Goal: Information Seeking & Learning: Check status

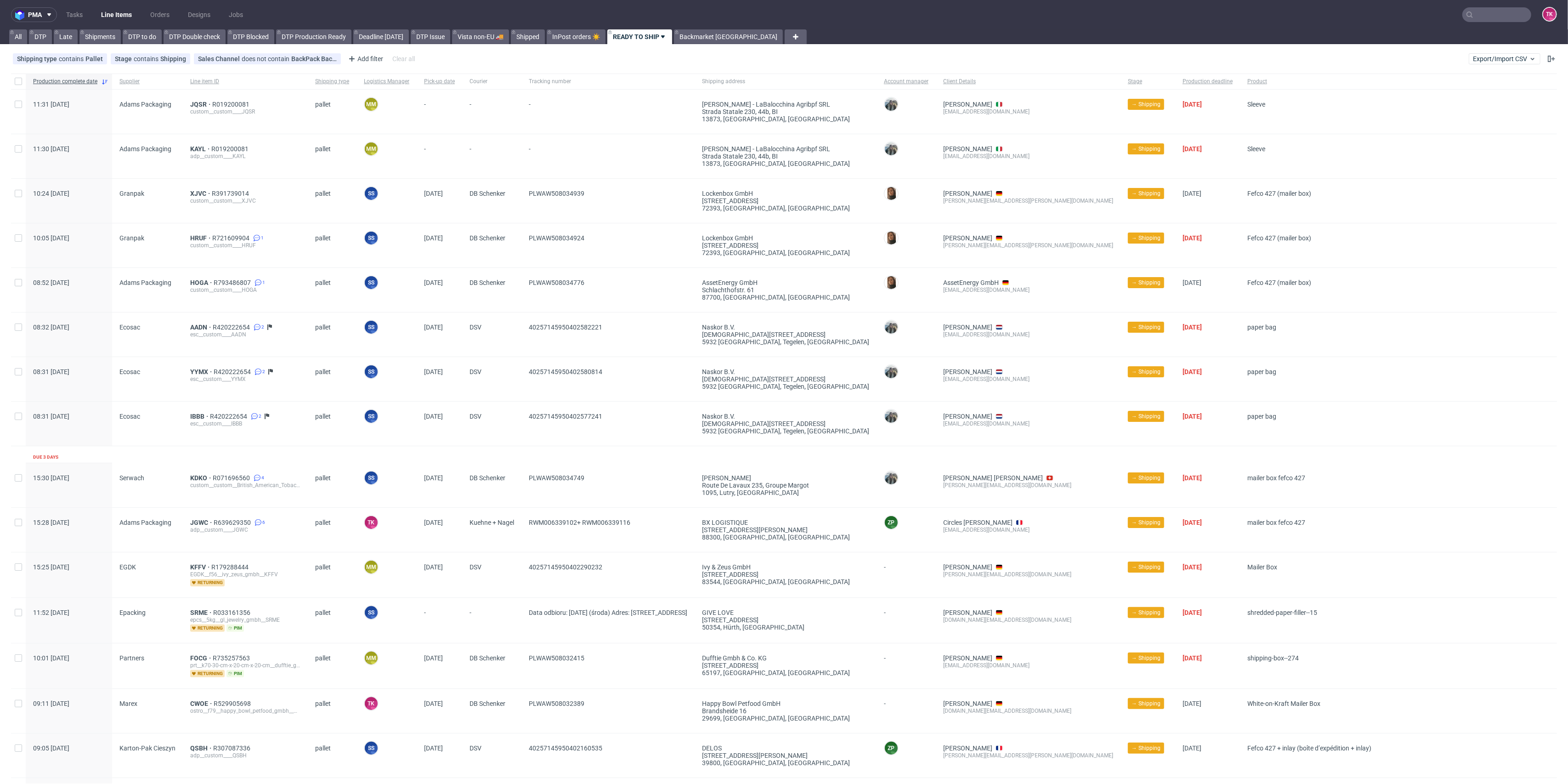
click at [1481, 19] on input "text" at bounding box center [1497, 15] width 69 height 15
paste input "1Z5A15806896559774"
type input "1Z5A15806896559774"
click at [1442, 39] on div "KWID" at bounding box center [1476, 37] width 165 height 16
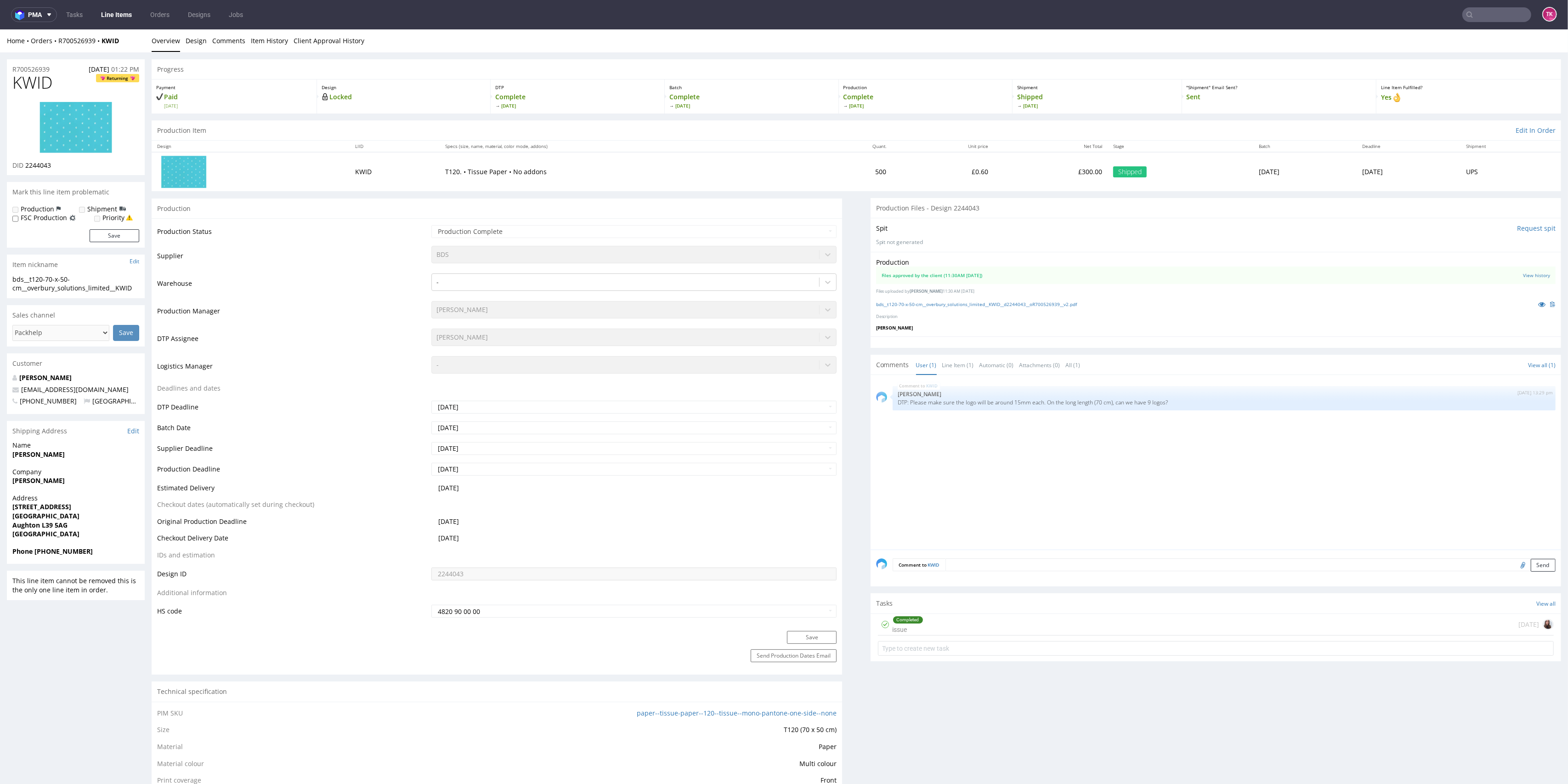
click at [115, 4] on nav "pma Tasks Line Items Orders Designs Jobs TK" at bounding box center [784, 15] width 1568 height 29
click at [113, 4] on nav "pma Tasks Line Items Orders Designs Jobs TK" at bounding box center [784, 15] width 1568 height 29
click at [114, 8] on link "Line Items" at bounding box center [117, 15] width 42 height 15
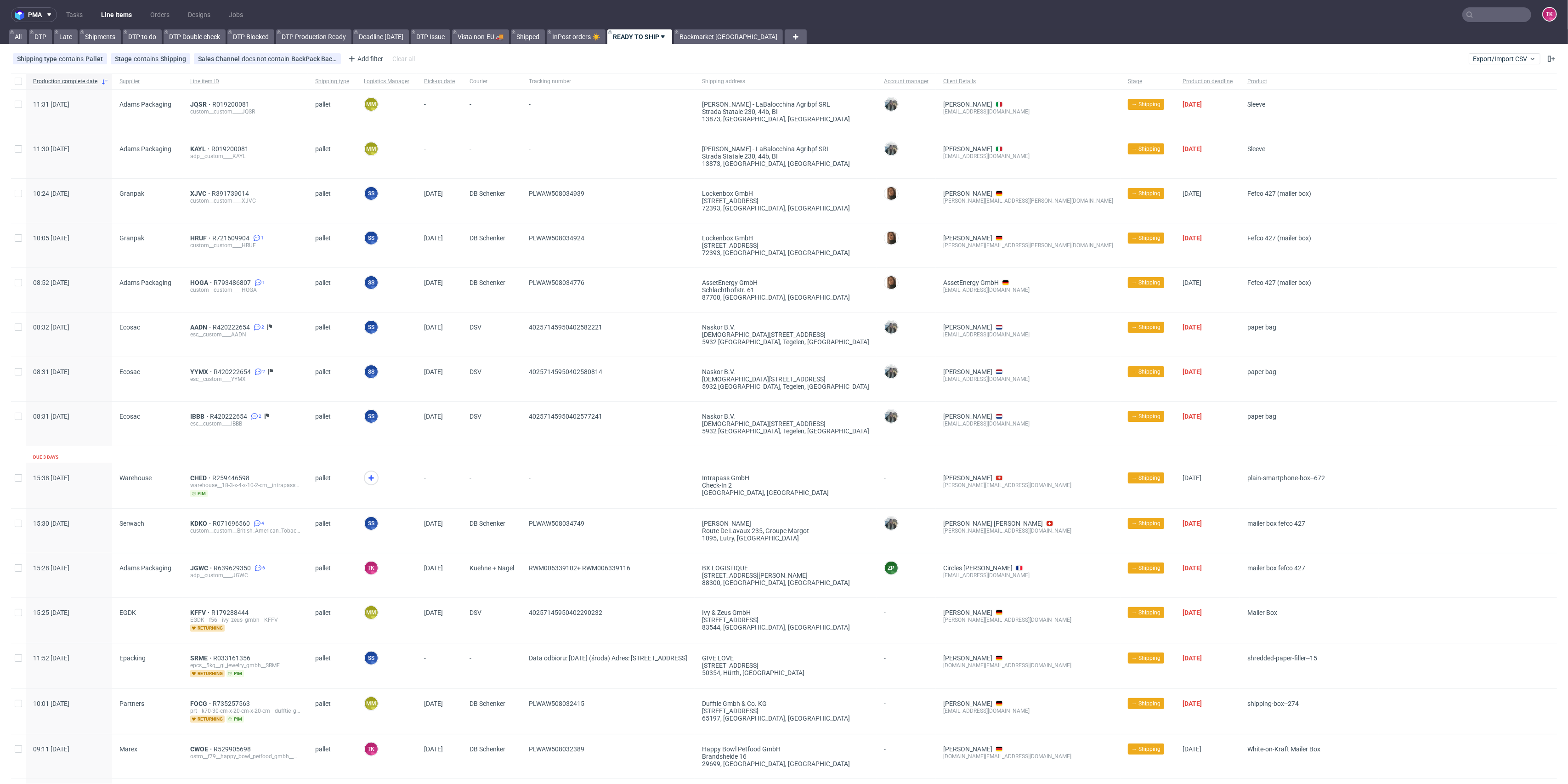
click at [109, 19] on link "Line Items" at bounding box center [117, 15] width 42 height 15
click at [111, 15] on link "Line Items" at bounding box center [117, 15] width 42 height 15
click at [121, 13] on link "Line Items" at bounding box center [117, 15] width 42 height 15
click at [371, 479] on icon at bounding box center [372, 478] width 11 height 11
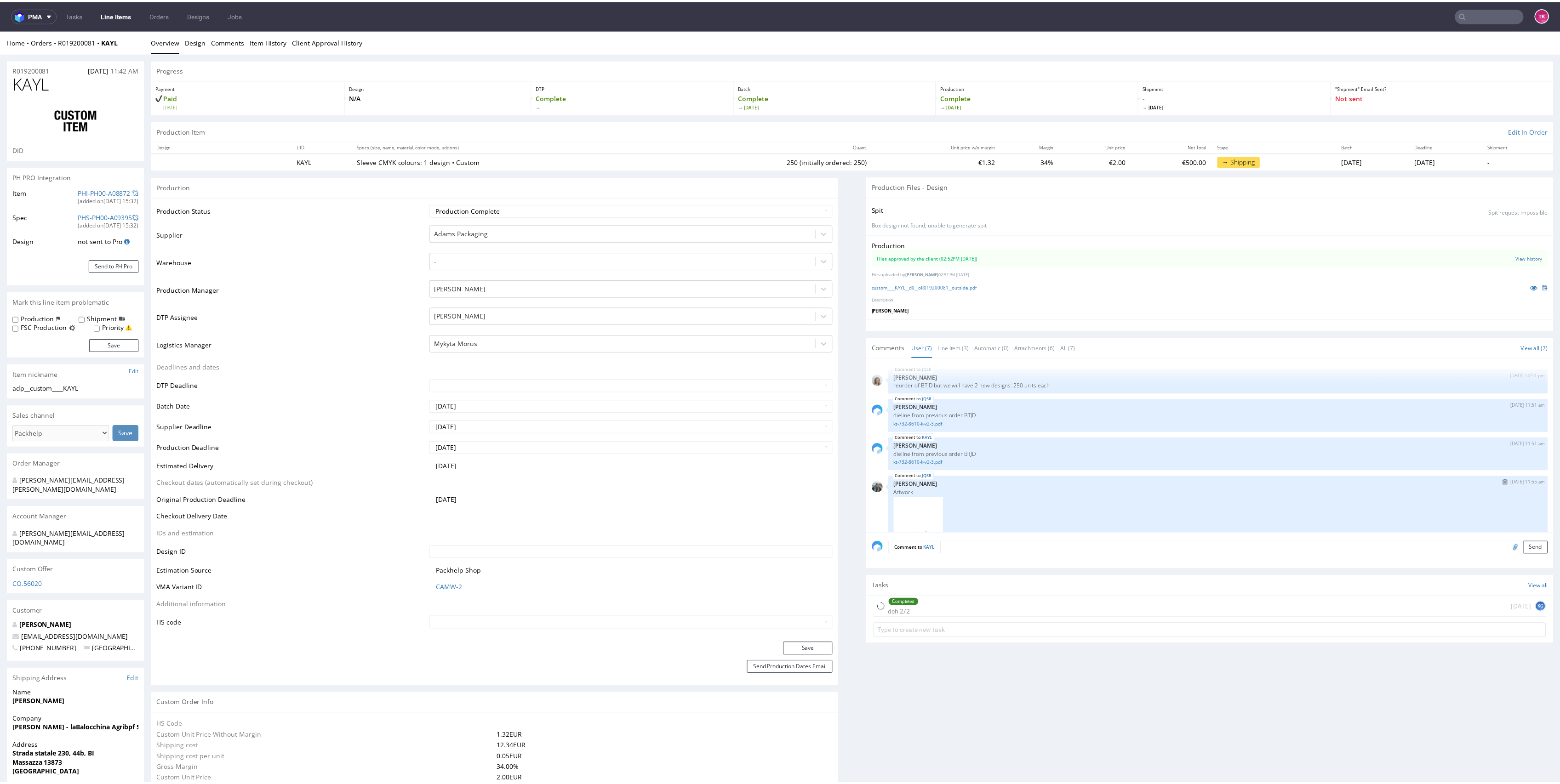
type input "250"
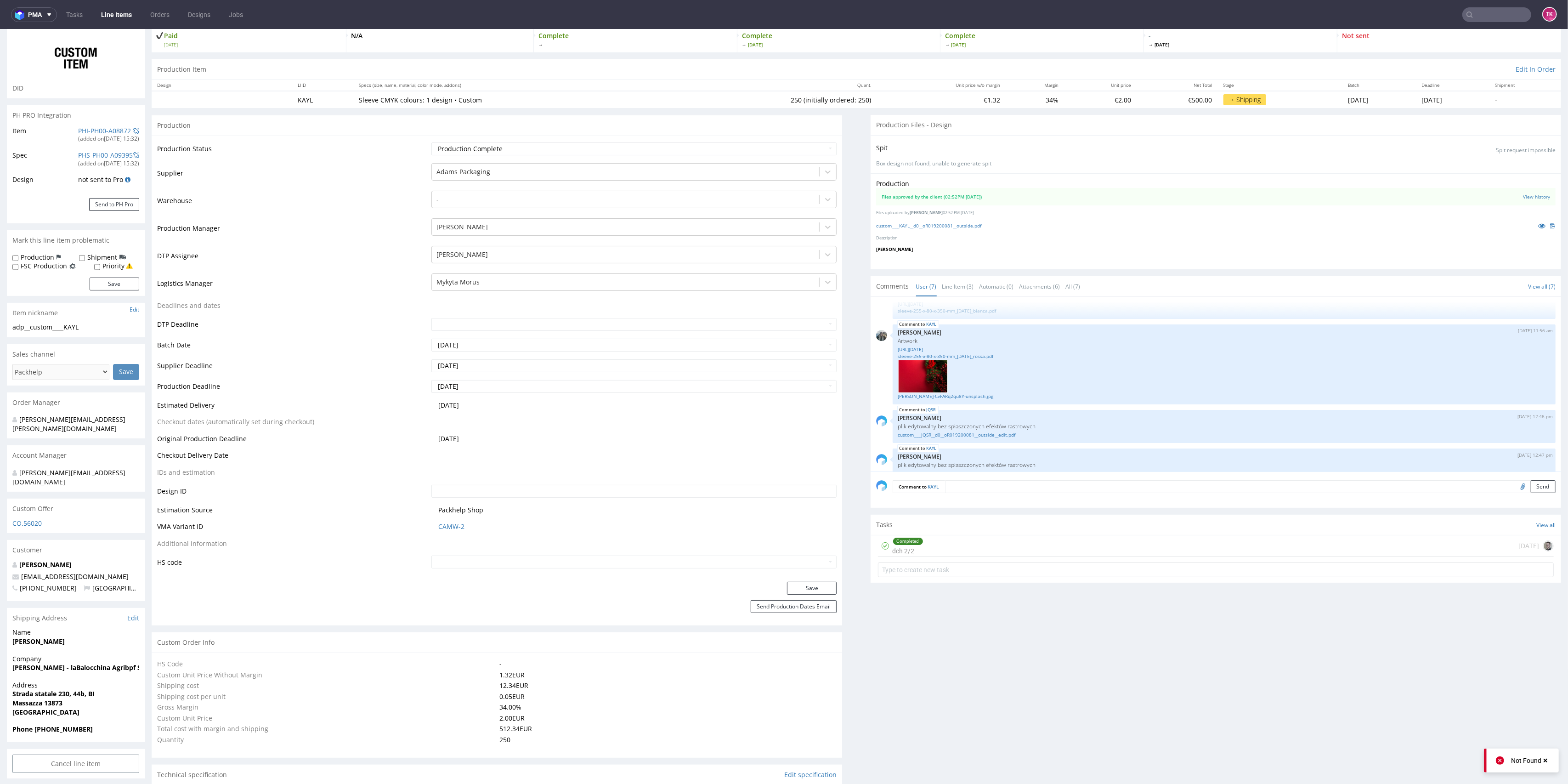
scroll to position [232, 0]
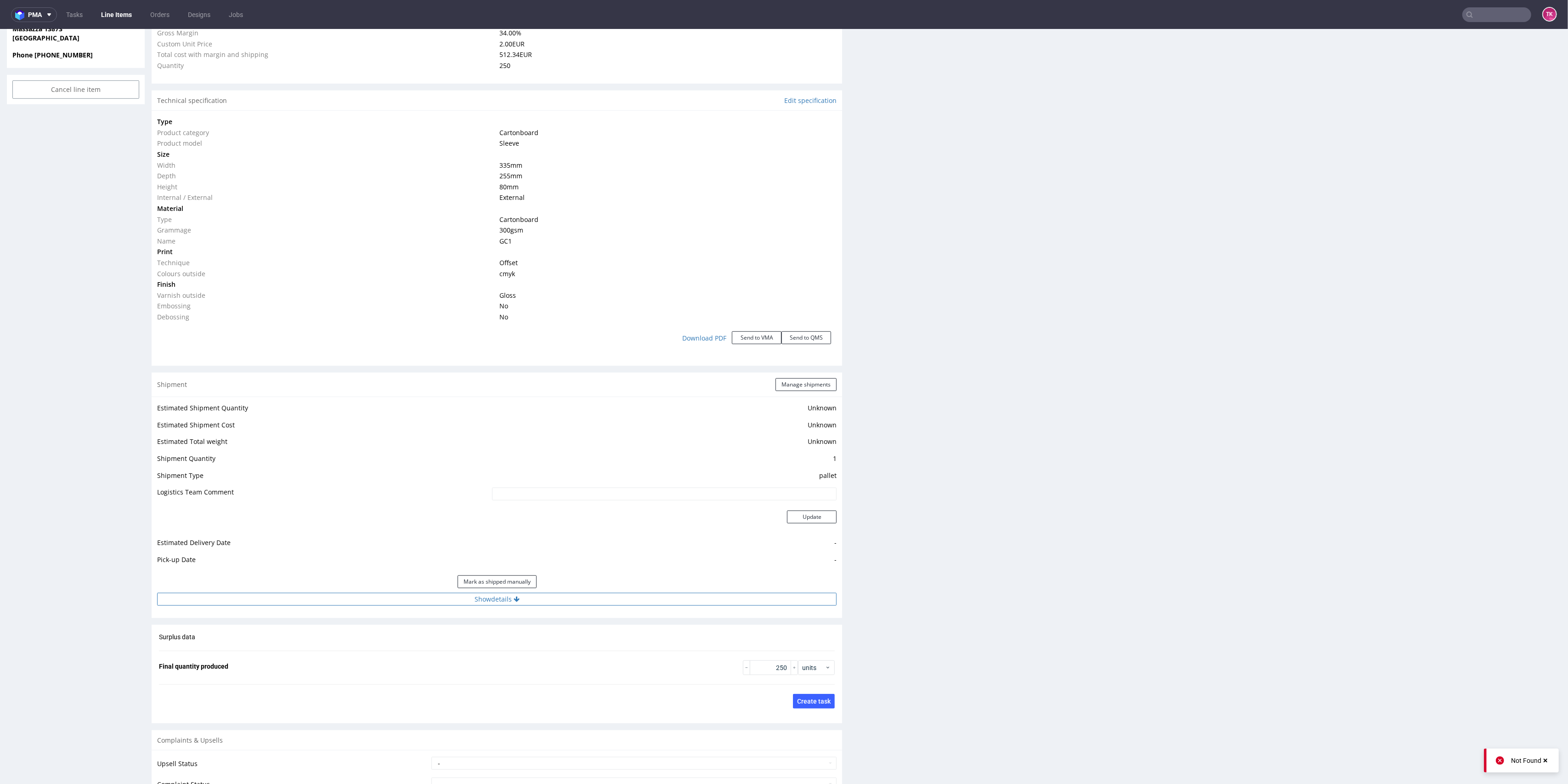
click at [630, 593] on button "Show details" at bounding box center [496, 599] width 680 height 13
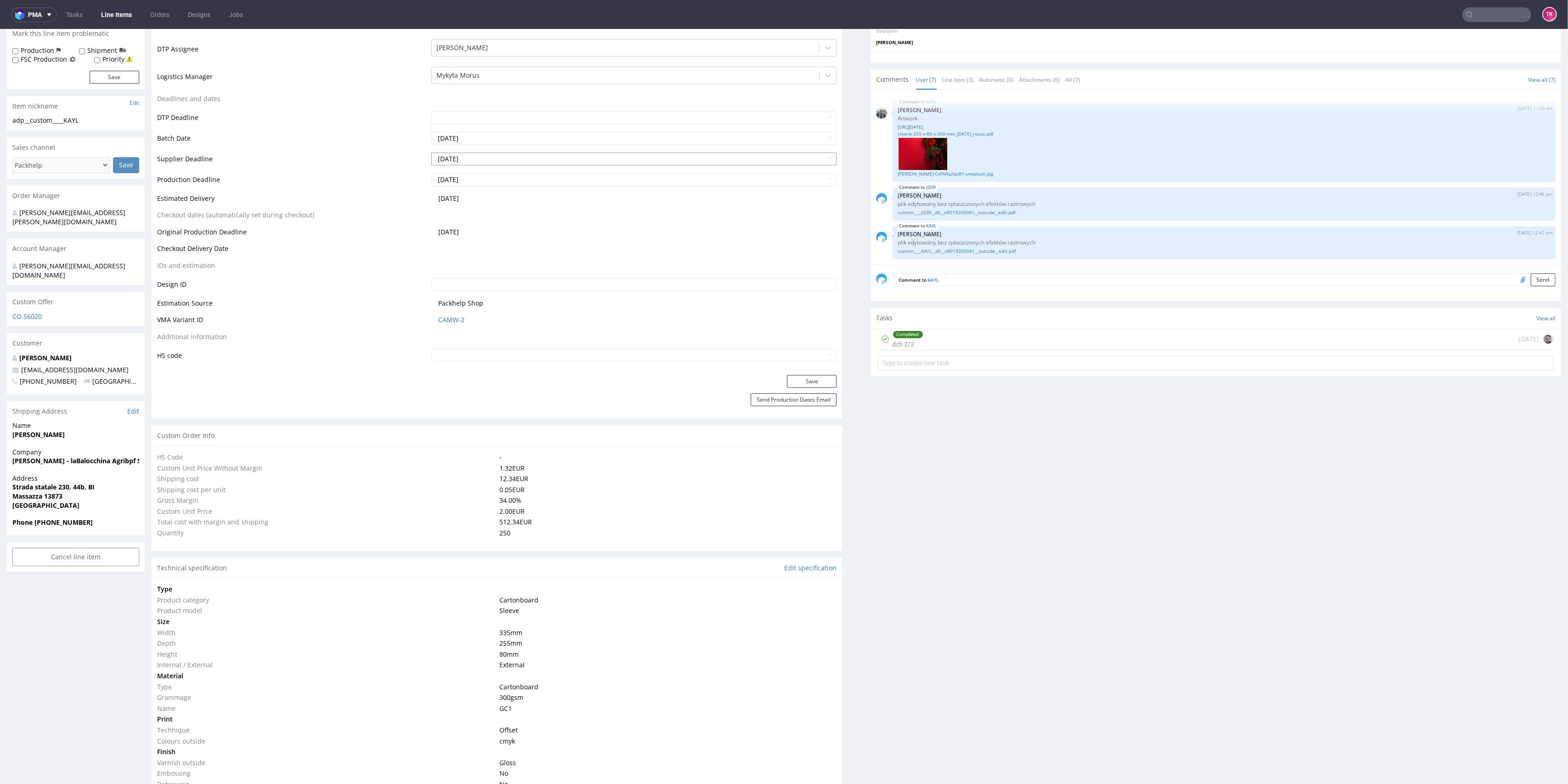
scroll to position [158, 0]
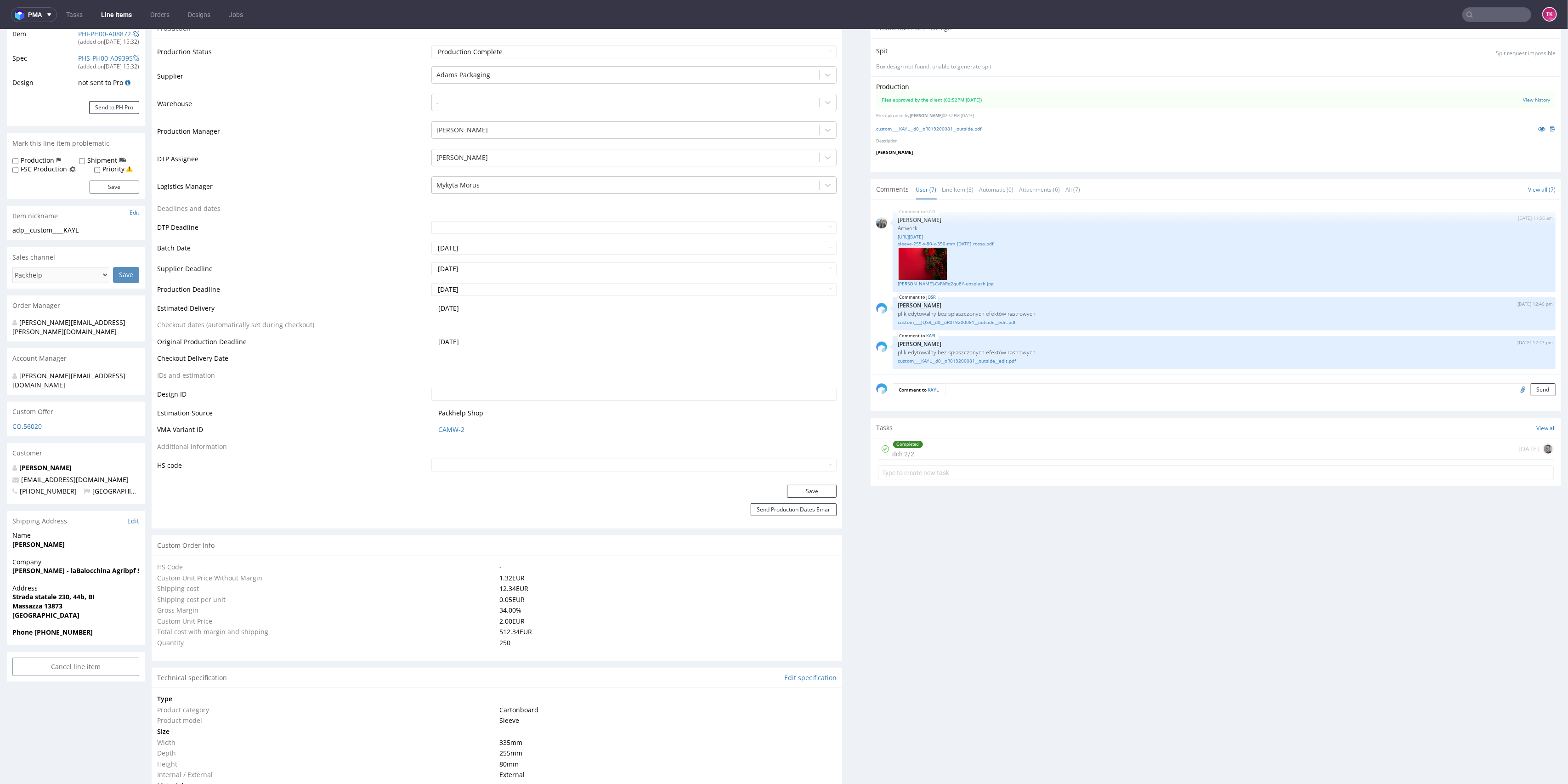
click at [487, 192] on div "Mykyta Morus" at bounding box center [625, 185] width 388 height 15
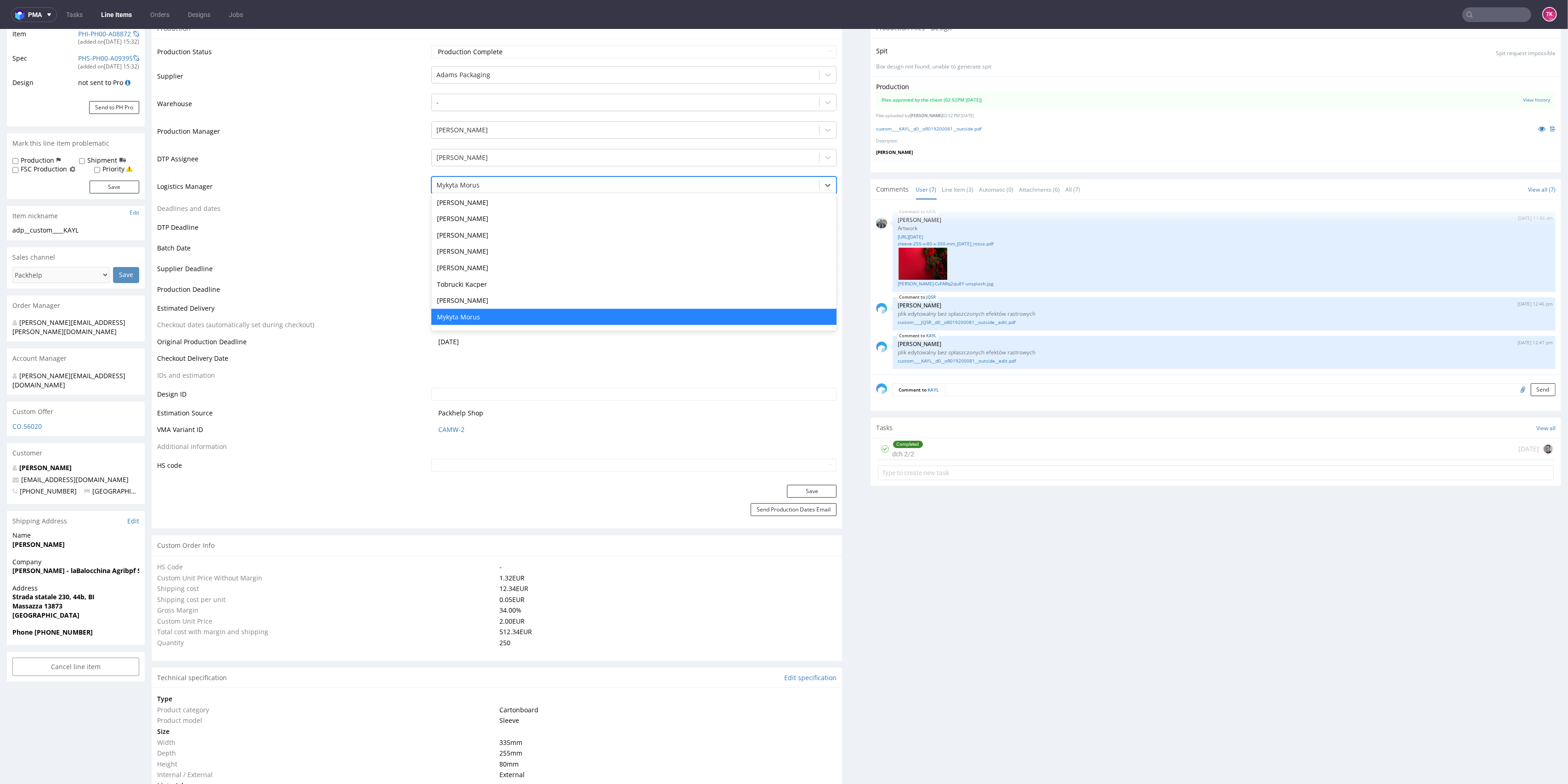
type input "t"
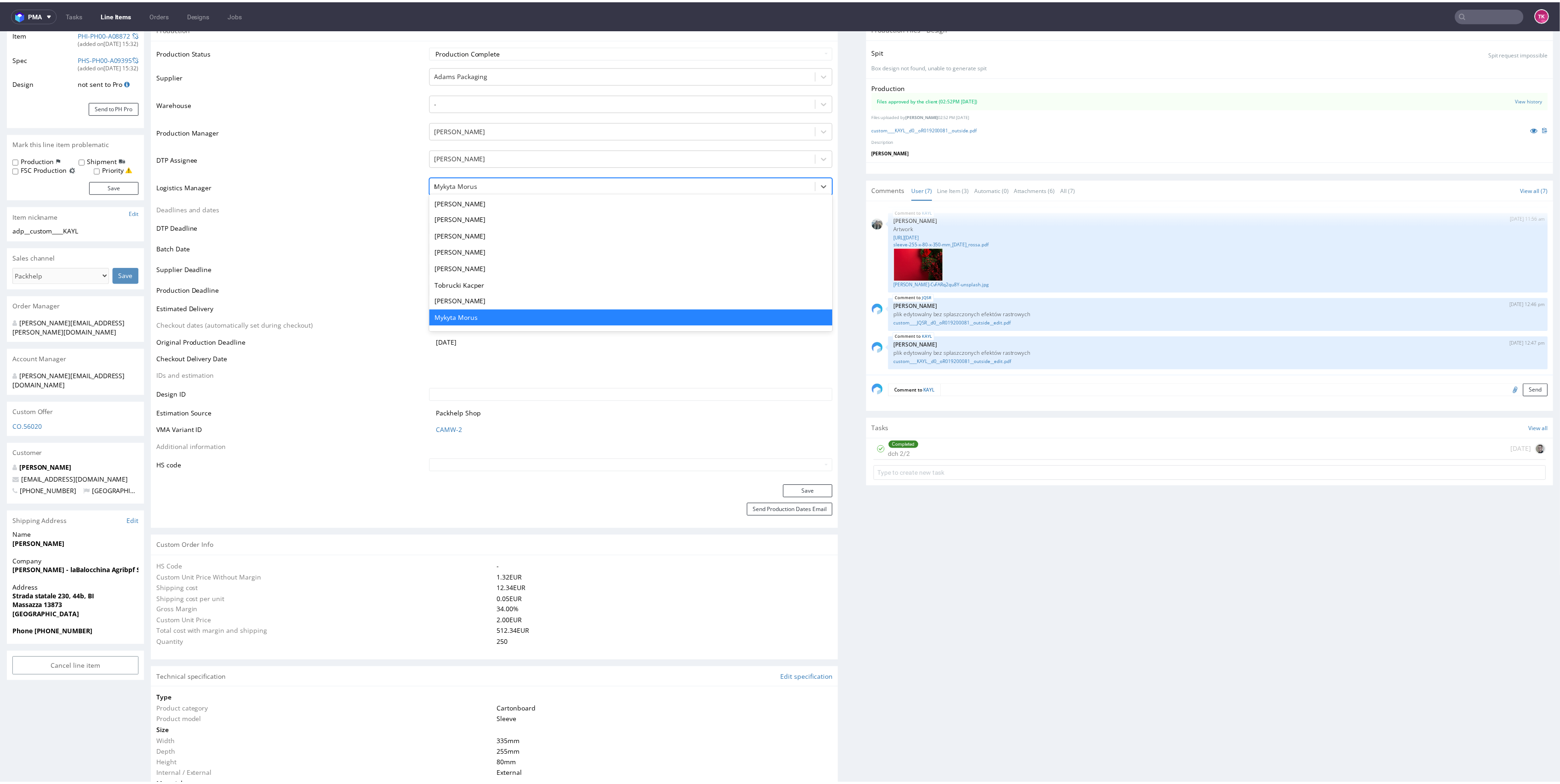
scroll to position [0, 0]
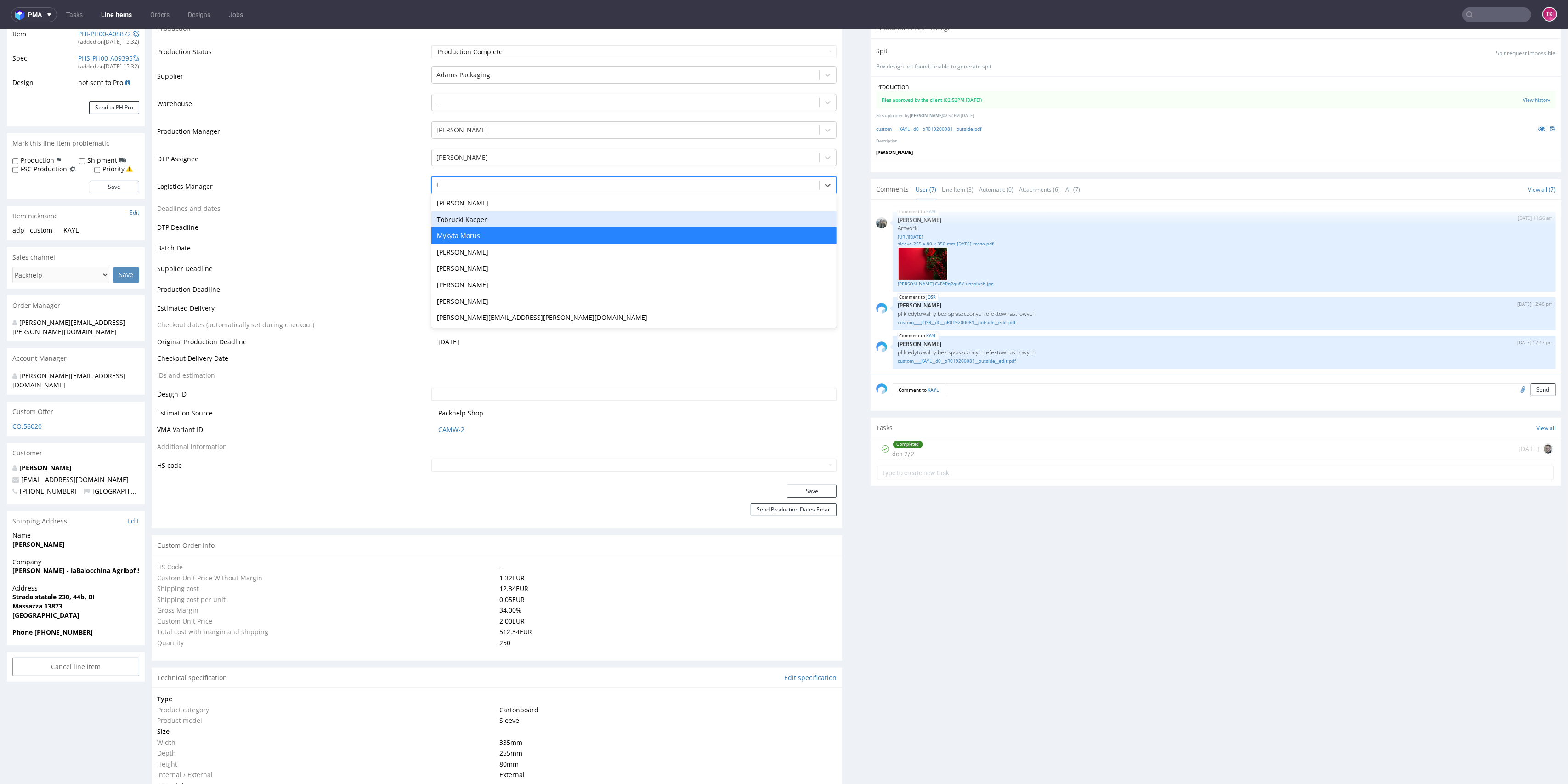
click at [471, 223] on div "Tobrucki Kacper" at bounding box center [634, 219] width 406 height 16
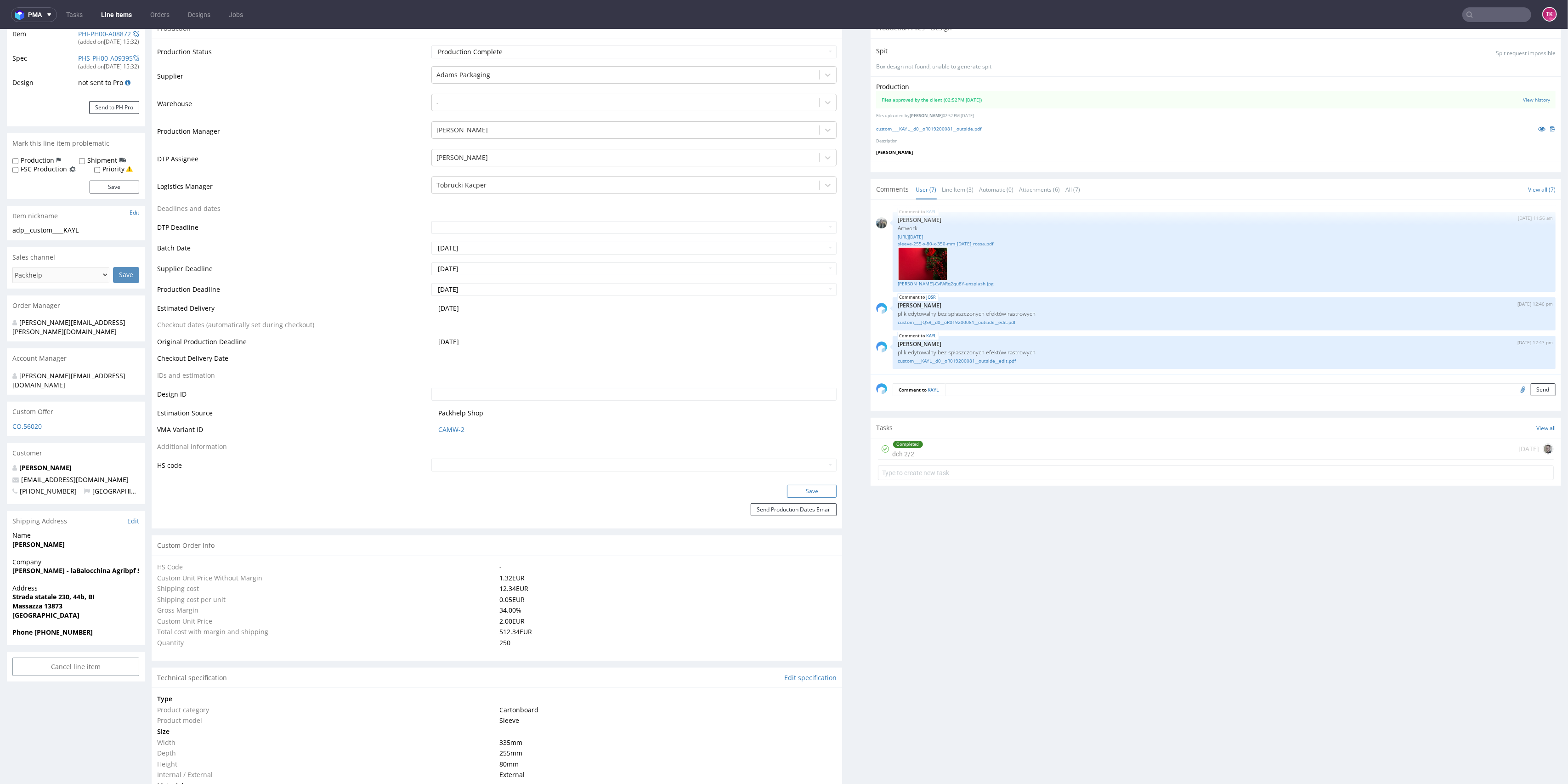
click at [790, 490] on button "Save" at bounding box center [812, 492] width 49 height 13
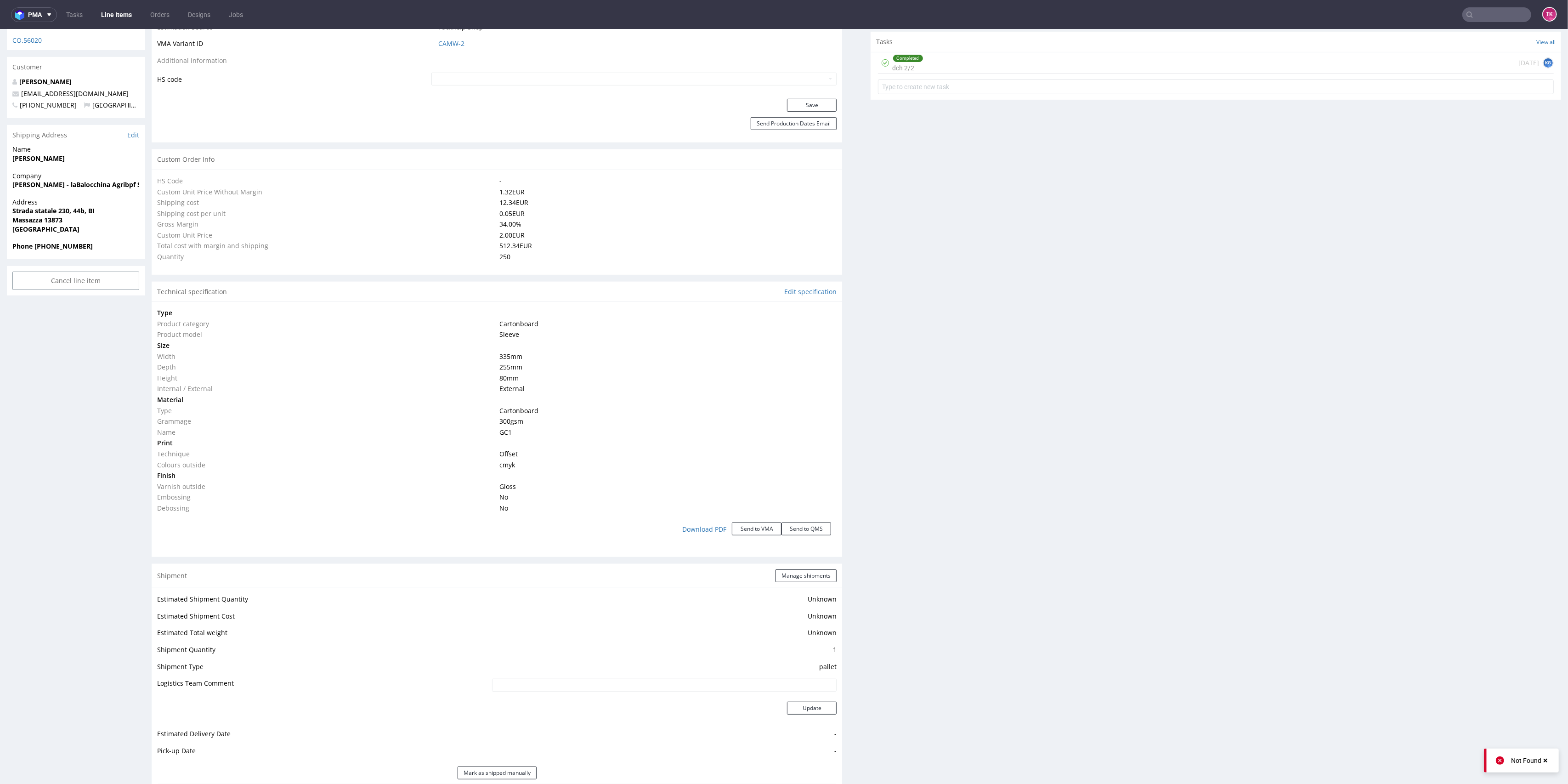
scroll to position [764, 0]
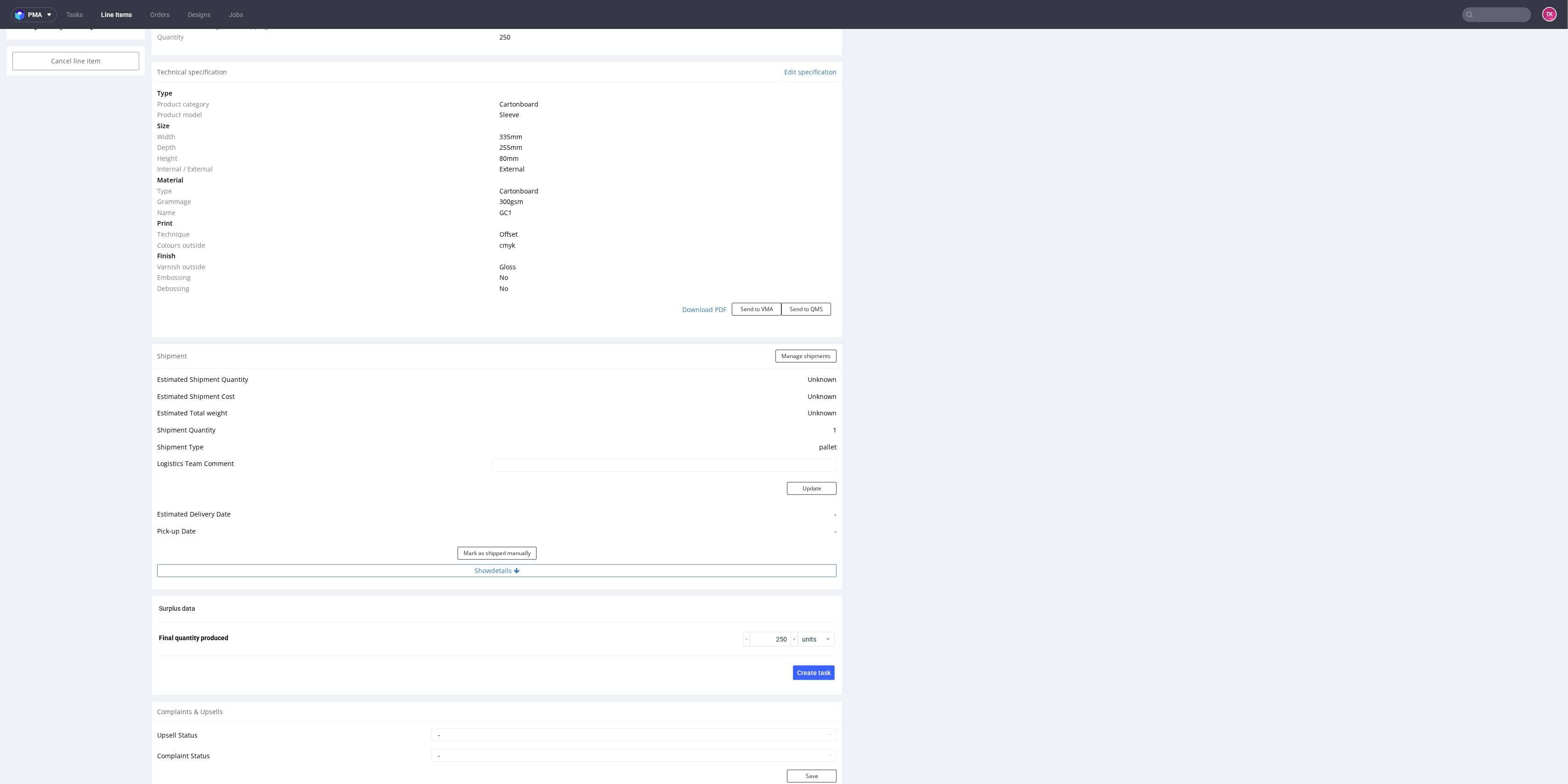
click at [686, 576] on div "Estimated Shipment Quantity Unknown Estimated Shipment Cost Unknown Estimated T…" at bounding box center [496, 475] width 691 height 215
click at [685, 568] on button "Show details" at bounding box center [496, 571] width 680 height 13
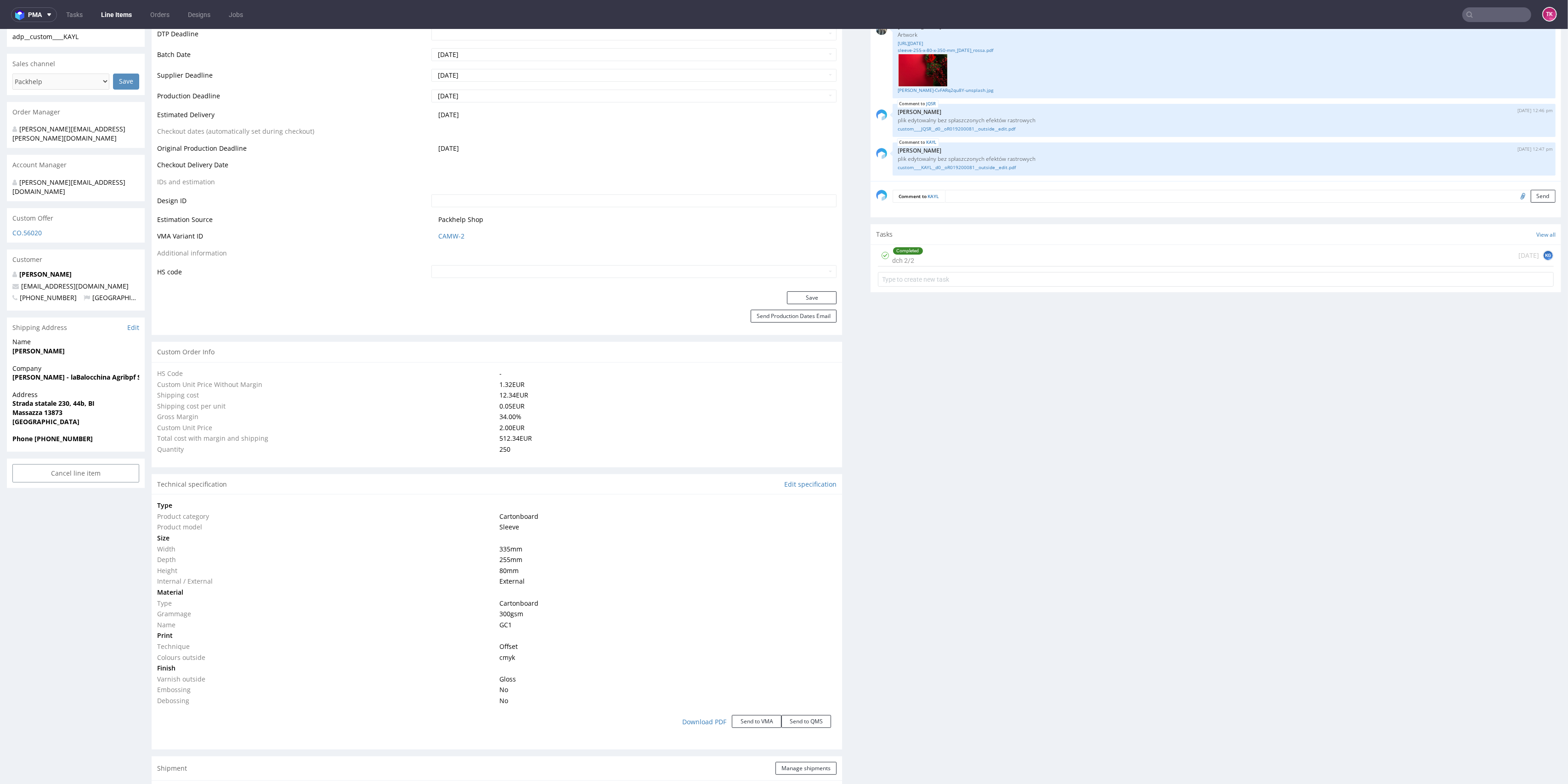
scroll to position [212, 0]
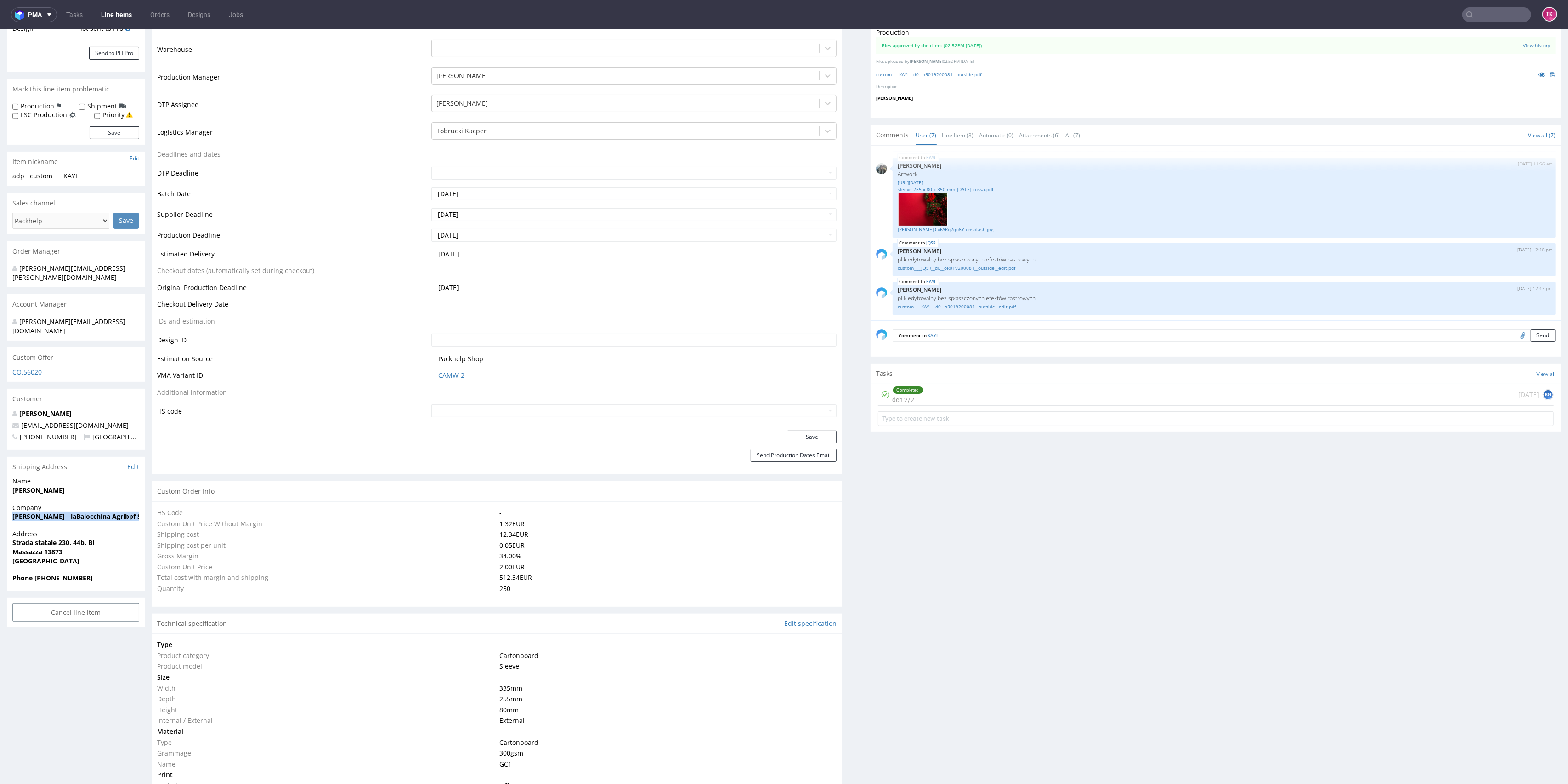
drag, startPoint x: 7, startPoint y: 503, endPoint x: 2, endPoint y: 517, distance: 14.9
click at [2, 517] on div "R019200081 28.07.2025 11:42 AM KAYL DID PH PRO Integration Item PHI-PH00-A08872…" at bounding box center [784, 743] width 1568 height 1805
copy strong "[PERSON_NAME] - laBalocchina Agribpf SRL"
drag, startPoint x: 18, startPoint y: 476, endPoint x: 15, endPoint y: 499, distance: 23.2
click at [18, 478] on div "Name Edoardo Ferla" at bounding box center [76, 489] width 138 height 26
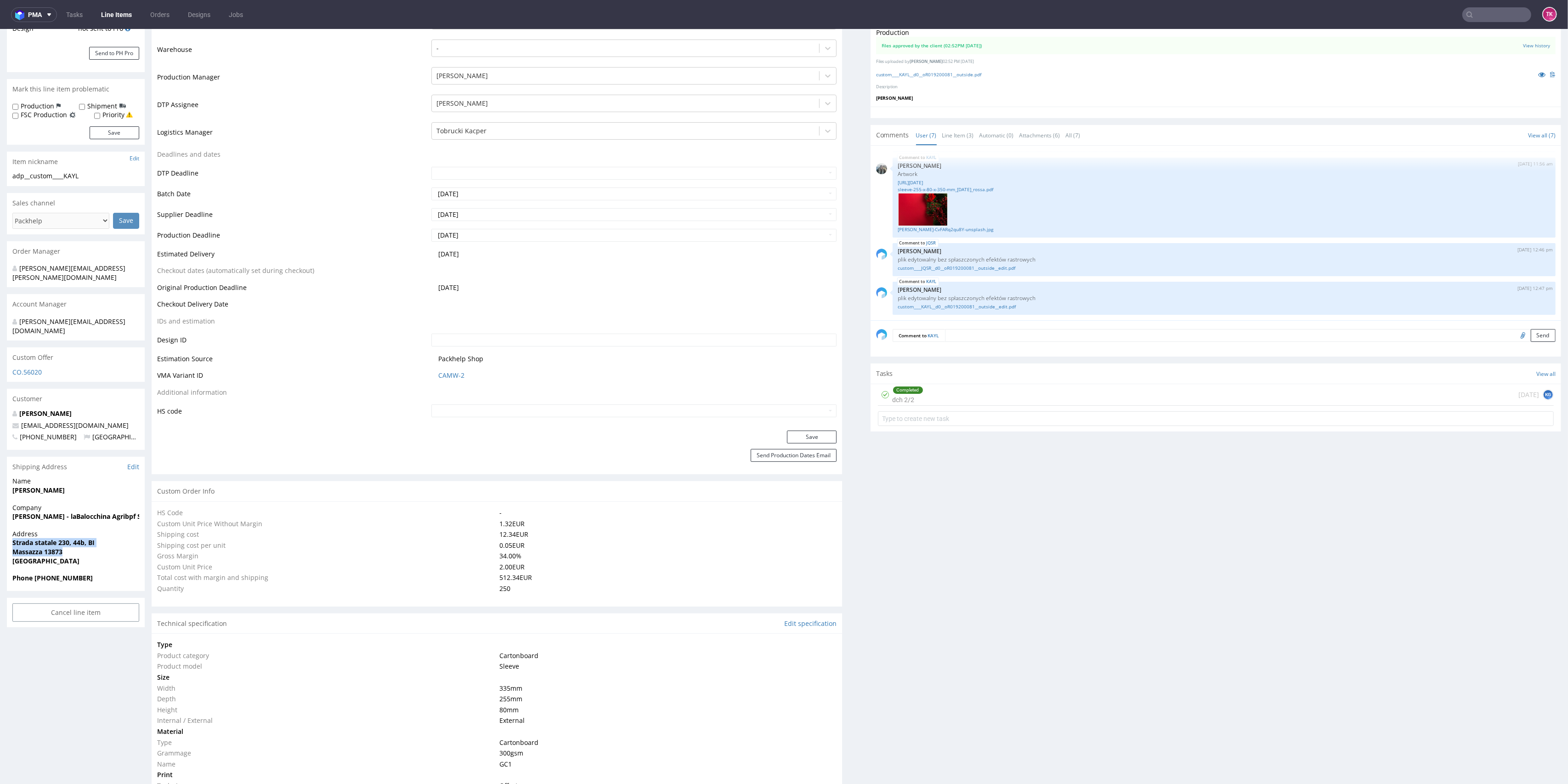
drag, startPoint x: 66, startPoint y: 538, endPoint x: 119, endPoint y: 530, distance: 53.6
click at [115, 530] on div "R019200081 28.07.2025 11:42 AM KAYL DID PH PRO Integration Item PHI-PH00-A08872…" at bounding box center [784, 743] width 1568 height 1805
copy p "Strada statale 230, 44b, BI Massazza 13873"
click at [16, 530] on span "Address" at bounding box center [75, 534] width 127 height 9
drag, startPoint x: 6, startPoint y: 524, endPoint x: 107, endPoint y: 524, distance: 101.0
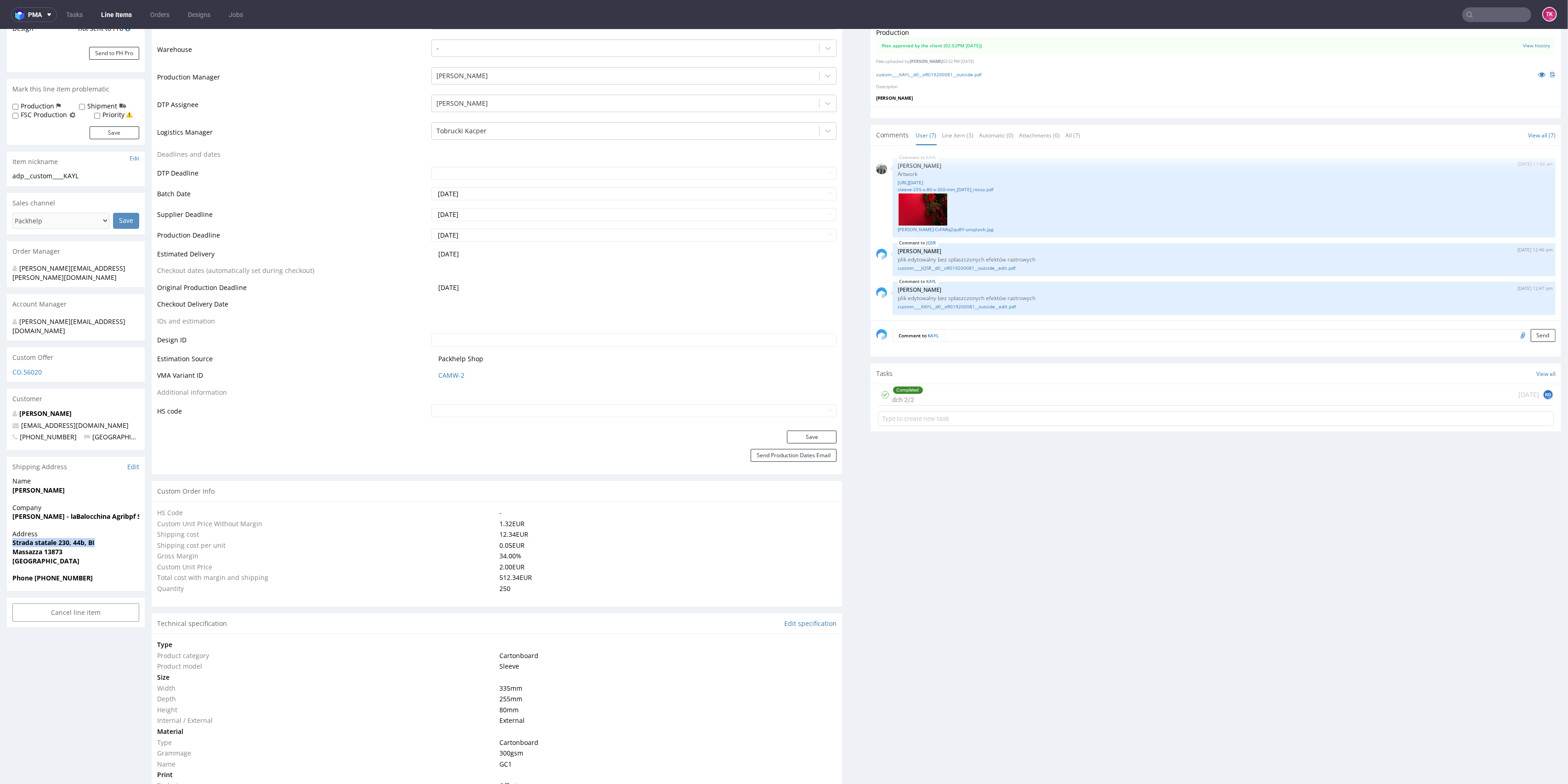
click at [107, 530] on div "Address Strada statale 230, 44b, BI Massazza 13873 Italy" at bounding box center [76, 552] width 138 height 44
copy strong "Strada statale 230, 44b, BI"
click at [46, 552] on div "Address Strada statale 230, 44b, BI Massazza 13873 Italy" at bounding box center [76, 552] width 138 height 44
drag, startPoint x: 35, startPoint y: 560, endPoint x: 118, endPoint y: 560, distance: 83.0
click at [118, 573] on span "Phone [PHONE_NUMBER]" at bounding box center [75, 577] width 127 height 9
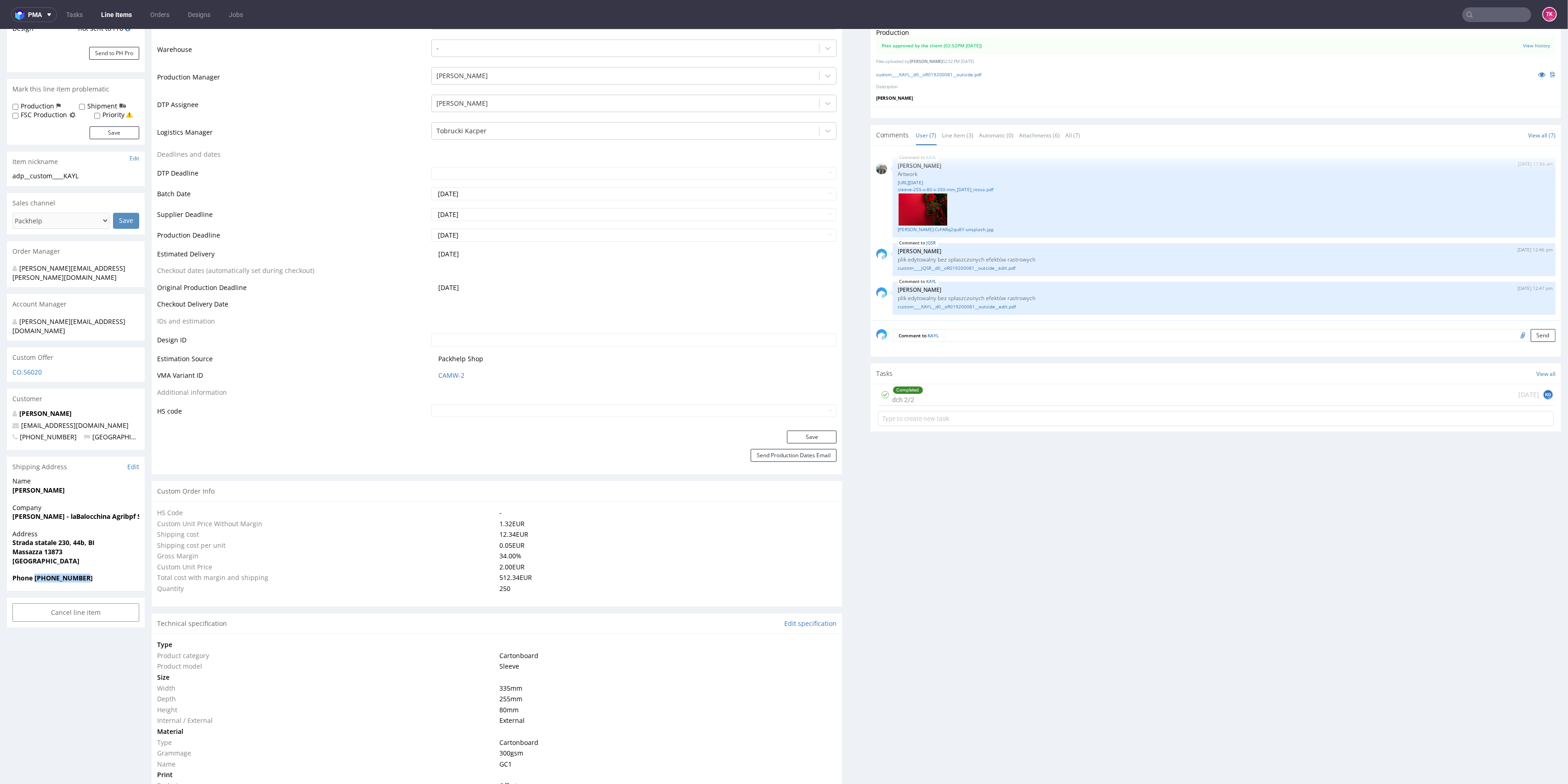
copy strong "[PHONE_NUMBER]"
drag, startPoint x: 92, startPoint y: 407, endPoint x: 0, endPoint y: 402, distance: 92.1
click at [0, 402] on div "R019200081 28.07.2025 11:42 AM KAYL DID PH PRO Integration Item PHI-PH00-A08872…" at bounding box center [784, 743] width 1568 height 1805
copy span "[EMAIL_ADDRESS][DOMAIN_NAME]"
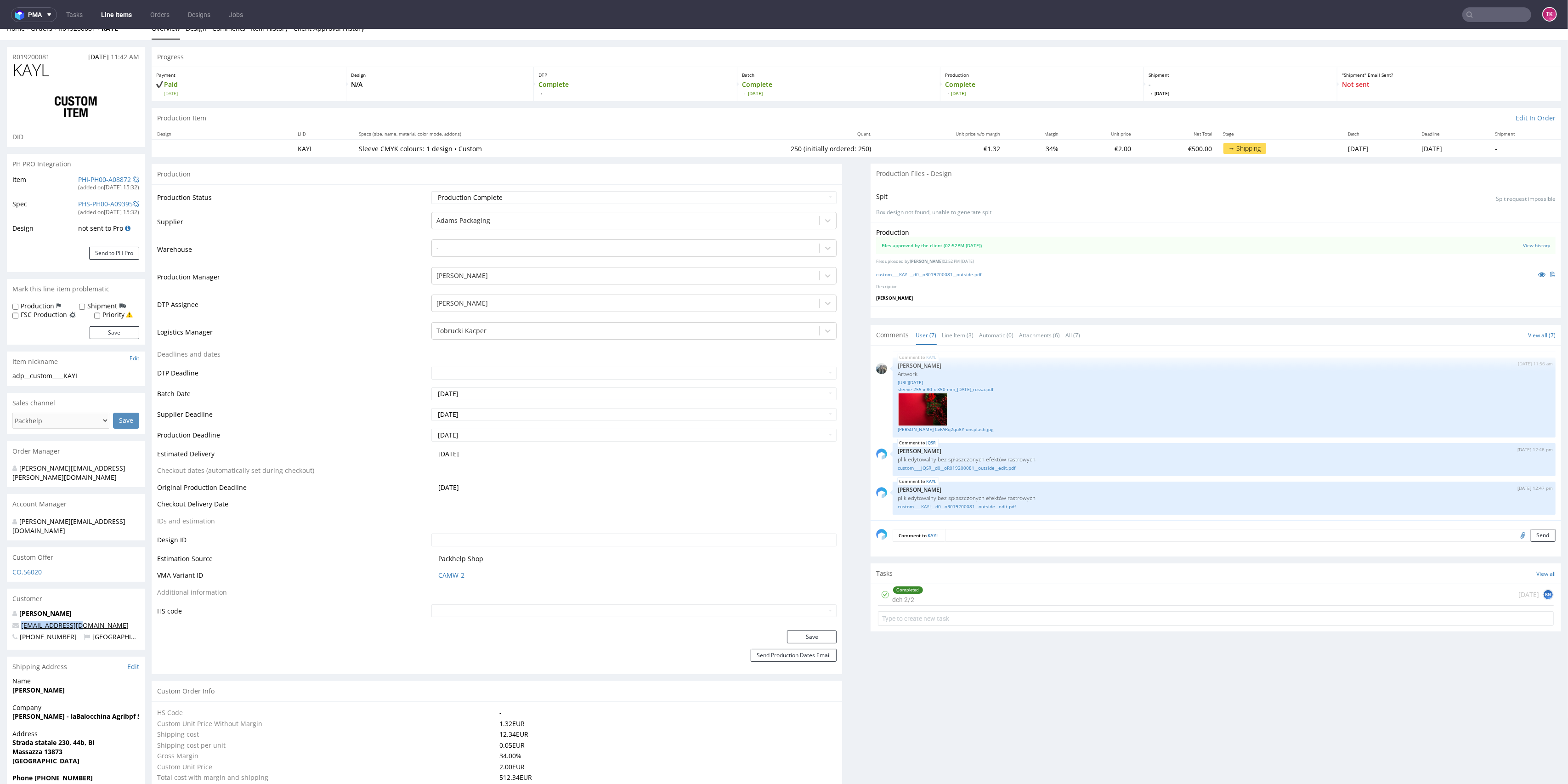
scroll to position [0, 0]
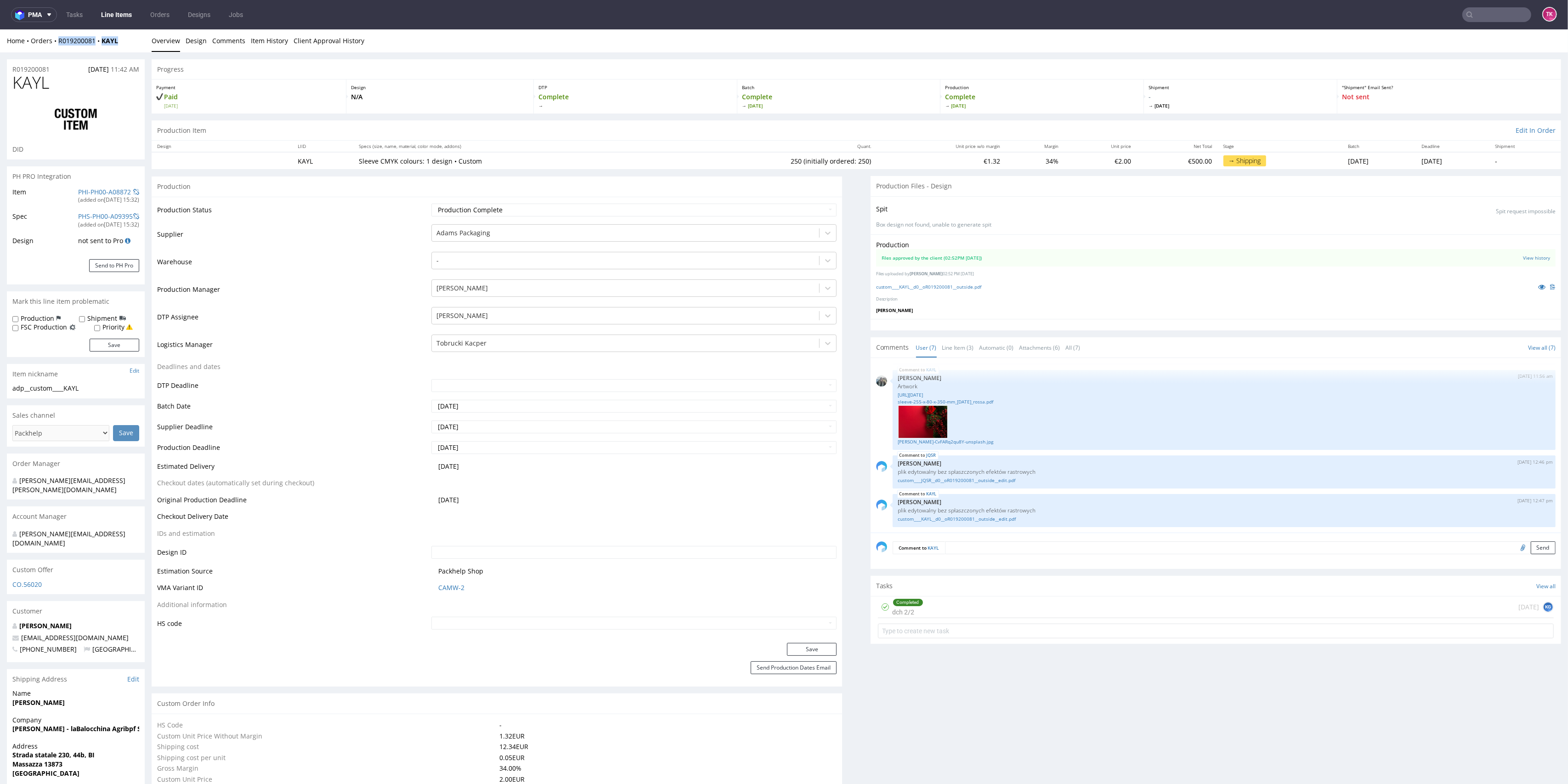
drag, startPoint x: 126, startPoint y: 41, endPoint x: 53, endPoint y: 50, distance: 73.6
click at [53, 50] on div "Home Orders R019200081 KAYL Overview Design Comments Item History Client Approv…" at bounding box center [784, 40] width 1568 height 23
copy div "R019200081 KAYL"
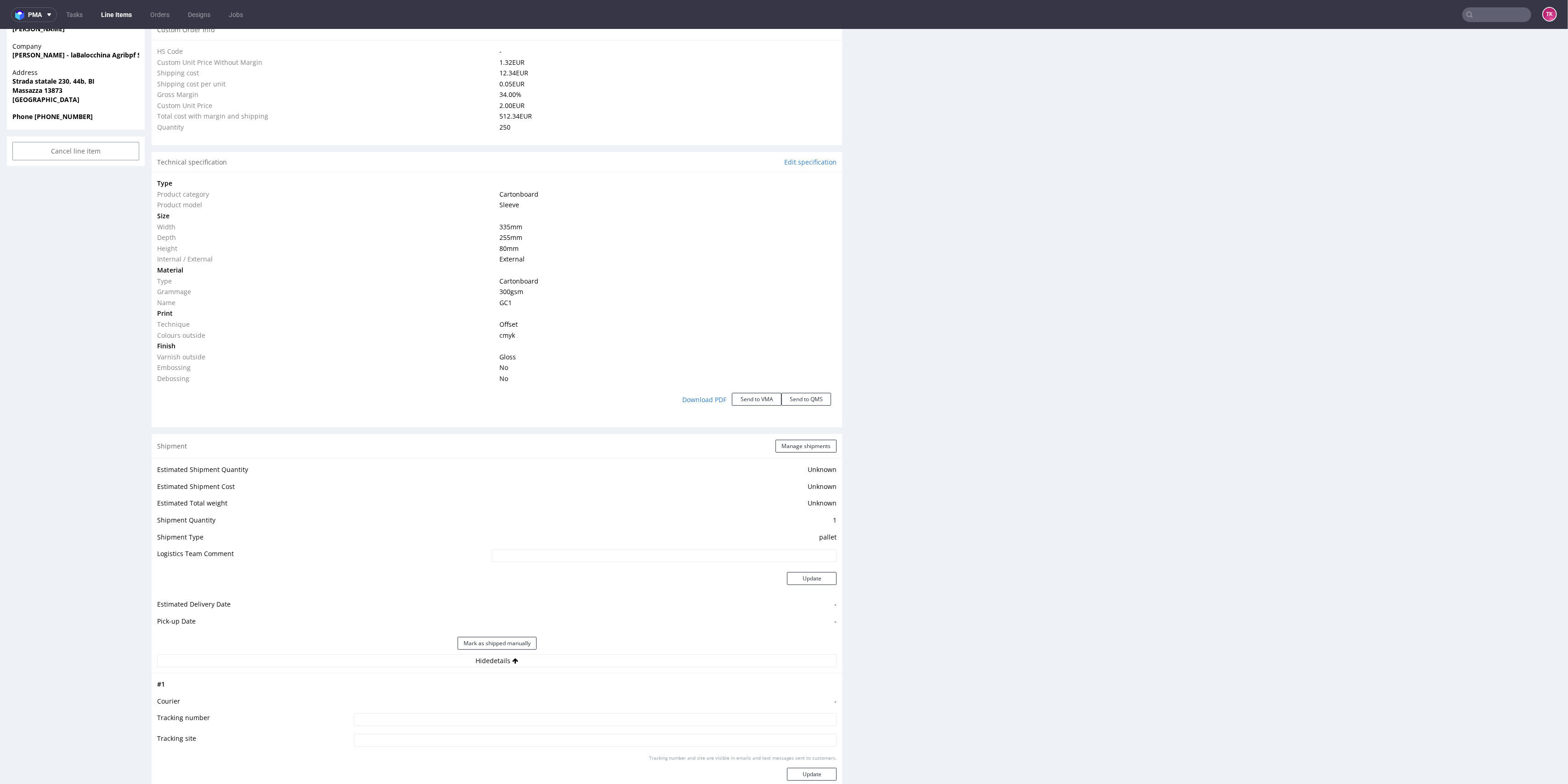
scroll to position [858, 0]
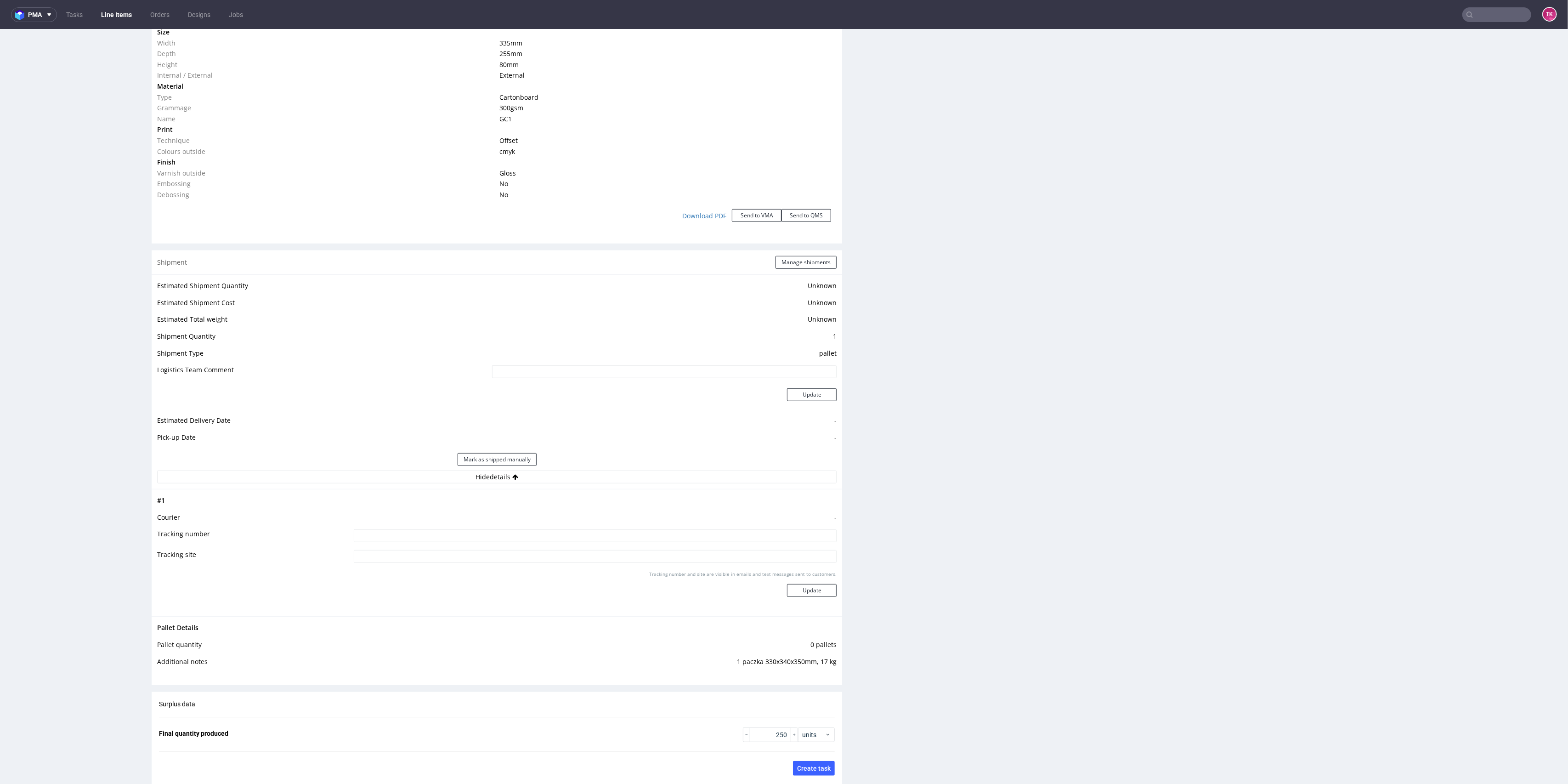
click at [548, 538] on input at bounding box center [595, 536] width 484 height 13
paste input "1Z5A15806899326046 1Z5A15806899128635"
type input "1Z5A15806899326046 1Z5A15806899128635"
click at [792, 587] on button "Update" at bounding box center [812, 590] width 49 height 13
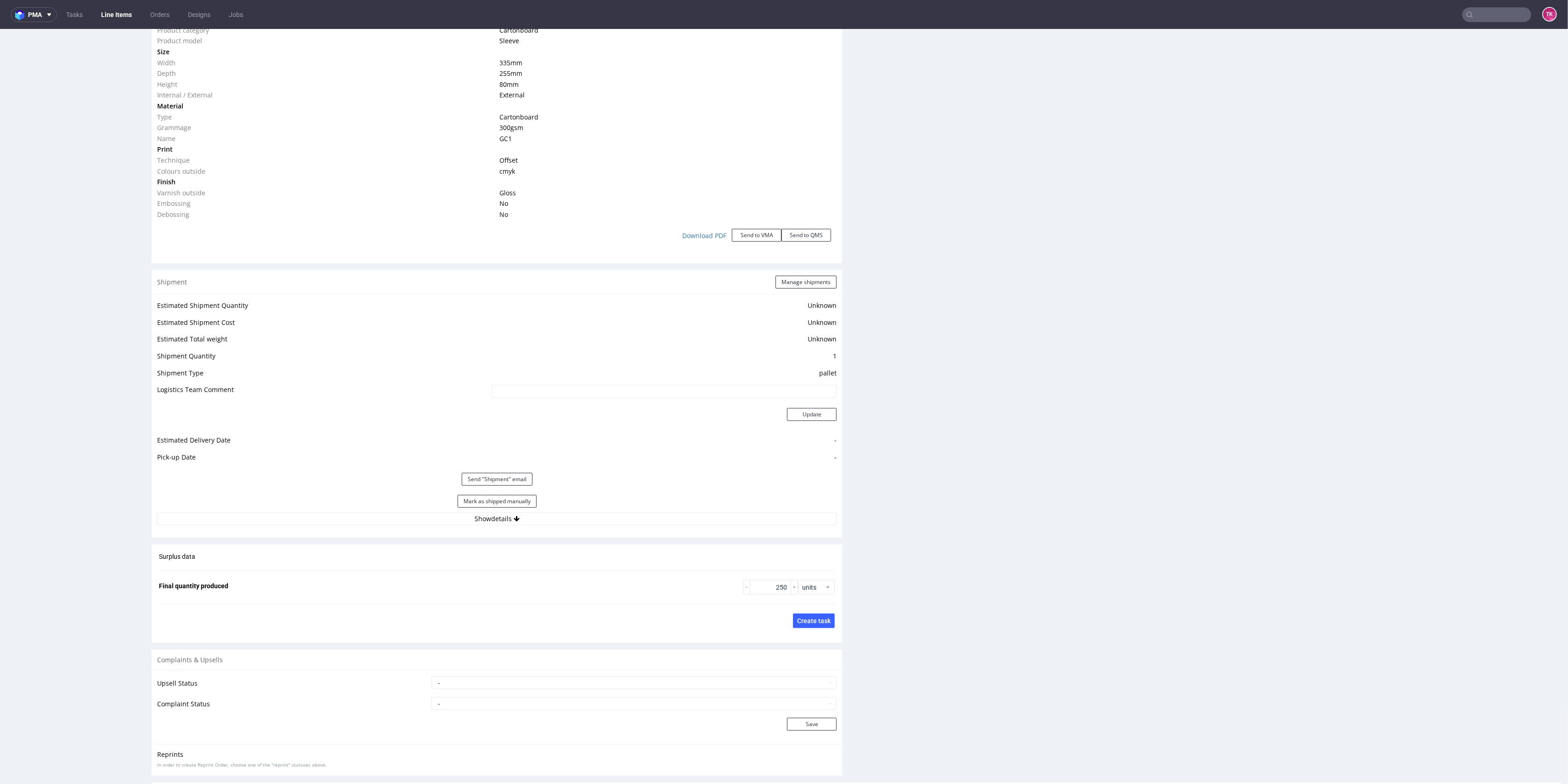
scroll to position [910, 0]
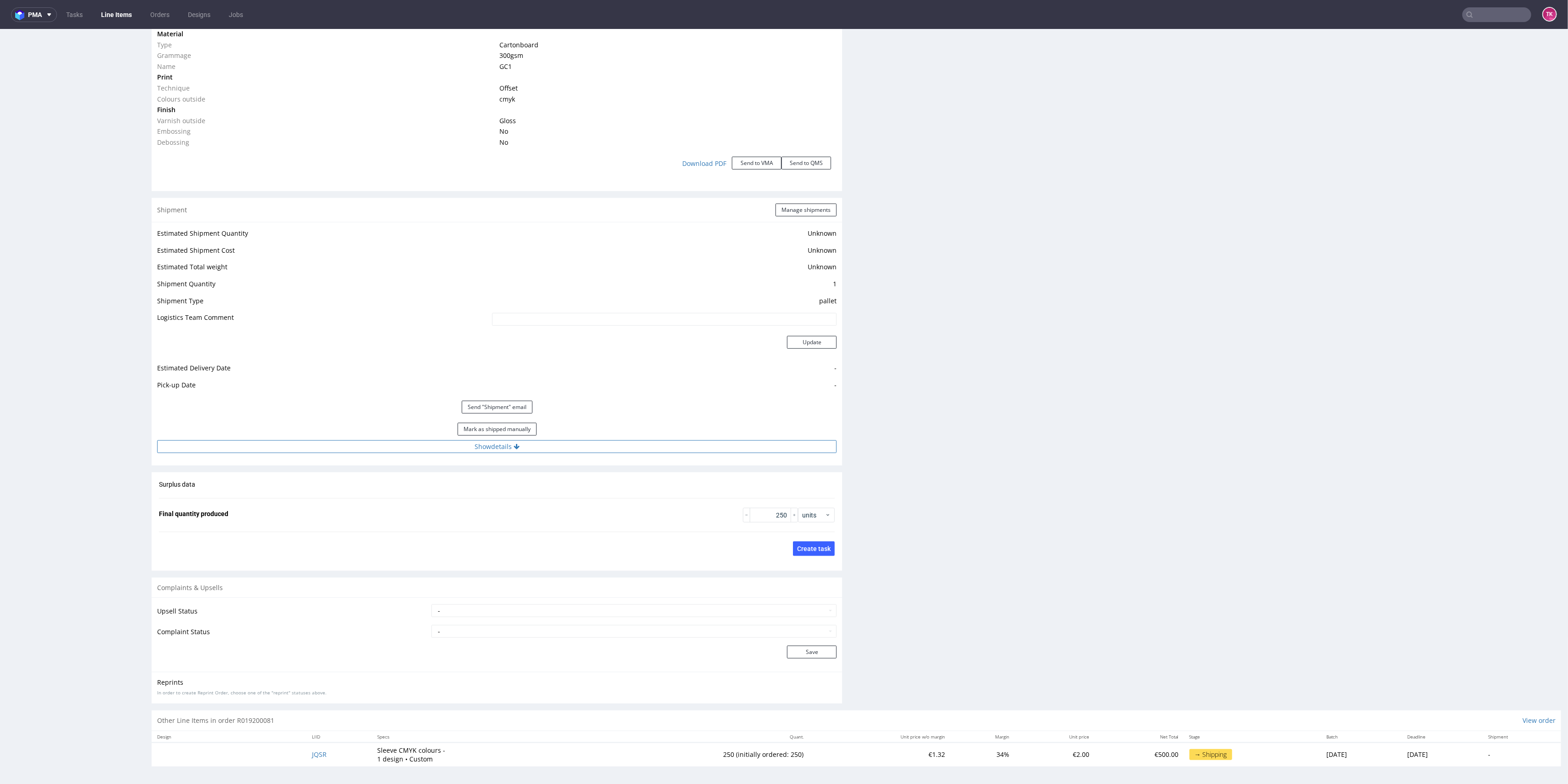
click at [650, 441] on button "Show details" at bounding box center [496, 447] width 680 height 13
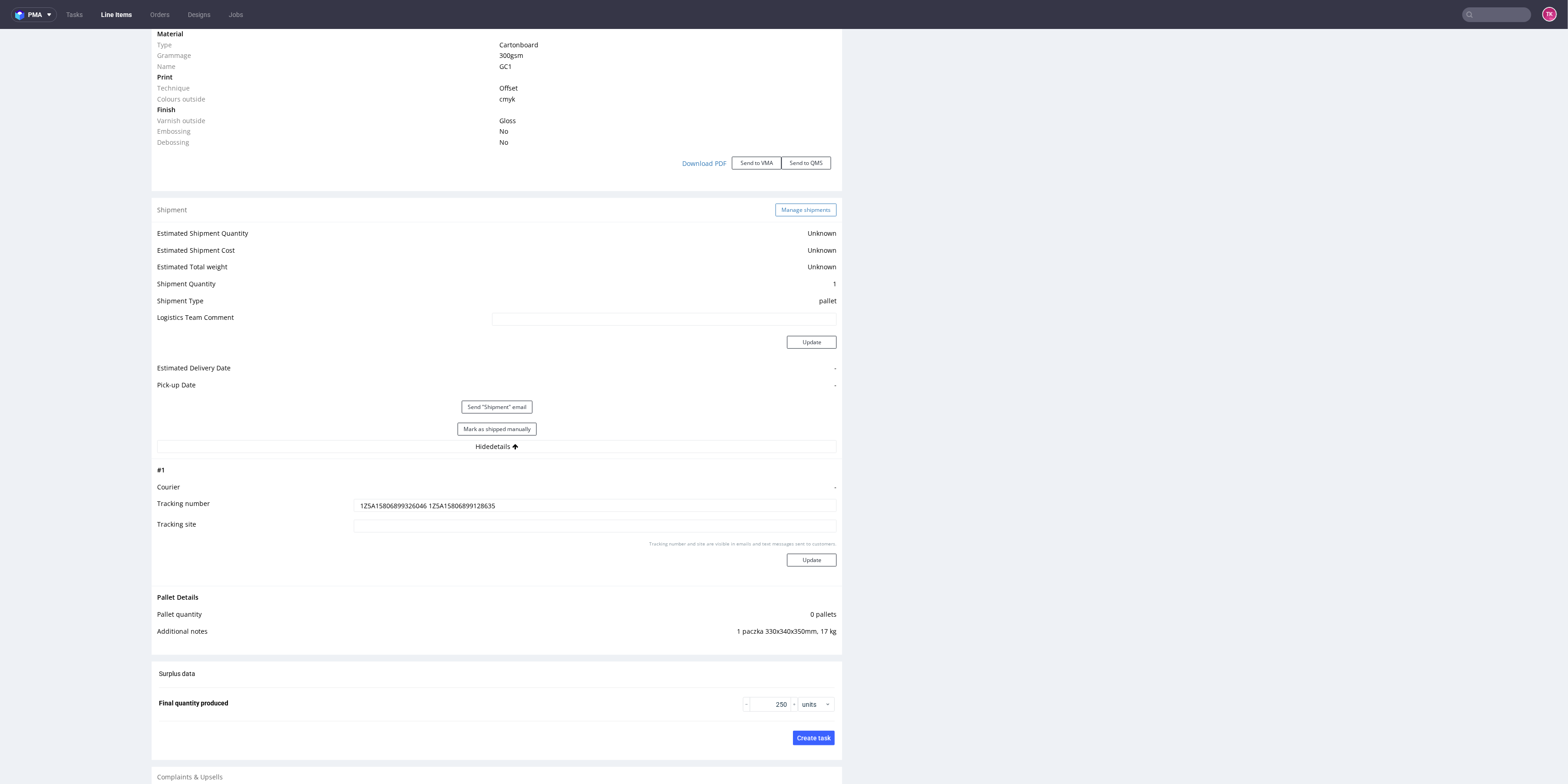
click at [793, 210] on button "Manage shipments" at bounding box center [806, 210] width 61 height 13
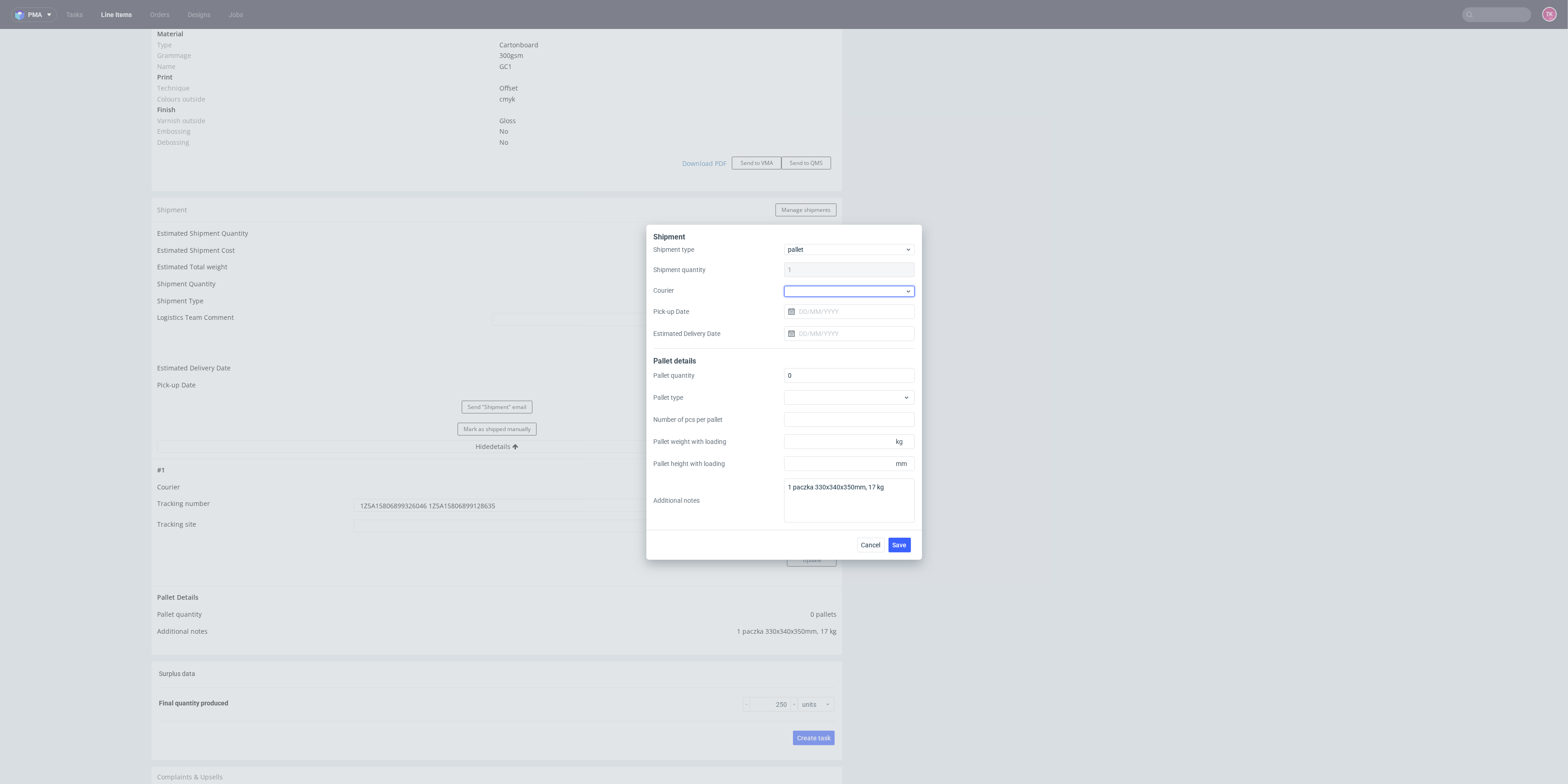
drag, startPoint x: 803, startPoint y: 291, endPoint x: 809, endPoint y: 297, distance: 8.5
click at [804, 292] on div at bounding box center [849, 292] width 130 height 11
click at [816, 359] on div "UPS Pallets" at bounding box center [850, 355] width 123 height 16
click at [814, 313] on input "Pick-up Date" at bounding box center [849, 310] width 130 height 15
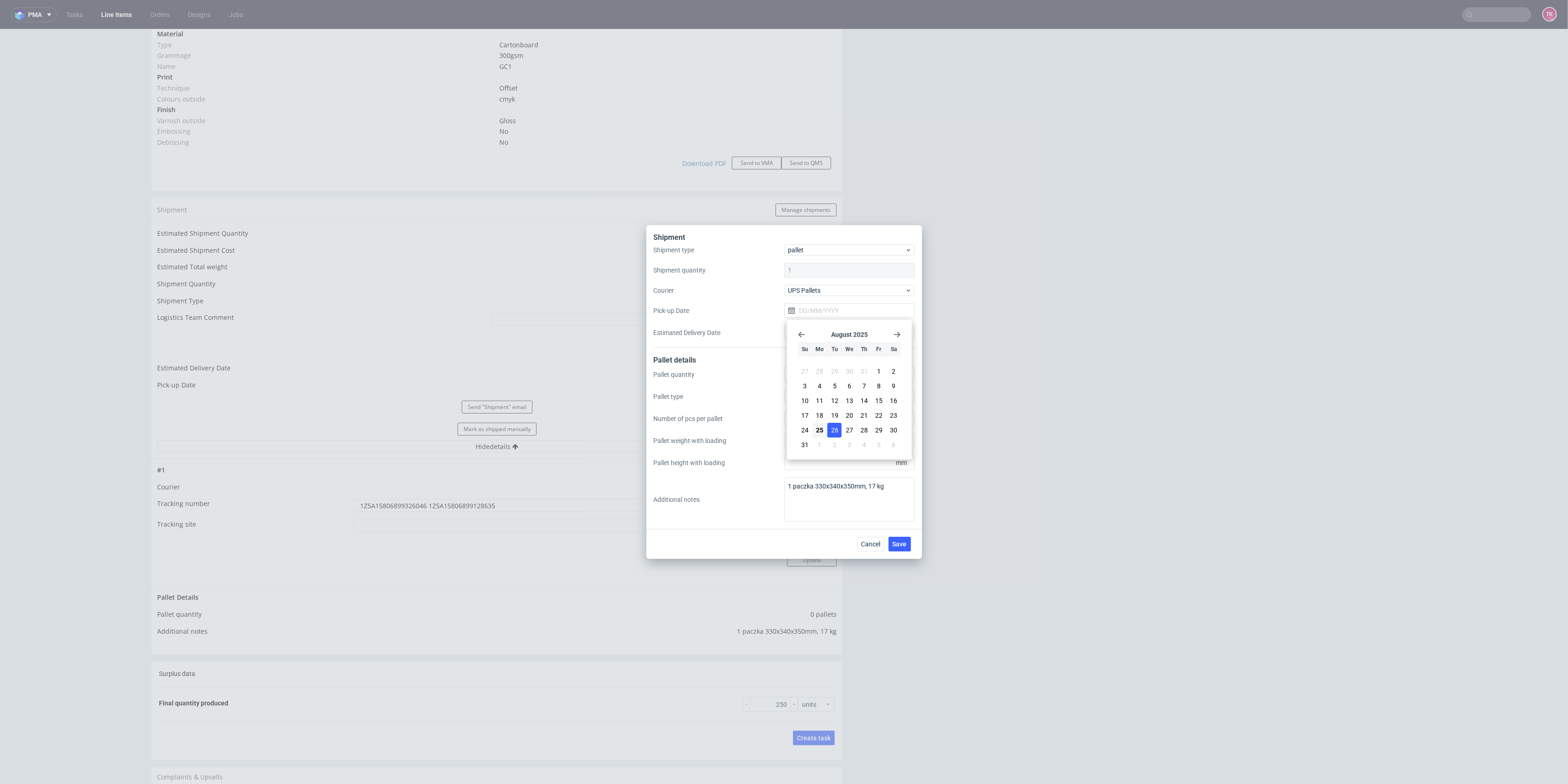
click at [828, 433] on button "26" at bounding box center [835, 430] width 15 height 15
type input "[DATE]"
click at [907, 544] on button "Save" at bounding box center [900, 544] width 23 height 15
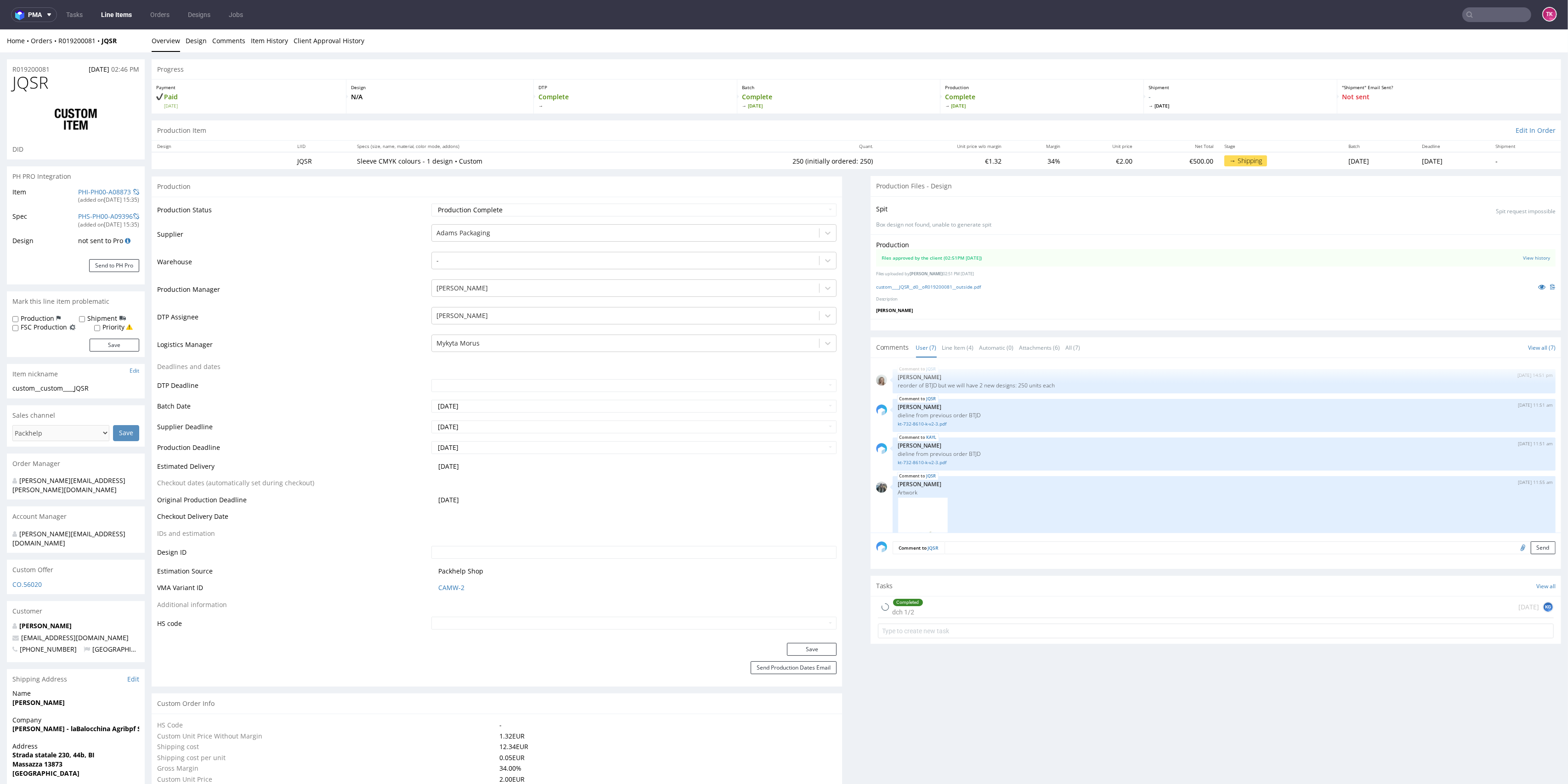
scroll to position [232, 0]
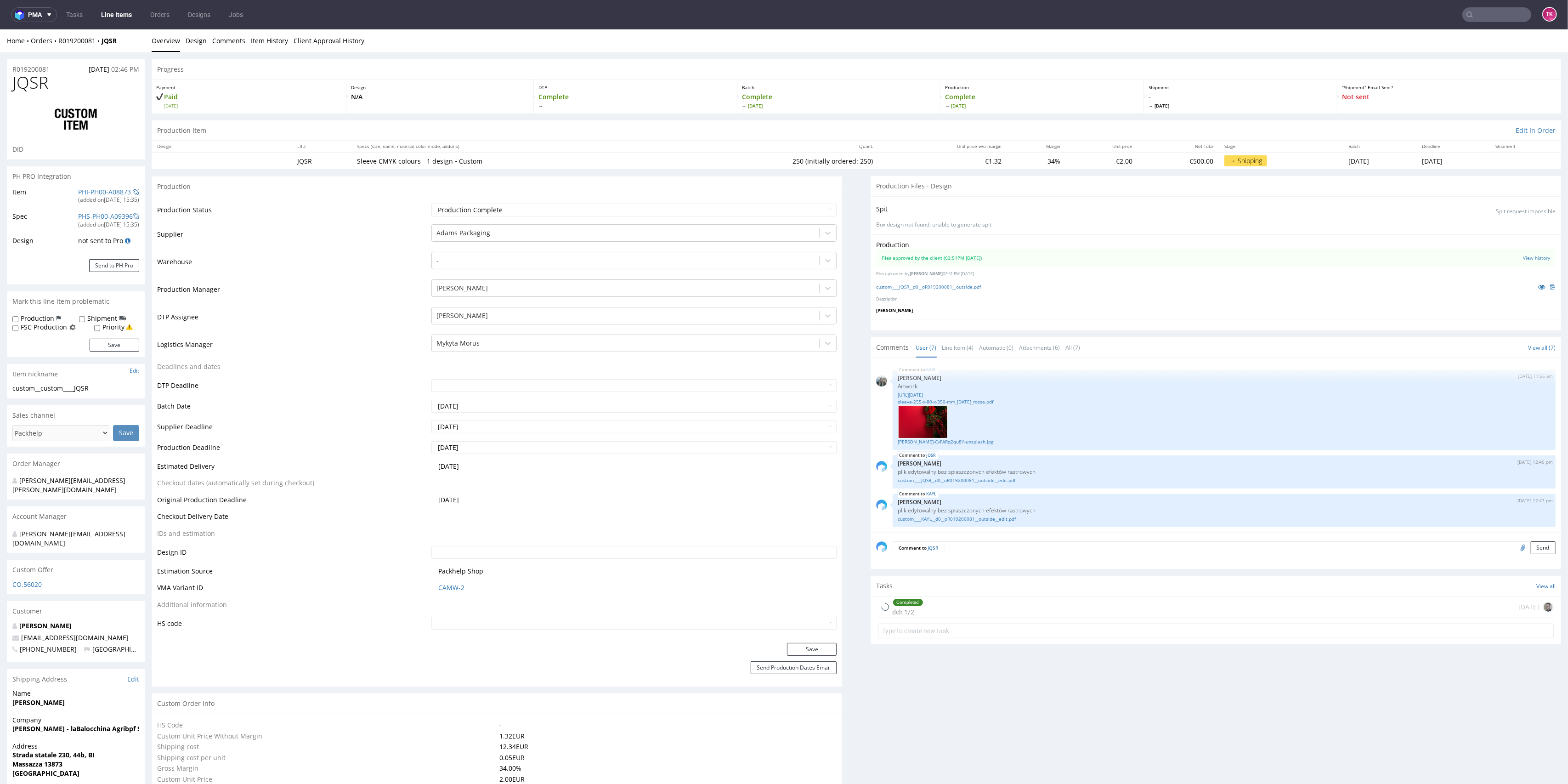
type input "250"
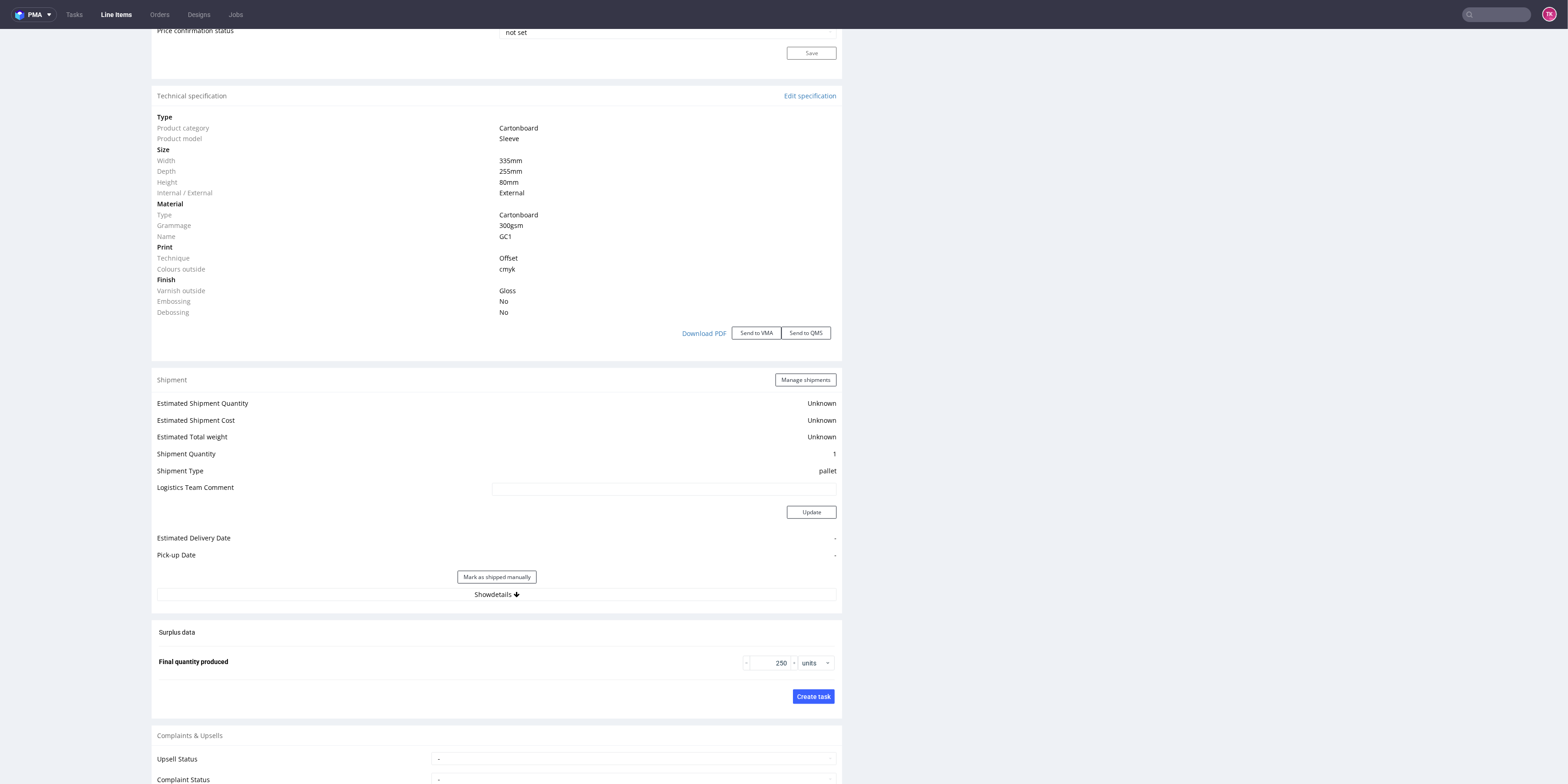
scroll to position [919, 0]
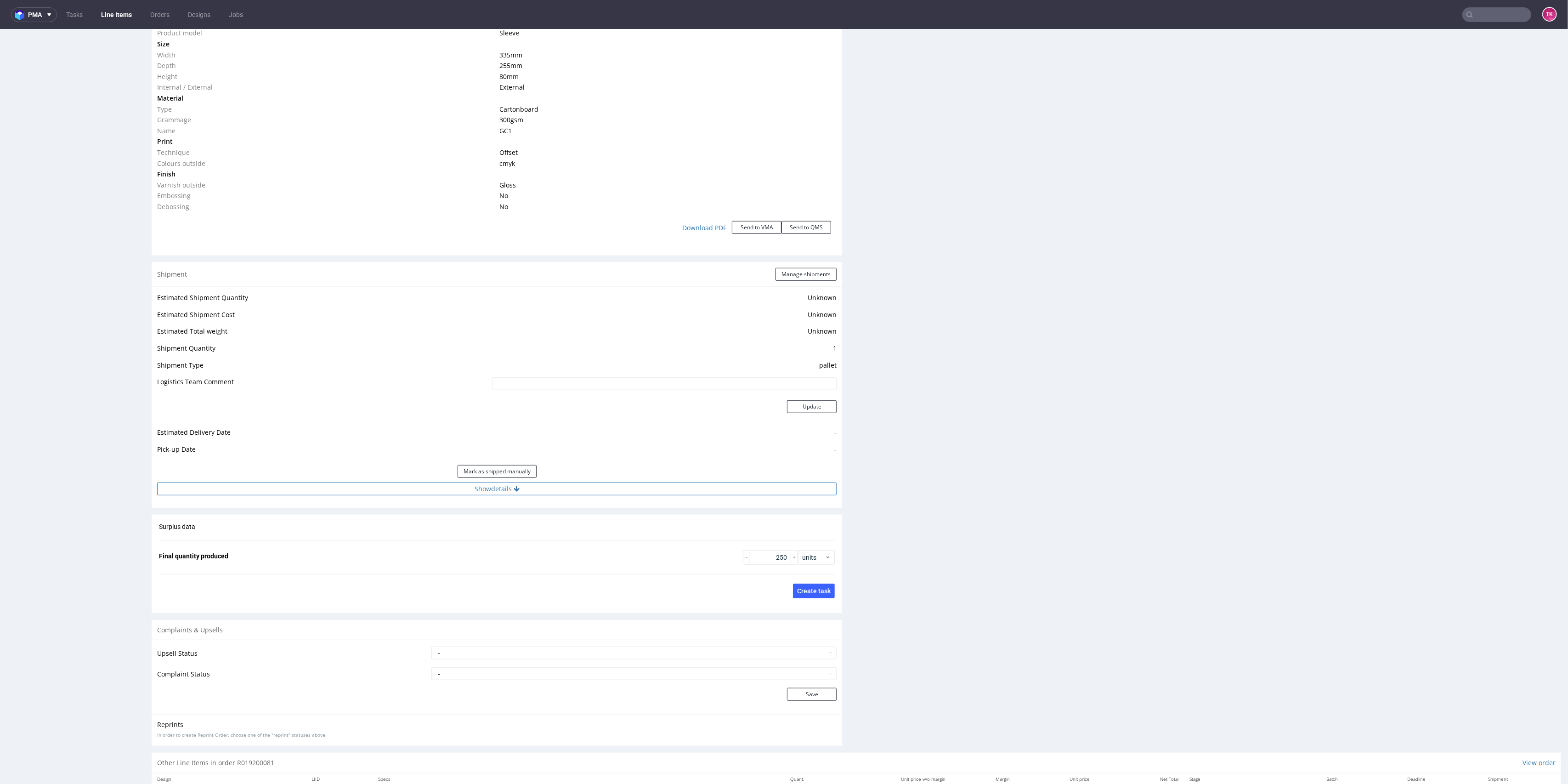
drag, startPoint x: 607, startPoint y: 500, endPoint x: 603, endPoint y: 494, distance: 7.2
click at [607, 499] on div "Estimated Shipment Quantity Unknown Estimated Shipment Cost Unknown Estimated T…" at bounding box center [496, 393] width 691 height 215
click at [603, 494] on button "Show details" at bounding box center [496, 489] width 680 height 13
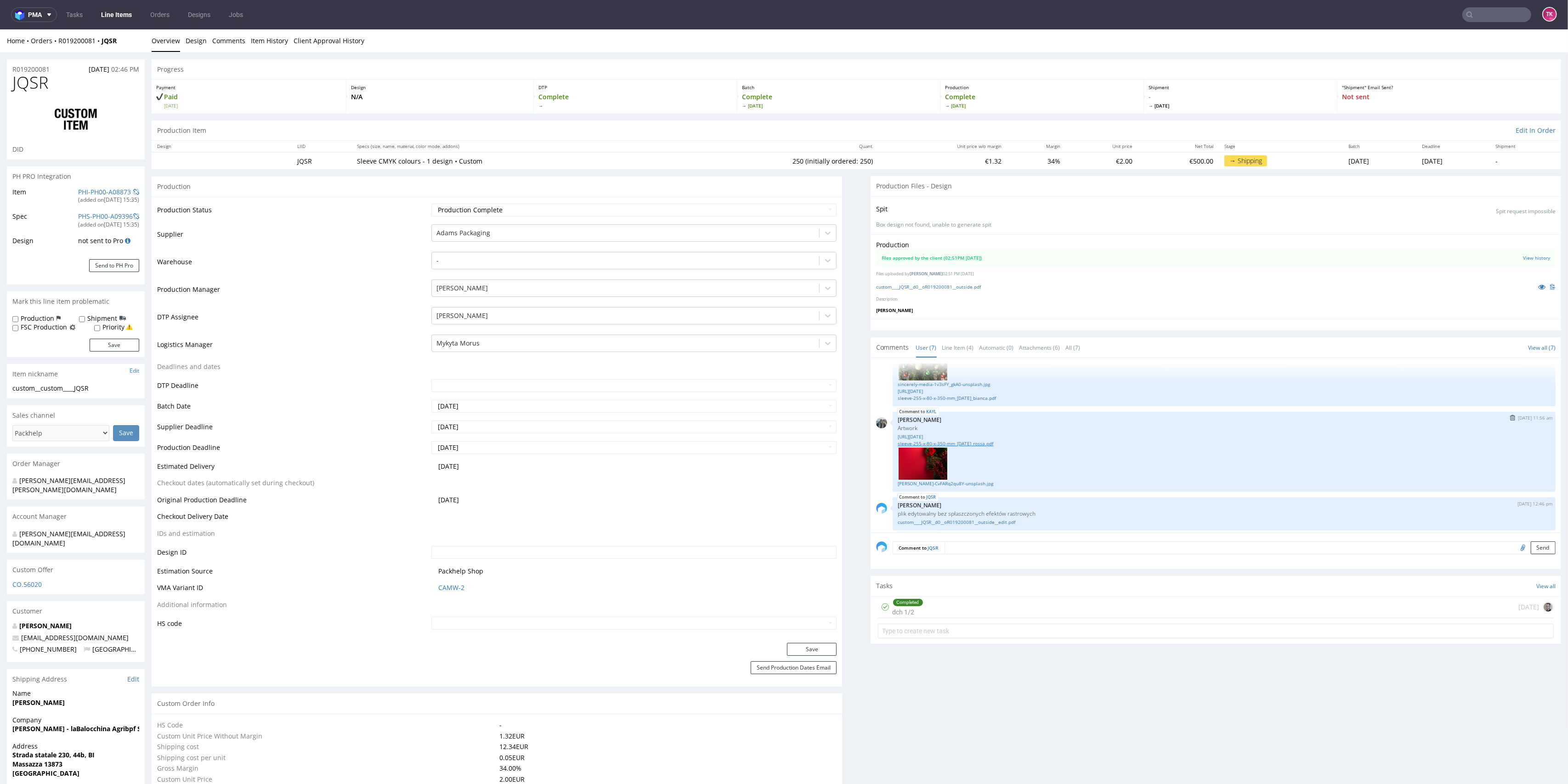
scroll to position [172, 0]
click at [922, 454] on link "[URL][DATE]" at bounding box center [1224, 456] width 652 height 7
click at [473, 343] on div at bounding box center [626, 343] width 379 height 11
type input "t"
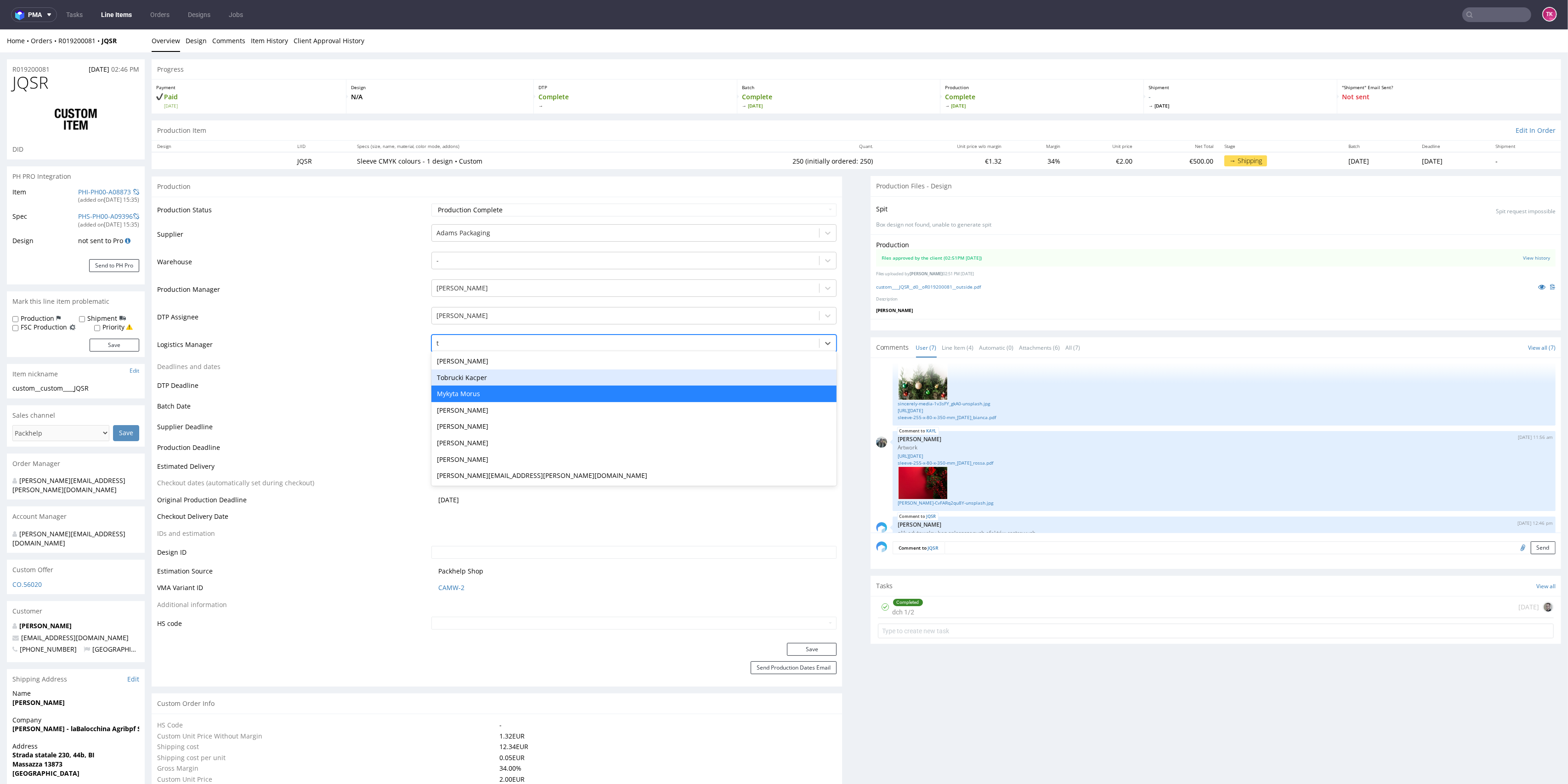
drag, startPoint x: 492, startPoint y: 374, endPoint x: 500, endPoint y: 390, distance: 17.9
click at [493, 374] on div "Tobrucki Kacper" at bounding box center [634, 377] width 406 height 16
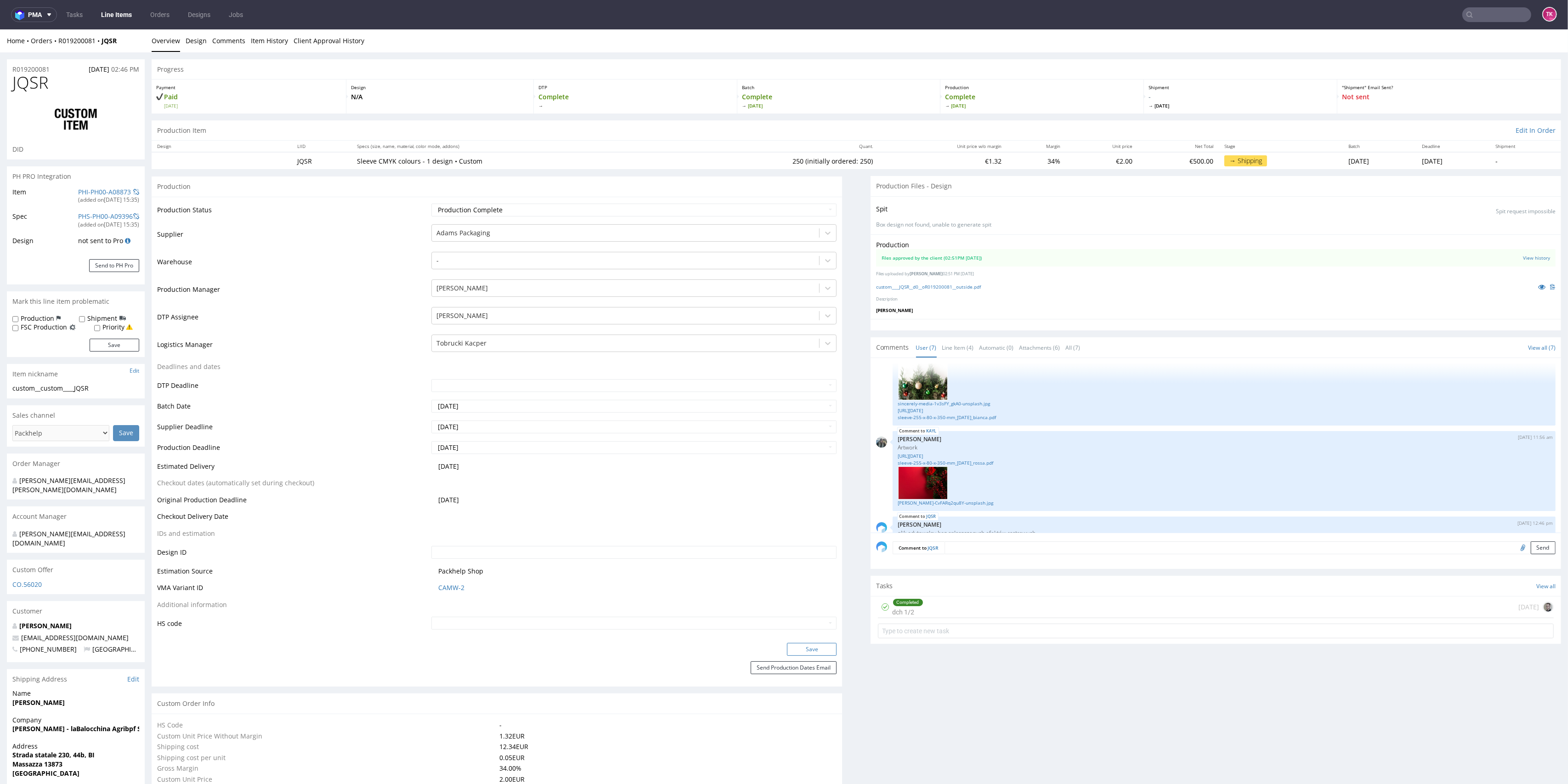
click at [790, 646] on button "Save" at bounding box center [812, 650] width 49 height 13
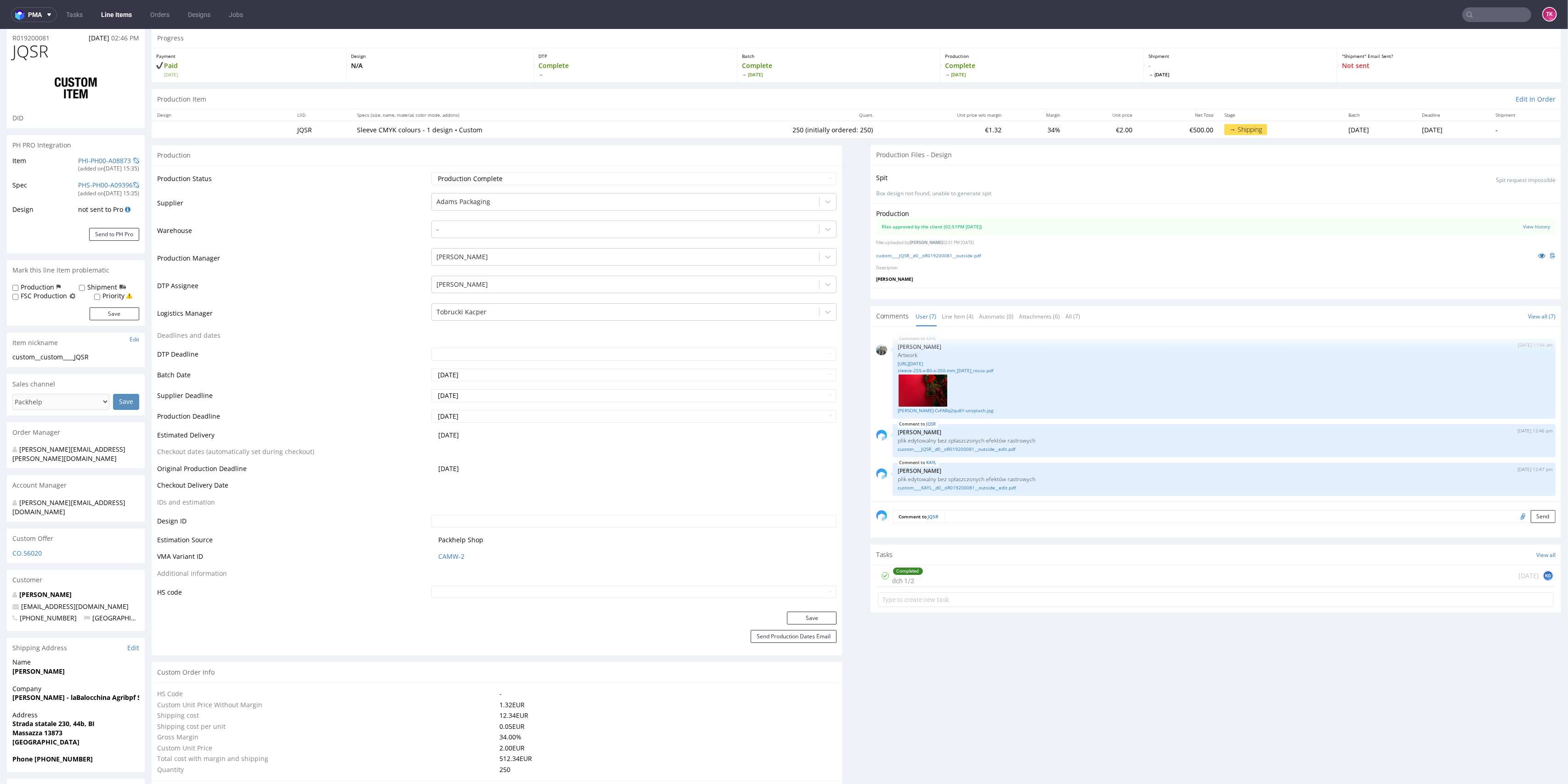
scroll to position [0, 0]
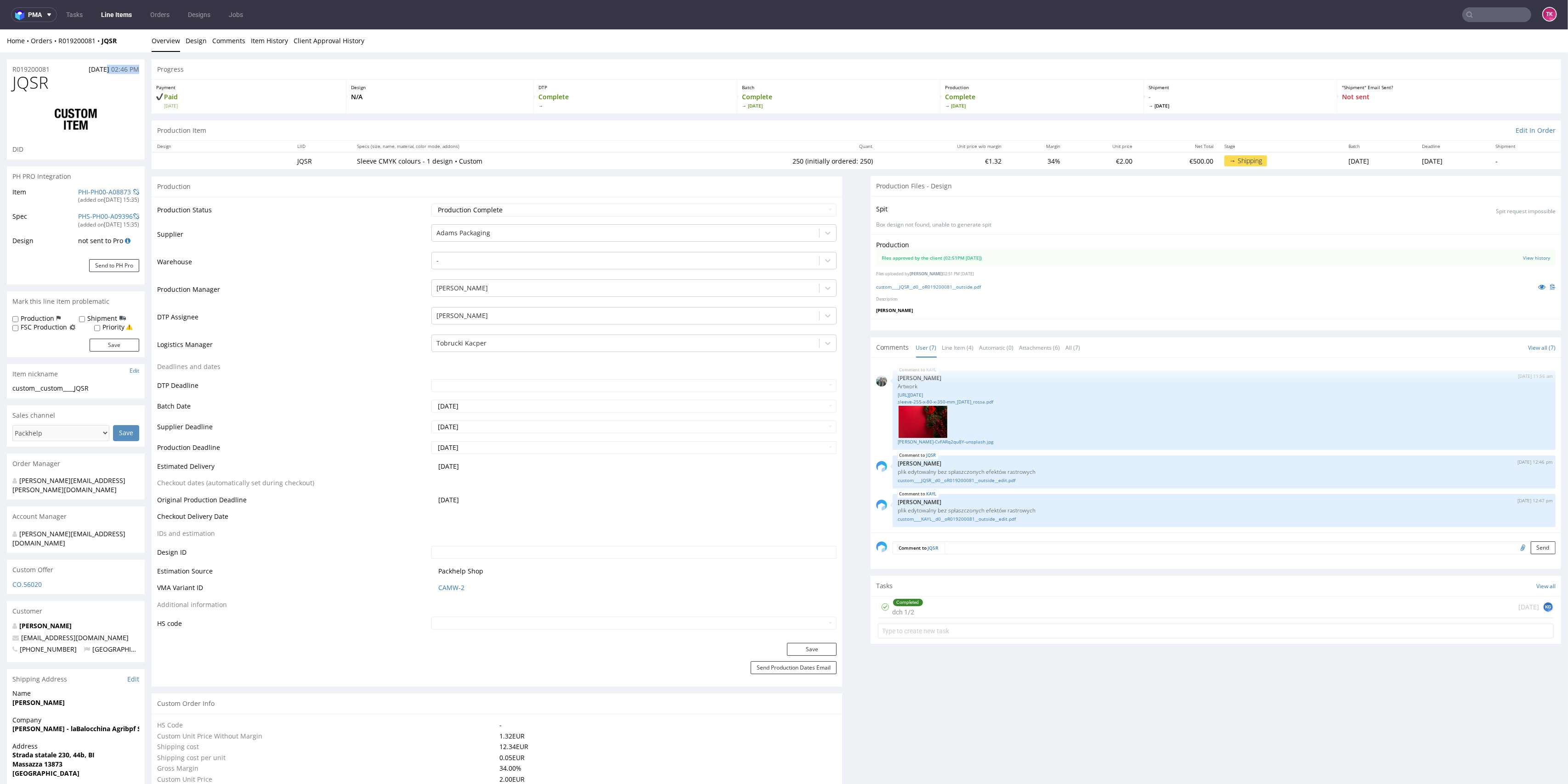
drag, startPoint x: 147, startPoint y: 61, endPoint x: 92, endPoint y: 57, distance: 55.1
drag, startPoint x: 121, startPoint y: 46, endPoint x: 98, endPoint y: 50, distance: 23.3
click at [98, 50] on div "Home Orders R019200081 JQSR Overview Design Comments Item History Client Approv…" at bounding box center [784, 40] width 1568 height 23
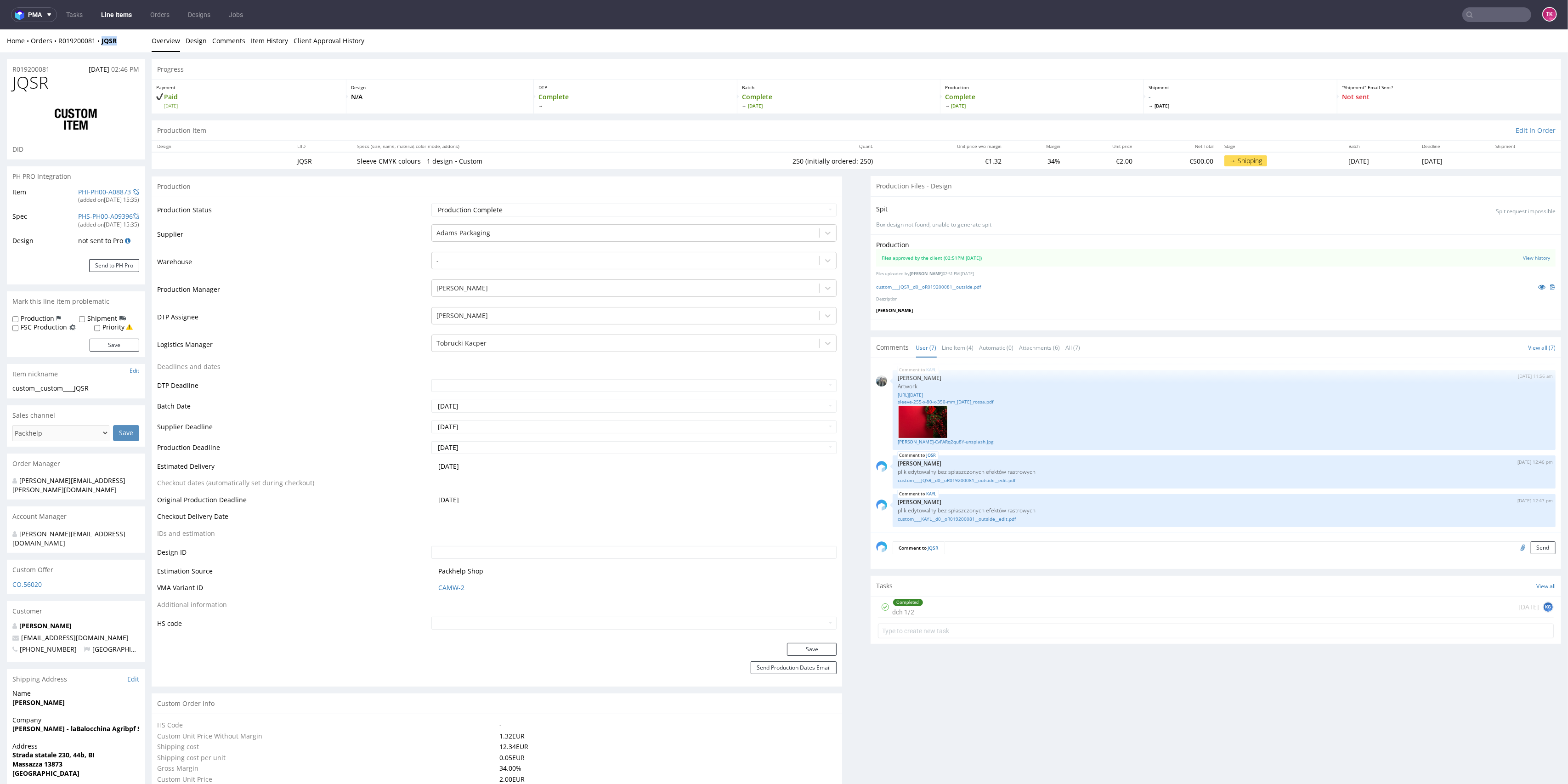
copy strong "JQSR"
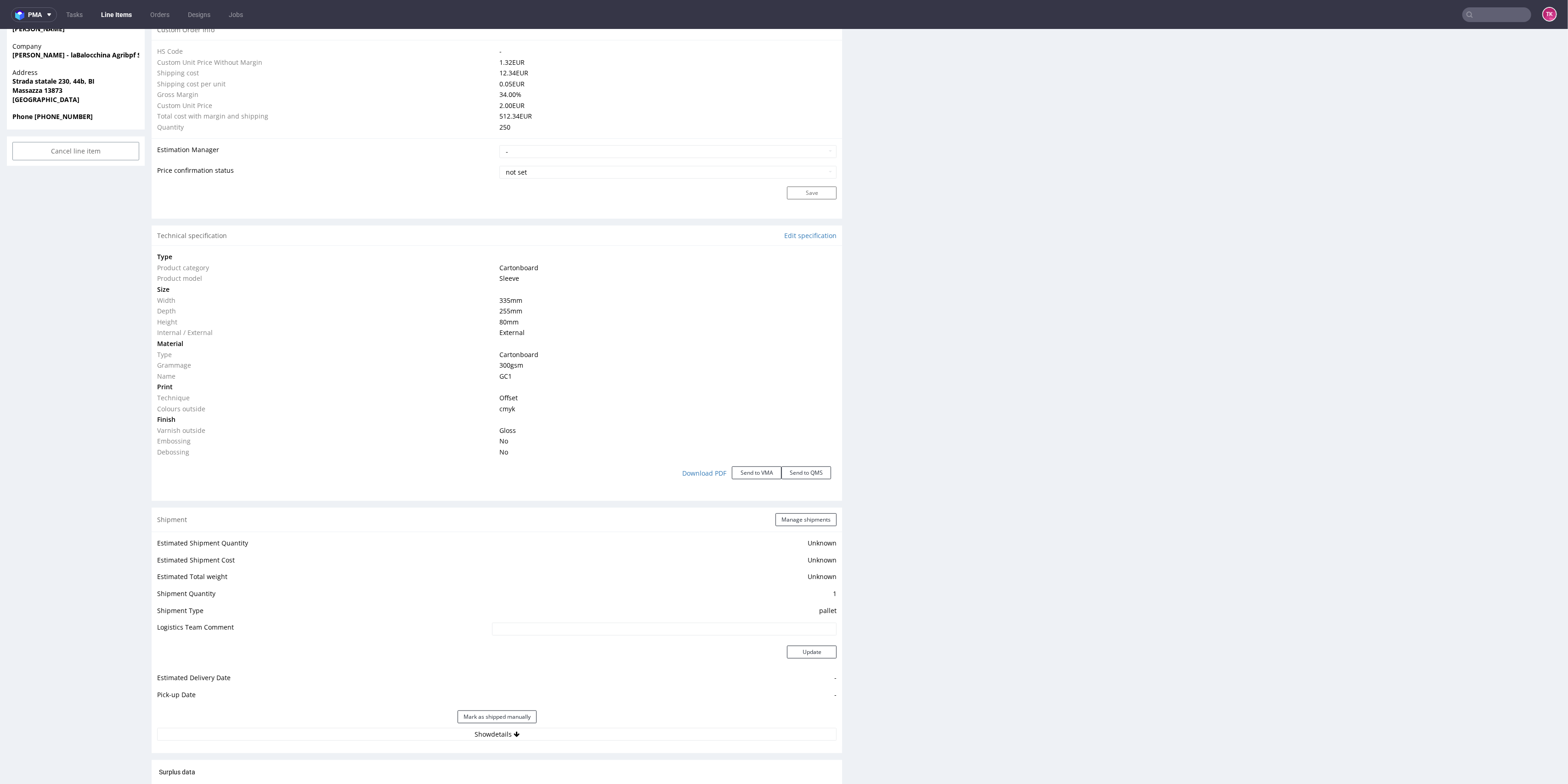
scroll to position [970, 0]
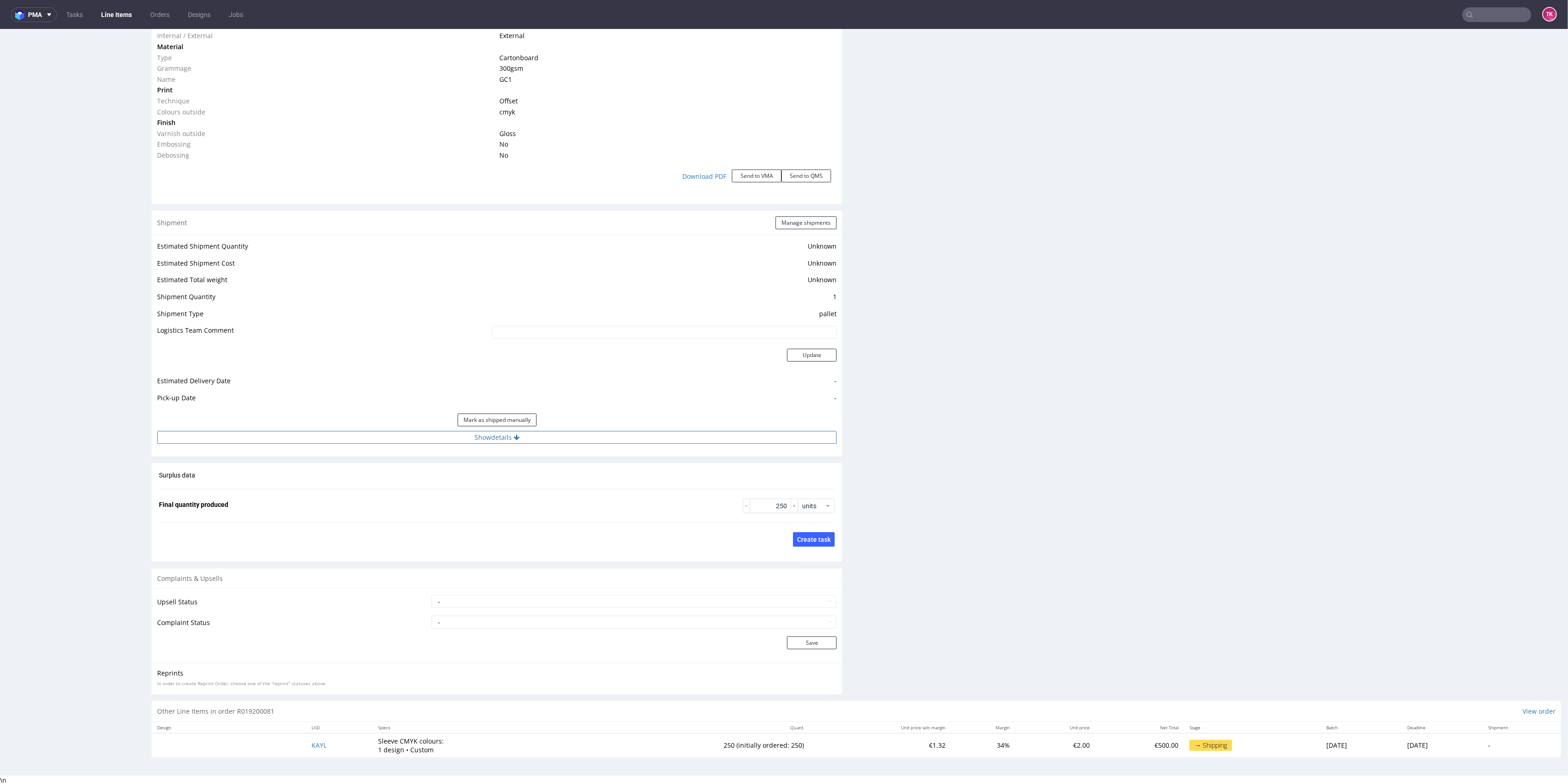
drag, startPoint x: 548, startPoint y: 448, endPoint x: 544, endPoint y: 439, distance: 9.8
click at [548, 445] on div "Estimated Shipment Quantity Unknown Estimated Shipment Cost Unknown Estimated T…" at bounding box center [496, 342] width 691 height 215
drag, startPoint x: 544, startPoint y: 439, endPoint x: 534, endPoint y: 446, distance: 12.2
click at [543, 439] on button "Show details" at bounding box center [496, 437] width 680 height 13
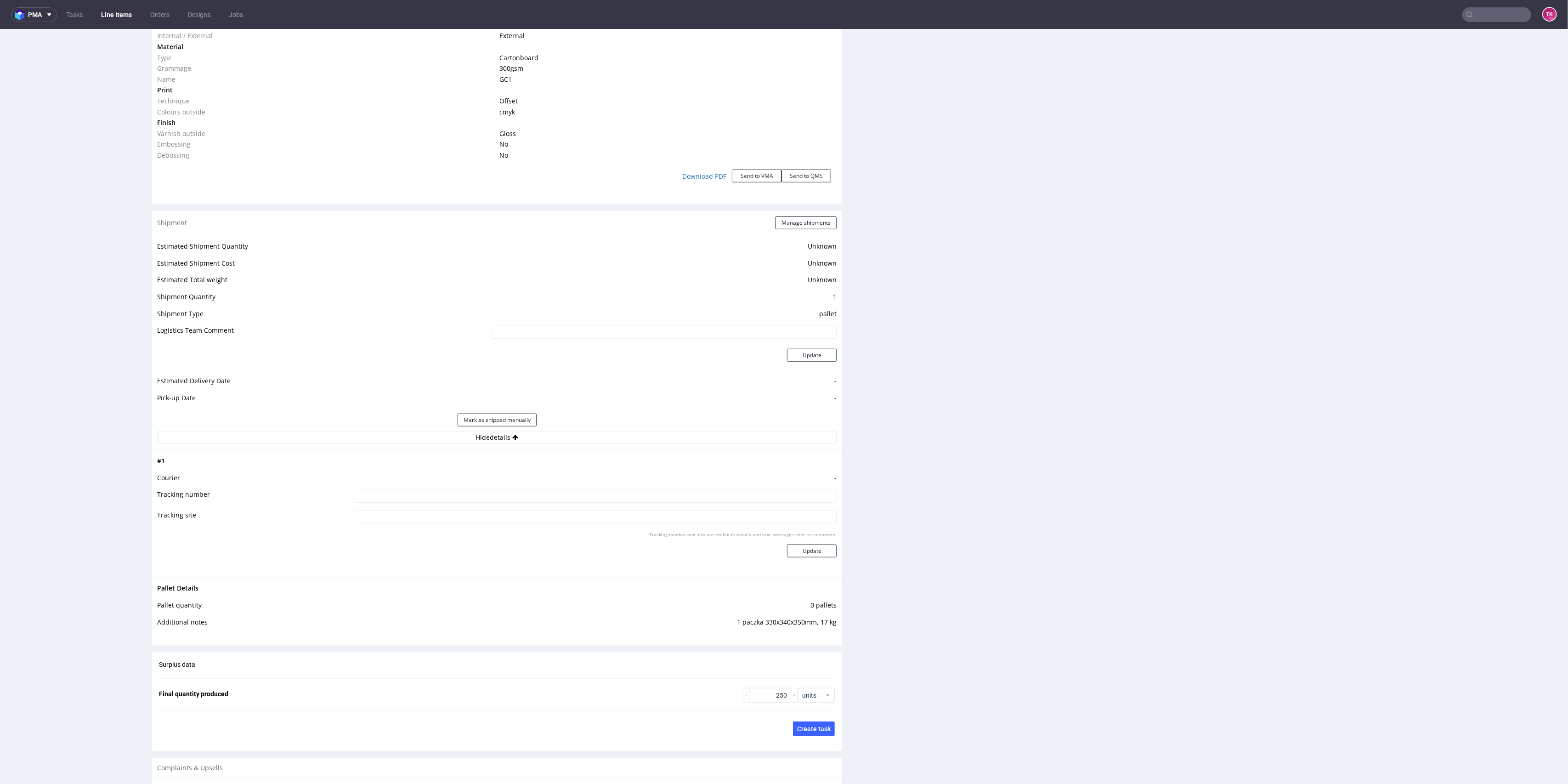
click at [472, 483] on td "-" at bounding box center [594, 480] width 486 height 17
drag, startPoint x: 473, startPoint y: 491, endPoint x: 484, endPoint y: 498, distance: 13.0
click at [473, 491] on input at bounding box center [595, 496] width 484 height 13
paste input "1Z5A15806899326046 1Z5A15806899128635"
type input "1Z5A15806899326046 1Z5A15806899128635"
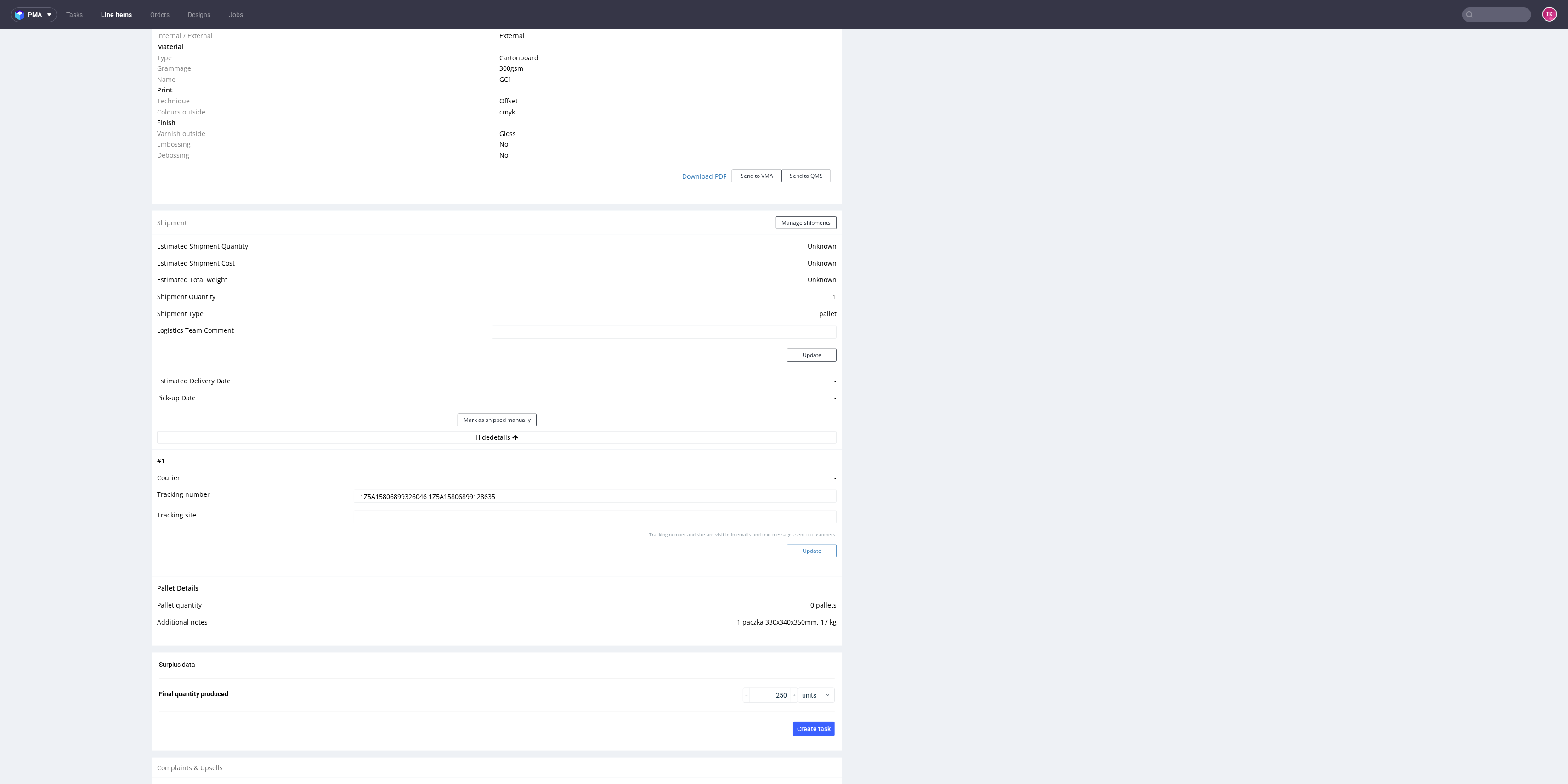
click at [808, 555] on button "Update" at bounding box center [812, 551] width 49 height 13
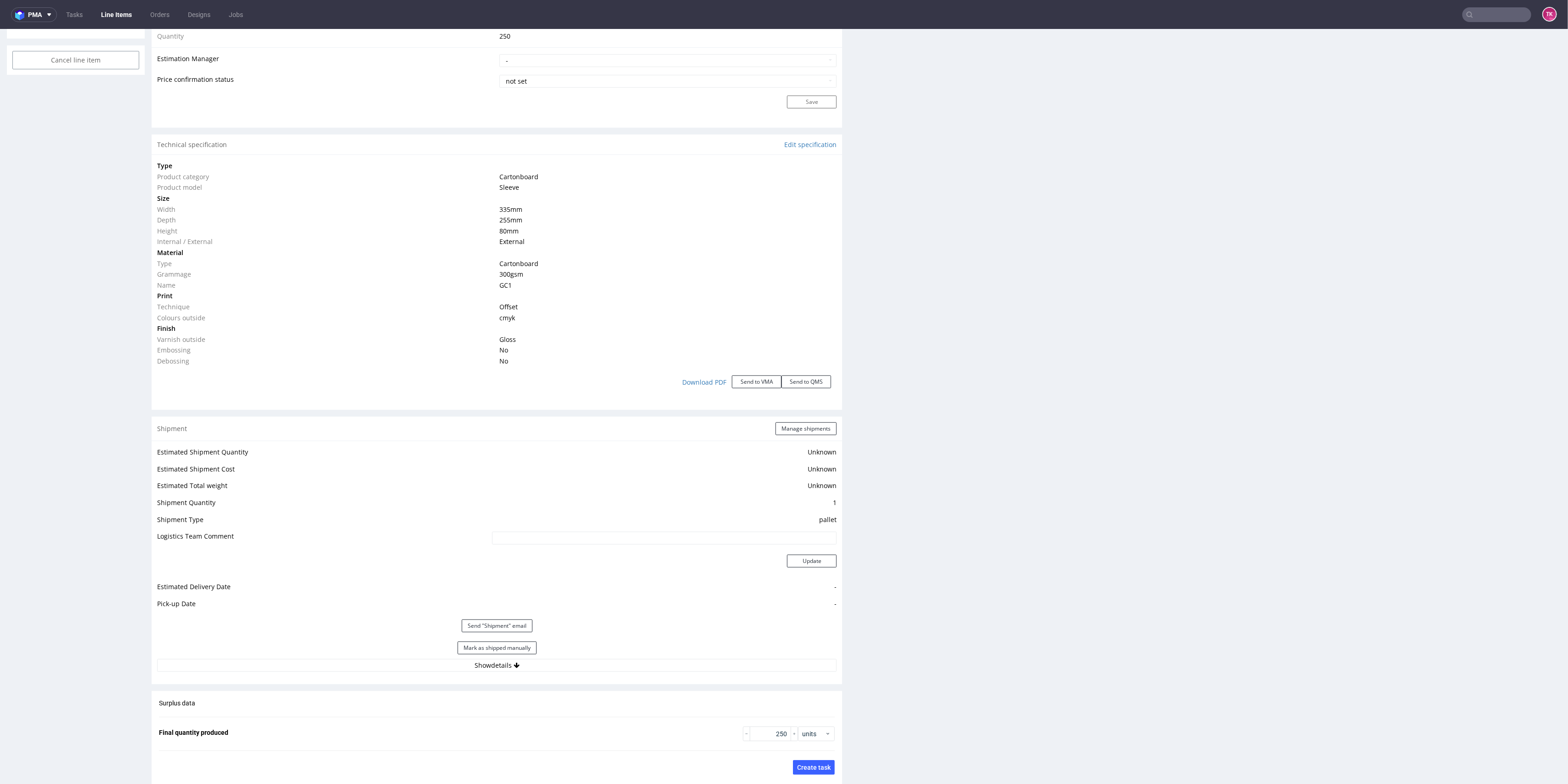
scroll to position [949, 0]
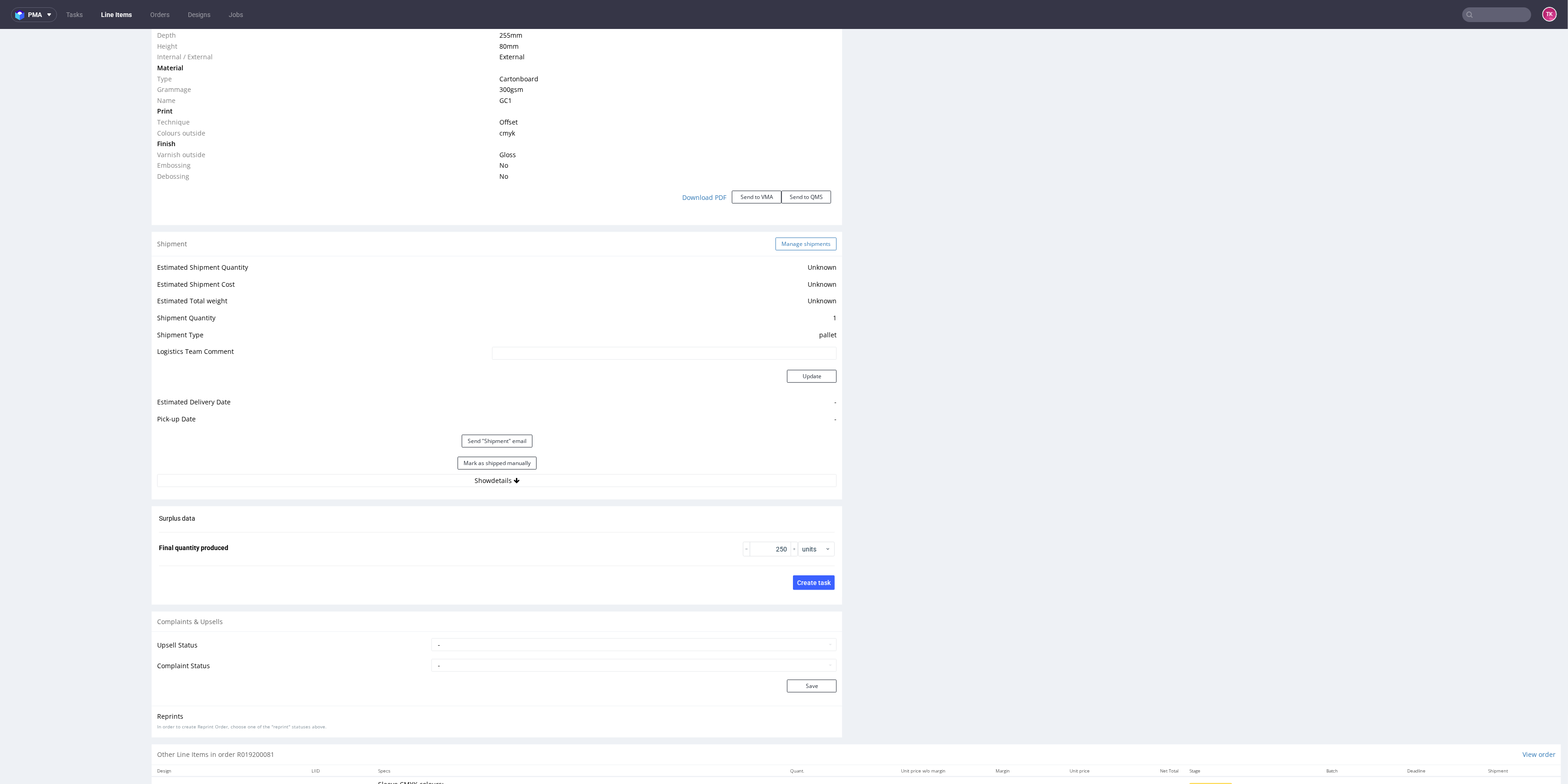
drag, startPoint x: 807, startPoint y: 233, endPoint x: 807, endPoint y: 240, distance: 7.0
click at [807, 234] on div "Shipment Manage shipments" at bounding box center [496, 245] width 691 height 24
click at [809, 248] on button "Manage shipments" at bounding box center [806, 244] width 61 height 13
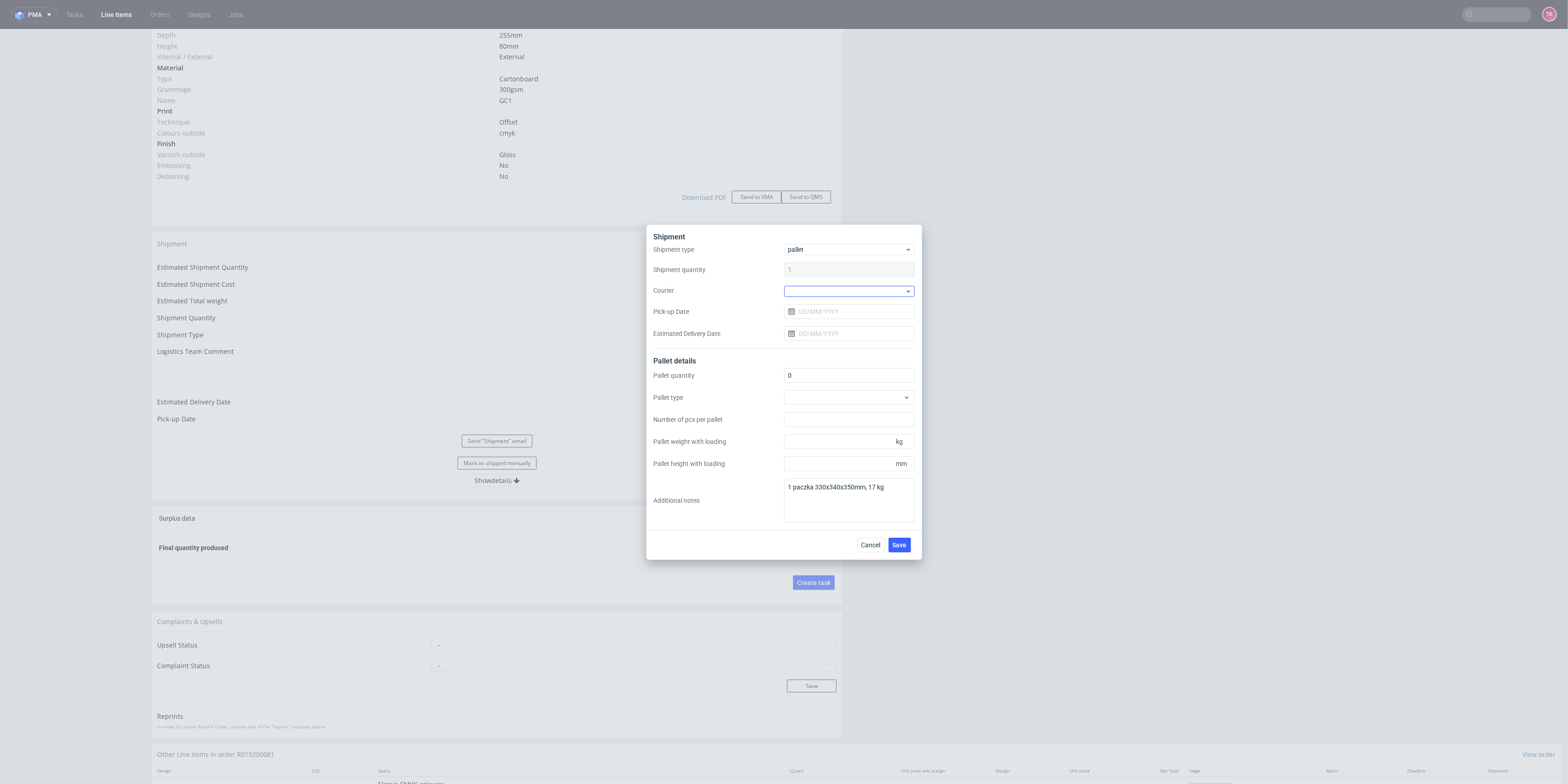
drag, startPoint x: 839, startPoint y: 278, endPoint x: 843, endPoint y: 286, distance: 8.9
click at [840, 281] on div "Shipment type pallet Shipment quantity 1 Courier Pick-up Date Estimated Deliver…" at bounding box center [784, 296] width 261 height 104
drag, startPoint x: 843, startPoint y: 286, endPoint x: 846, endPoint y: 297, distance: 11.4
click at [842, 286] on div at bounding box center [849, 292] width 130 height 11
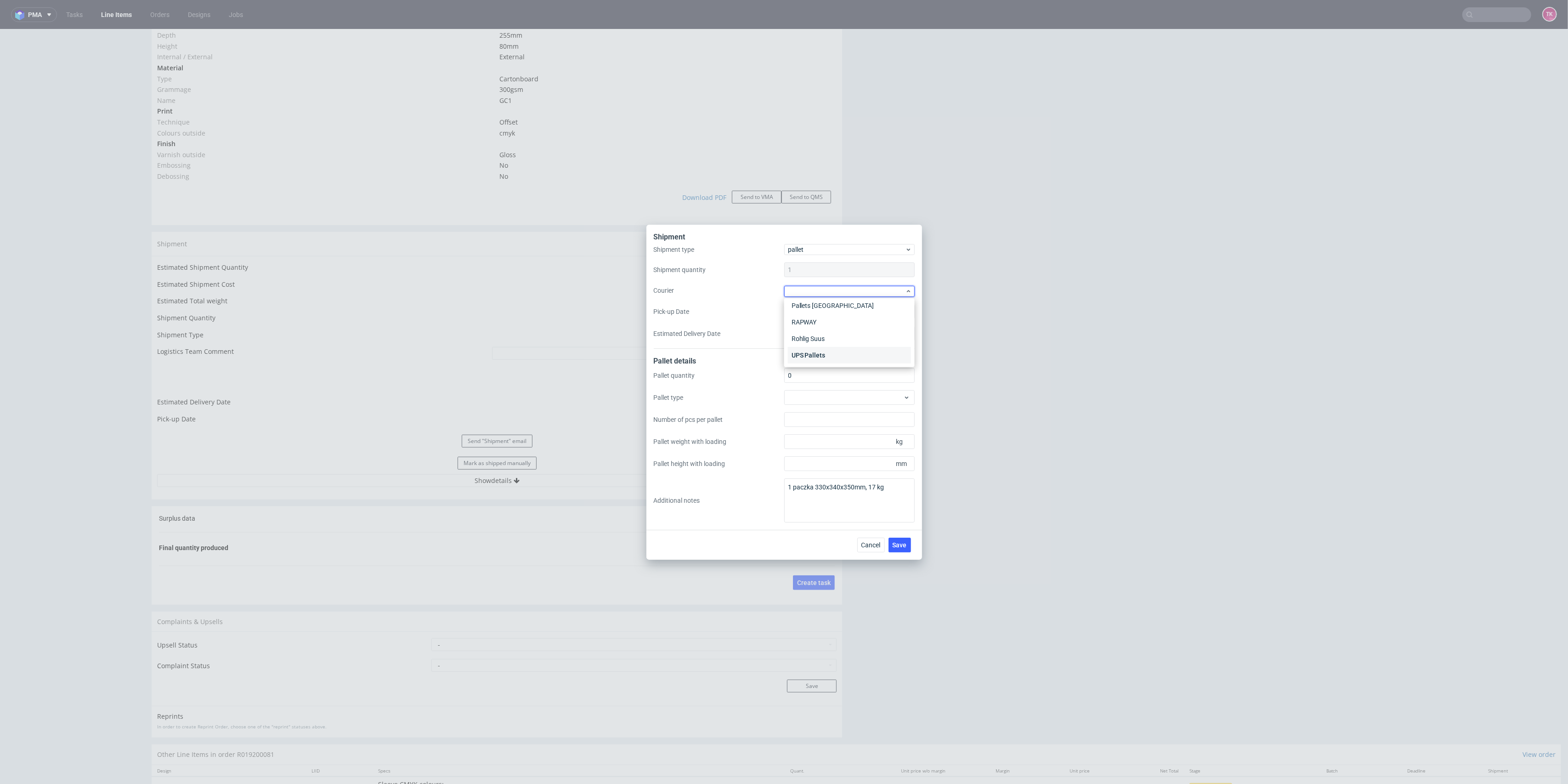
click at [835, 356] on div "UPS Pallets" at bounding box center [850, 355] width 123 height 16
click at [825, 309] on input "Pick-up Date" at bounding box center [849, 310] width 130 height 15
click at [829, 431] on button "26" at bounding box center [835, 430] width 15 height 15
type input "26/08/2025"
click at [902, 545] on span "Save" at bounding box center [900, 544] width 15 height 6
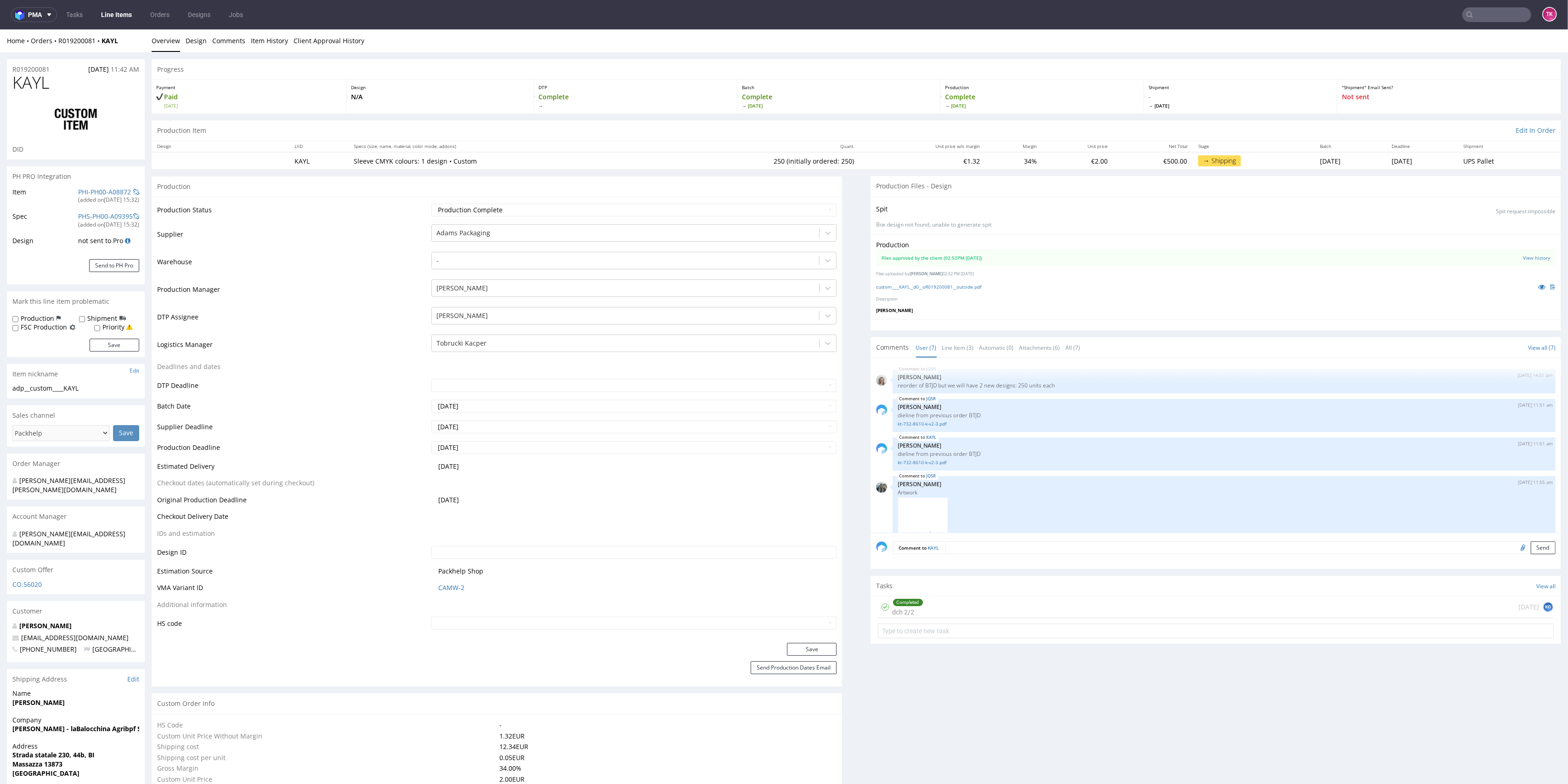
scroll to position [232, 0]
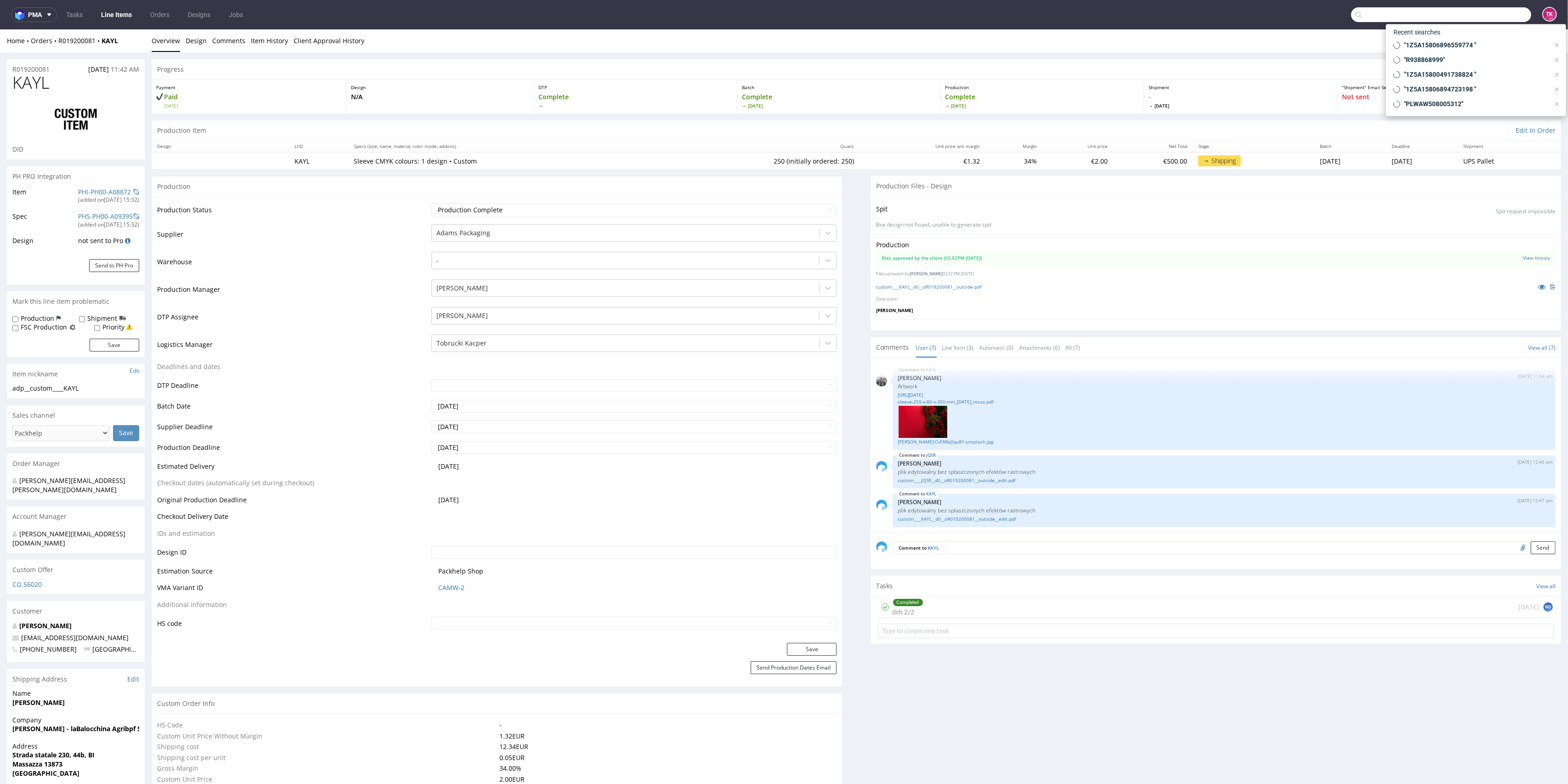
click at [1499, 8] on input "text" at bounding box center [1442, 15] width 180 height 15
paste input "1Z5A15806896559774"
type input "1Z5A15806896559774"
click at [1425, 40] on div "KWID" at bounding box center [1476, 37] width 165 height 16
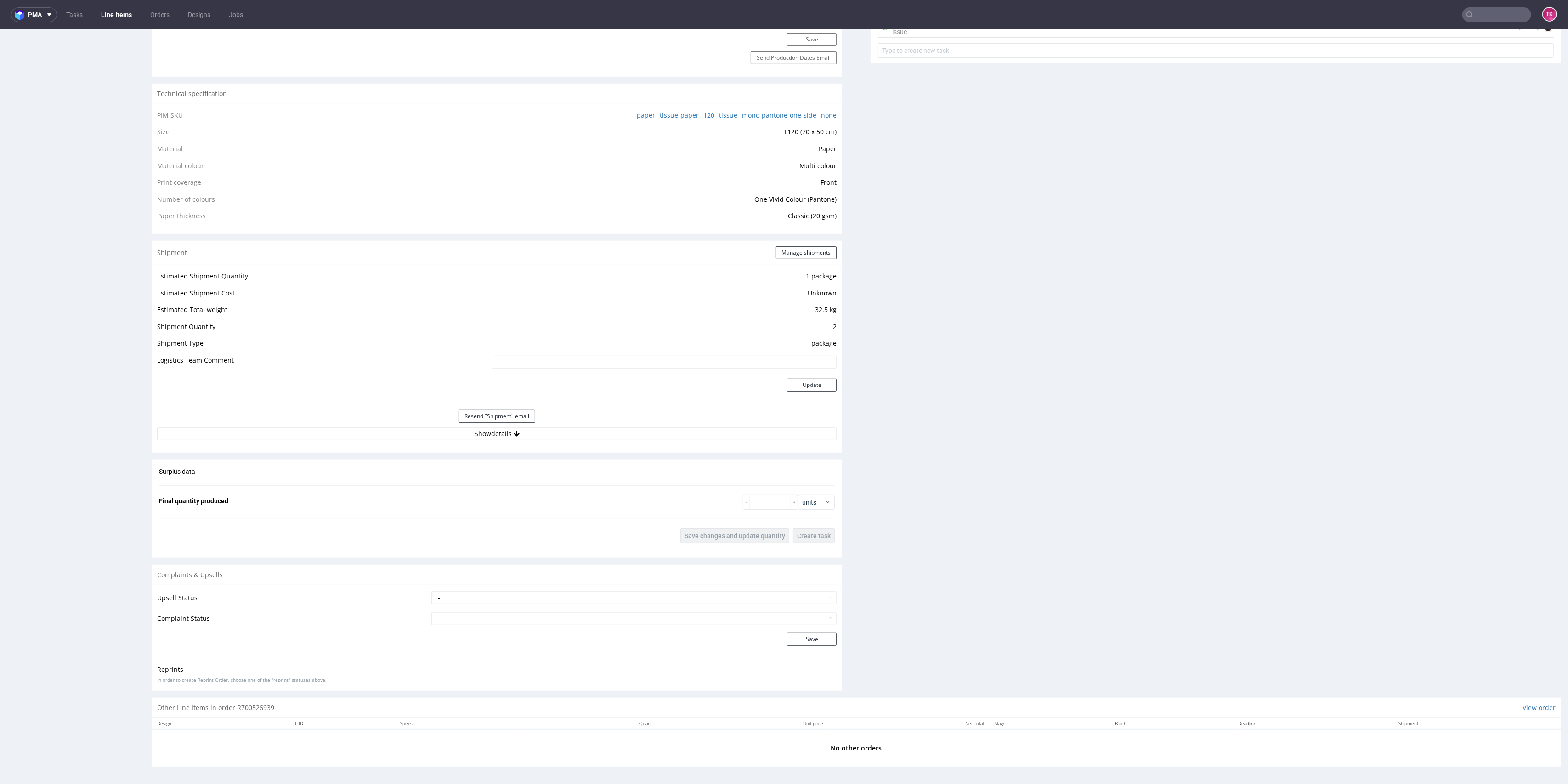
scroll to position [2, 0]
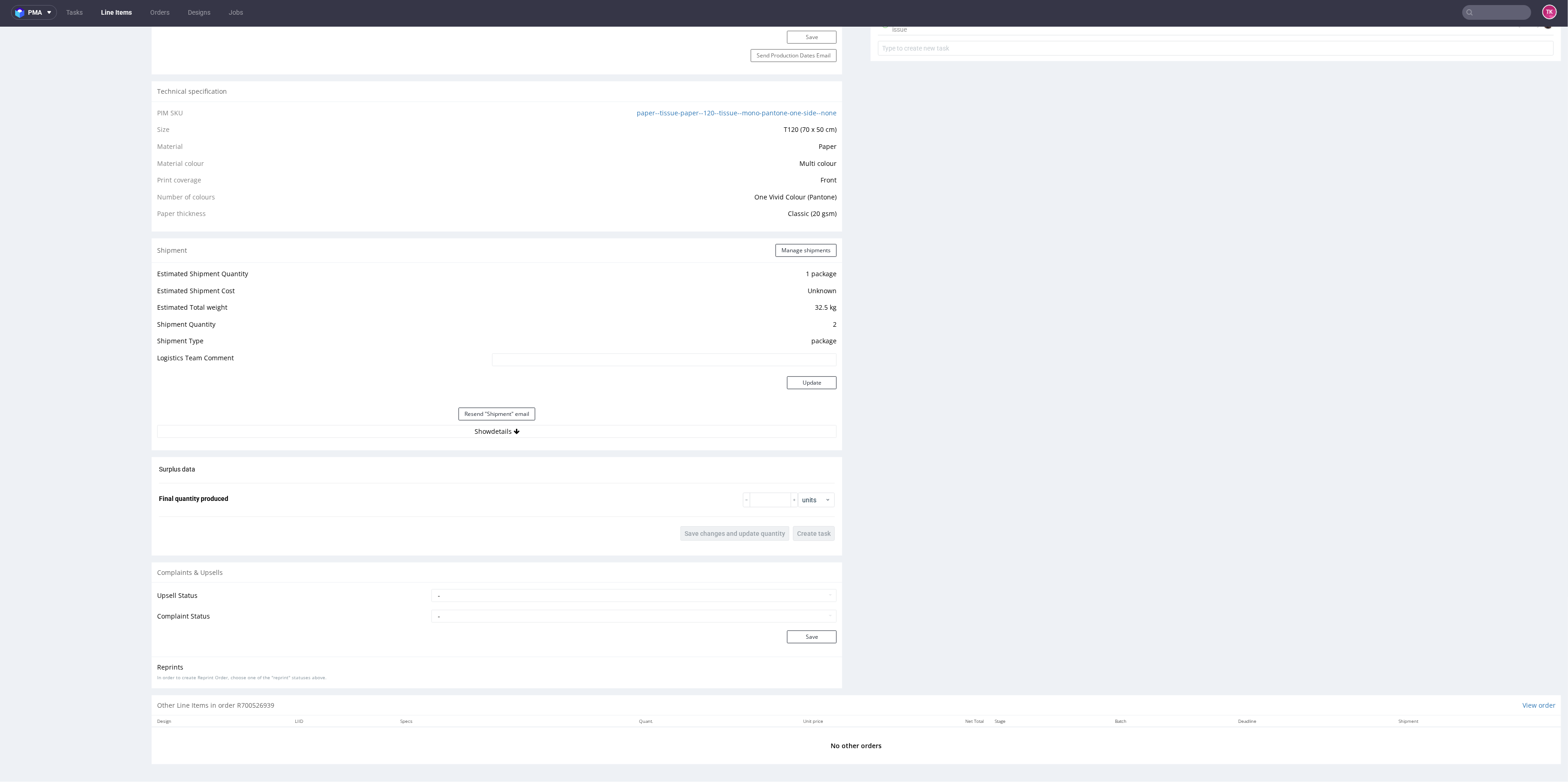
click at [594, 439] on div "Estimated Shipment Quantity 1 package Estimated Shipment Cost Unknown Estimated…" at bounding box center [496, 353] width 691 height 181
click at [586, 424] on div "Resend "Shipment" email" at bounding box center [496, 414] width 680 height 22
click at [586, 429] on button "Show details" at bounding box center [496, 432] width 680 height 13
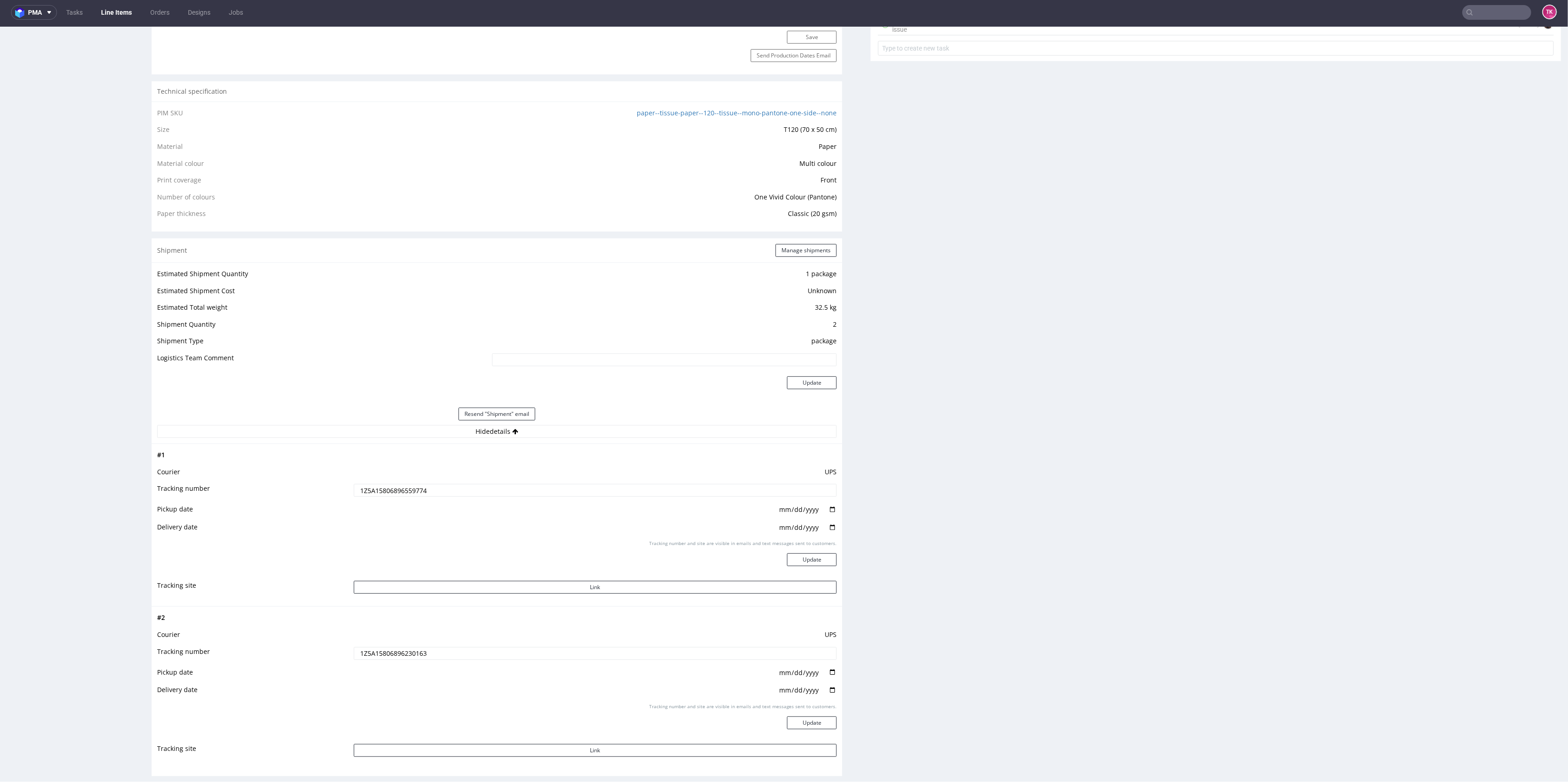
scroll to position [782, 0]
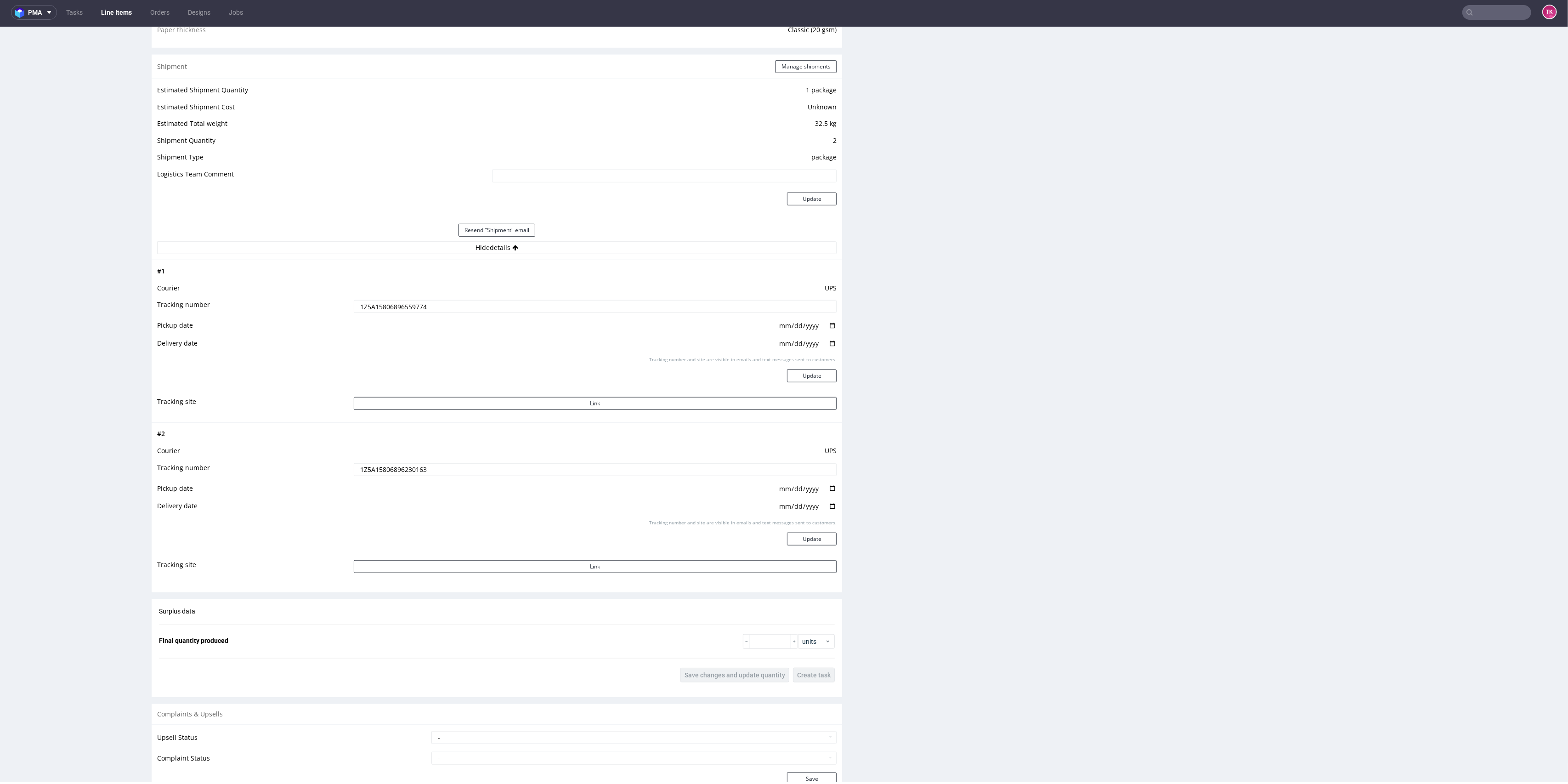
click at [954, 451] on div "Production Files - Design 2244043 Spit Request spit Spit not generated Producti…" at bounding box center [1216, 126] width 691 height 1423
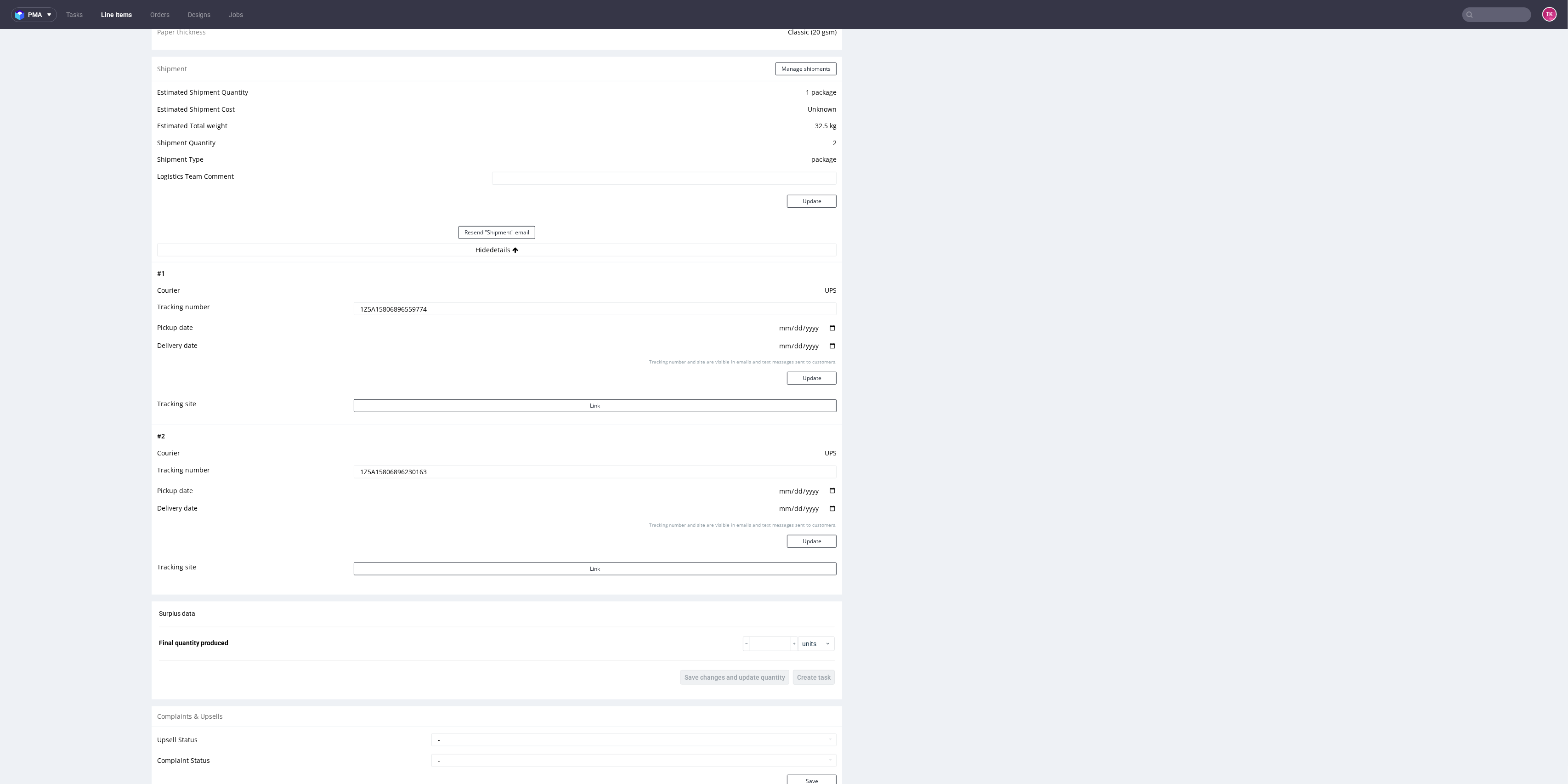
click at [131, 14] on link "Line Items" at bounding box center [117, 15] width 42 height 15
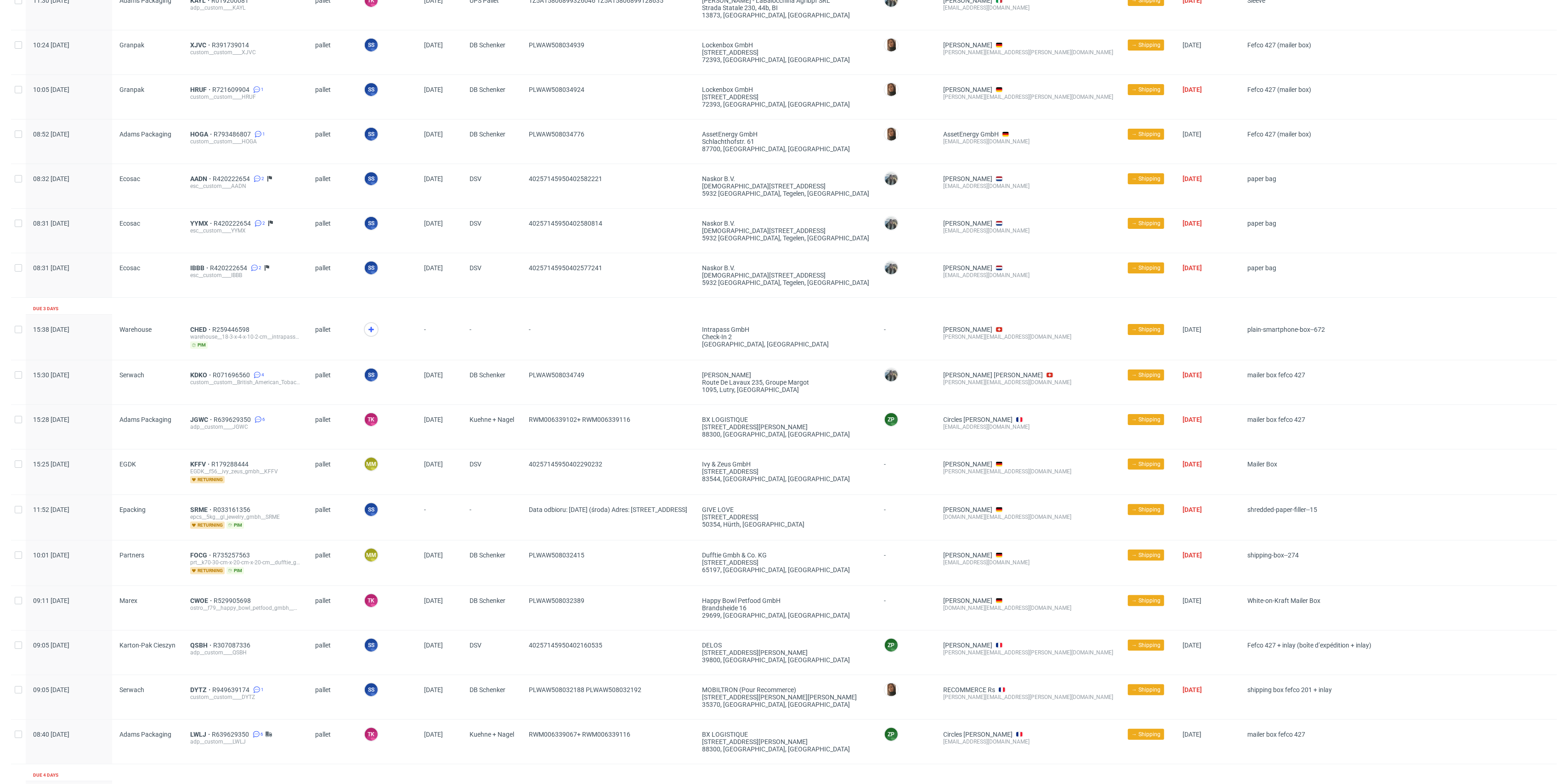
scroll to position [279, 0]
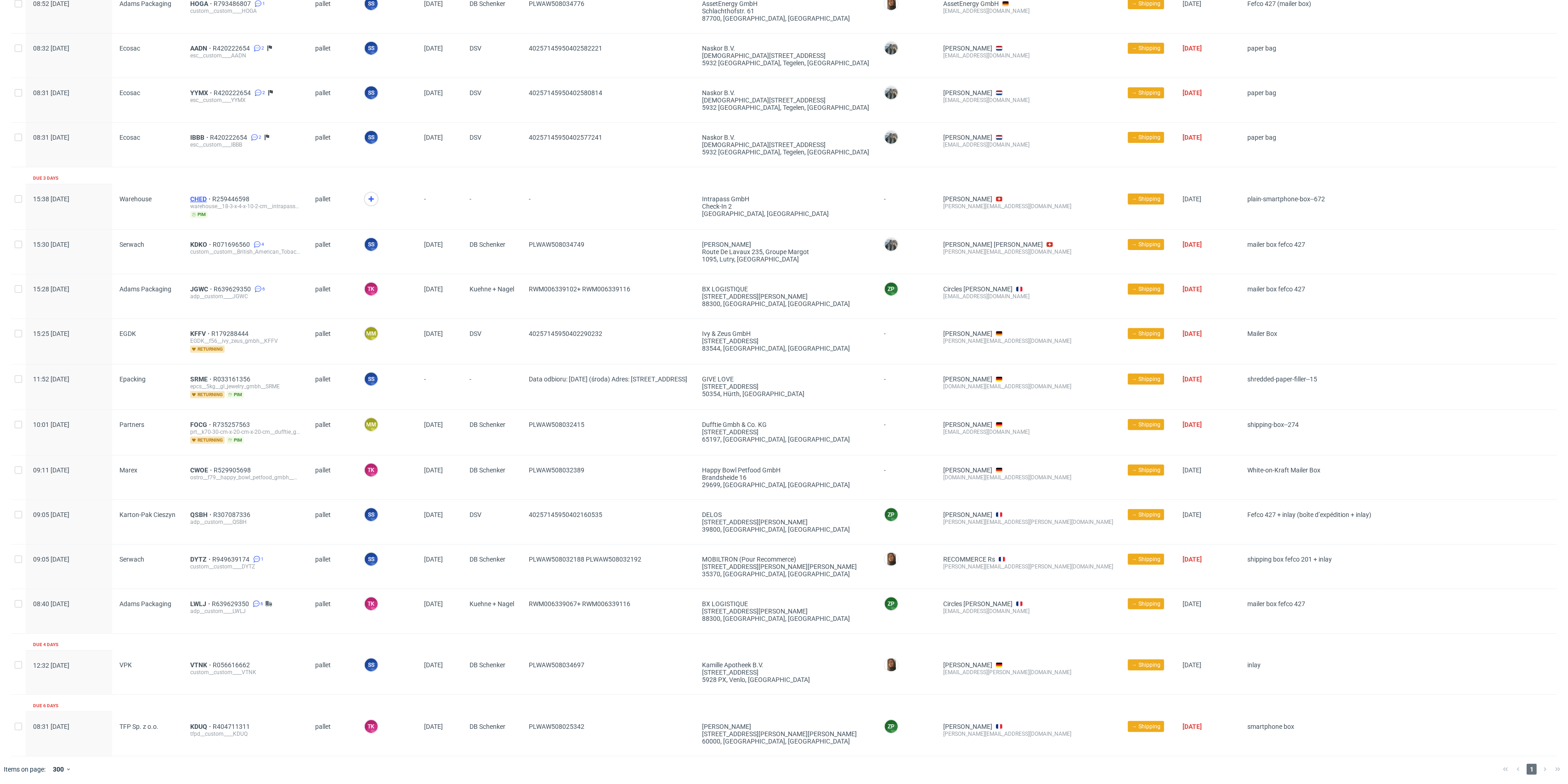
click at [192, 196] on span "CHED" at bounding box center [201, 198] width 22 height 7
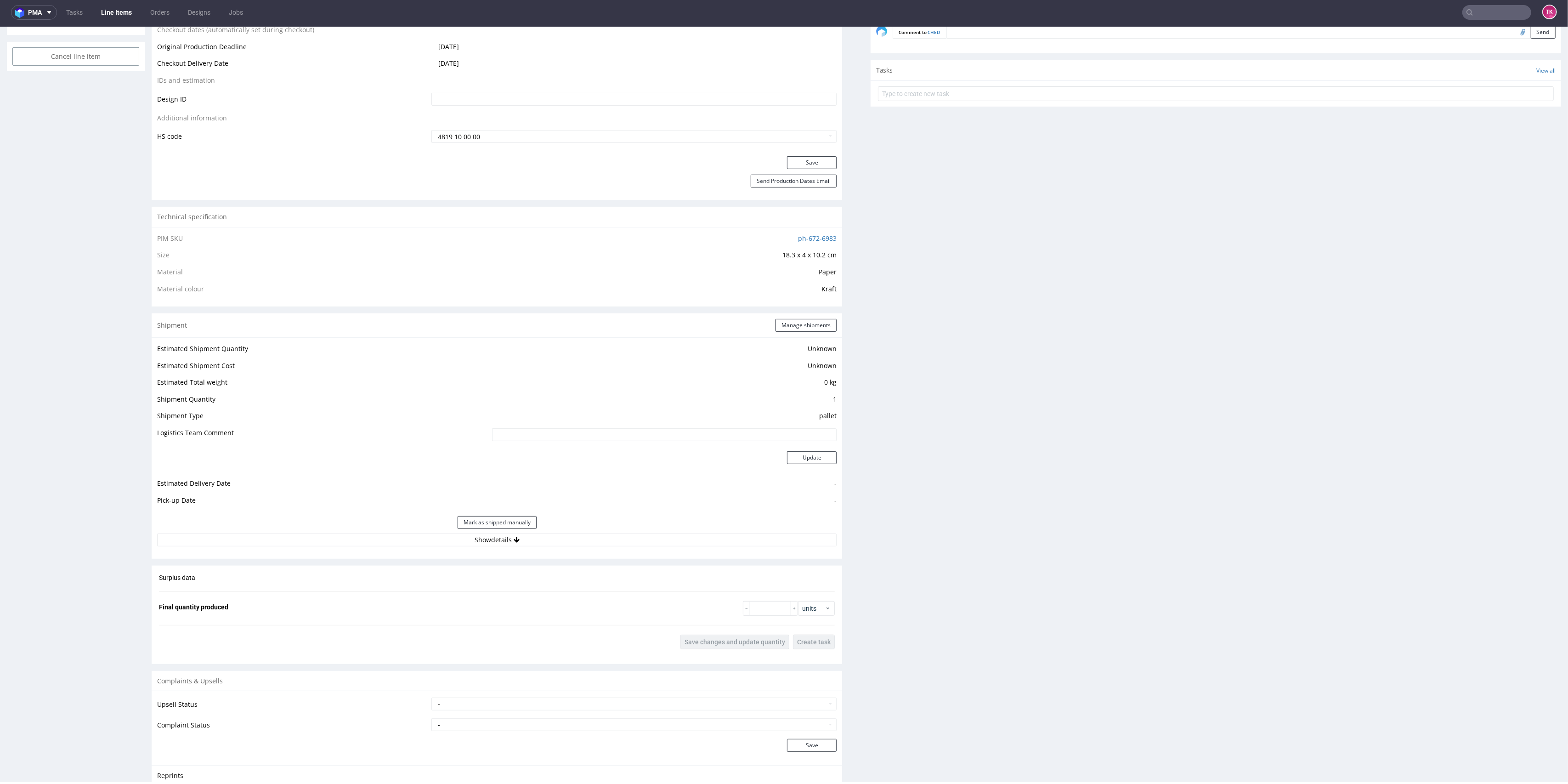
scroll to position [547, 0]
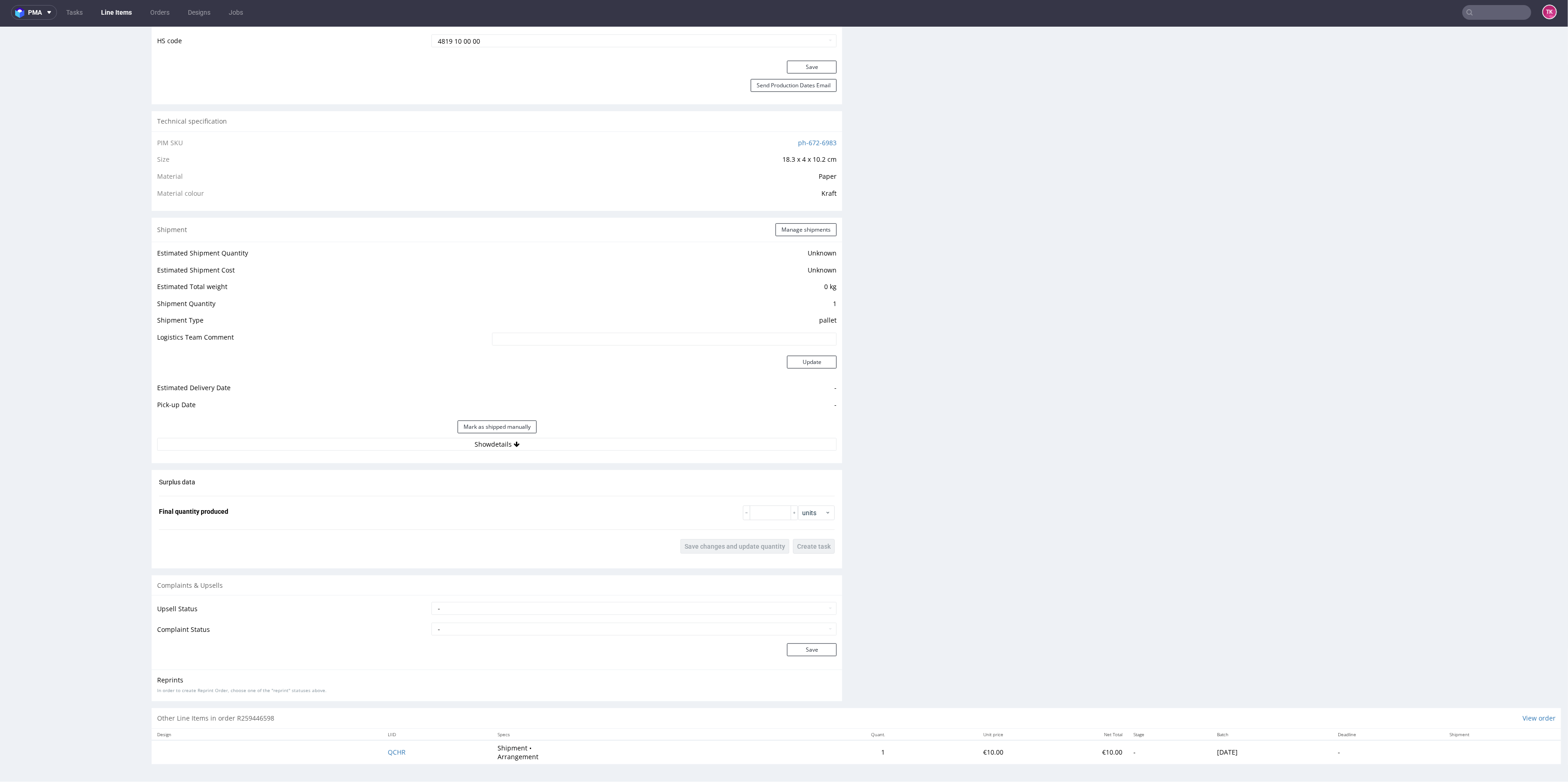
click at [612, 450] on div "Estimated Shipment Quantity Unknown Estimated Shipment Cost Unknown Estimated T…" at bounding box center [496, 348] width 691 height 215
click at [621, 445] on button "Show details" at bounding box center [496, 445] width 680 height 13
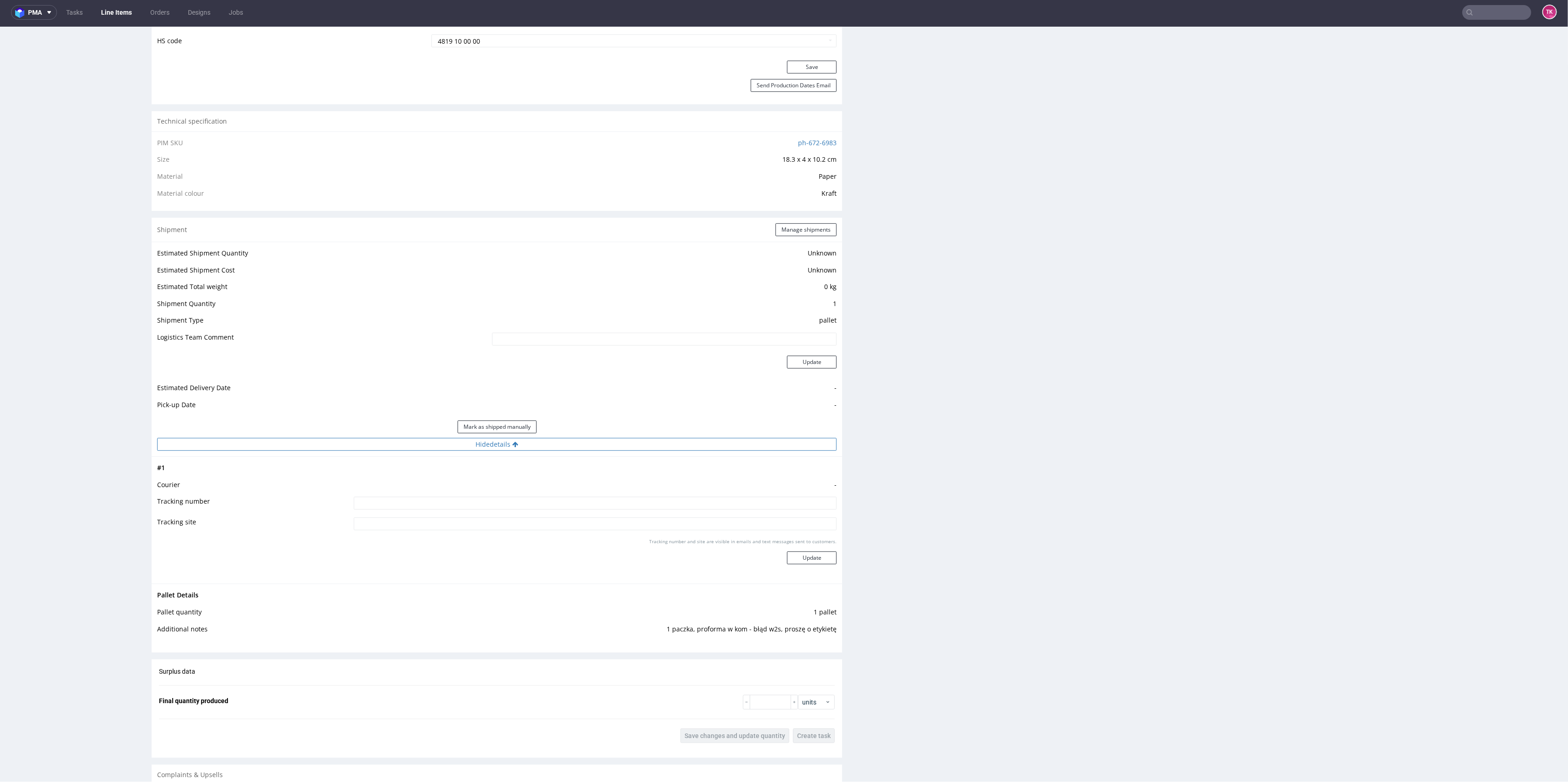
click at [621, 445] on button "Hide details" at bounding box center [496, 445] width 680 height 13
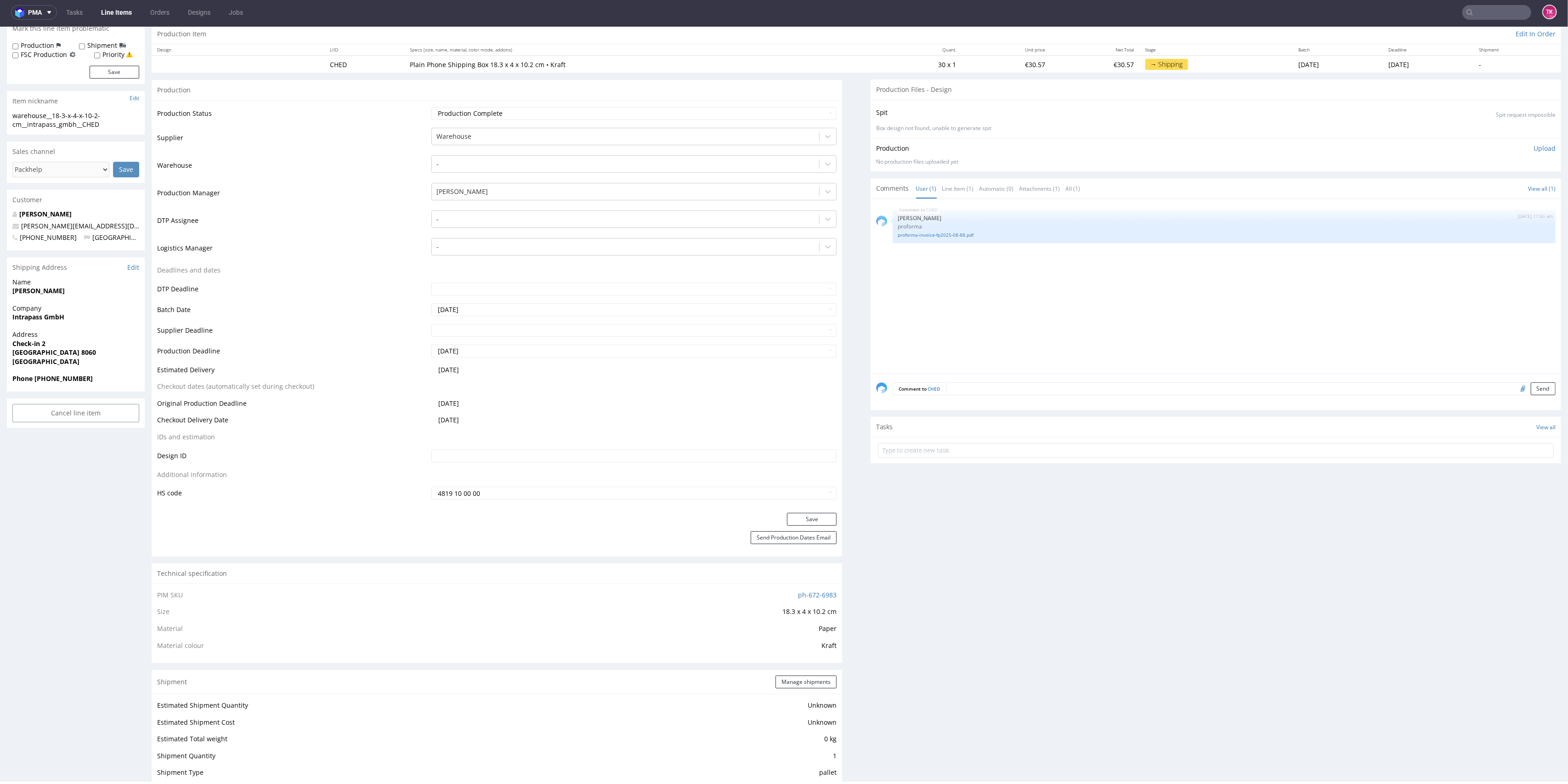
scroll to position [0, 0]
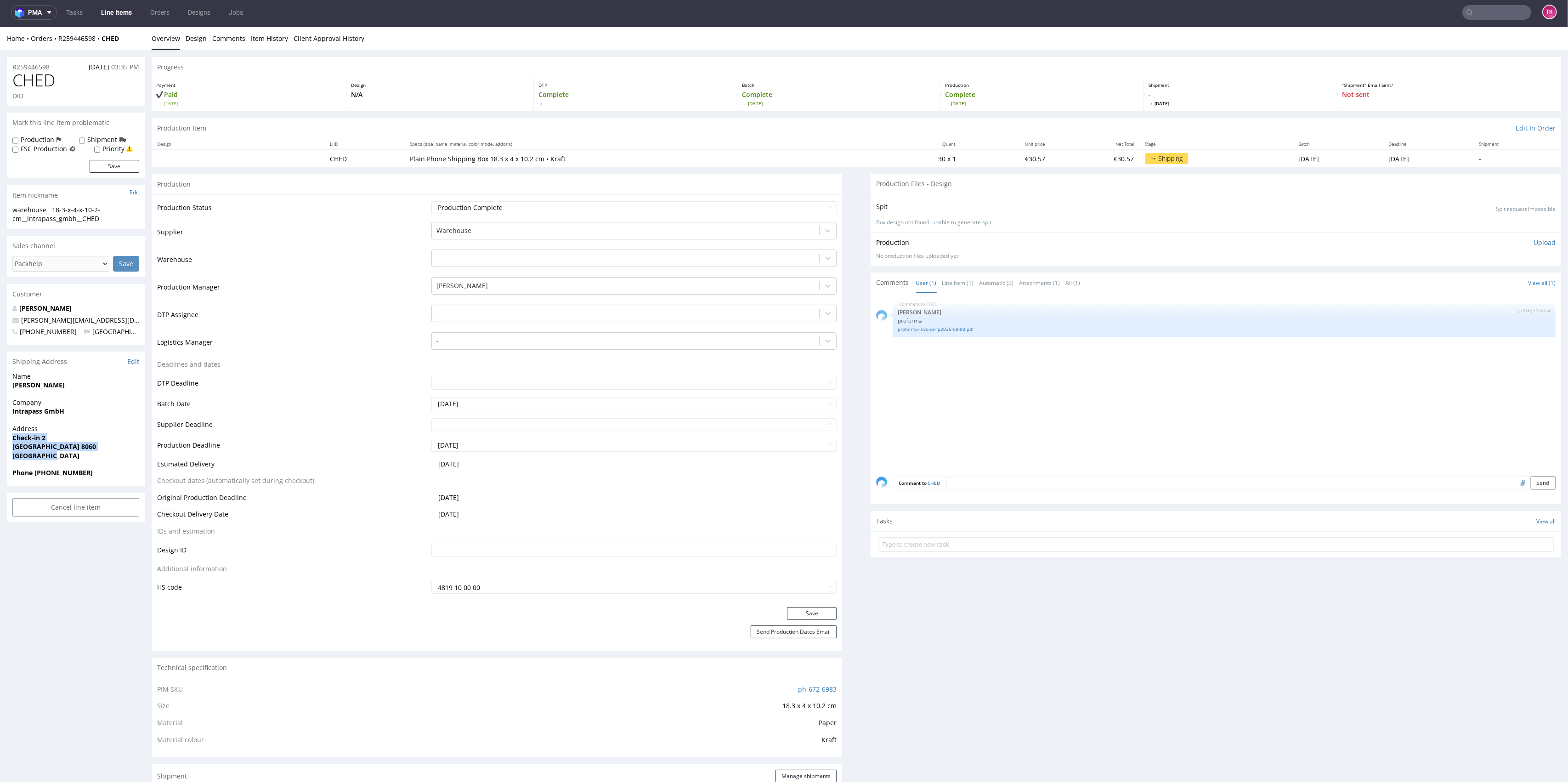
drag, startPoint x: 2, startPoint y: 437, endPoint x: 83, endPoint y: 458, distance: 83.7
click at [83, 458] on div "R259446598 [DATE] 03:35 PM CHED DID Mark this line item problematic Production …" at bounding box center [784, 687] width 1568 height 1274
click at [96, 453] on span "[GEOGRAPHIC_DATA]" at bounding box center [75, 455] width 127 height 9
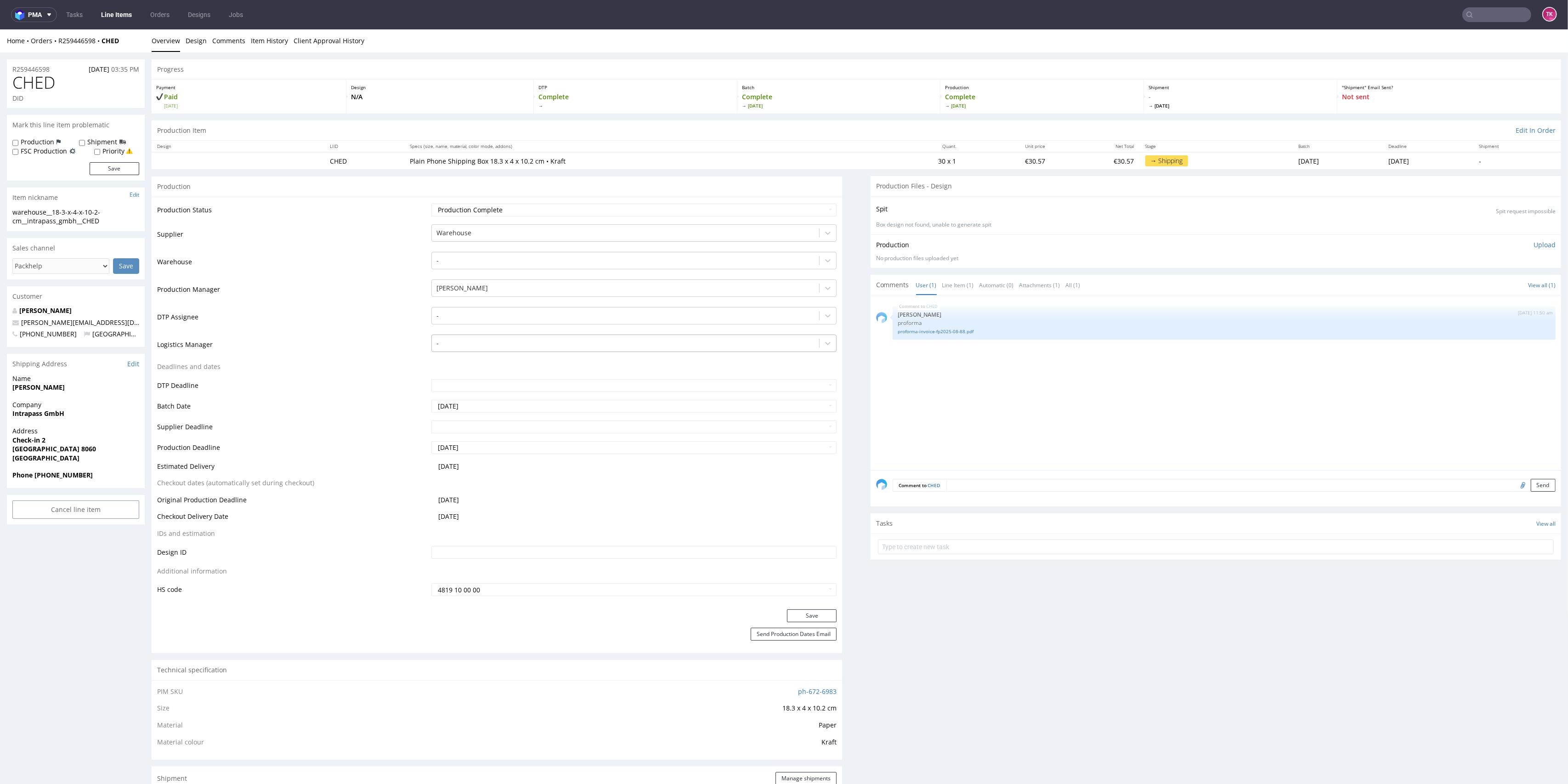
click at [495, 338] on div at bounding box center [626, 343] width 379 height 11
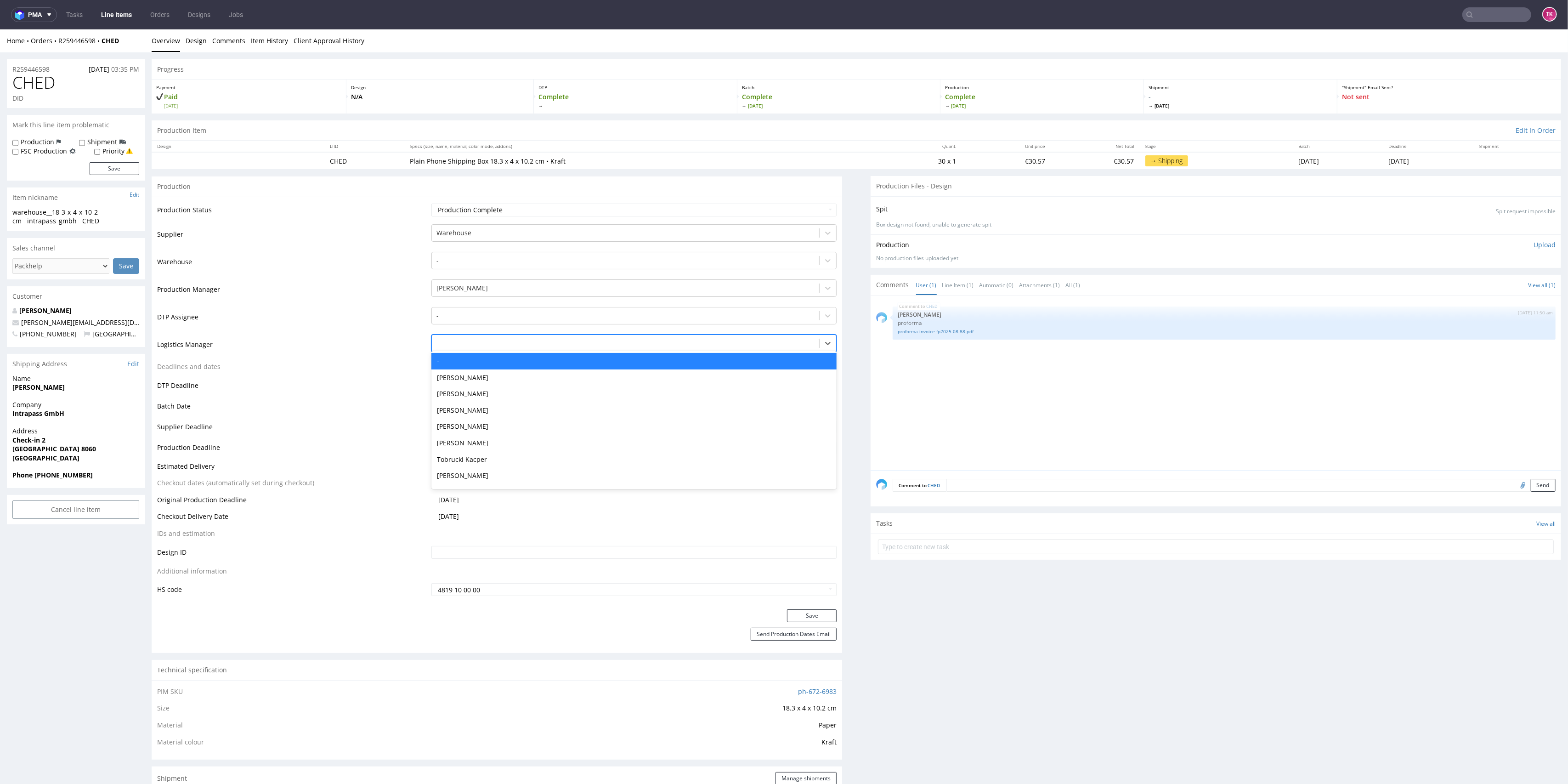
type input "t"
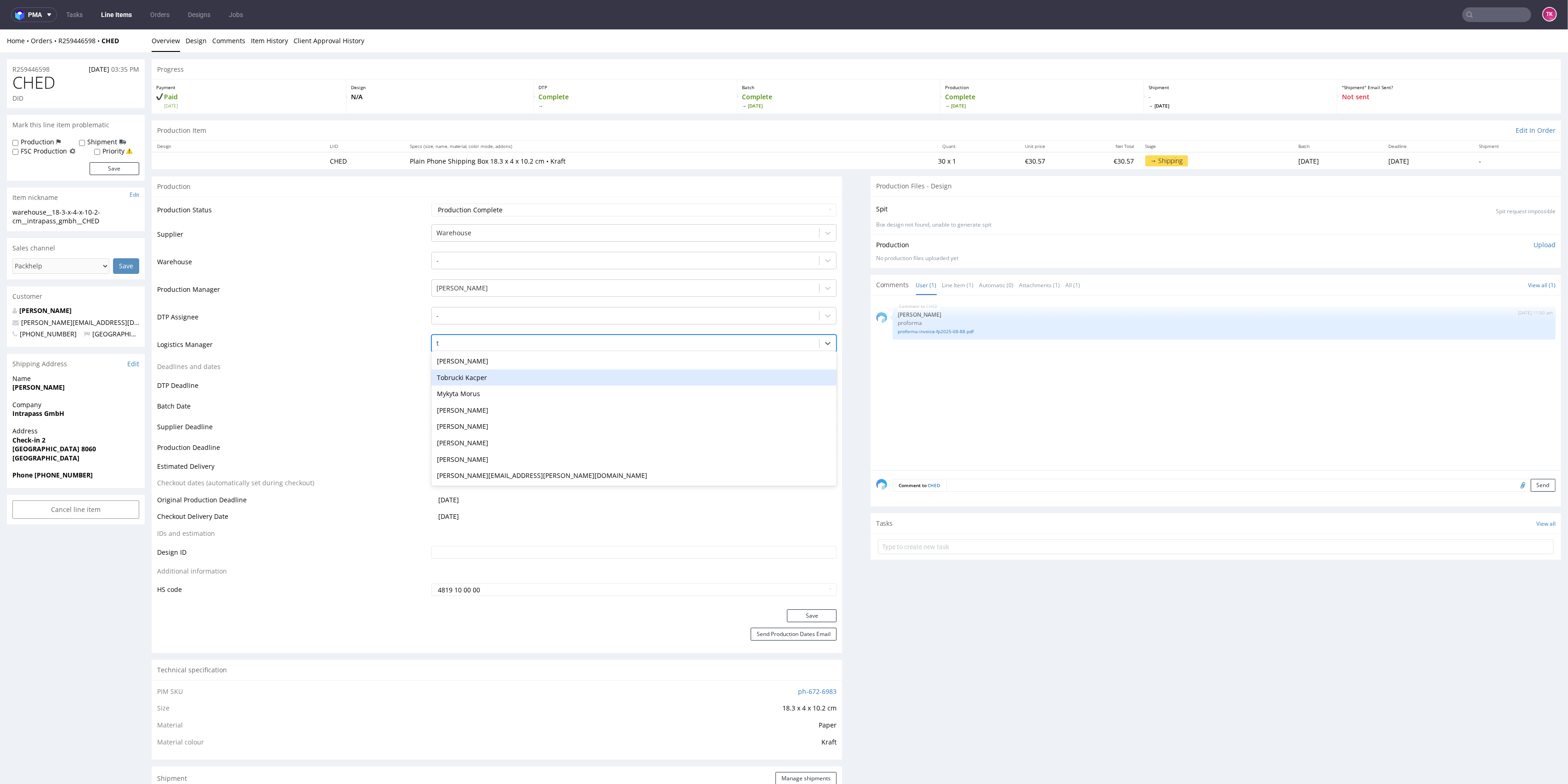
click at [492, 369] on div "Tobrucki Kacper" at bounding box center [634, 377] width 406 height 16
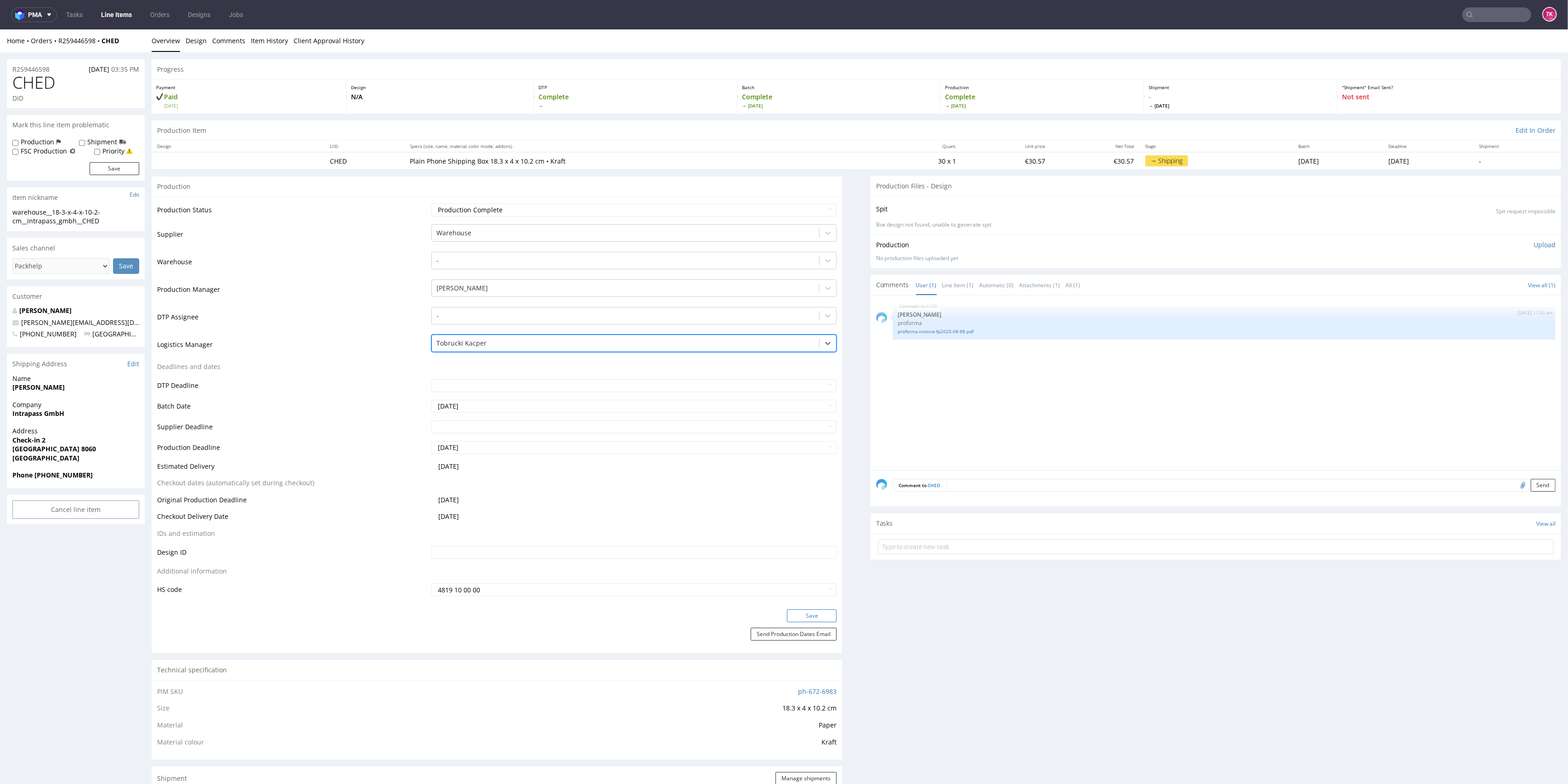
click at [806, 613] on button "Save" at bounding box center [812, 616] width 49 height 13
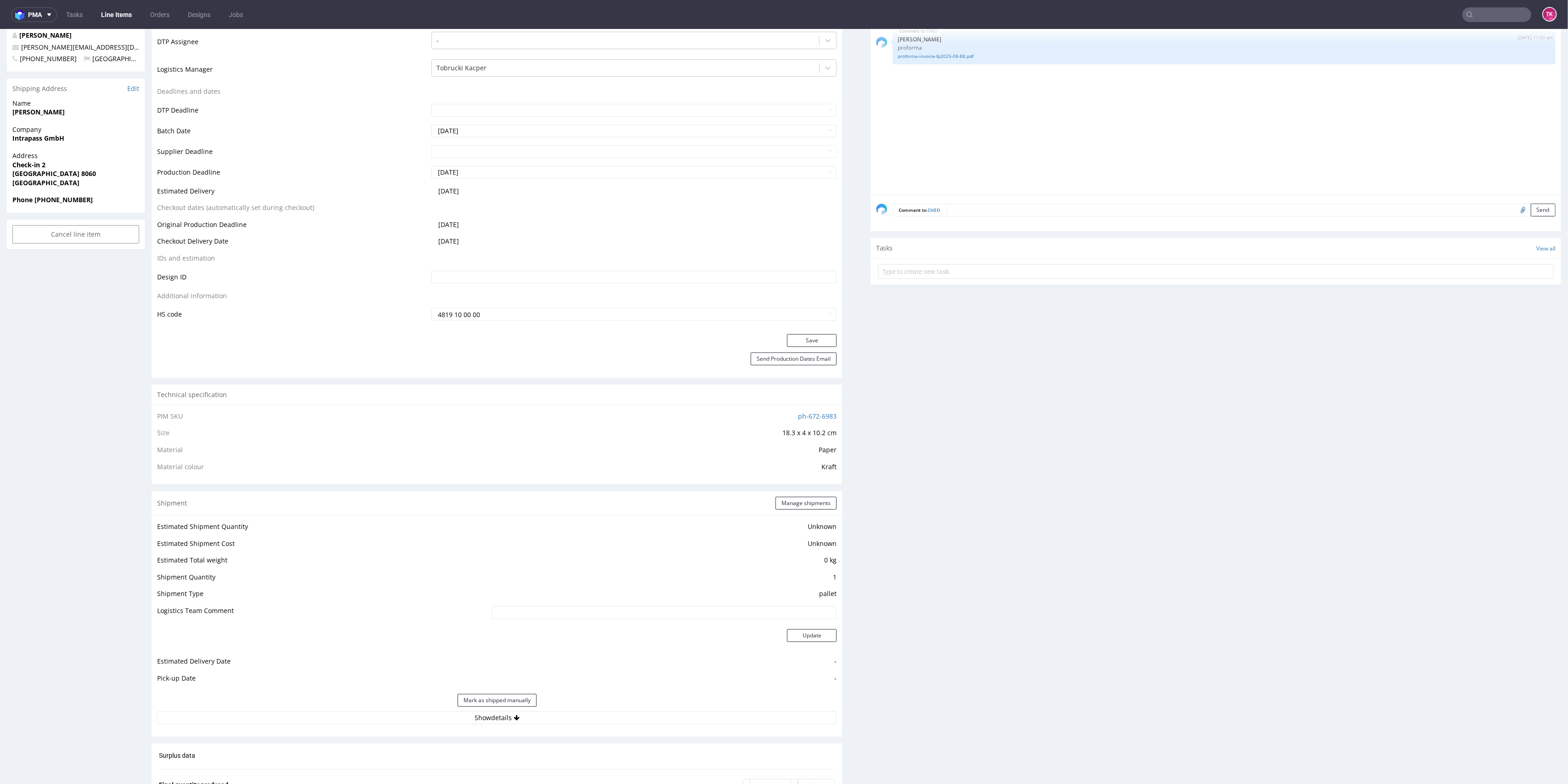
scroll to position [61, 0]
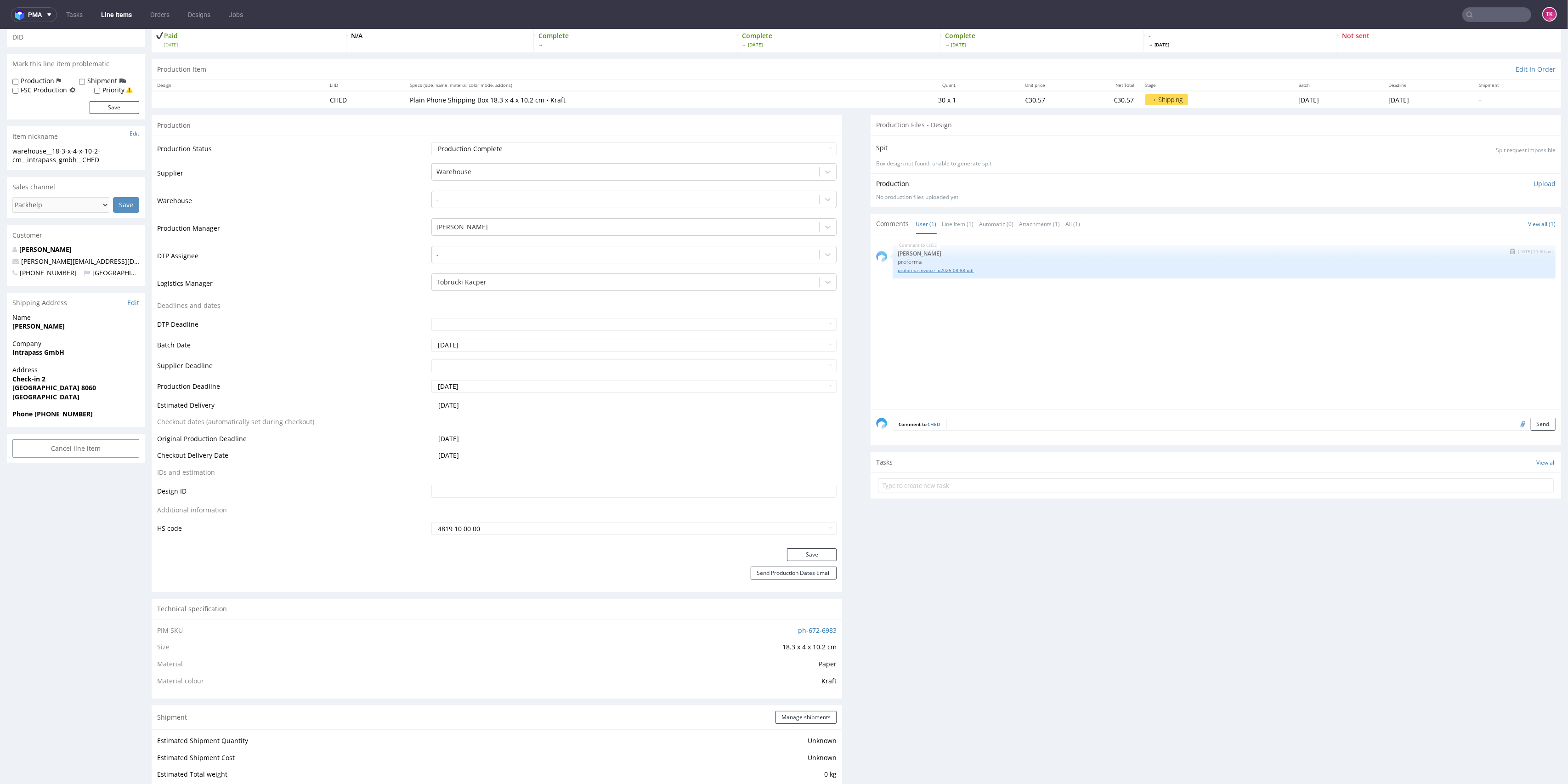
click at [930, 269] on link "proforma-invoice-fp2025-08-88.pdf" at bounding box center [1224, 271] width 652 height 7
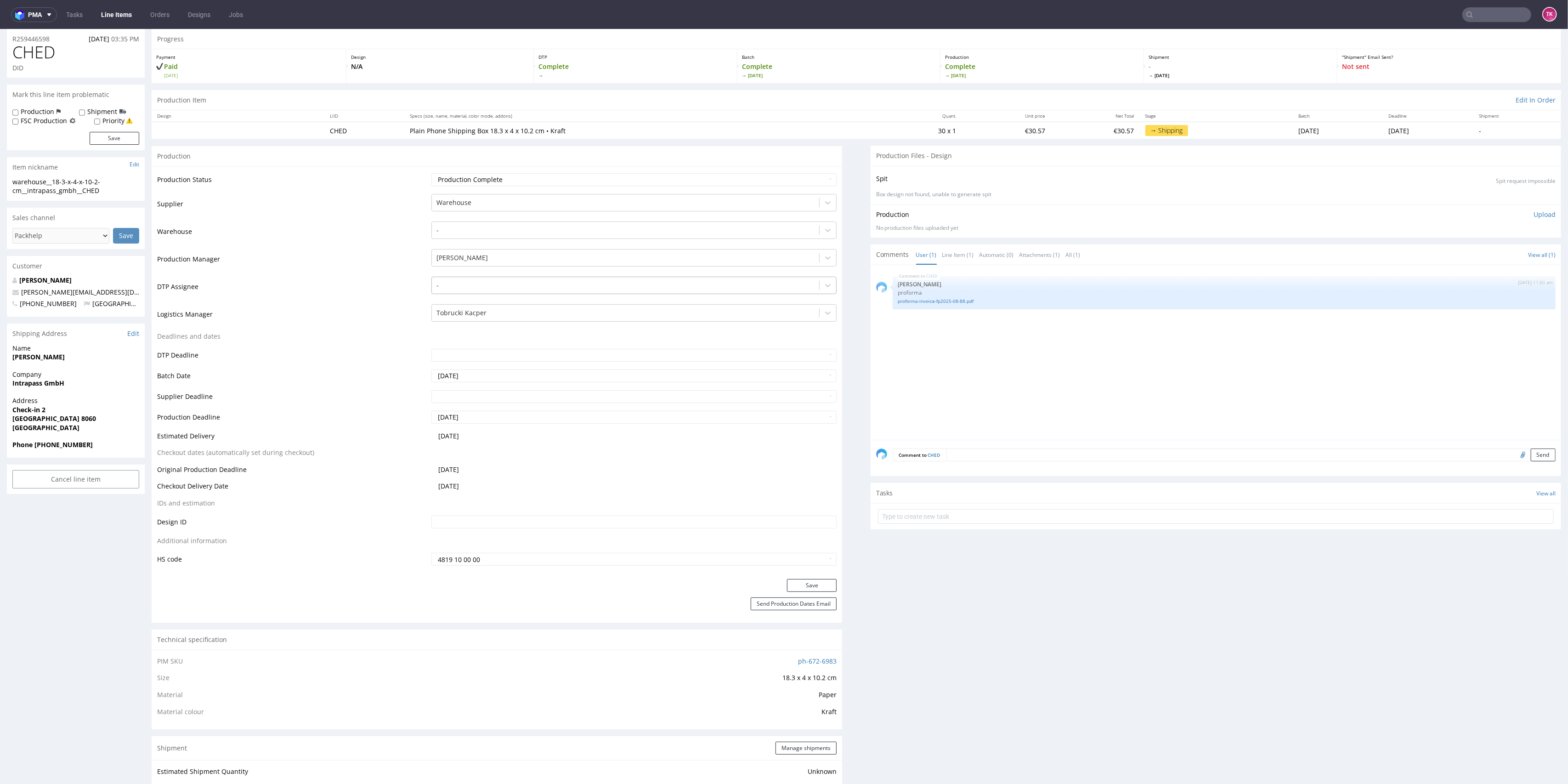
scroll to position [0, 0]
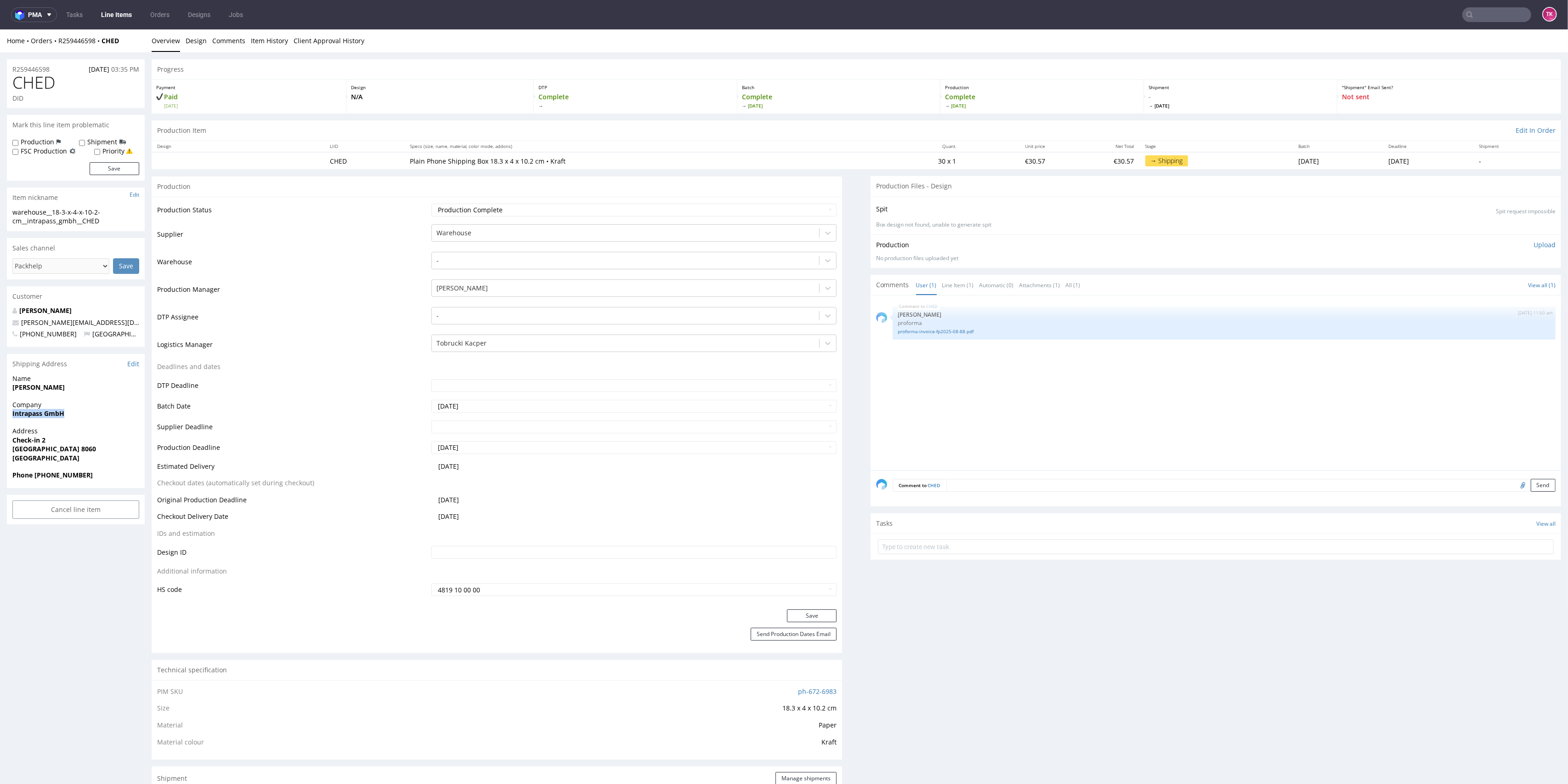
drag, startPoint x: 9, startPoint y: 414, endPoint x: 113, endPoint y: 417, distance: 104.0
click at [113, 417] on div "Company Intrapass GmbH" at bounding box center [76, 413] width 138 height 26
copy strong "Intrapass GmbH"
drag, startPoint x: 9, startPoint y: 394, endPoint x: 104, endPoint y: 398, distance: 95.1
click at [104, 398] on div "R259446598 [DATE] 03:35 PM CHED DID Mark this line item problematic Production …" at bounding box center [784, 689] width 1568 height 1274
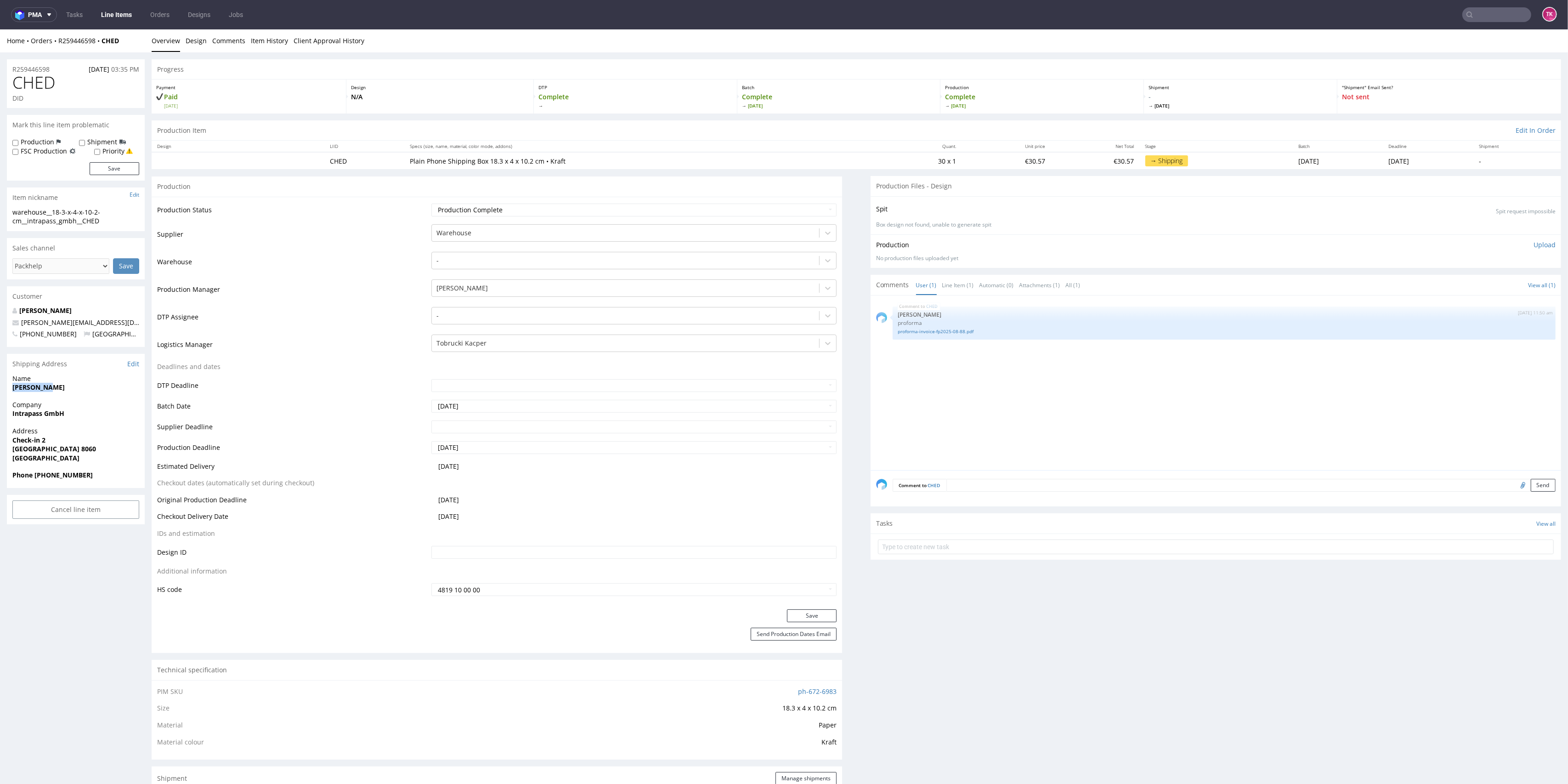
copy strong "[PERSON_NAME]"
drag, startPoint x: 9, startPoint y: 442, endPoint x: 118, endPoint y: 458, distance: 110.2
click at [118, 458] on div "Address Check-in [GEOGRAPHIC_DATA]" at bounding box center [76, 449] width 138 height 44
copy p "Check-in 2 Zürich Airport 8060 Switzerland"
drag, startPoint x: 34, startPoint y: 475, endPoint x: 98, endPoint y: 474, distance: 64.0
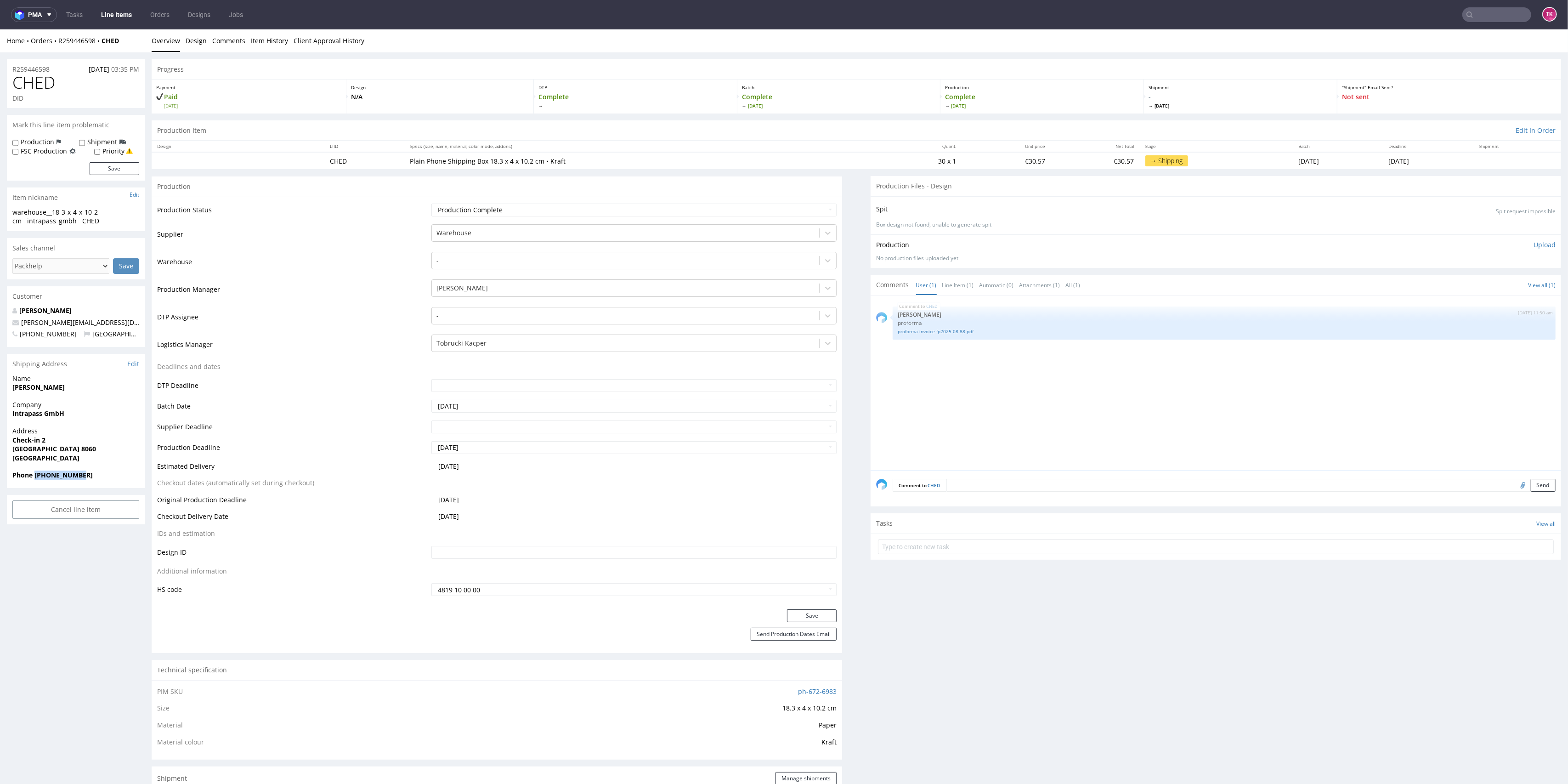
click at [97, 474] on span "Phone +41763437520" at bounding box center [75, 475] width 127 height 9
copy strong "+41763437520"
drag, startPoint x: 87, startPoint y: 322, endPoint x: 0, endPoint y: 320, distance: 87.0
click at [0, 320] on div "R259446598 22.08.2025 03:35 PM CHED DID Mark this line item problematic Product…" at bounding box center [784, 689] width 1568 height 1274
copy span "[PERSON_NAME][EMAIL_ADDRESS][DOMAIN_NAME]"
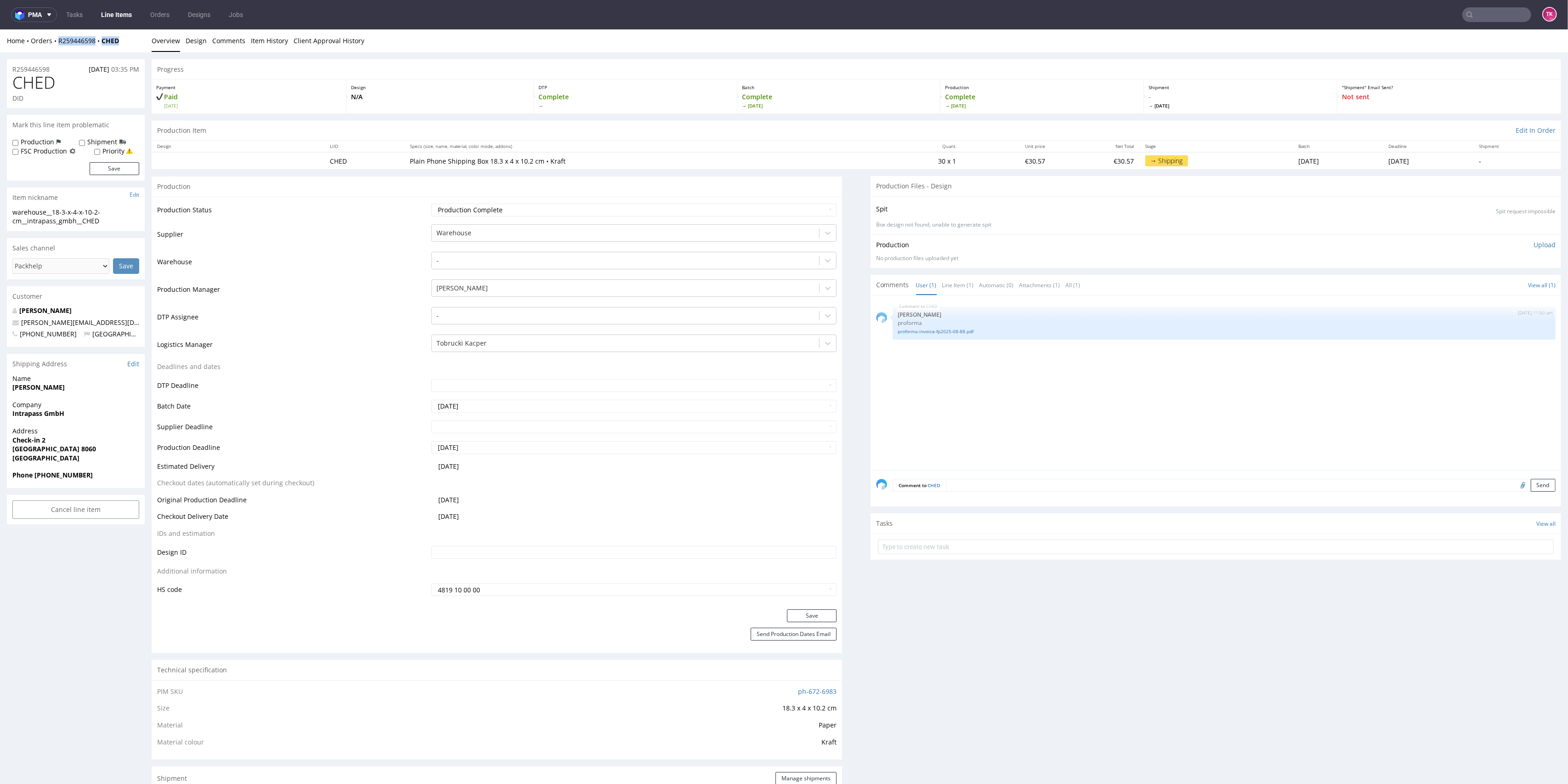
drag, startPoint x: 121, startPoint y: 45, endPoint x: 53, endPoint y: 49, distance: 68.1
click at [53, 49] on div "Home Orders R259446598 CHED Overview Design Comments Item History Client Approv…" at bounding box center [784, 40] width 1568 height 23
copy div "R259446598 CHED"
drag, startPoint x: 886, startPoint y: 557, endPoint x: 894, endPoint y: 548, distance: 12.0
click at [888, 555] on section "Tasks View all" at bounding box center [1216, 536] width 691 height 46
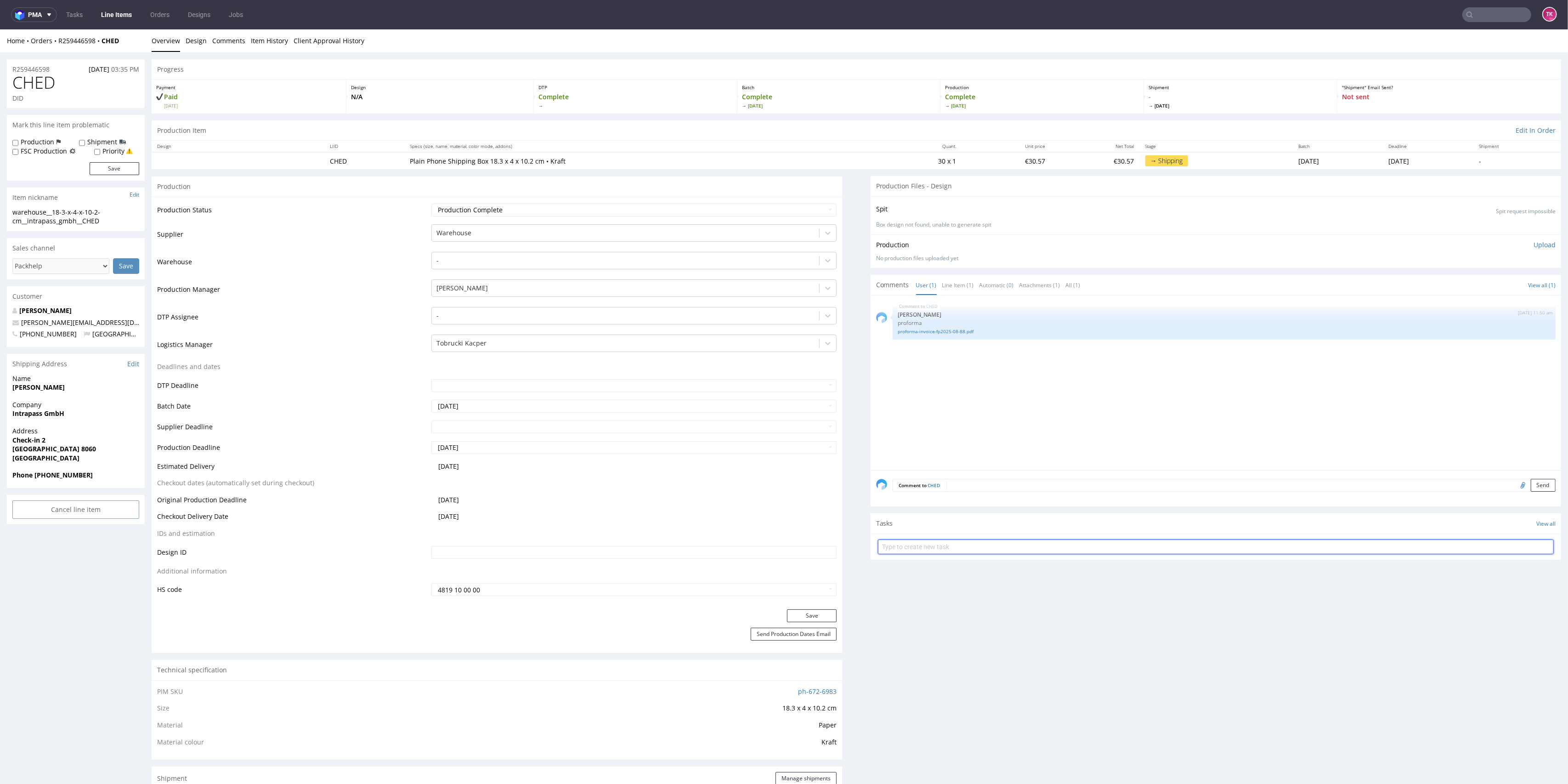
click at [894, 548] on input "text" at bounding box center [1216, 547] width 676 height 15
type input "etykiety"
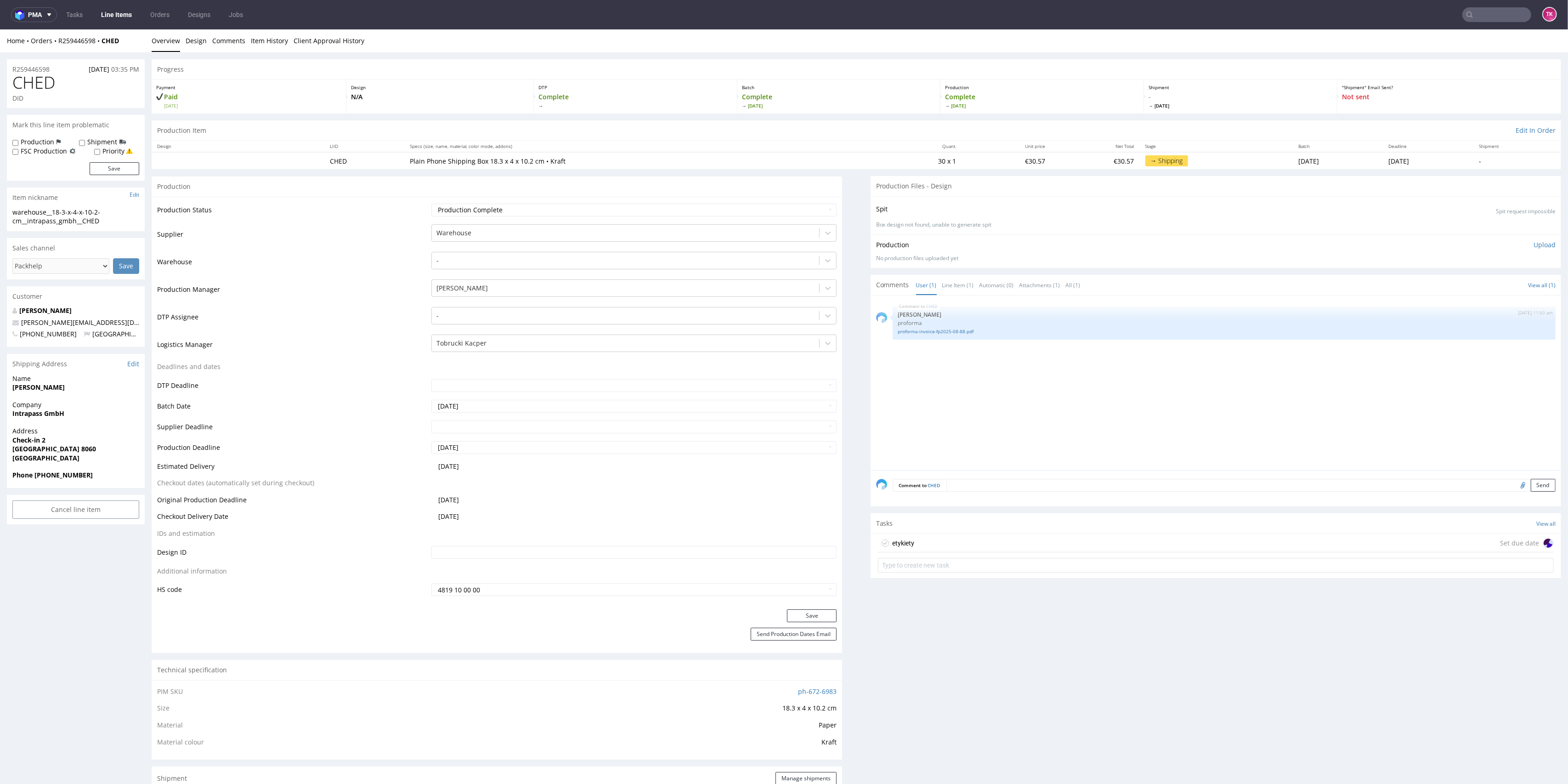
click at [904, 539] on div "etykiety" at bounding box center [903, 543] width 22 height 11
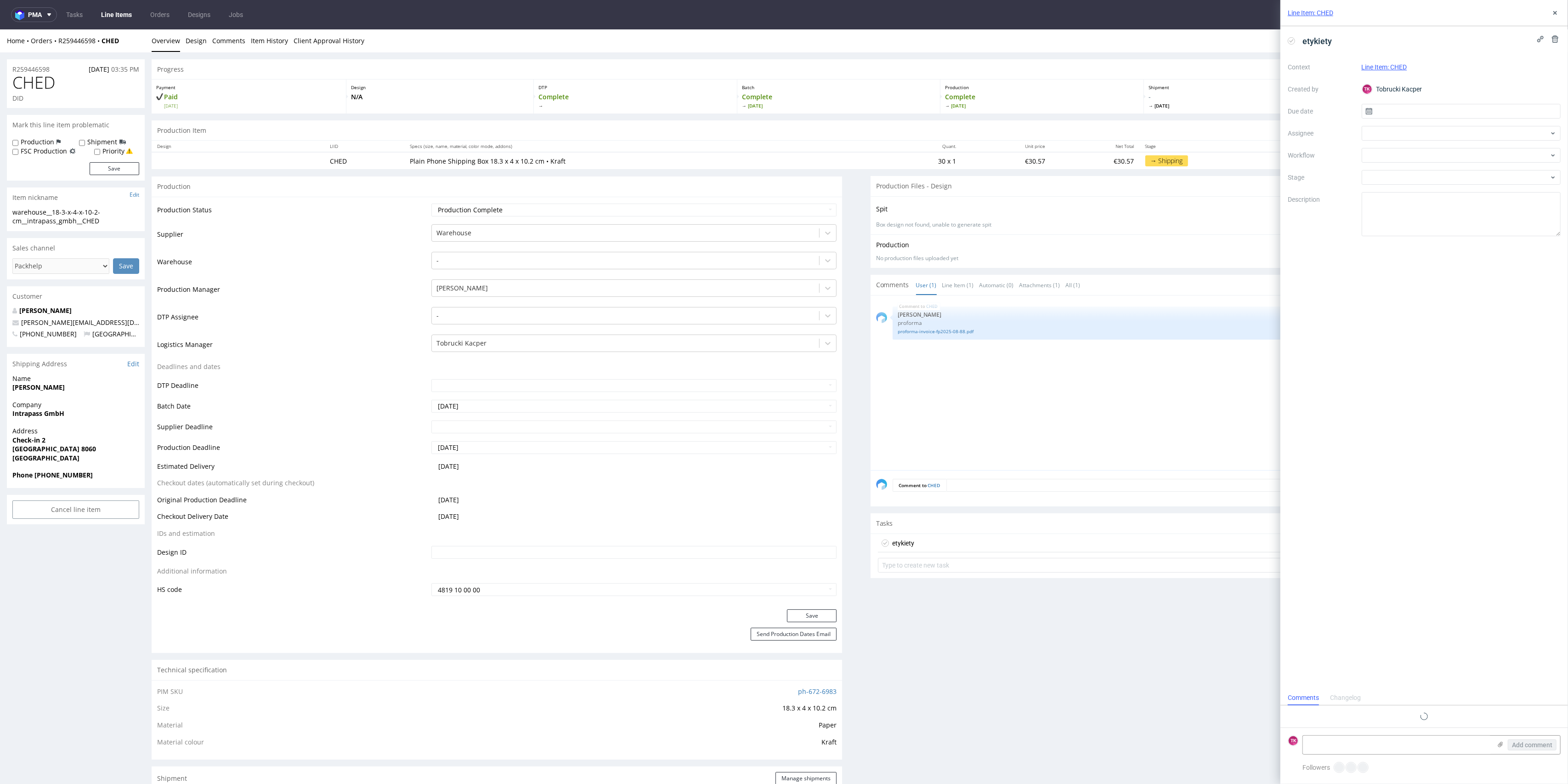
scroll to position [7, 0]
click at [1397, 131] on div at bounding box center [1462, 133] width 199 height 15
type input "ewa"
click at [1397, 160] on div "EP Ewa Prus" at bounding box center [1461, 153] width 192 height 15
click at [1390, 110] on input "text" at bounding box center [1462, 111] width 199 height 15
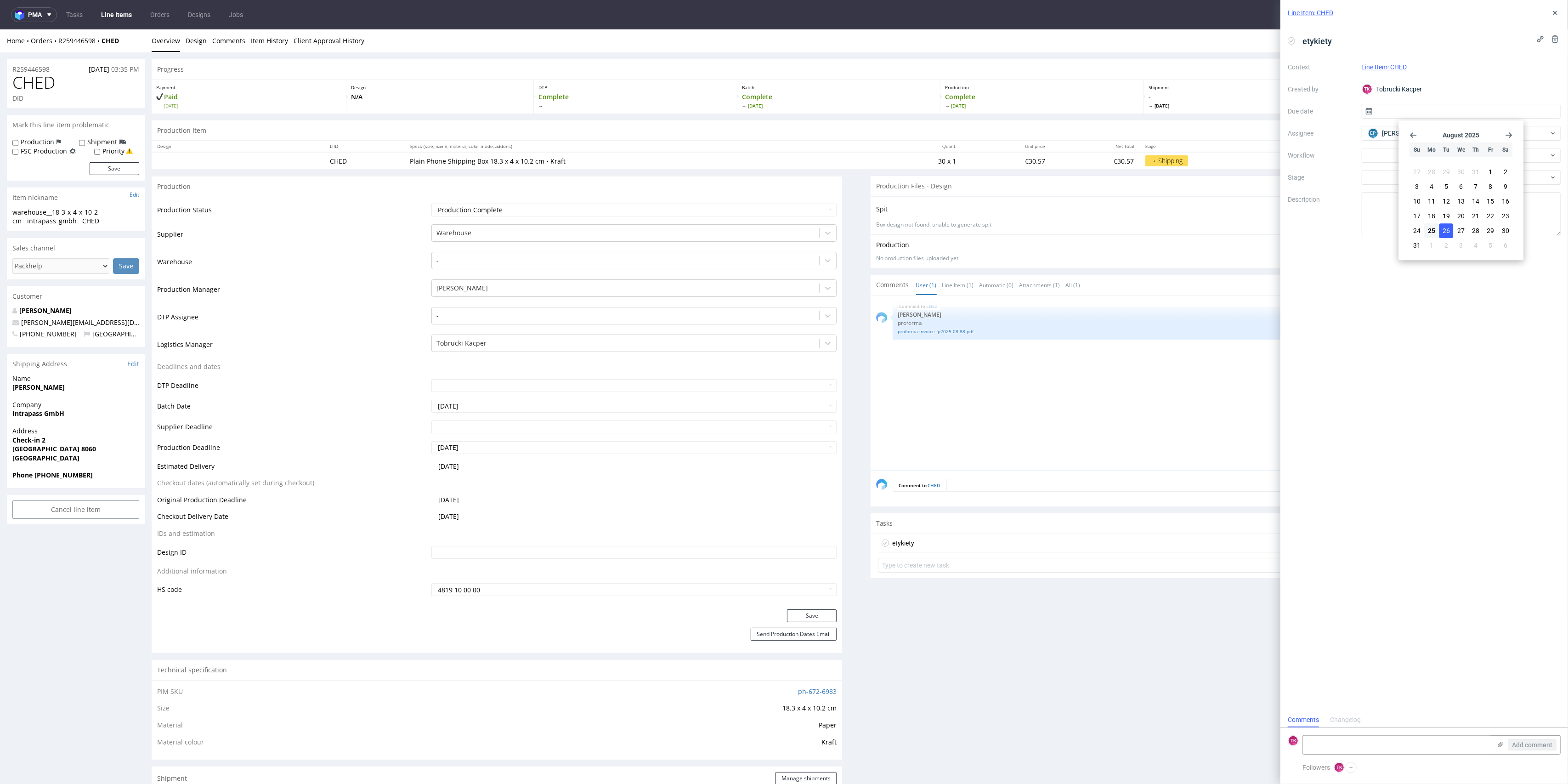
click at [1451, 226] on button "26" at bounding box center [1447, 231] width 15 height 15
type input "26/08/2025"
click at [1406, 744] on textarea at bounding box center [1397, 744] width 189 height 19
paste textarea "1Z5A15800495707001"
type textarea "1Z5A15800495707001"
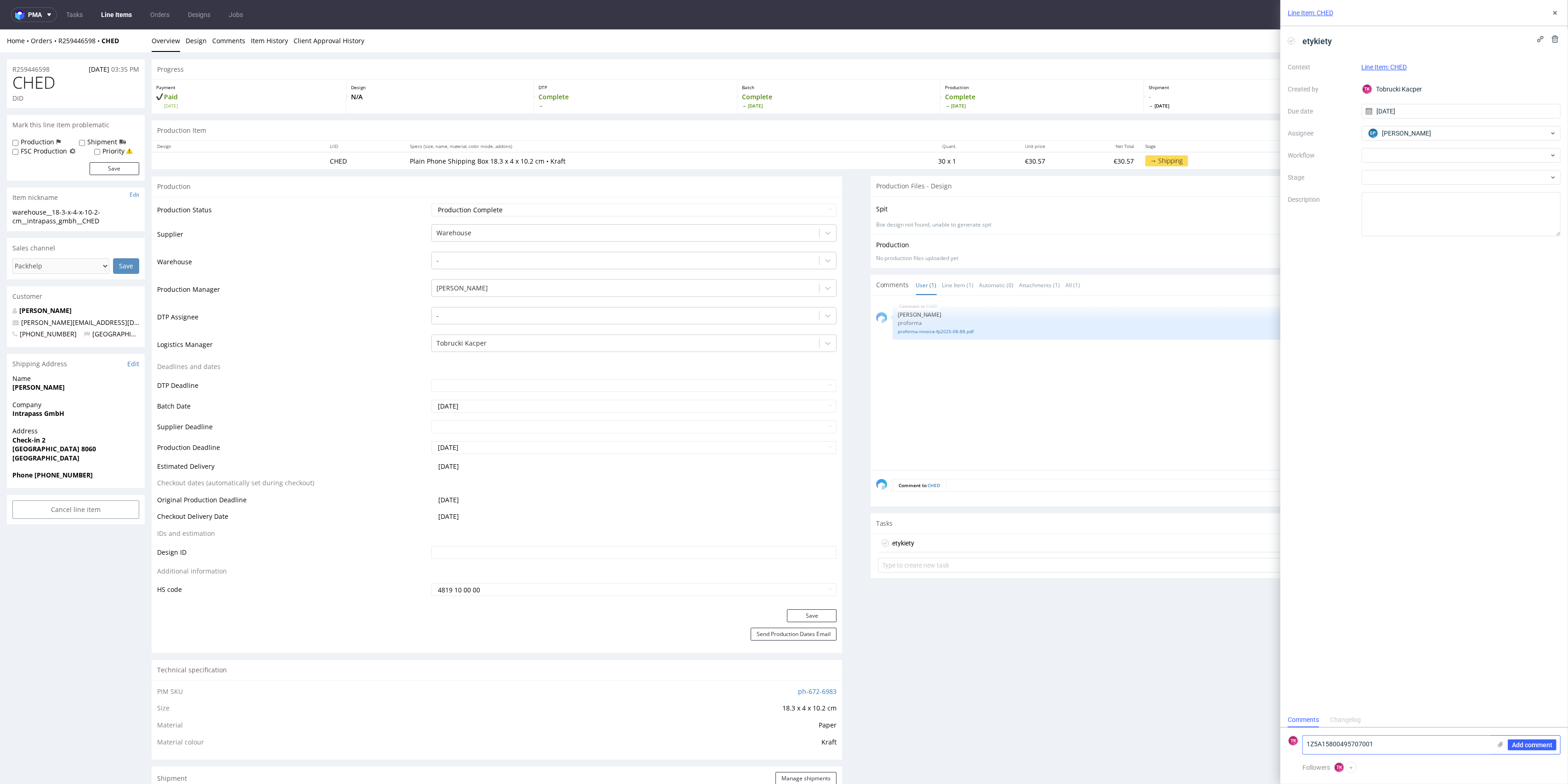
click at [1493, 742] on div "Add comment" at bounding box center [1526, 744] width 69 height 19
click at [1495, 742] on div "Add comment" at bounding box center [1526, 744] width 69 height 19
click at [1499, 743] on icon at bounding box center [1500, 744] width 7 height 7
click at [0, 0] on input "file" at bounding box center [0, 0] width 0 height 0
click at [1527, 746] on span "Add comment" at bounding box center [1532, 745] width 40 height 6
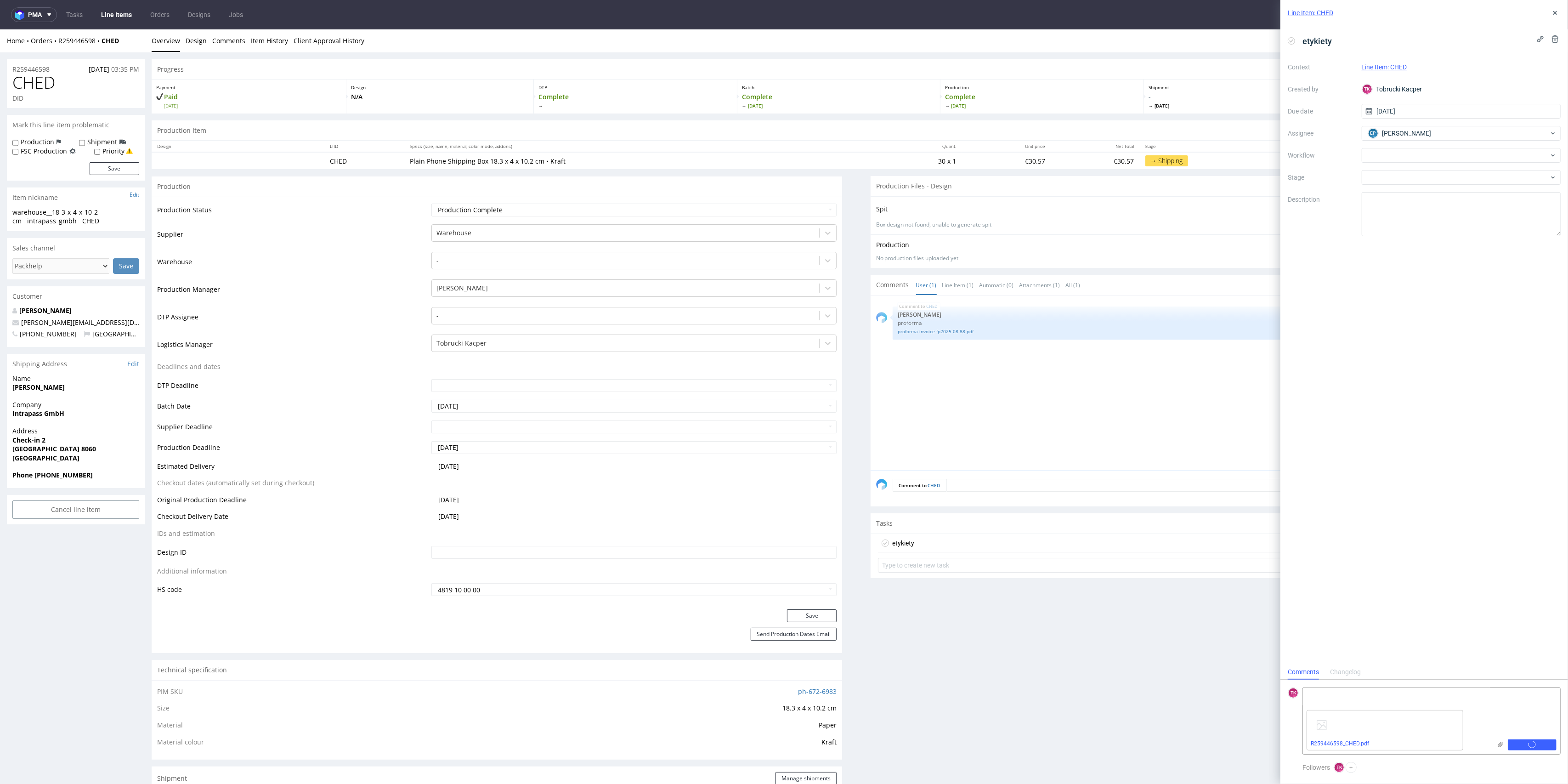
scroll to position [0, 0]
drag, startPoint x: 1558, startPoint y: 8, endPoint x: 1503, endPoint y: 27, distance: 58.2
click at [1558, 8] on button at bounding box center [1556, 13] width 11 height 11
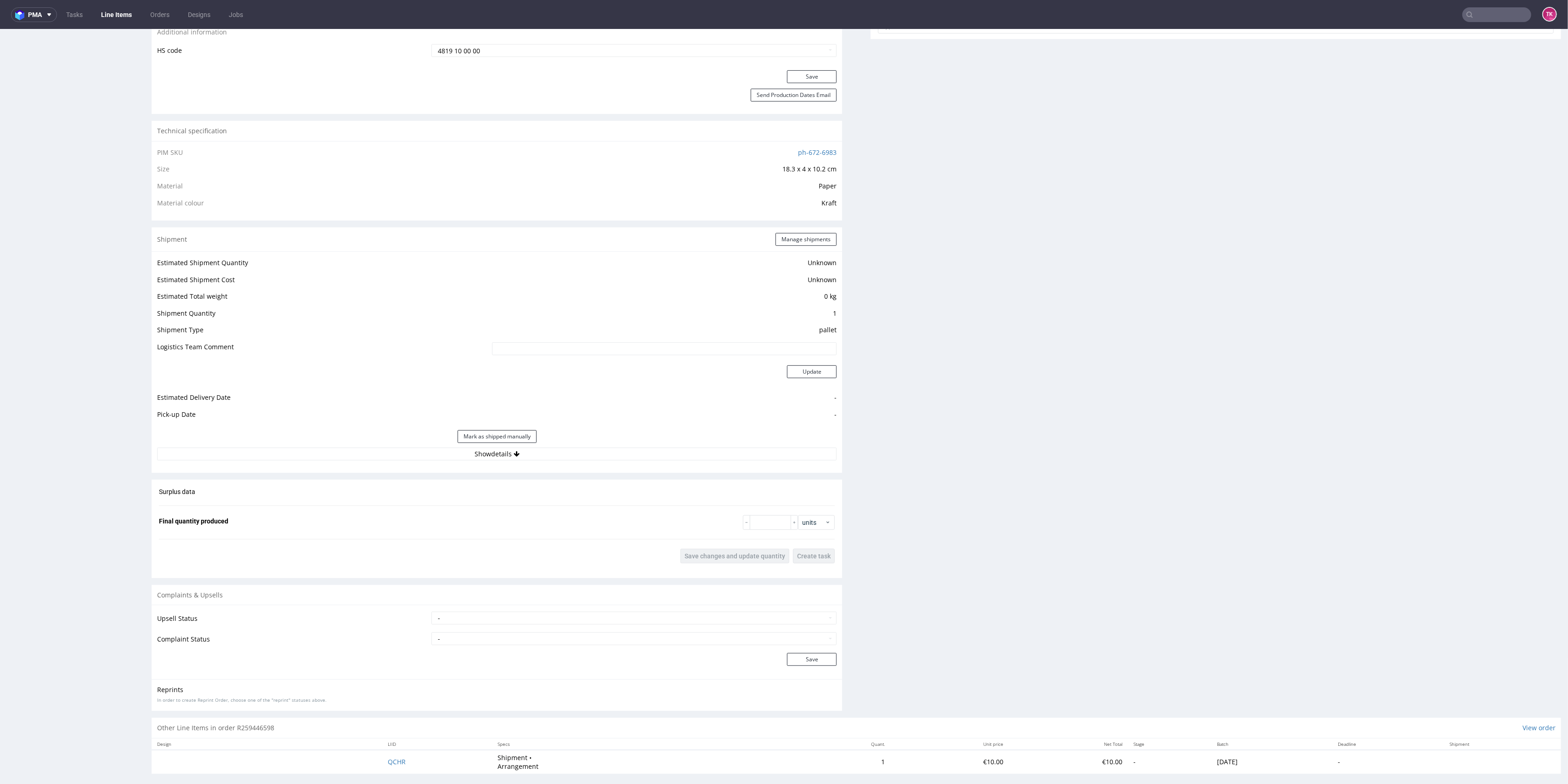
scroll to position [555, 0]
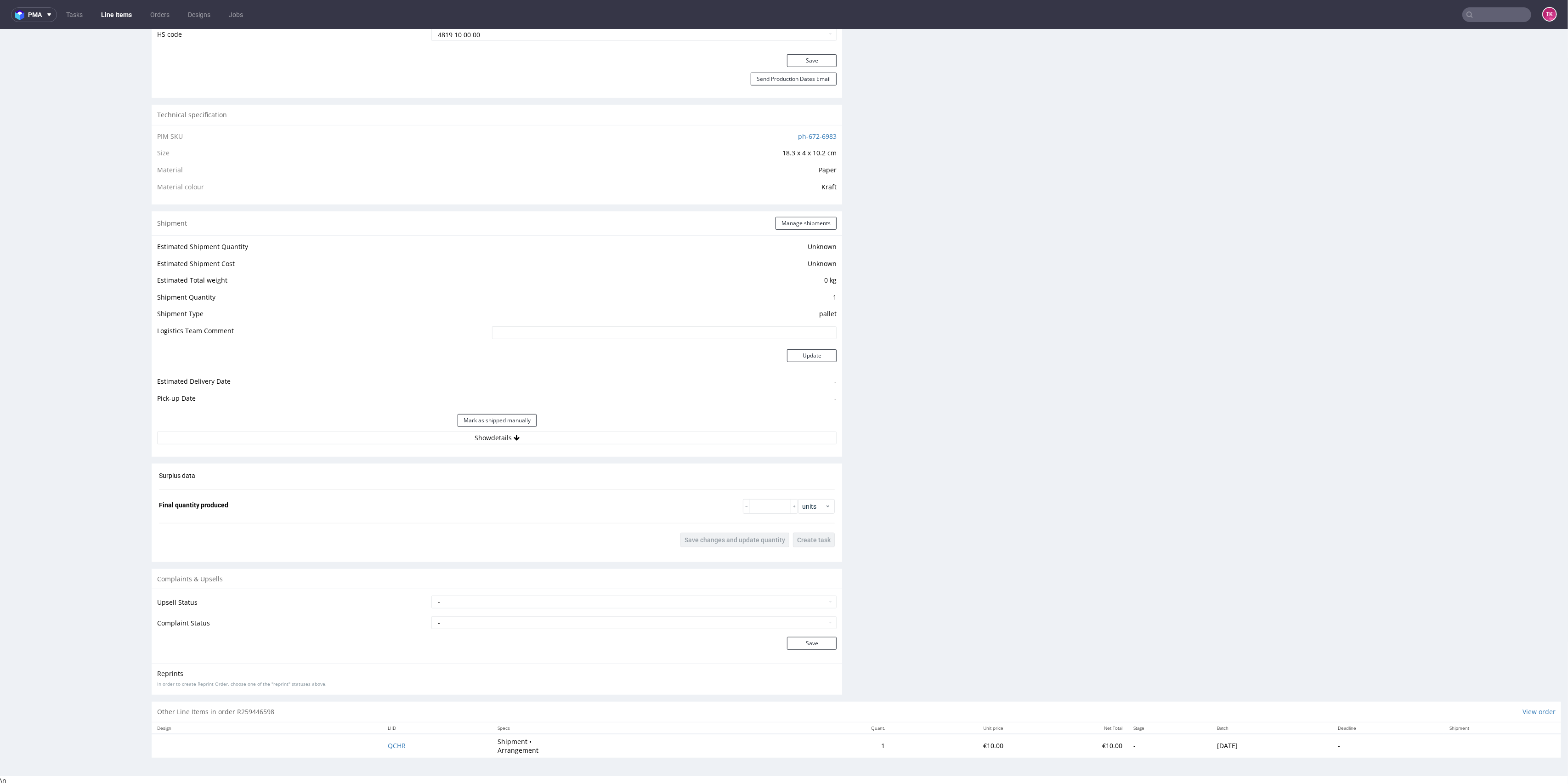
click at [575, 445] on div "Estimated Shipment Quantity Unknown Estimated Shipment Cost Unknown Estimated T…" at bounding box center [496, 342] width 691 height 215
drag, startPoint x: 576, startPoint y: 442, endPoint x: 578, endPoint y: 436, distance: 6.3
click at [577, 441] on button "Show details" at bounding box center [496, 438] width 680 height 13
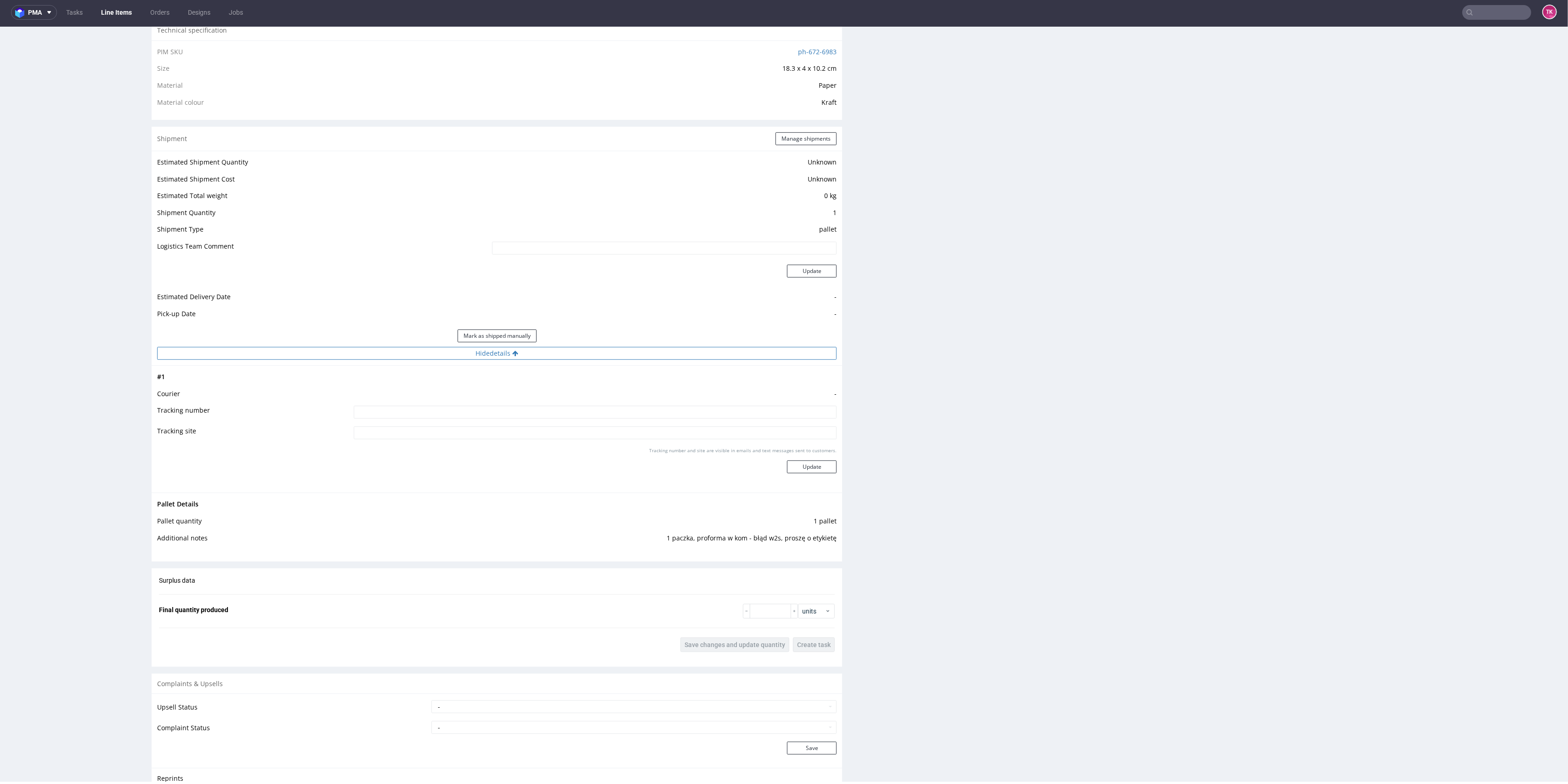
scroll to position [500, 0]
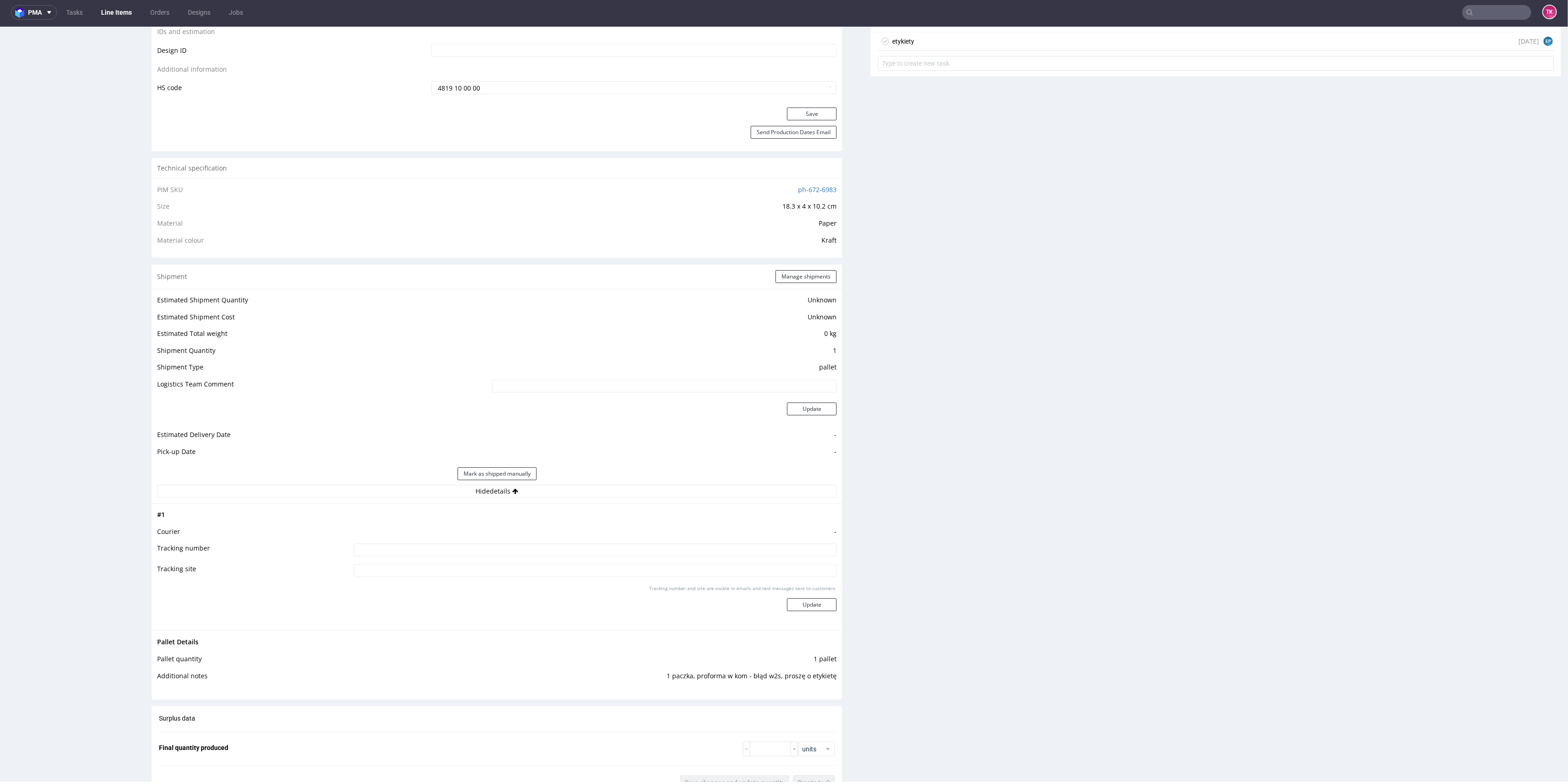
click at [595, 557] on td at bounding box center [594, 553] width 486 height 21
click at [582, 548] on input at bounding box center [595, 550] width 484 height 13
paste input "1Z5A15800495707001"
type input "1Z5A15800495707001"
click at [798, 606] on button "Update" at bounding box center [812, 605] width 49 height 13
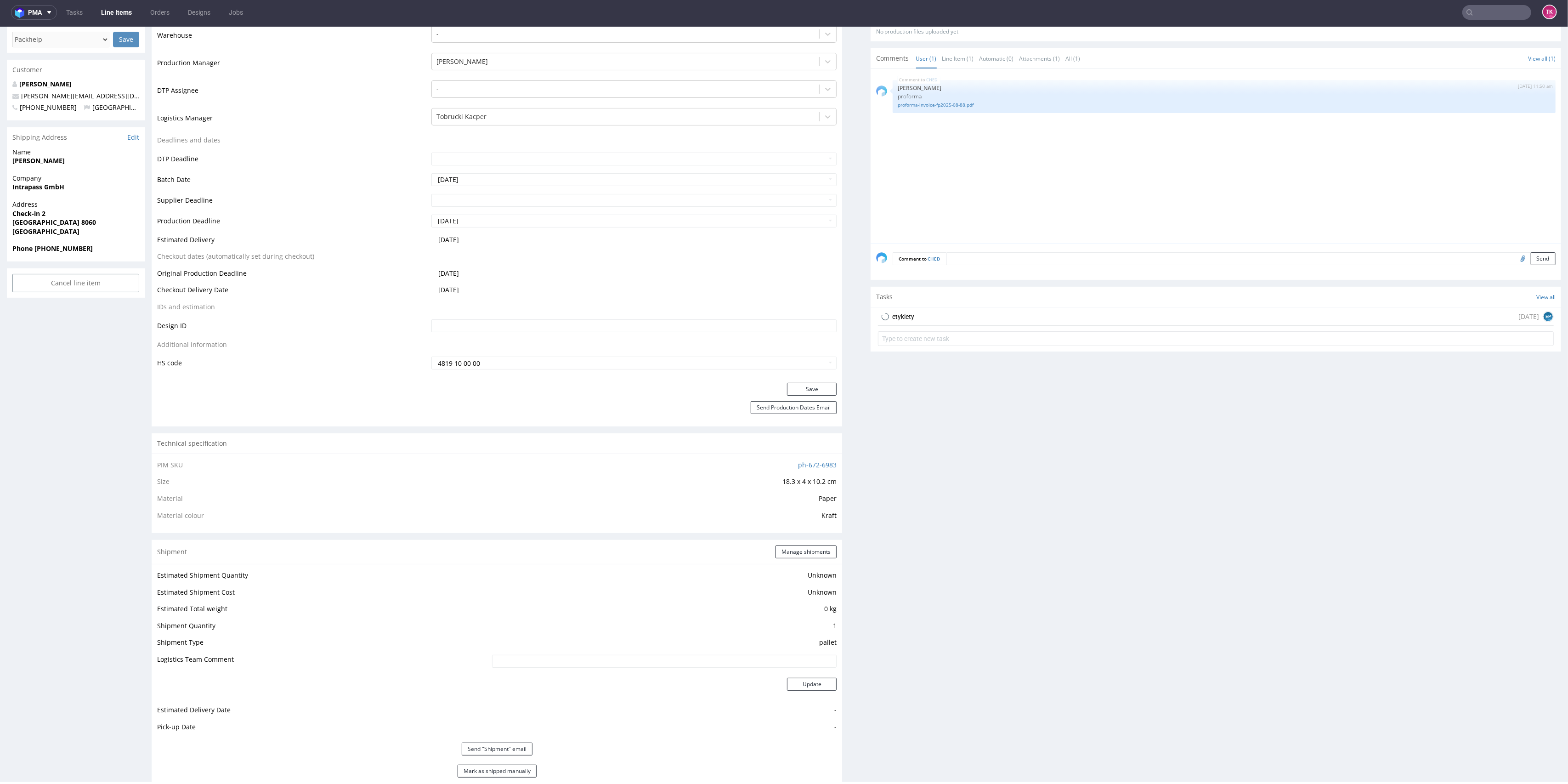
scroll to position [234, 0]
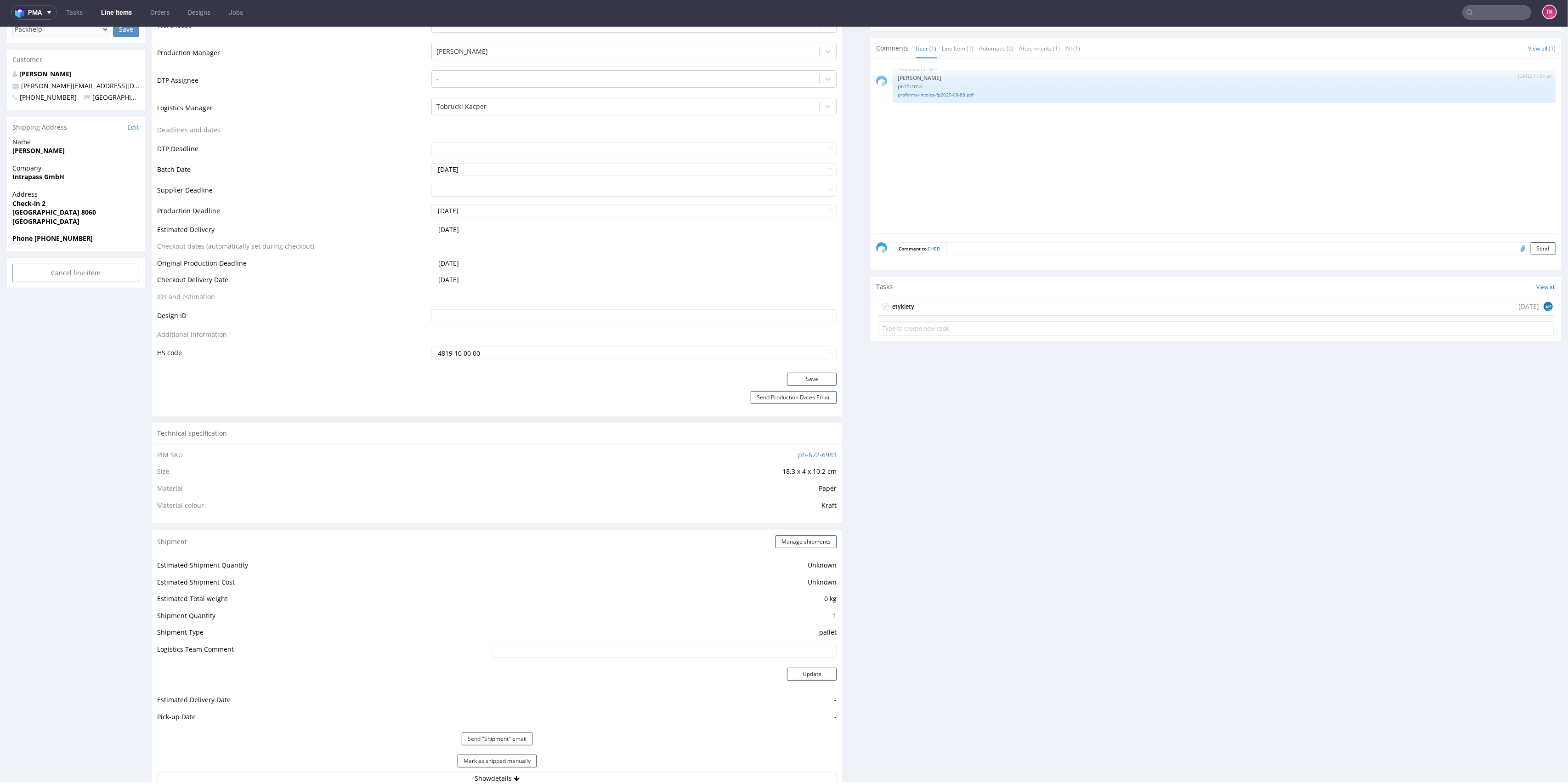
click at [809, 530] on div "Shipment Manage shipments" at bounding box center [496, 542] width 691 height 24
click at [808, 541] on button "Manage shipments" at bounding box center [806, 542] width 61 height 13
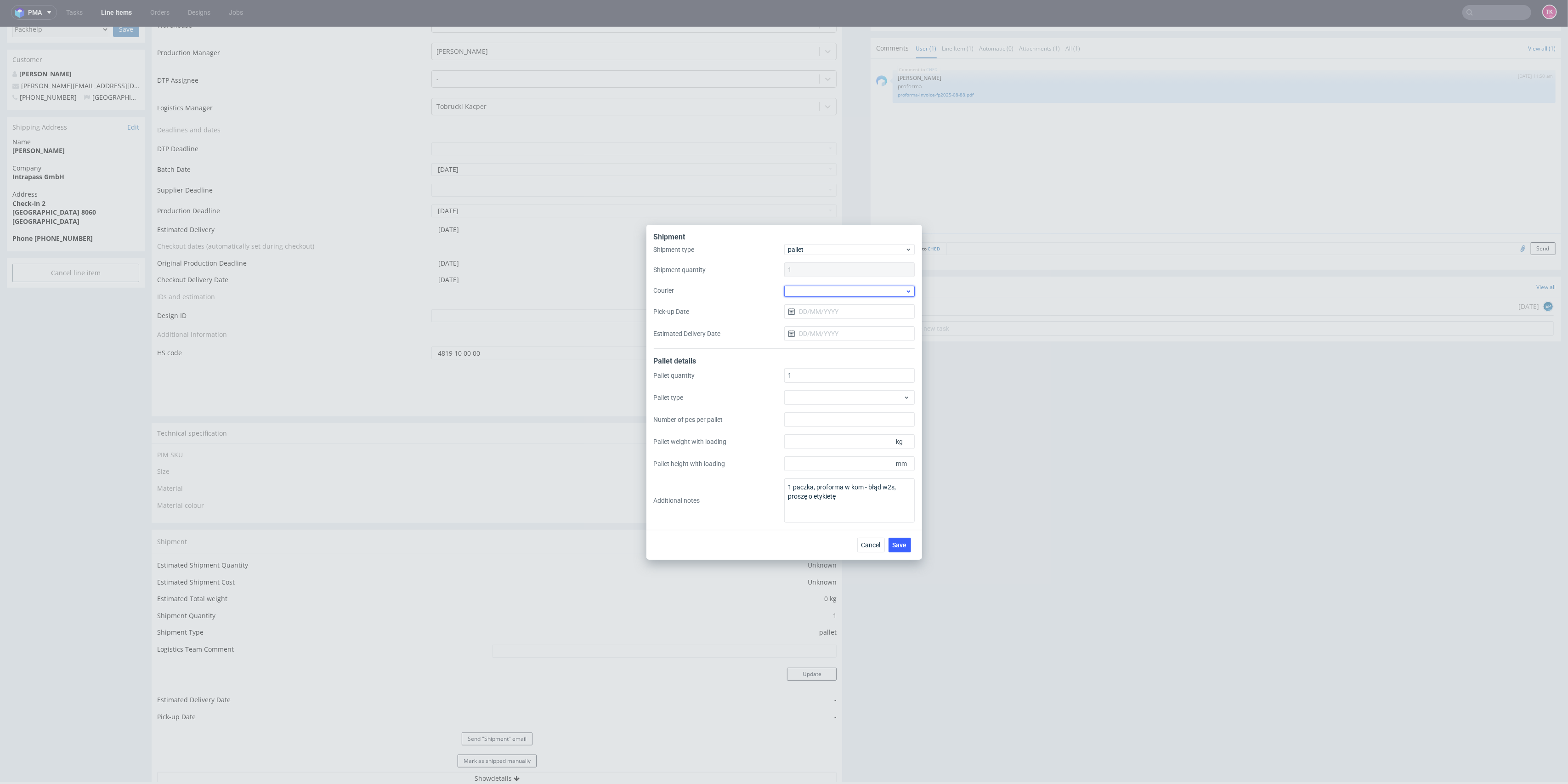
click at [828, 294] on div at bounding box center [849, 292] width 130 height 11
drag, startPoint x: 834, startPoint y: 355, endPoint x: 842, endPoint y: 362, distance: 10.6
click at [834, 355] on div "UPS Pallets" at bounding box center [850, 355] width 123 height 16
click at [910, 549] on button "Save" at bounding box center [900, 544] width 23 height 15
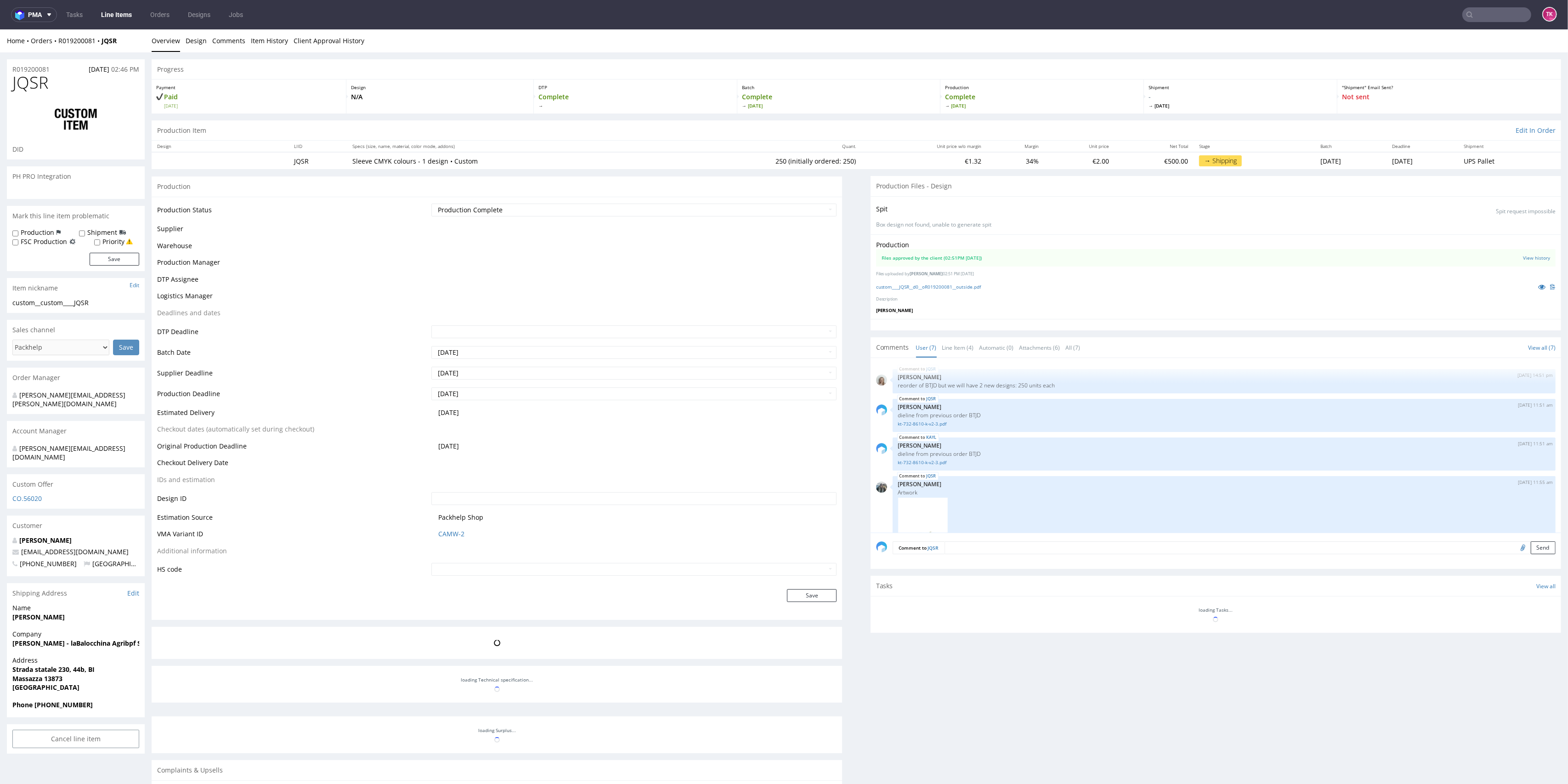
scroll to position [232, 0]
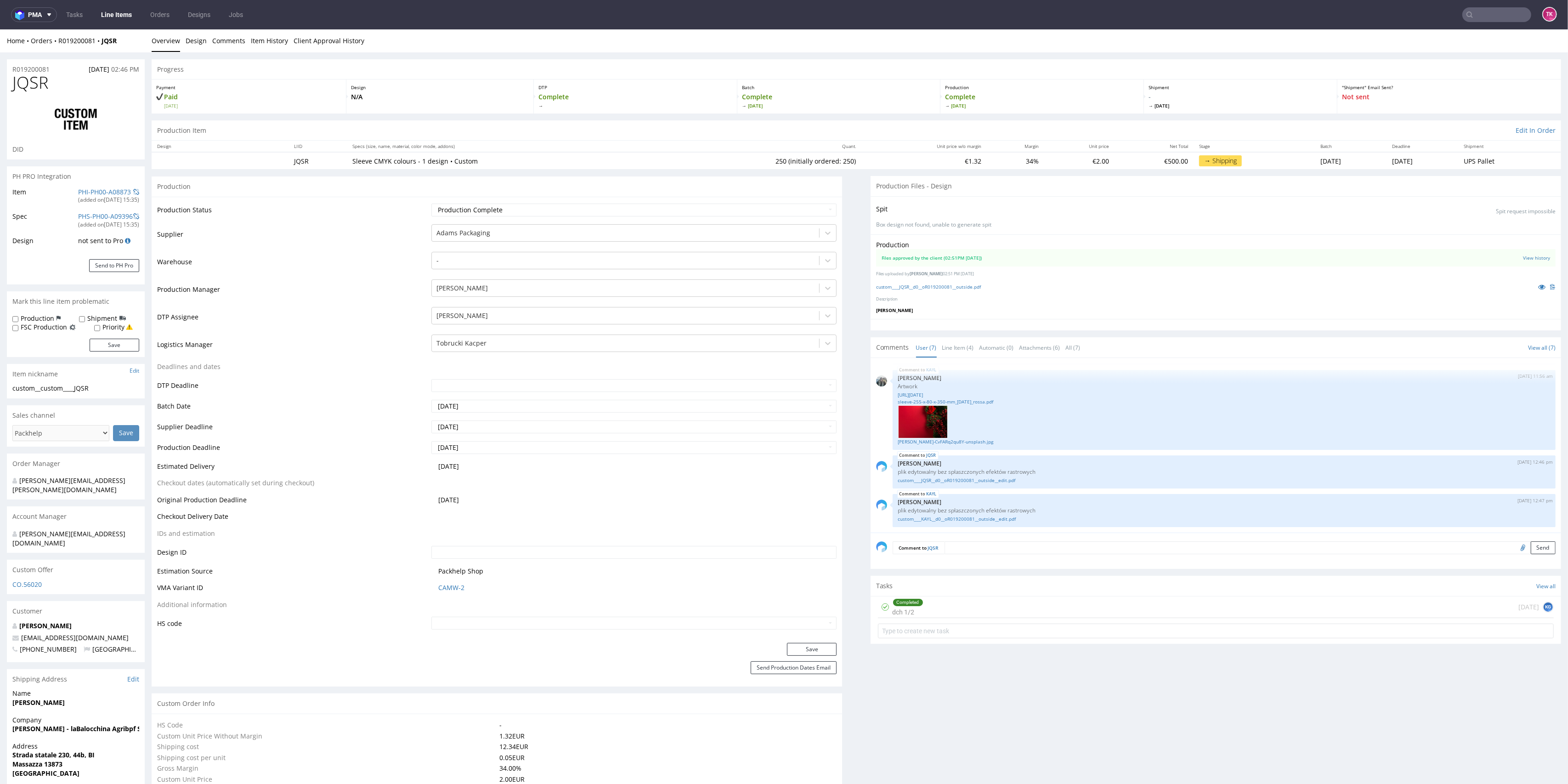
click at [107, 19] on link "Line Items" at bounding box center [117, 15] width 42 height 15
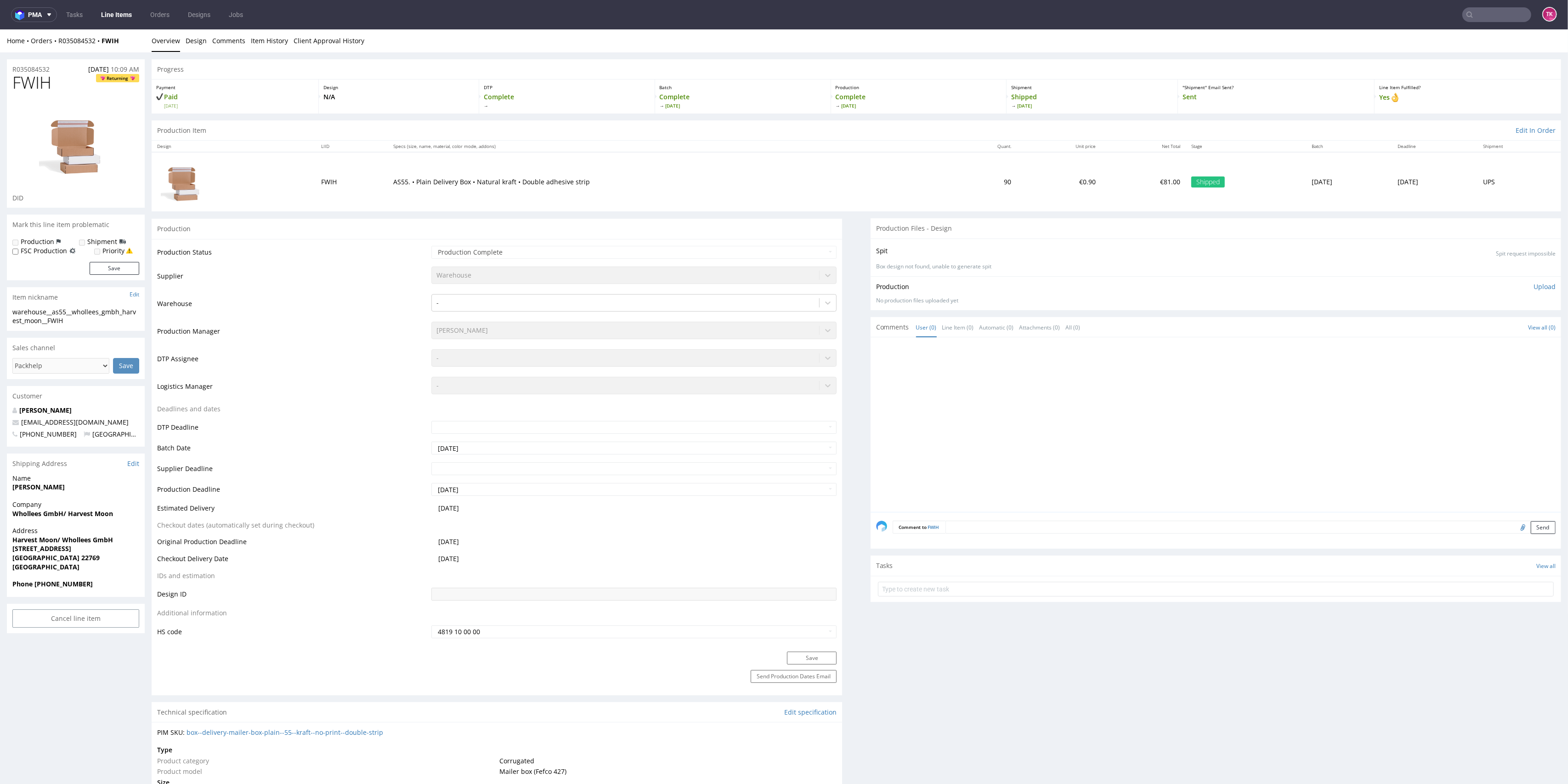
click at [1469, 23] on nav "pma Tasks Line Items Orders Designs Jobs TK" at bounding box center [784, 15] width 1568 height 29
click at [1474, 16] on input "text" at bounding box center [1497, 15] width 69 height 15
paste input "1Z5A15806891952106"
drag, startPoint x: 1429, startPoint y: 9, endPoint x: 1102, endPoint y: 19, distance: 327.2
click at [960, 0] on html "pma Tasks Line Items Orders Designs Jobs 1Z5A15806891952106 TK Unknown error. i…" at bounding box center [784, 392] width 1568 height 784
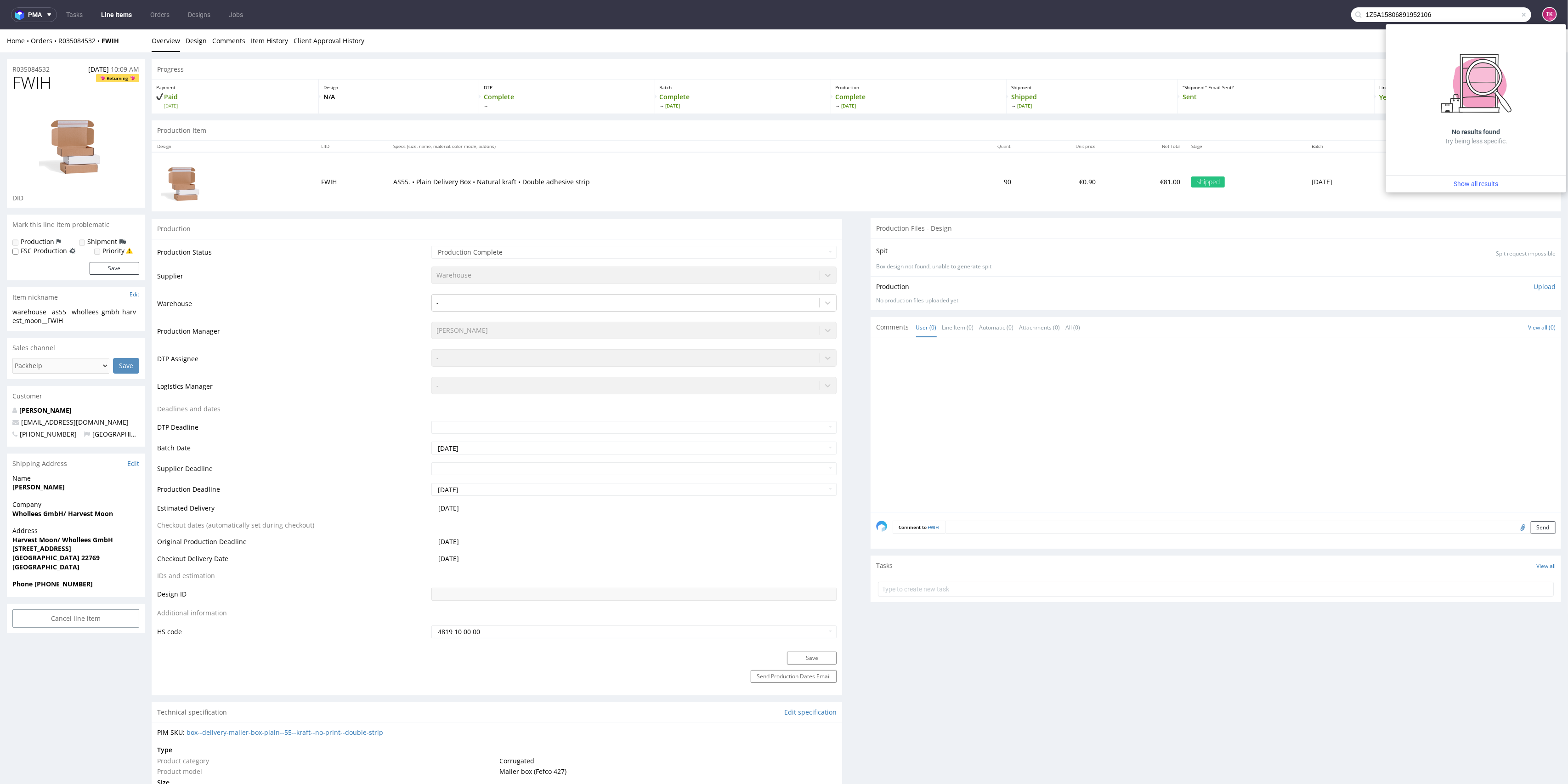
paste input "PLWAW507033875"
click at [1480, 16] on input "PLWAW507033875" at bounding box center [1497, 15] width 69 height 15
type input "PLWAW507033875"
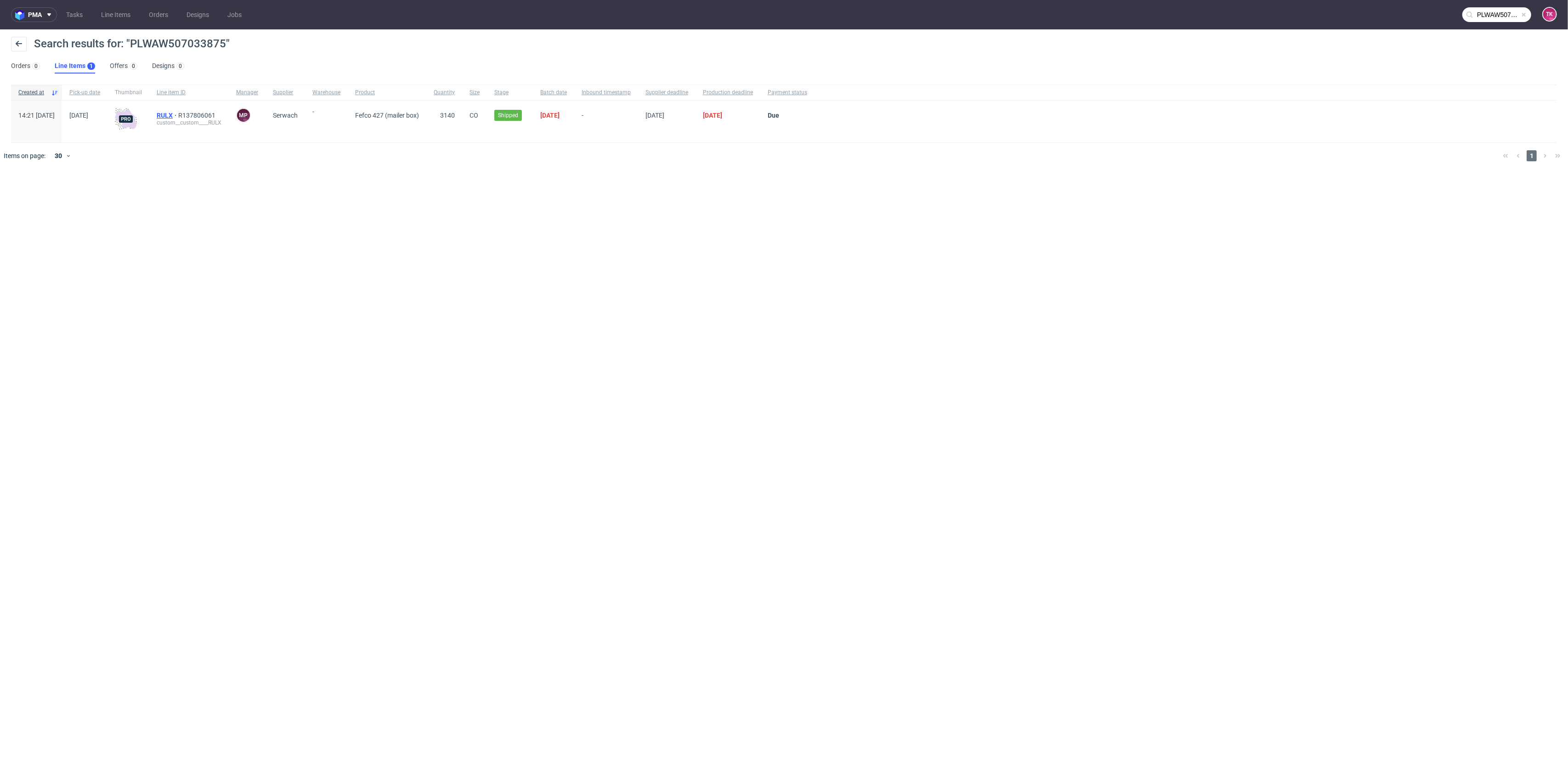
click at [178, 116] on span "RULX" at bounding box center [167, 115] width 22 height 7
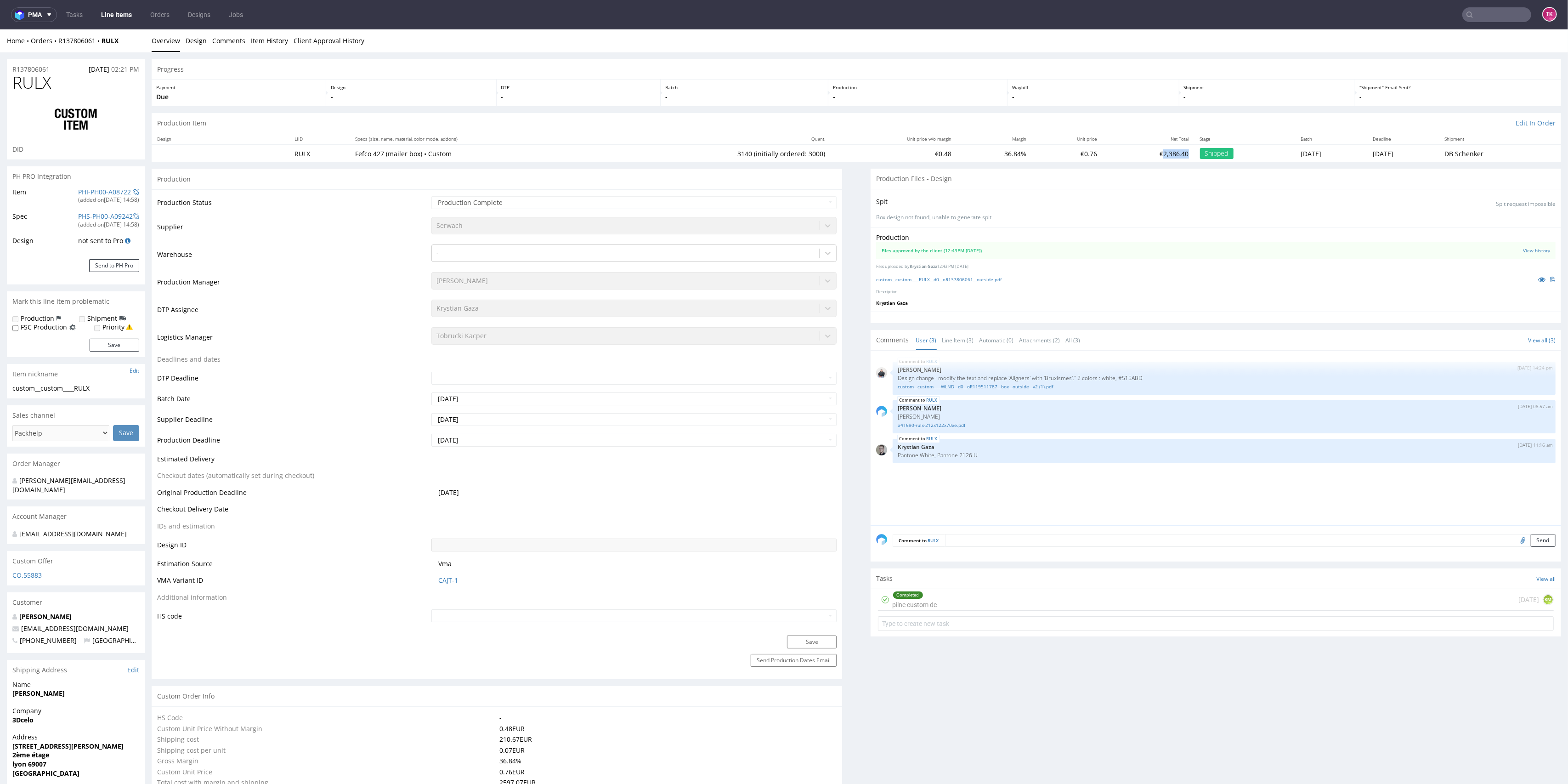
drag, startPoint x: 1121, startPoint y: 151, endPoint x: 1156, endPoint y: 149, distance: 35.1
click at [1156, 149] on tr "RULX Fefco 427 (mailer box) • Custom 3140 (initially ordered: 3000) €0.48 36.84…" at bounding box center [856, 153] width 1410 height 17
click at [1097, 84] on p "Waybill" at bounding box center [1093, 87] width 162 height 6
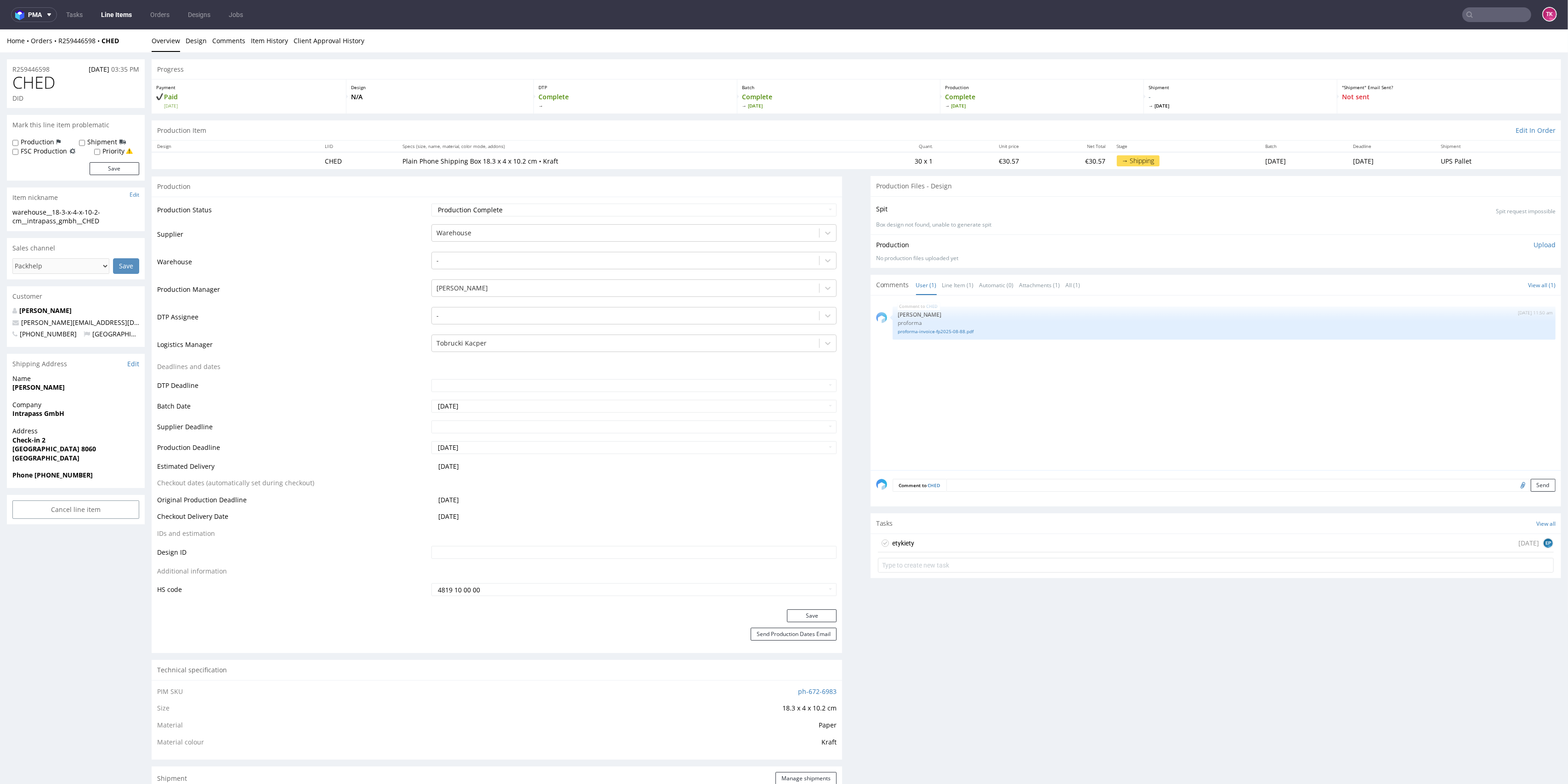
click at [121, 26] on nav "pma Tasks Line Items Orders Designs Jobs TK" at bounding box center [784, 15] width 1568 height 29
click at [124, 19] on link "Line Items" at bounding box center [117, 15] width 42 height 15
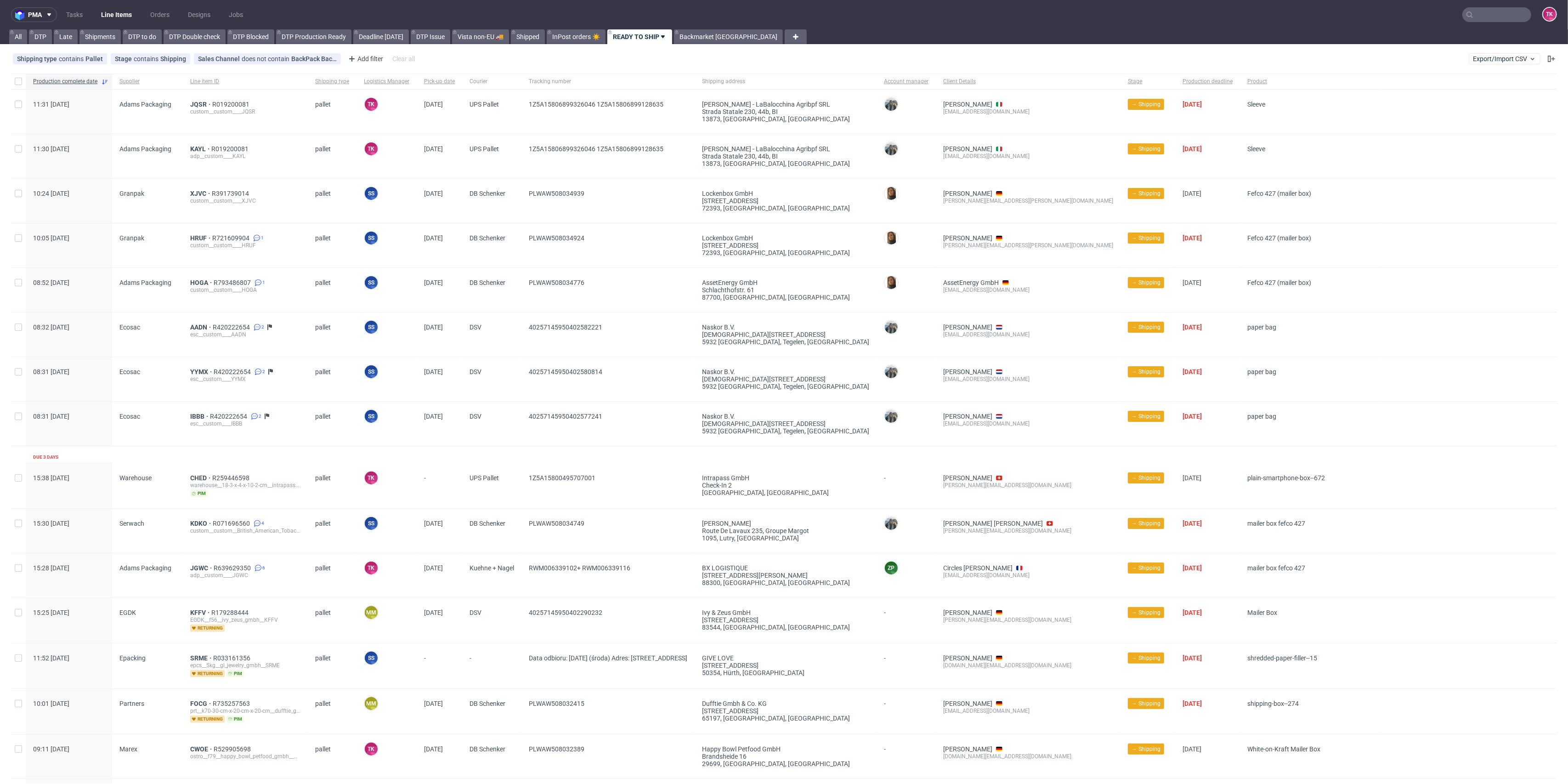
click at [117, 10] on link "Line Items" at bounding box center [117, 15] width 42 height 15
click at [127, 15] on link "Line Items" at bounding box center [117, 15] width 42 height 15
click at [120, 12] on link "Line Items" at bounding box center [117, 15] width 42 height 15
click at [124, 15] on link "Line Items" at bounding box center [117, 15] width 42 height 15
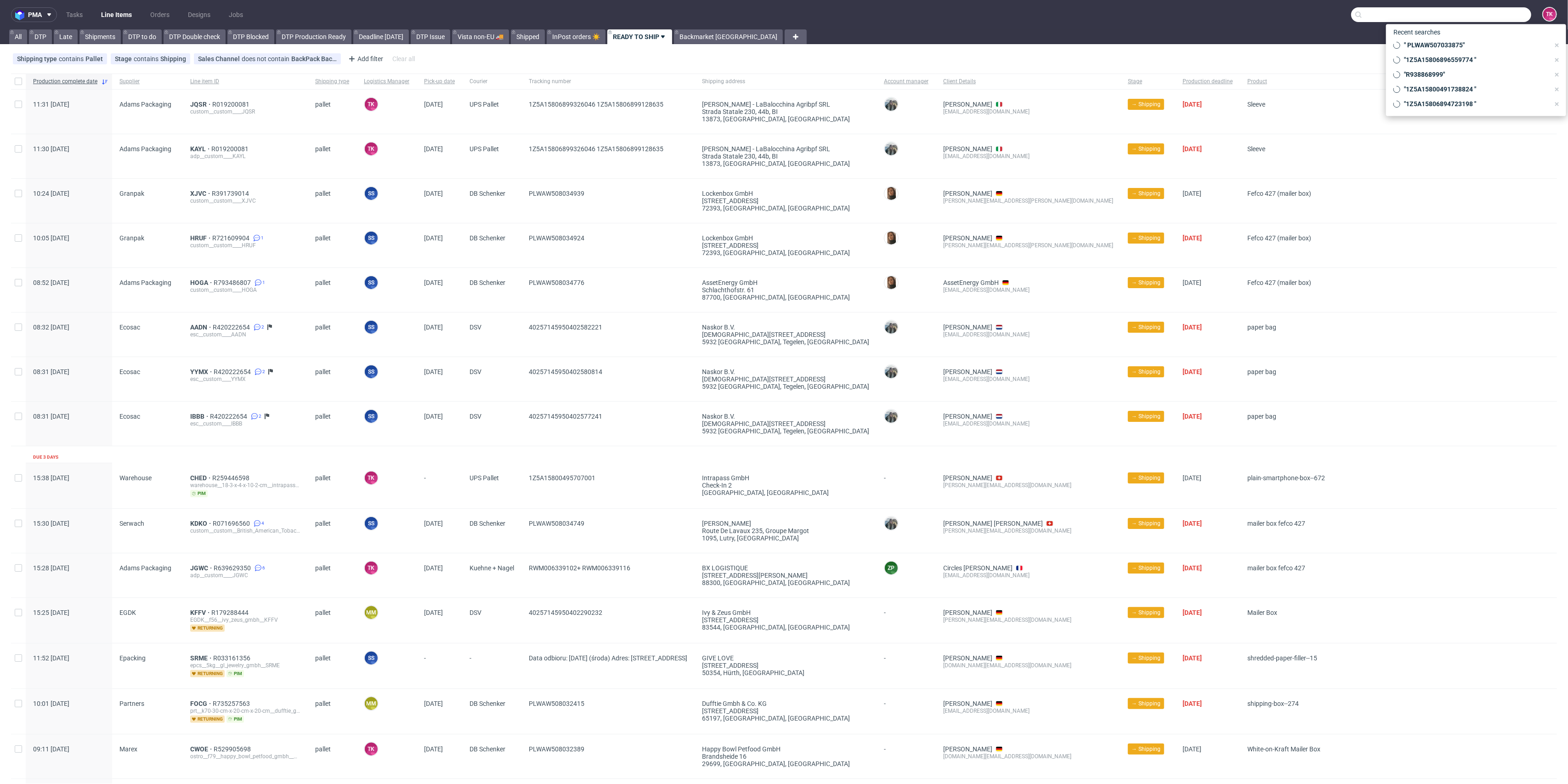
click at [1494, 17] on input "text" at bounding box center [1442, 15] width 180 height 15
paste input "R938868999"
type input "R938868999"
click at [1425, 43] on div "LXLJ R938868999" at bounding box center [1476, 49] width 165 height 16
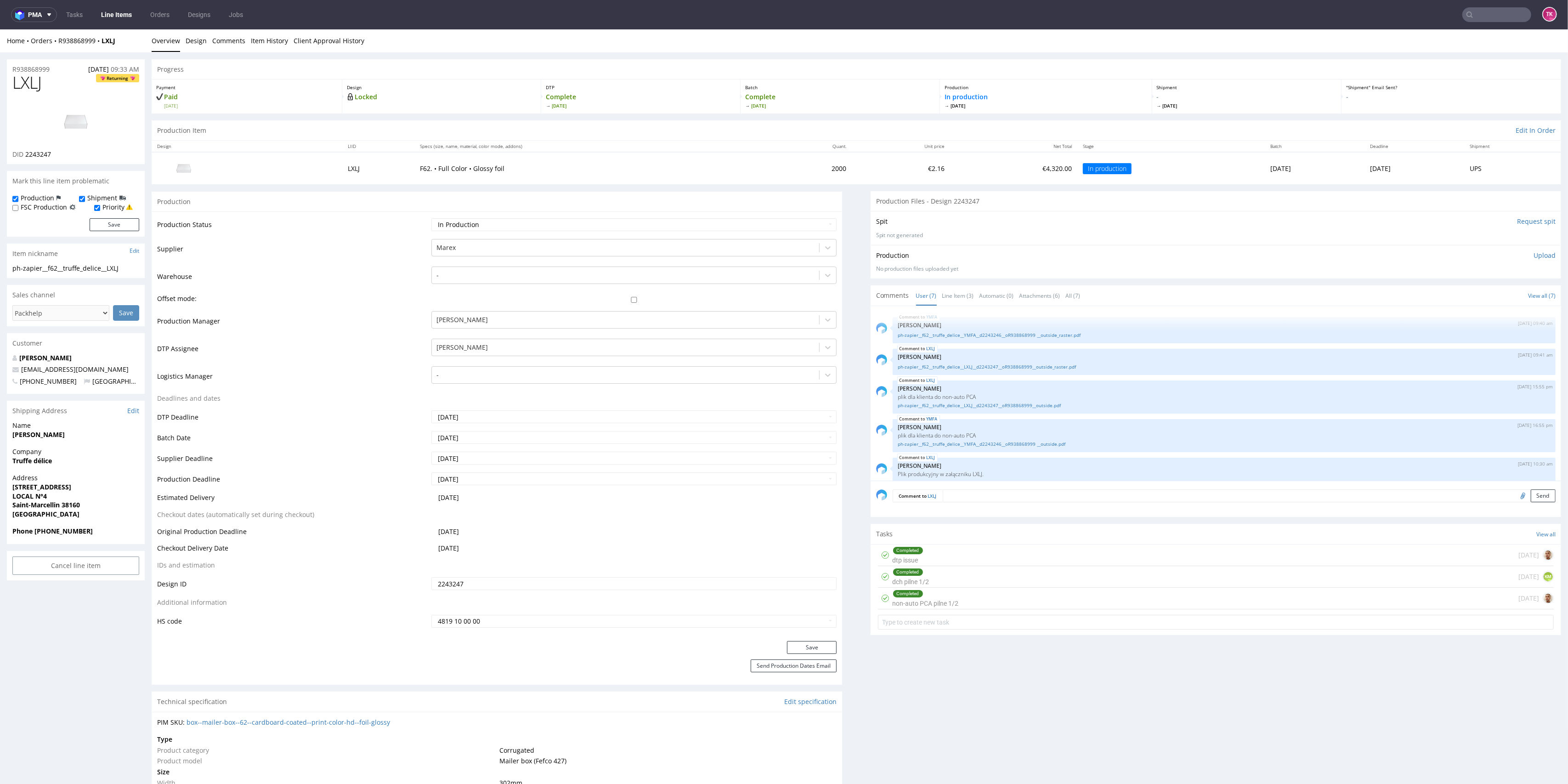
scroll to position [84, 0]
drag, startPoint x: 23, startPoint y: 472, endPoint x: 73, endPoint y: 467, distance: 50.2
click at [73, 467] on div "Company Truffe délice" at bounding box center [76, 460] width 138 height 26
copy strong "Truffe délice"
drag, startPoint x: 43, startPoint y: 437, endPoint x: 94, endPoint y: 445, distance: 51.6
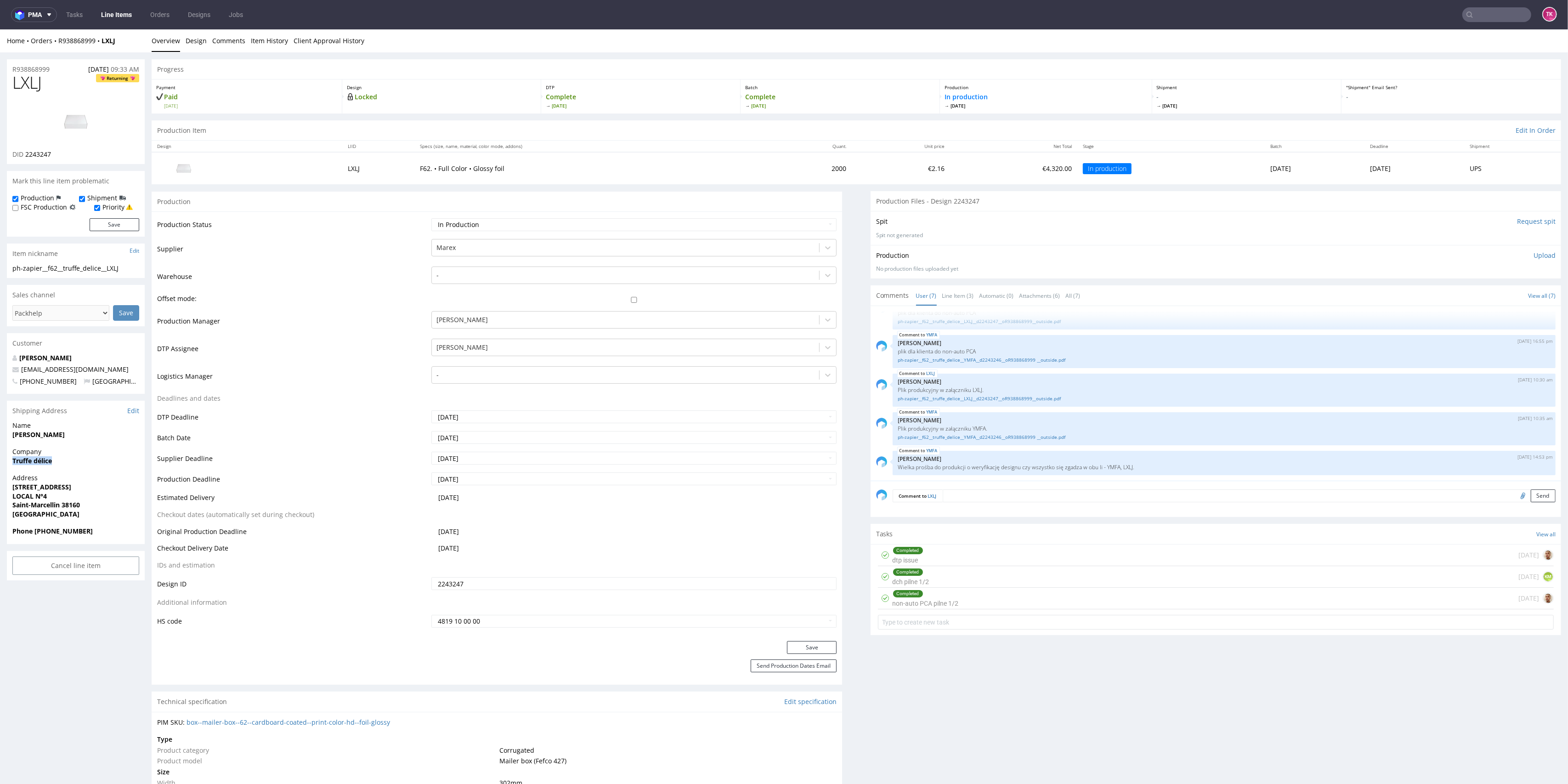
click at [94, 445] on div "R938868999 29.07.2025 09:33 AM LXLJ Returning DID 2243247 Mark this line item p…" at bounding box center [784, 772] width 1568 height 1439
copy strong "Steven SPAGNUOLO"
drag, startPoint x: 3, startPoint y: 486, endPoint x: 85, endPoint y: 497, distance: 82.7
click at [85, 497] on div "R938868999 29.07.2025 09:33 AM LXLJ Returning DID 2243247 Mark this line item p…" at bounding box center [784, 772] width 1568 height 1439
copy p "5 rue de l'atelier LOCAL N°4"
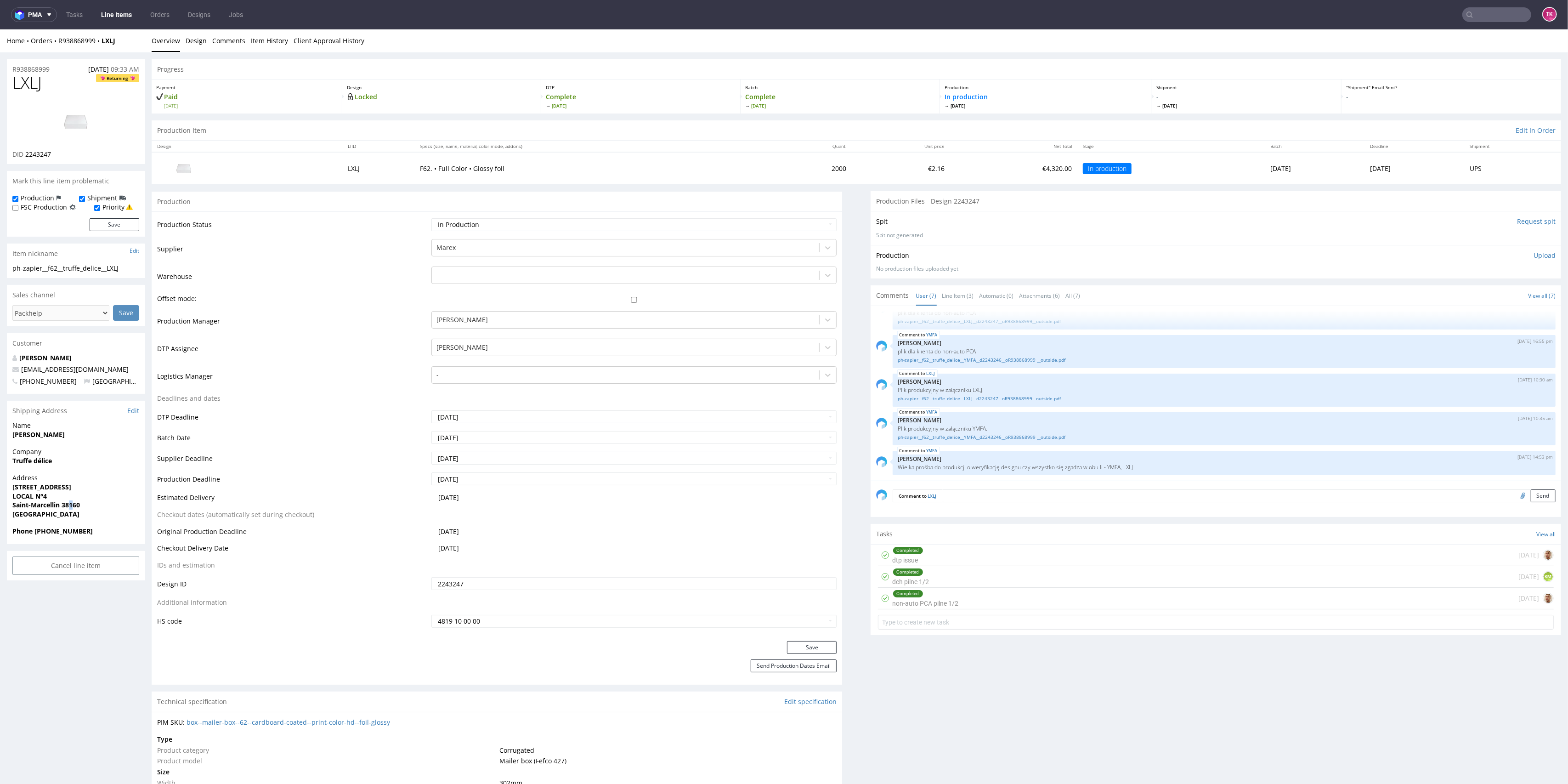
click at [72, 501] on strong "Saint-Marcellin 38160" at bounding box center [45, 505] width 67 height 9
click at [73, 502] on strong "Saint-Marcellin 38160" at bounding box center [45, 505] width 67 height 9
copy strong "1"
click at [75, 503] on strong "Saint-Marcellin 38160" at bounding box center [45, 505] width 67 height 9
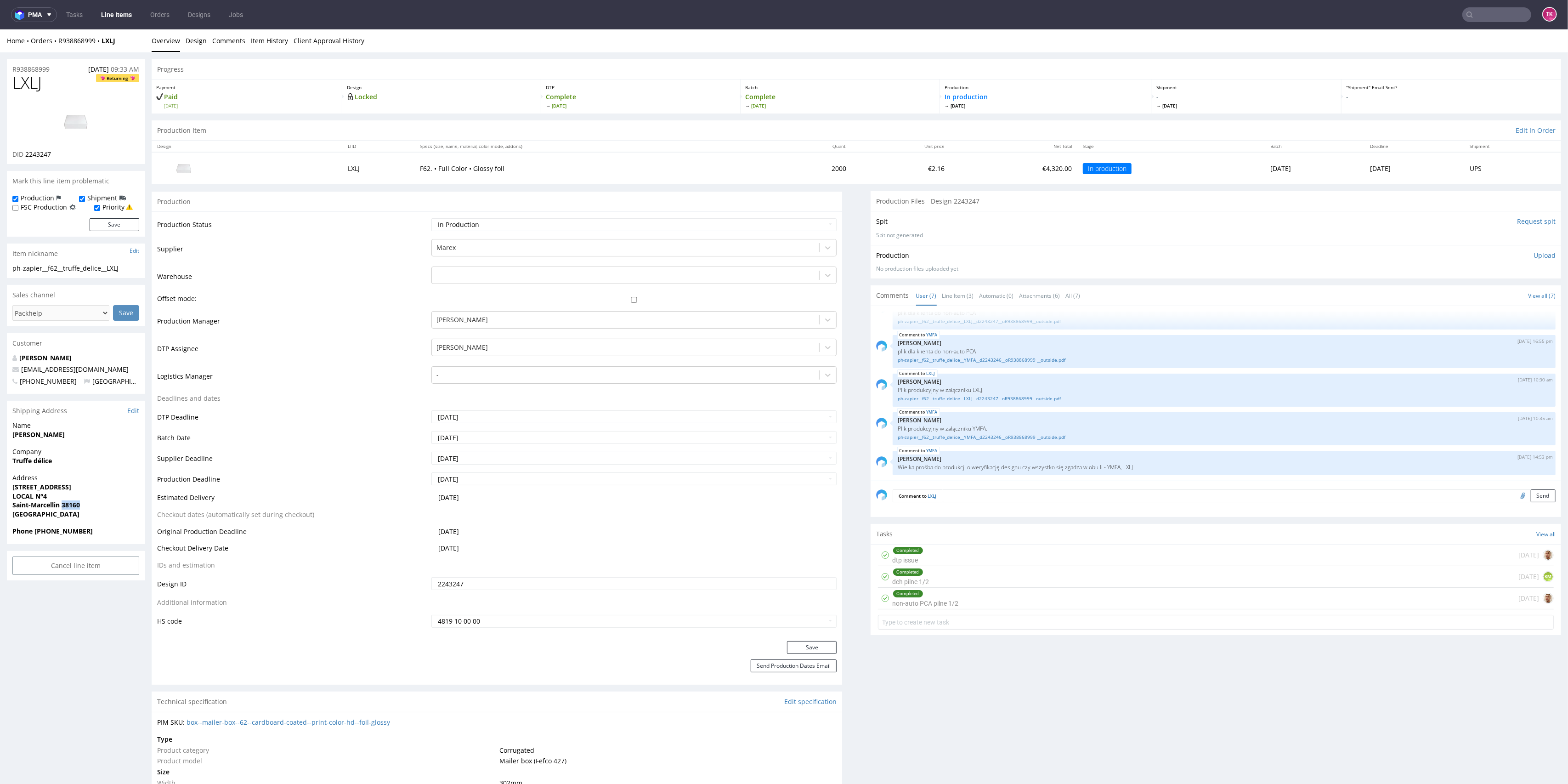
copy strong "38160"
click at [36, 531] on strong "Phone +33603315777" at bounding box center [52, 530] width 80 height 9
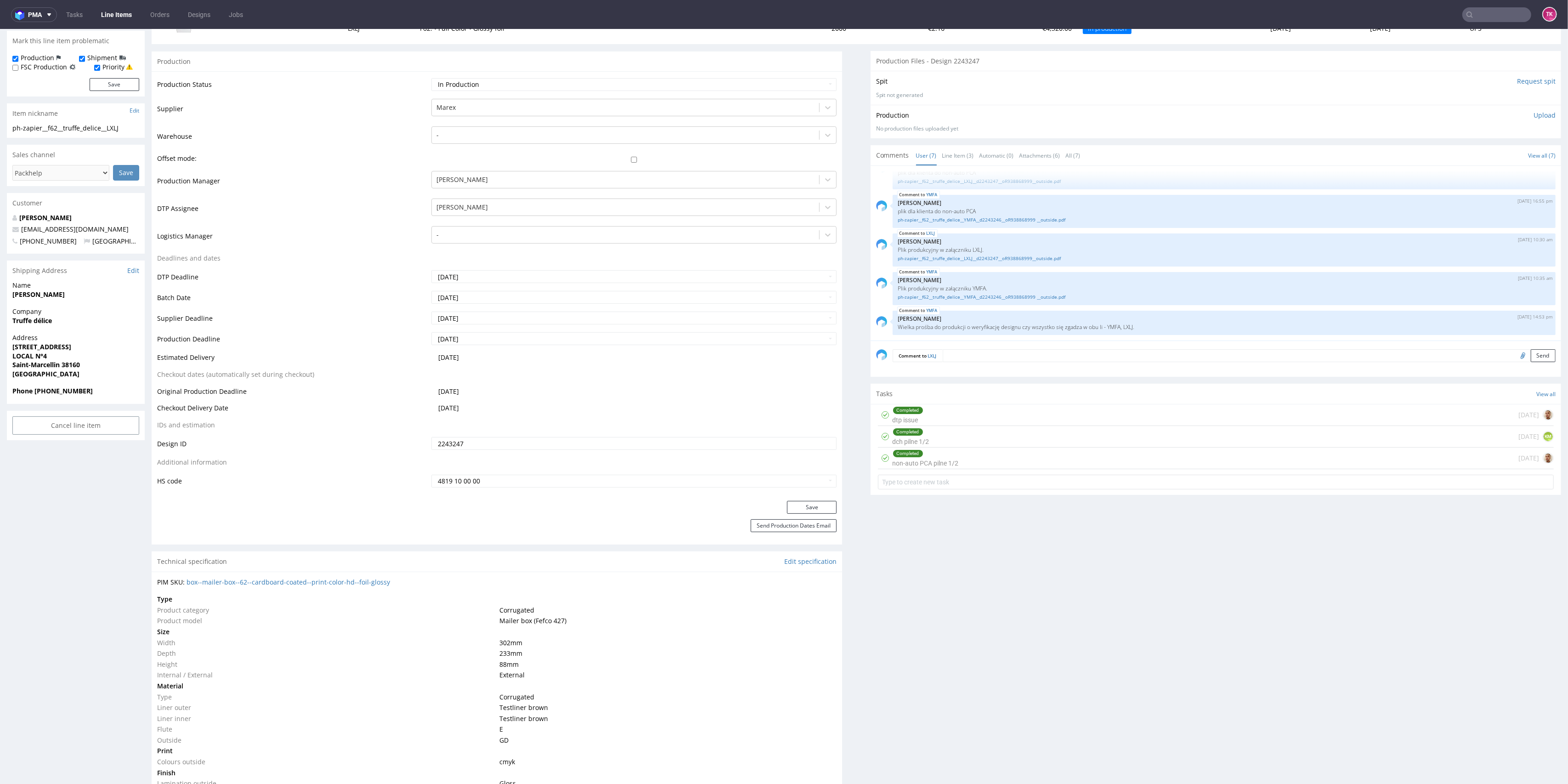
scroll to position [0, 0]
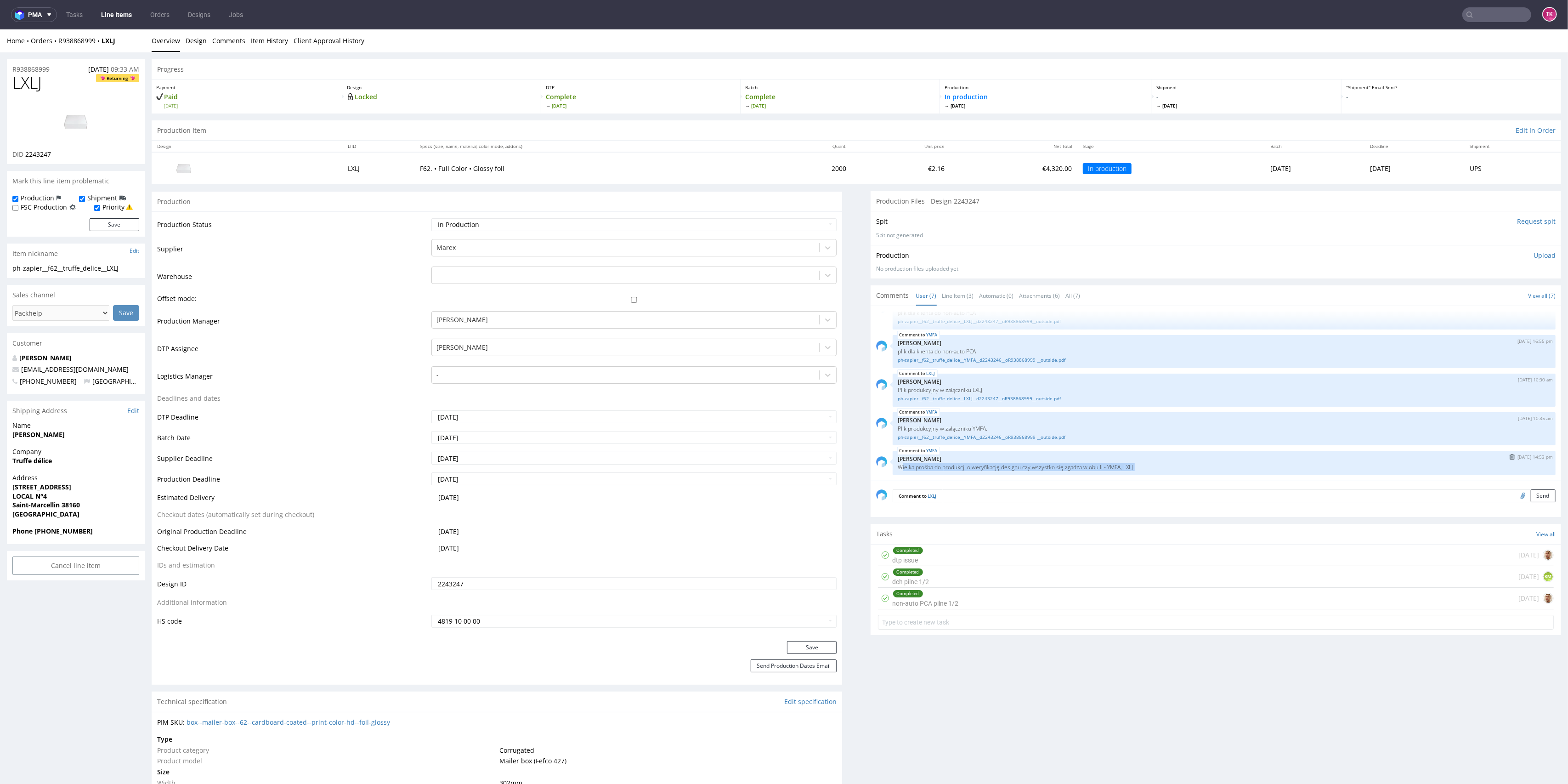
drag, startPoint x: 894, startPoint y: 466, endPoint x: 1184, endPoint y: 463, distance: 290.0
click at [1184, 463] on p "Wielka prośba do produkcji o weryfikację designu czy wszystko się zgadza w obu …" at bounding box center [1224, 467] width 652 height 7
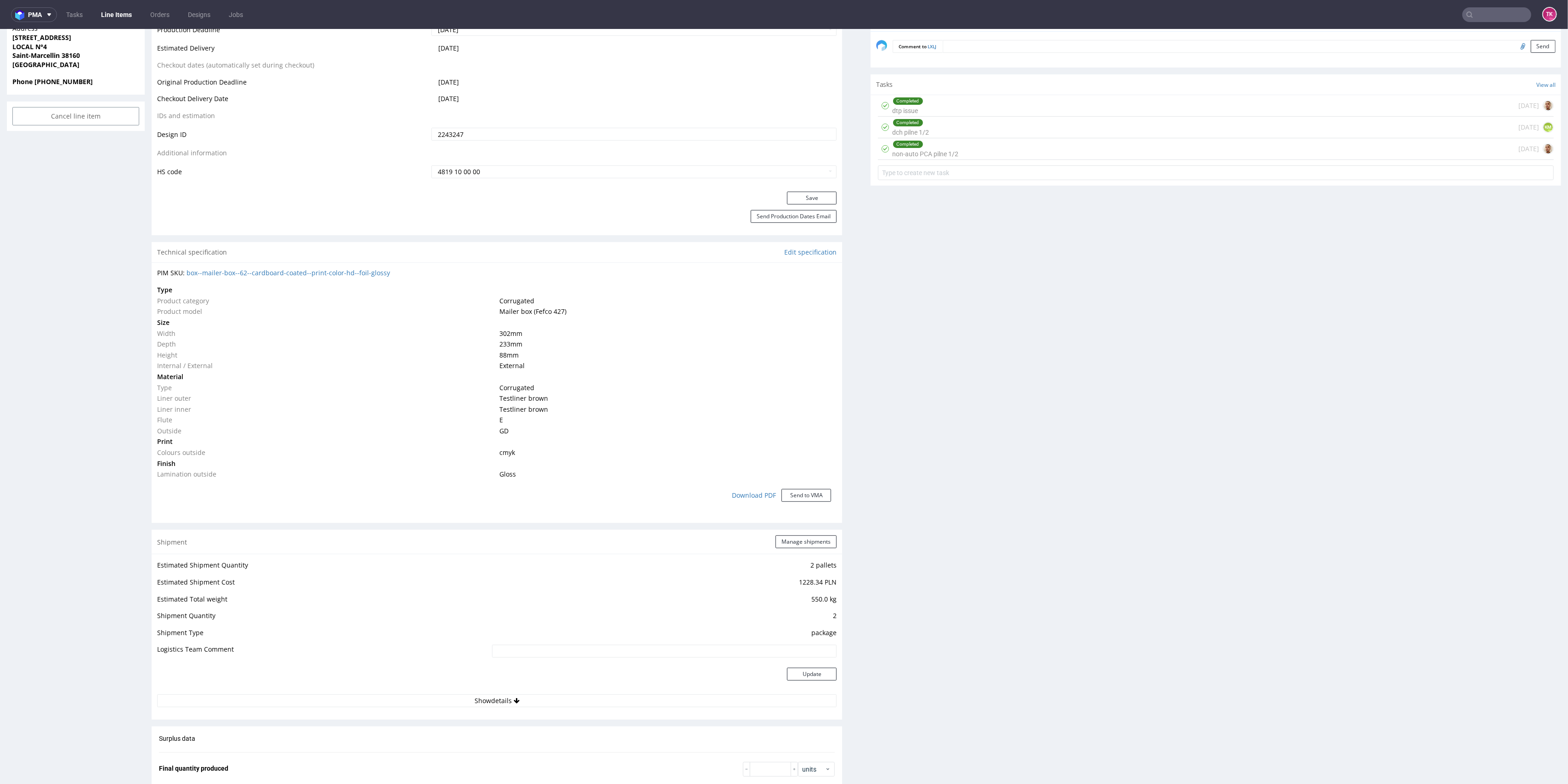
scroll to position [612, 0]
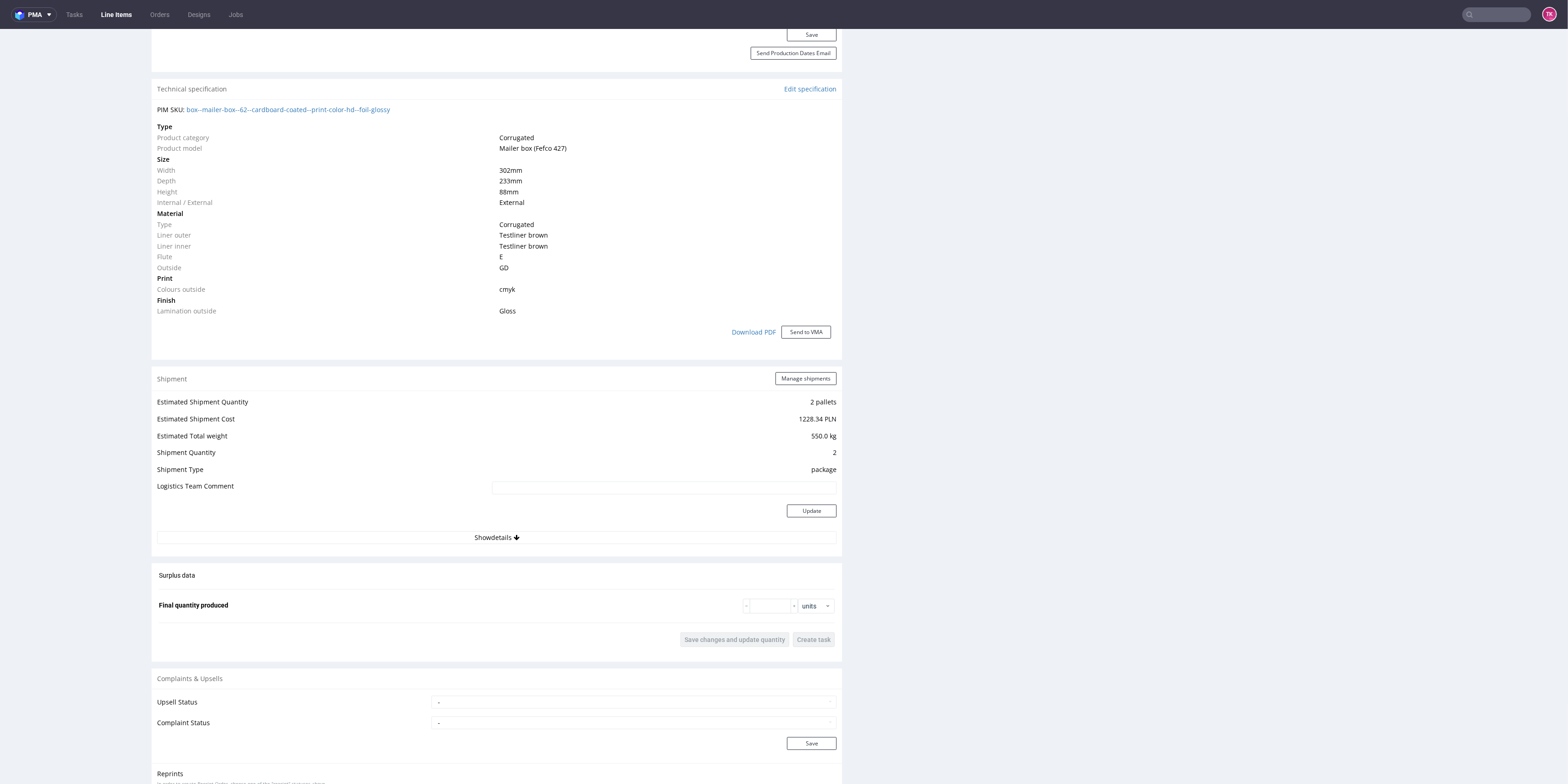
click at [124, 19] on link "Line Items" at bounding box center [117, 15] width 42 height 15
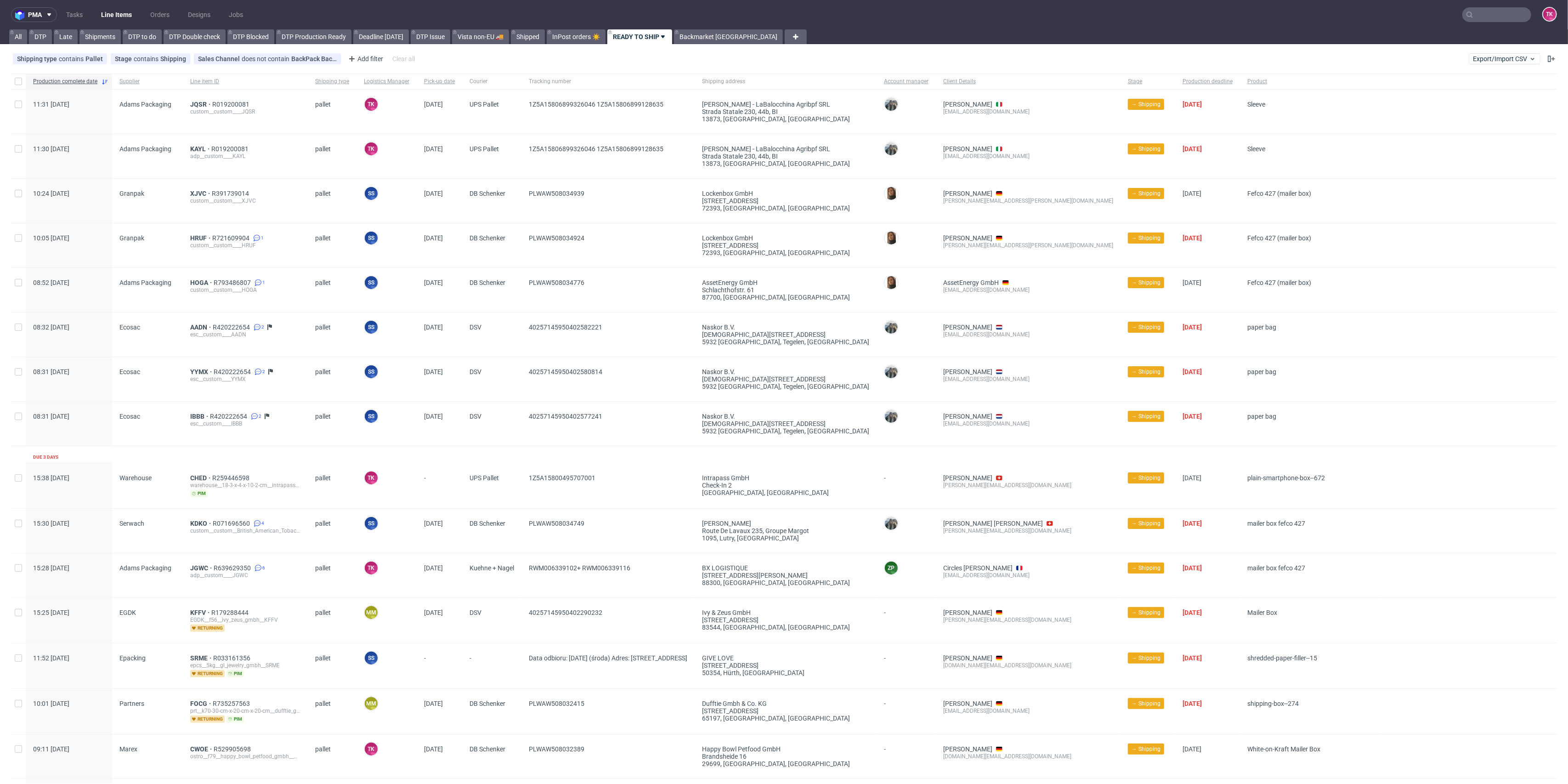
click at [122, 23] on nav "pma Tasks Line Items Orders Designs Jobs TK" at bounding box center [784, 15] width 1568 height 29
click at [124, 19] on link "Line Items" at bounding box center [117, 15] width 42 height 15
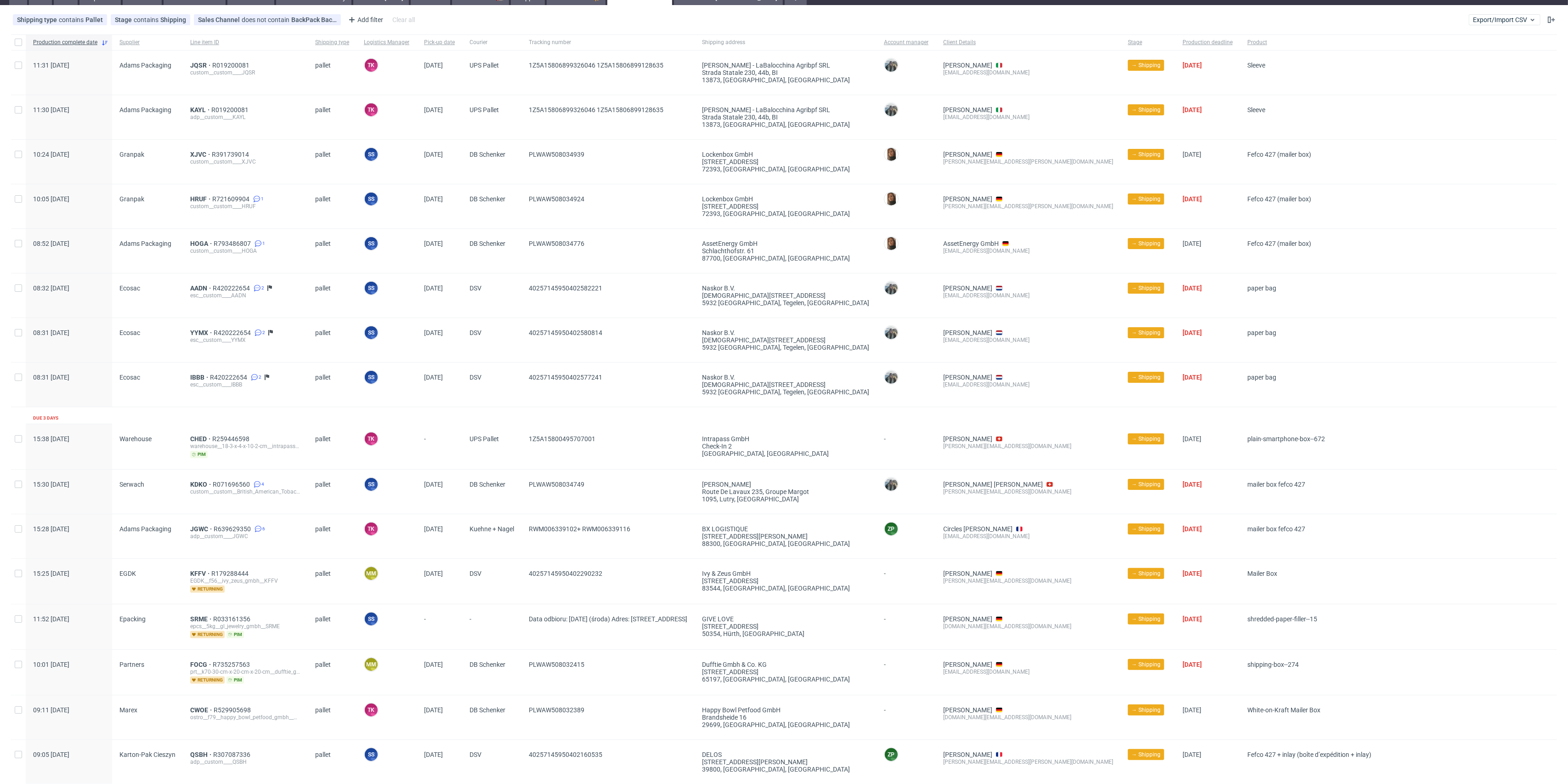
scroll to position [245, 0]
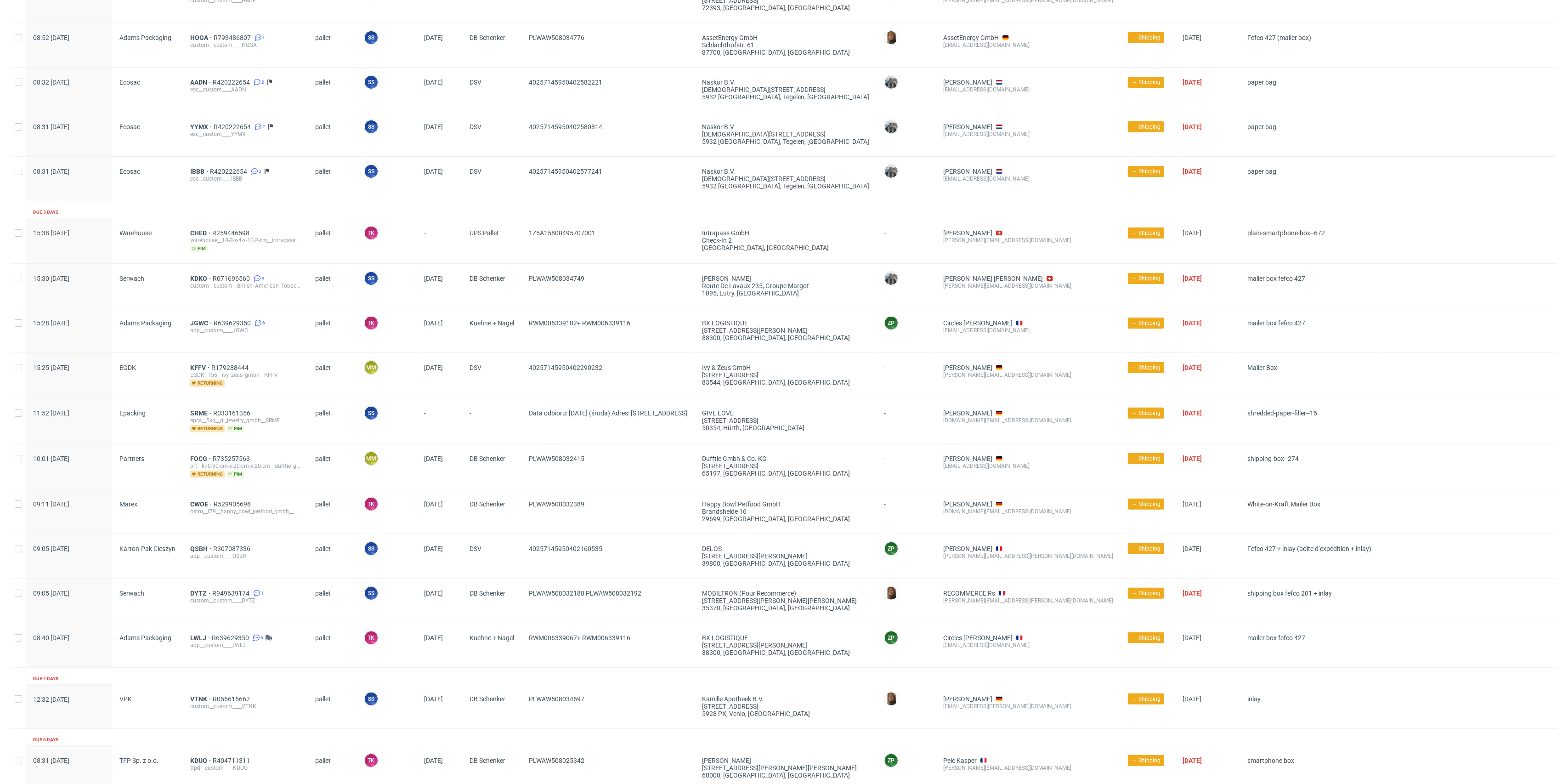
drag, startPoint x: 510, startPoint y: 428, endPoint x: 707, endPoint y: 400, distance: 199.0
click at [705, 399] on div "11:52 Fri 22.08.2025 Epacking SRME R033161356 epcs__5kg__gl_jewelry_gmbh__SRME …" at bounding box center [784, 420] width 1546 height 45
click at [675, 437] on div "Data odbioru: 27.08.2025 (środa) Adres: Piastowska 29, 32-651 Łę" at bounding box center [608, 421] width 173 height 45
click at [193, 414] on span "SRME" at bounding box center [202, 413] width 23 height 7
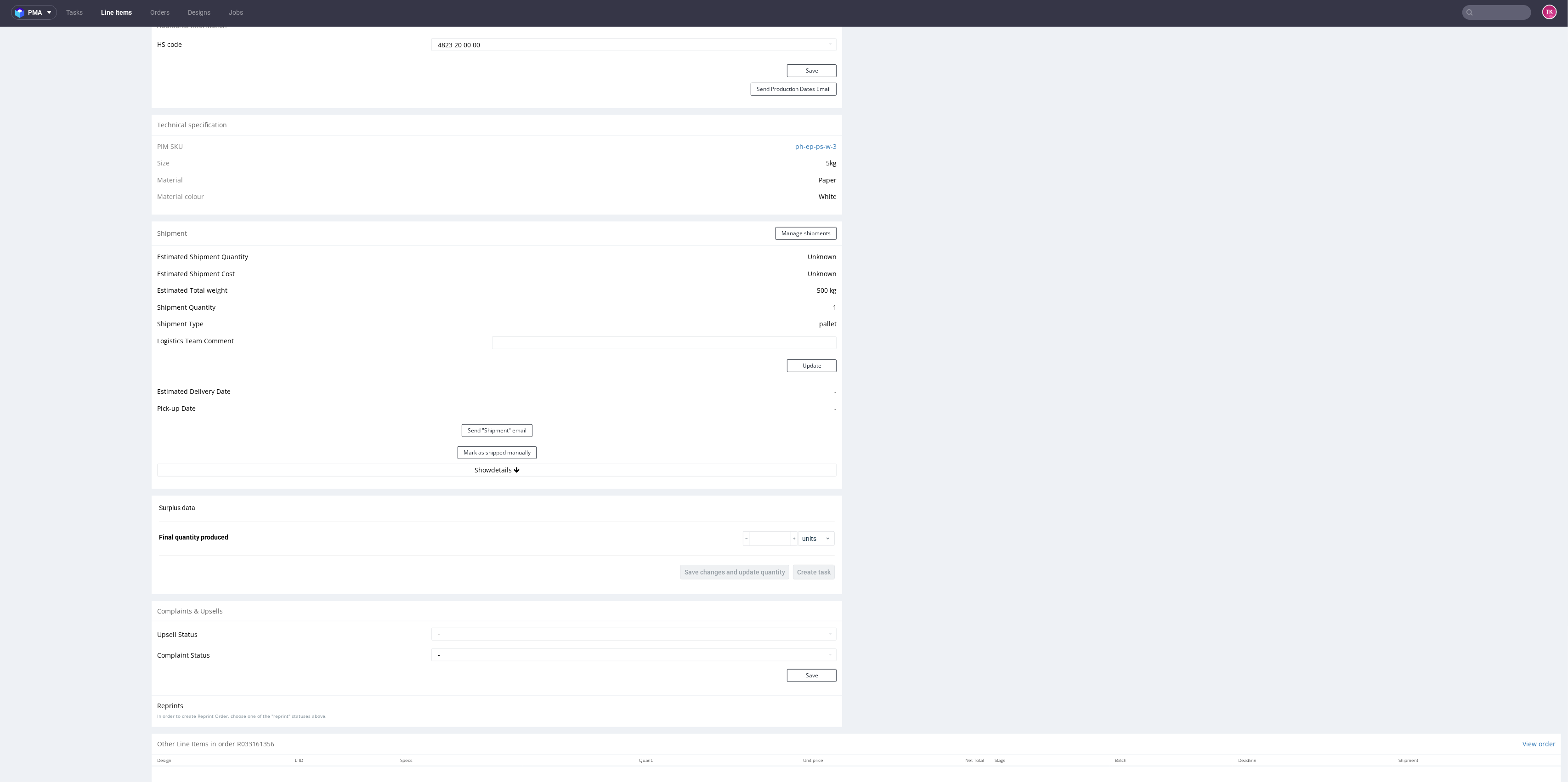
scroll to position [607, 0]
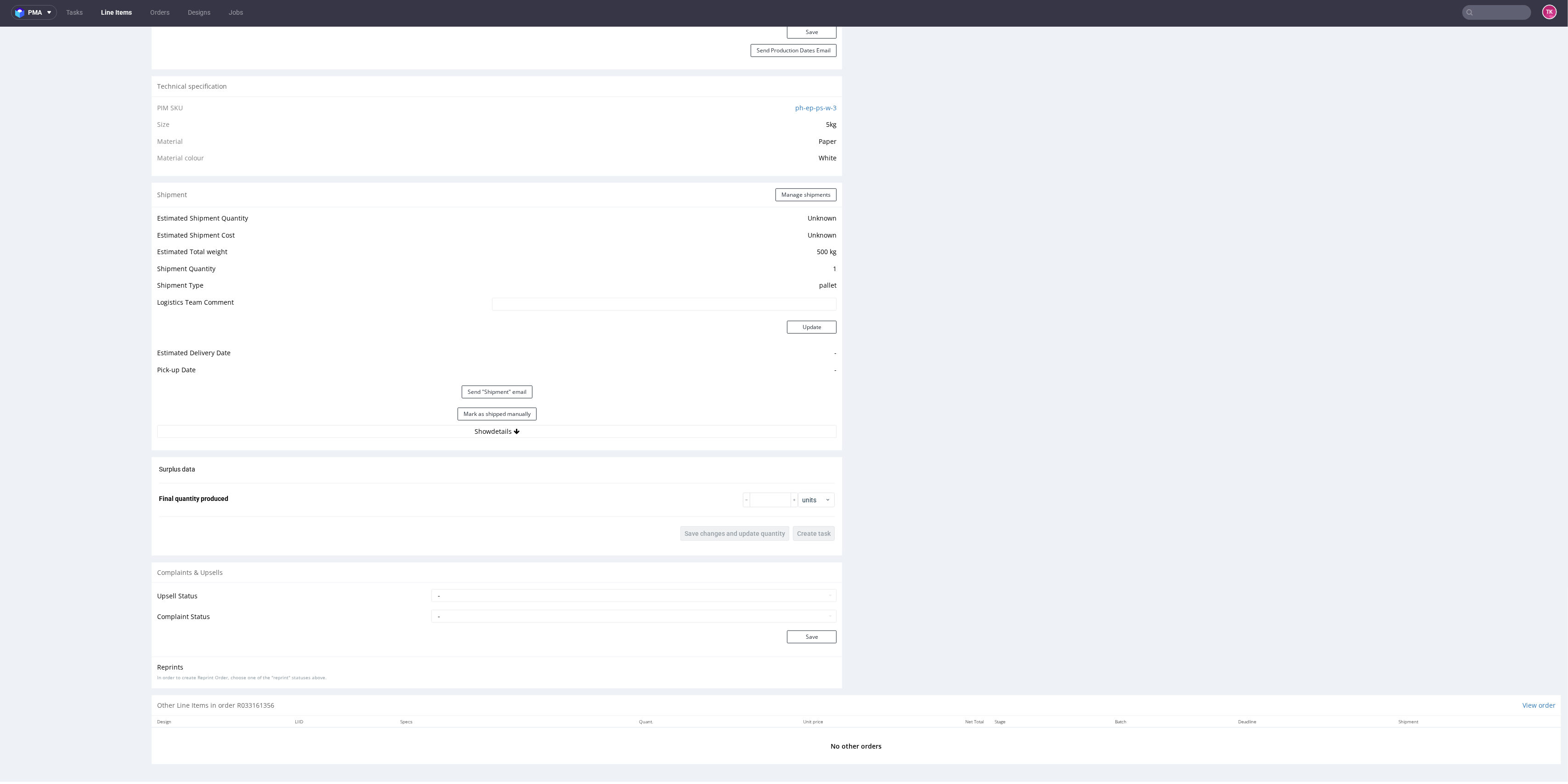
click at [571, 439] on div "Estimated Shipment Quantity Unknown Estimated Shipment Cost Unknown Estimated T…" at bounding box center [496, 325] width 691 height 236
click at [571, 434] on button "Show details" at bounding box center [496, 432] width 680 height 13
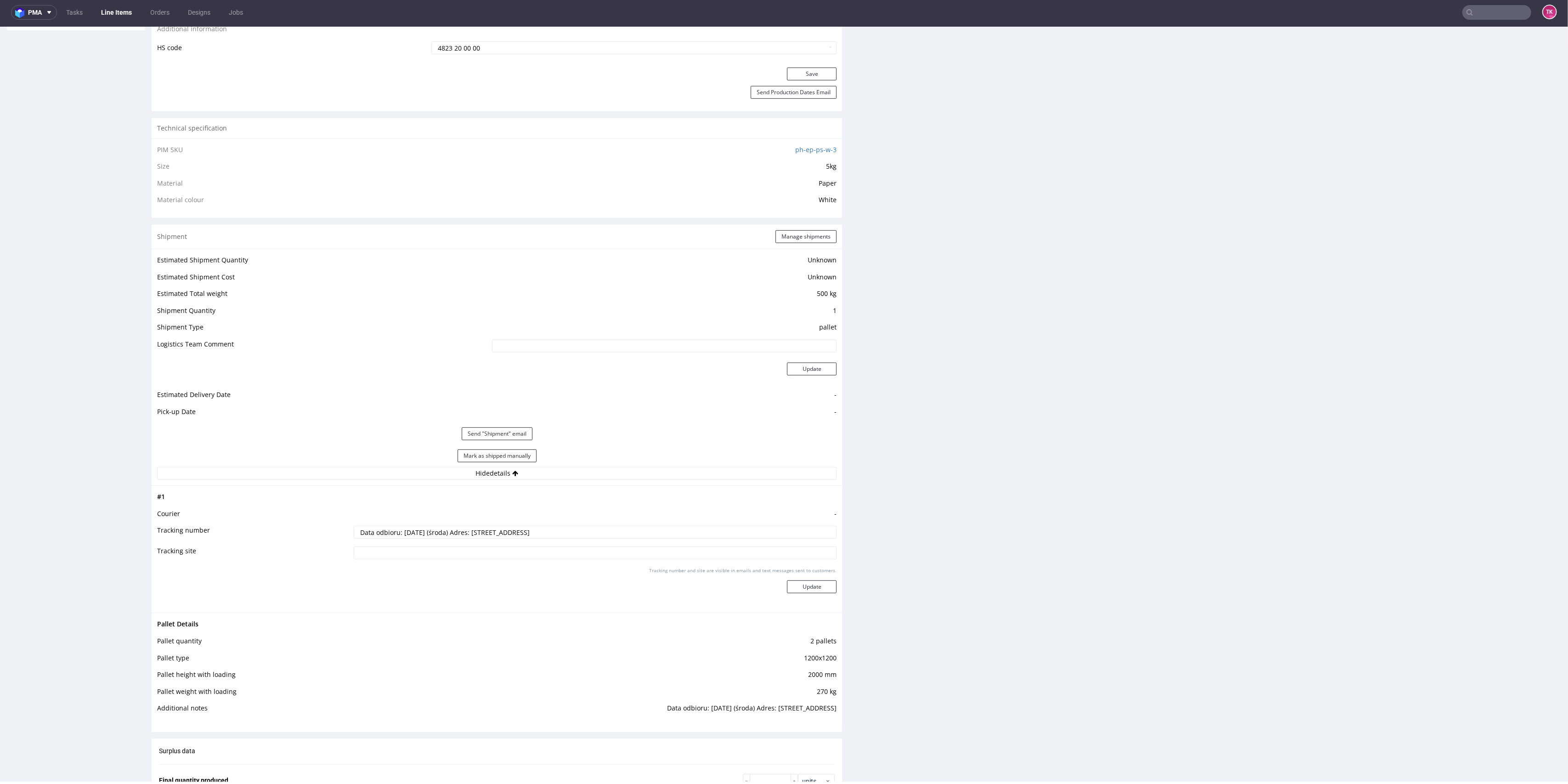
scroll to position [363, 0]
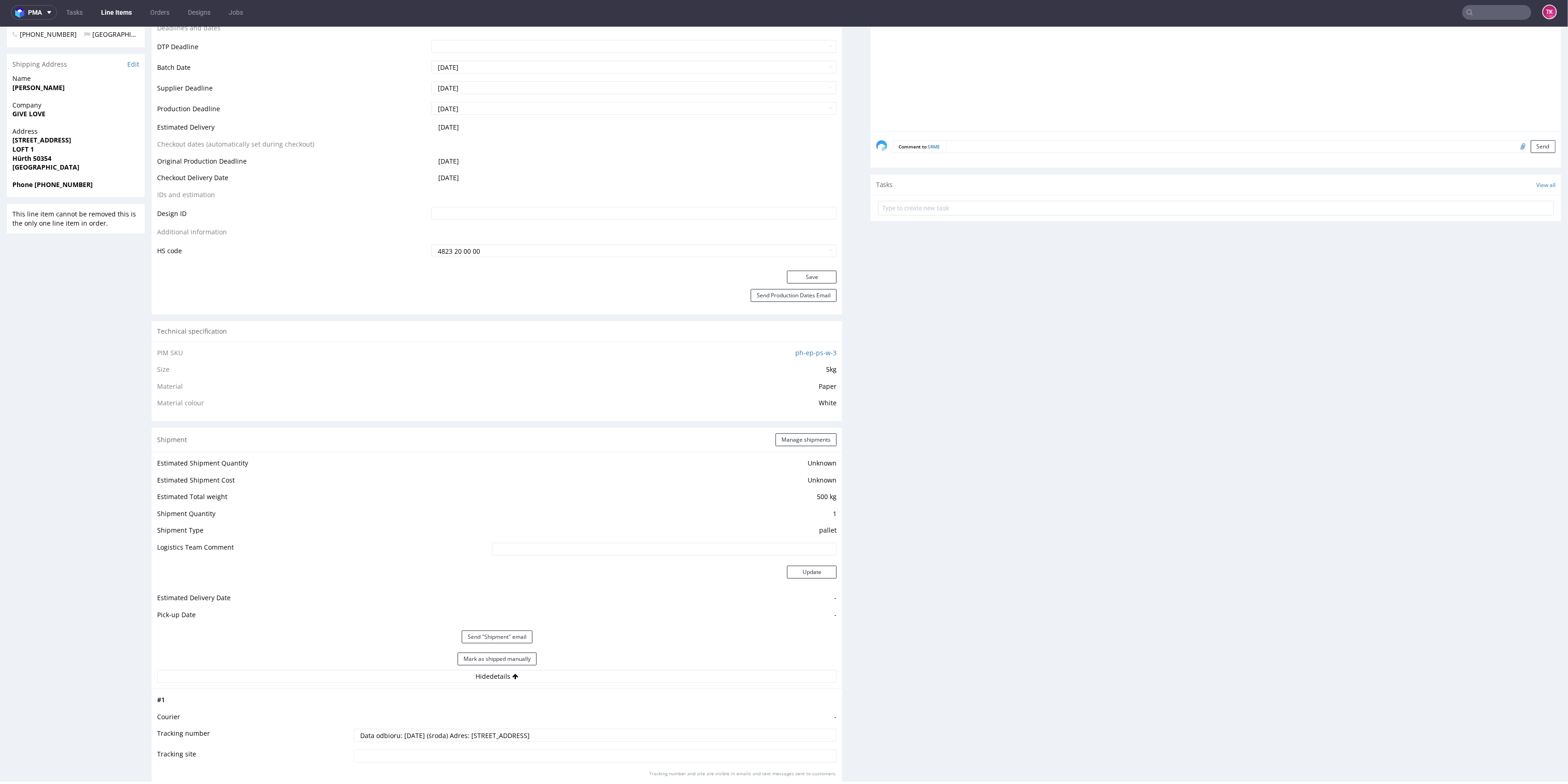
click at [1477, 15] on input "text" at bounding box center [1497, 12] width 69 height 15
type input "1Z5A15806896230163"
click at [1460, 38] on div "KWID" at bounding box center [1476, 34] width 165 height 16
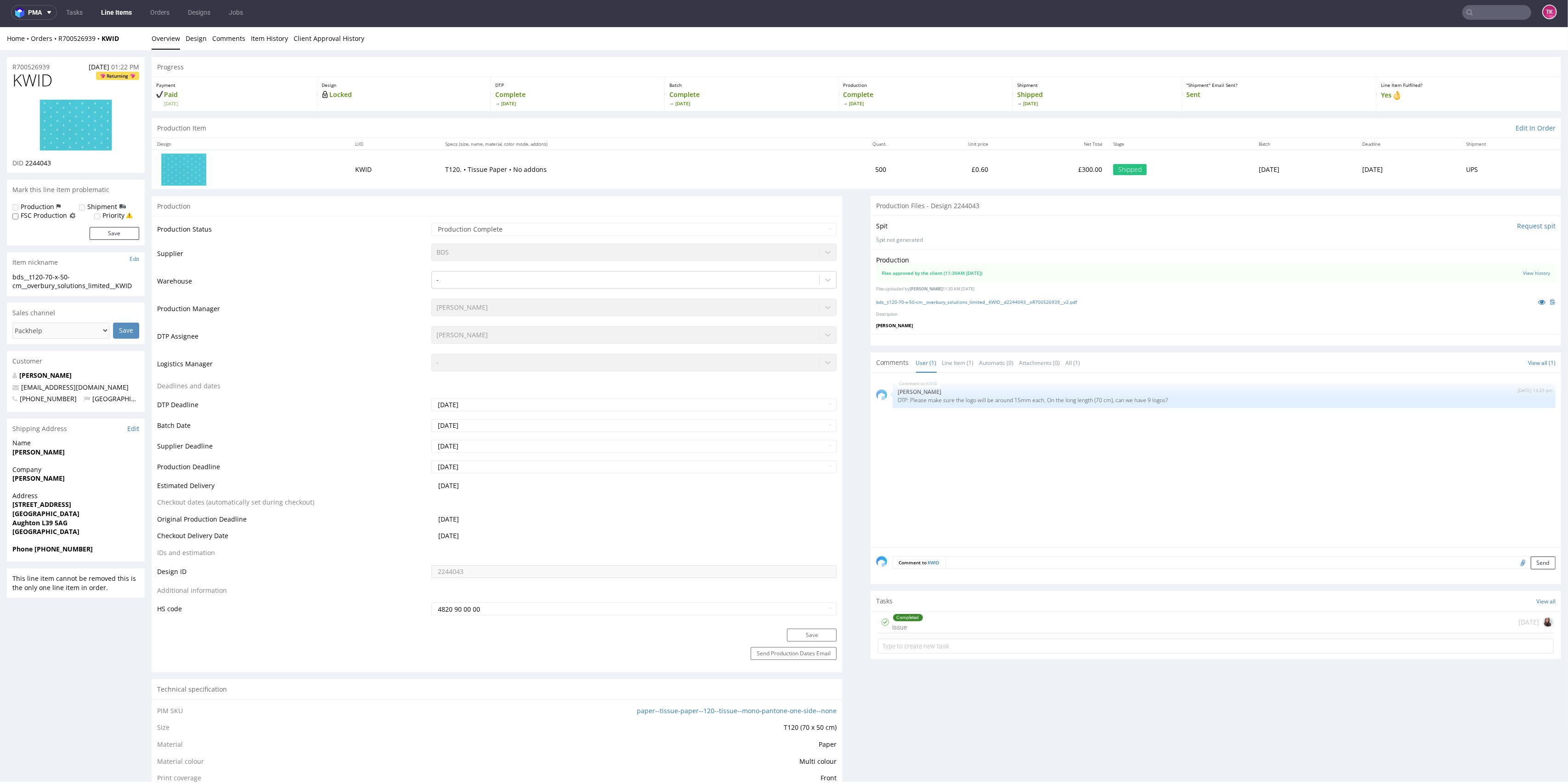
click at [103, 16] on link "Line Items" at bounding box center [117, 12] width 42 height 15
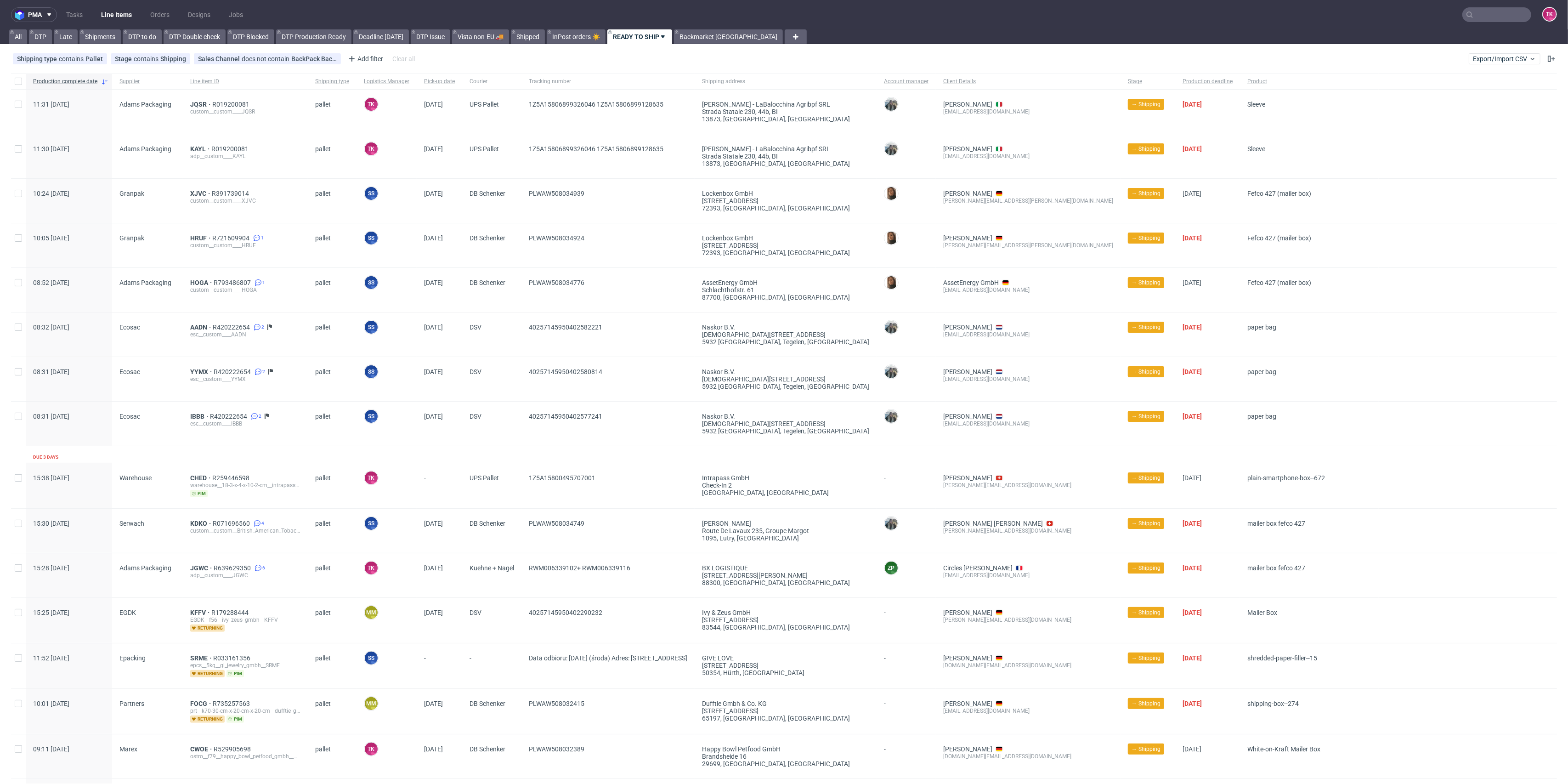
click at [1481, 15] on input "text" at bounding box center [1497, 15] width 69 height 15
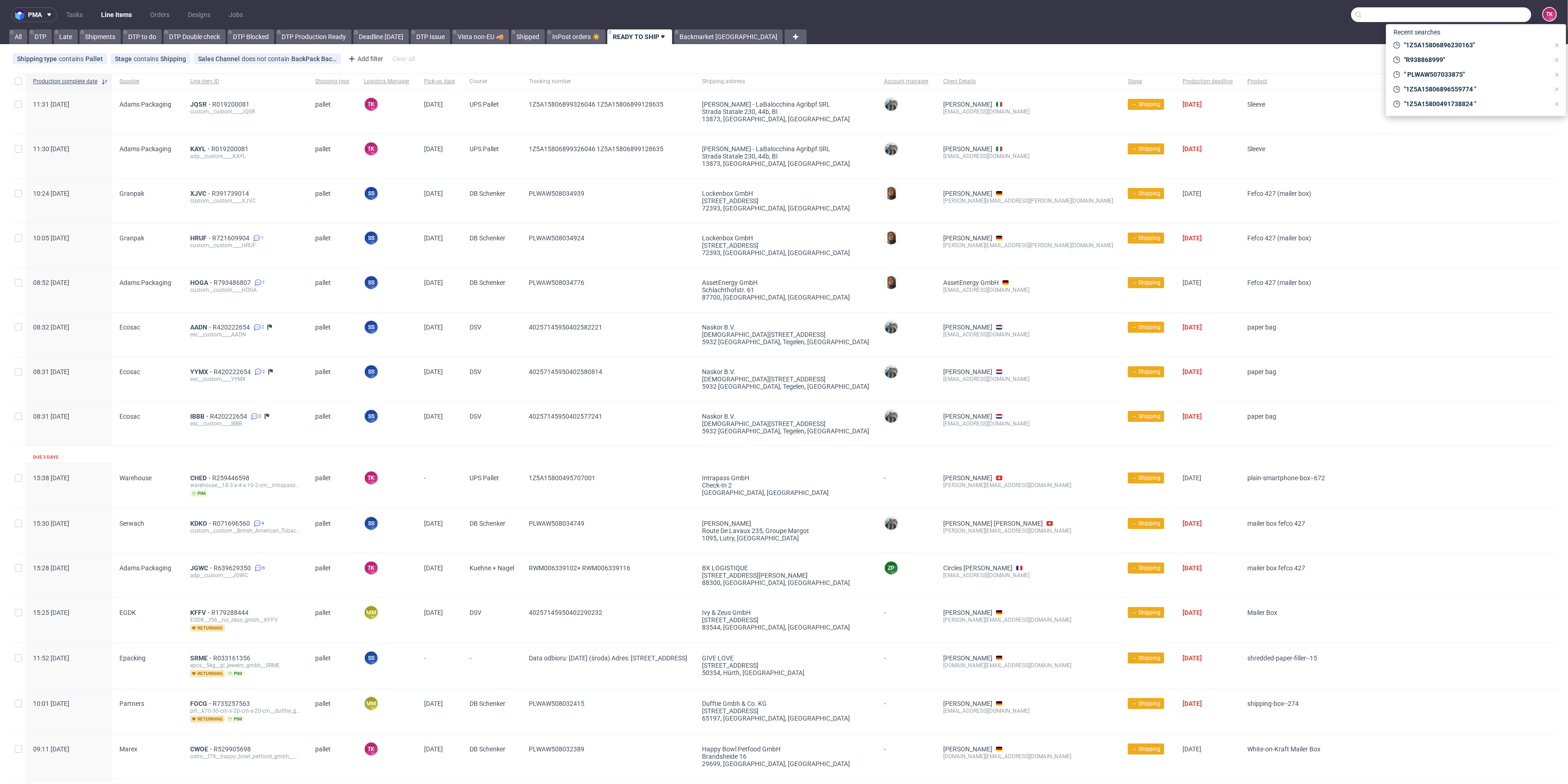
paste input "R938868999"
type input "R938868999"
click at [1430, 44] on div "LXLJ R938868999" at bounding box center [1476, 49] width 165 height 16
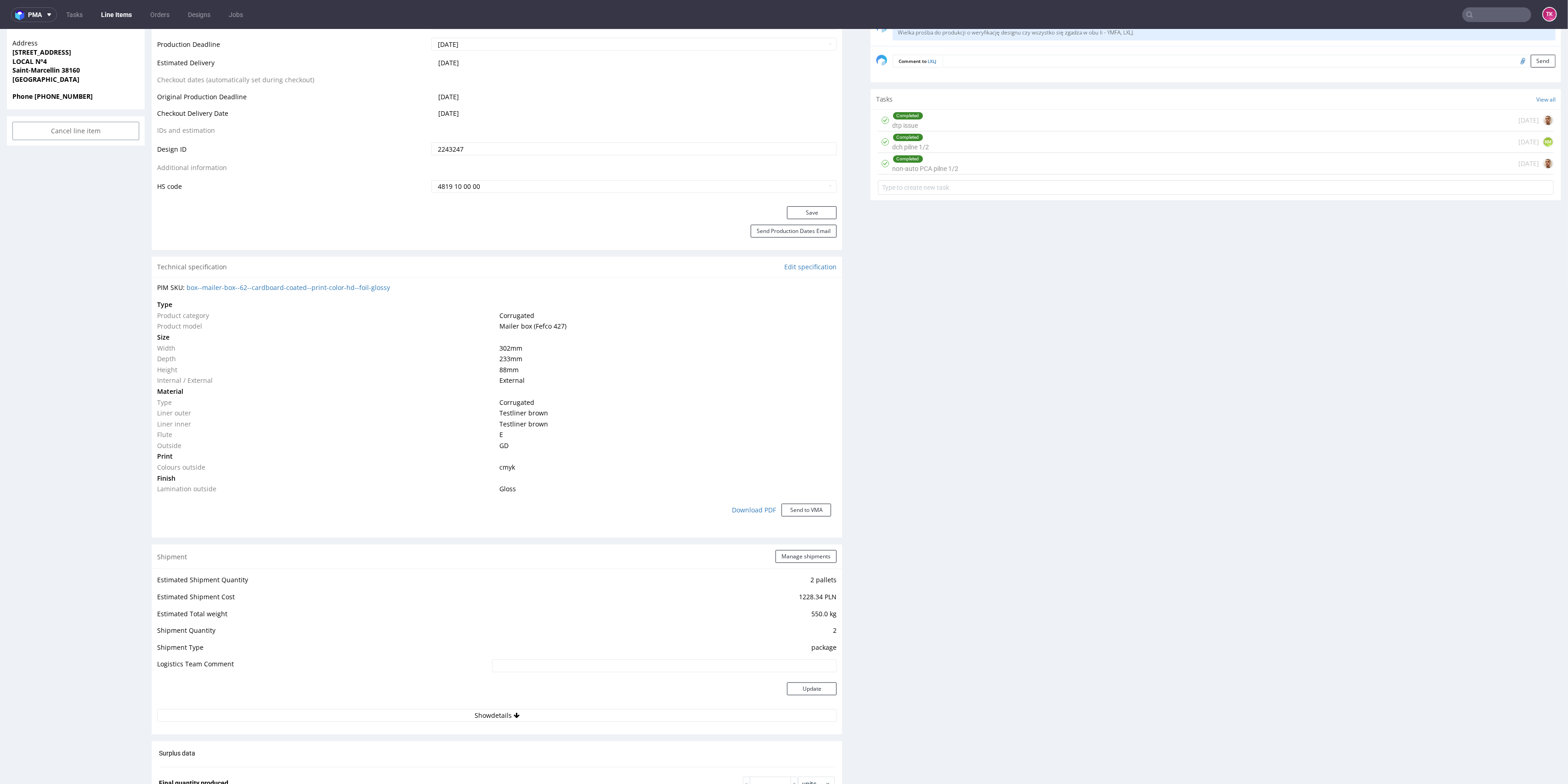
scroll to position [552, 0]
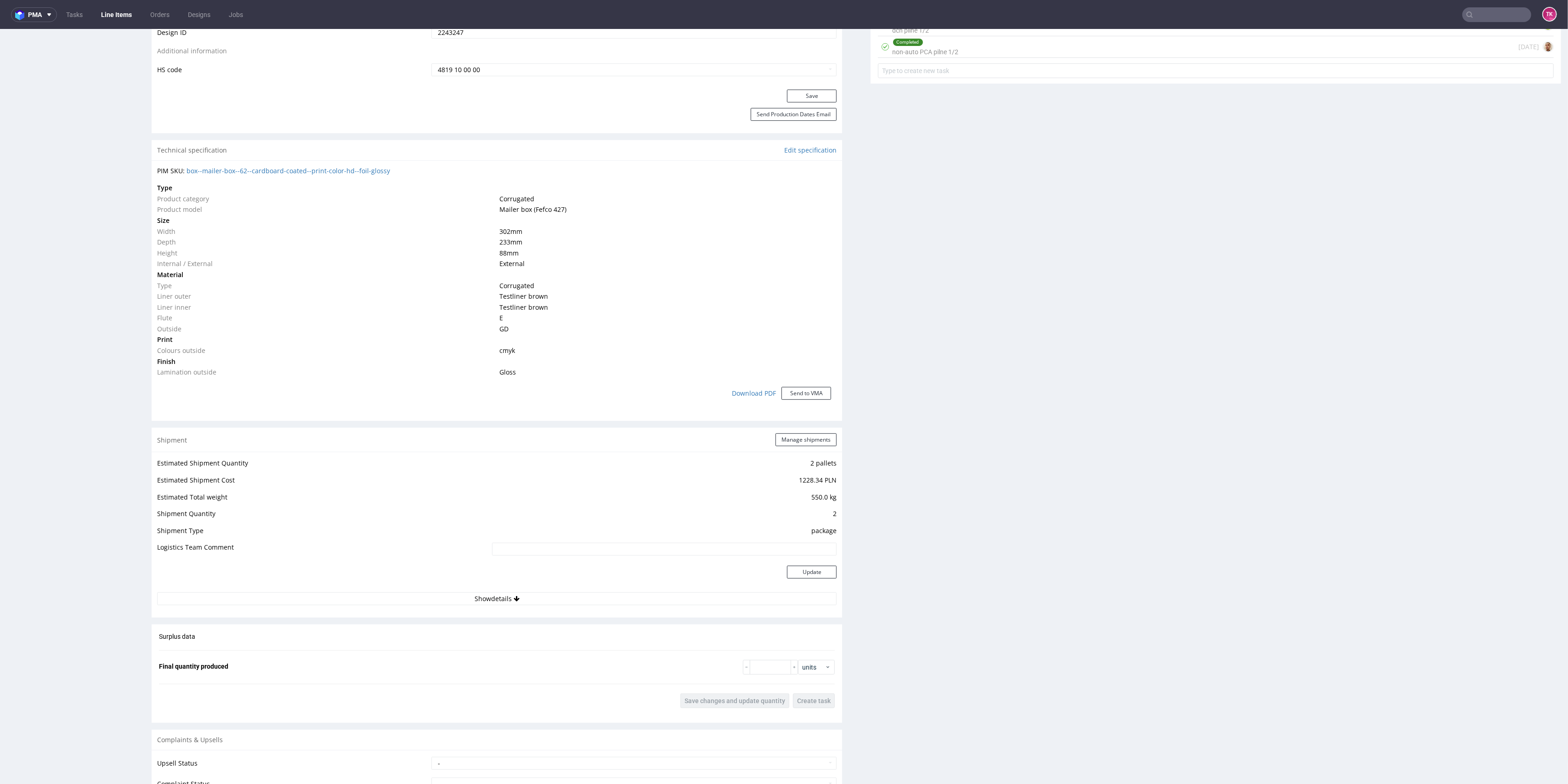
click at [573, 616] on div "Shipment Manage shipments Estimated Shipment Quantity 2 pallets Estimated Shipm…" at bounding box center [496, 522] width 691 height 190
click at [563, 592] on button "Show details" at bounding box center [496, 599] width 680 height 13
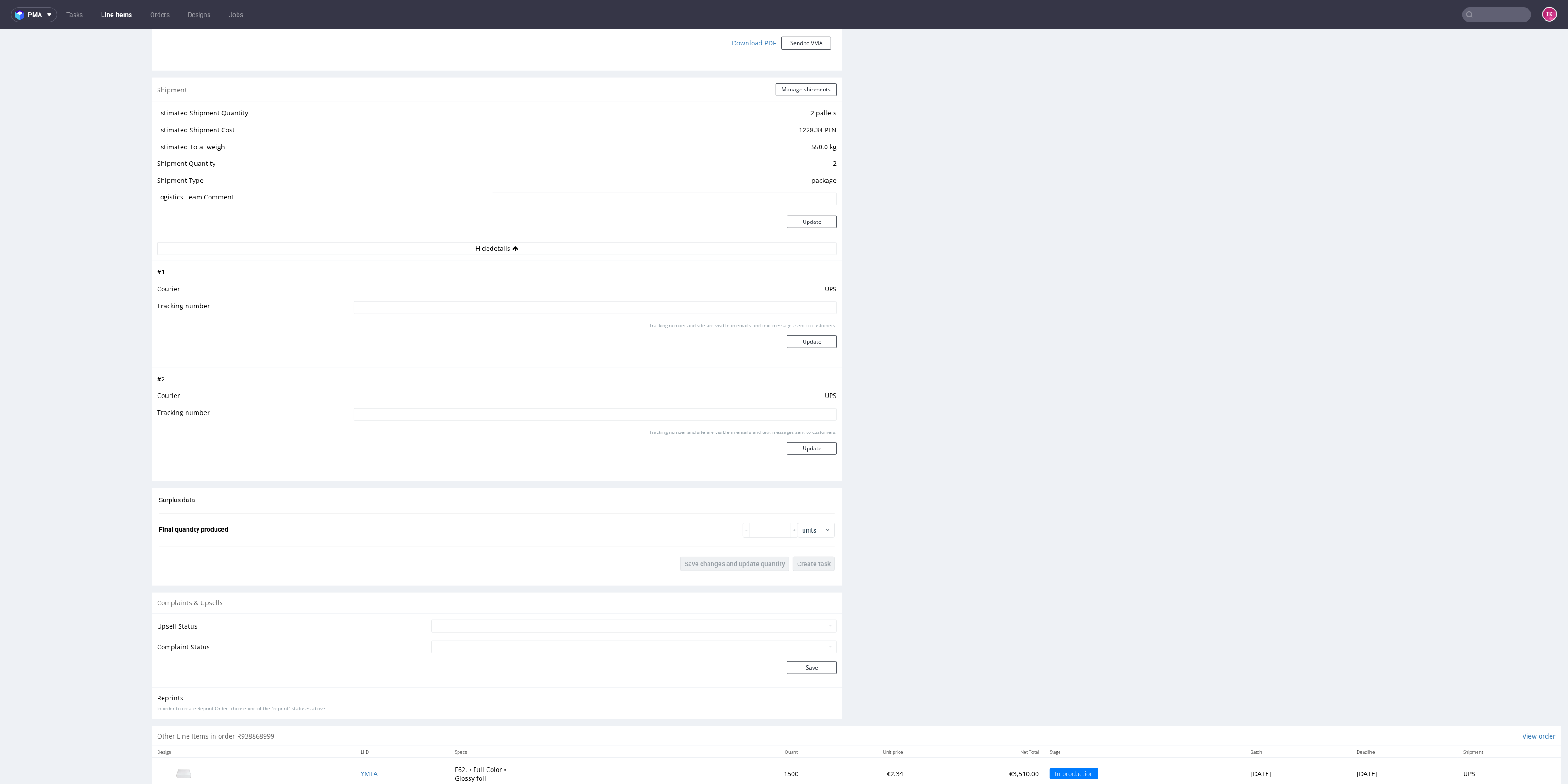
scroll to position [925, 0]
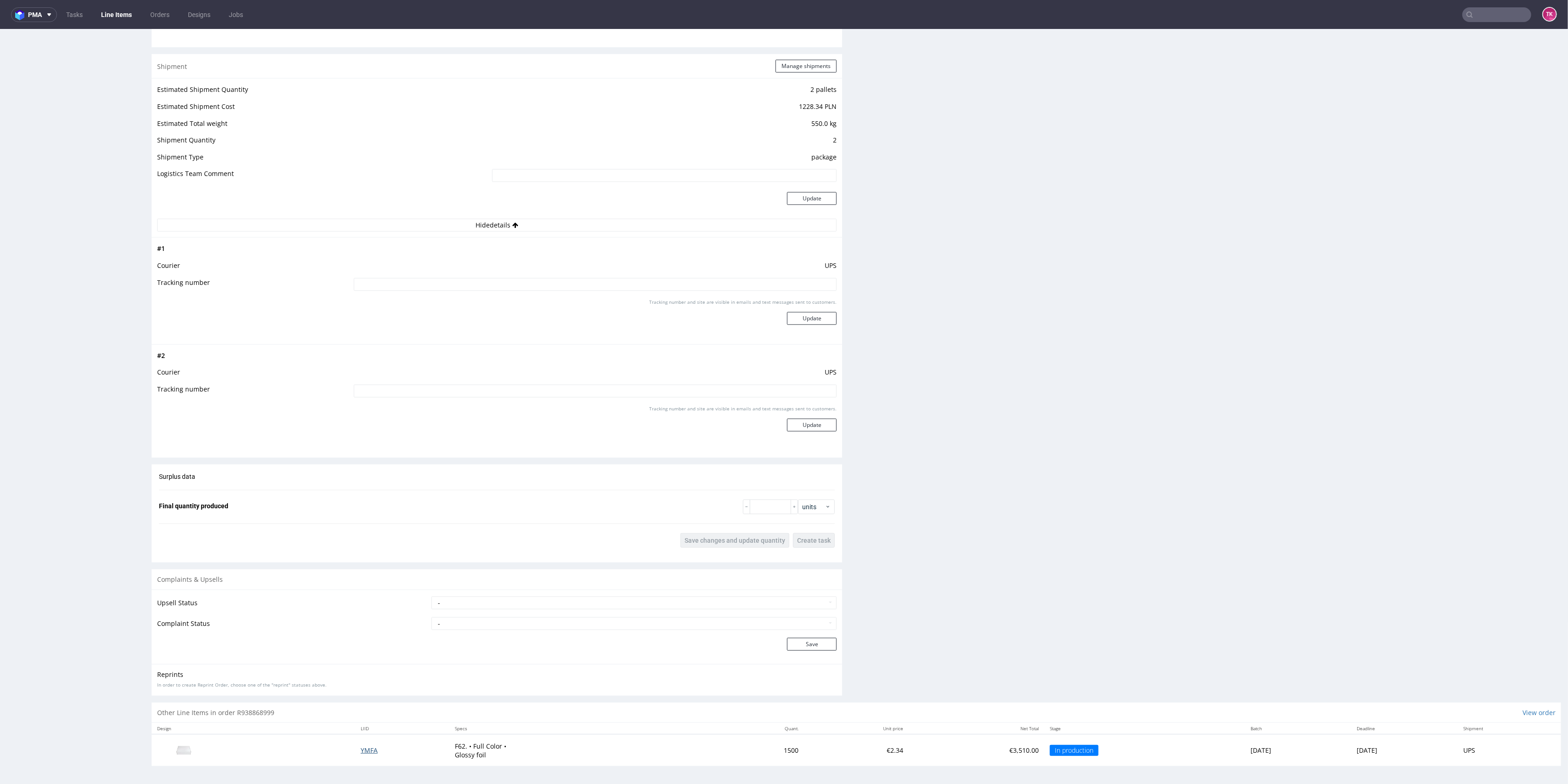
click at [360, 751] on span "YMFA" at bounding box center [369, 750] width 17 height 9
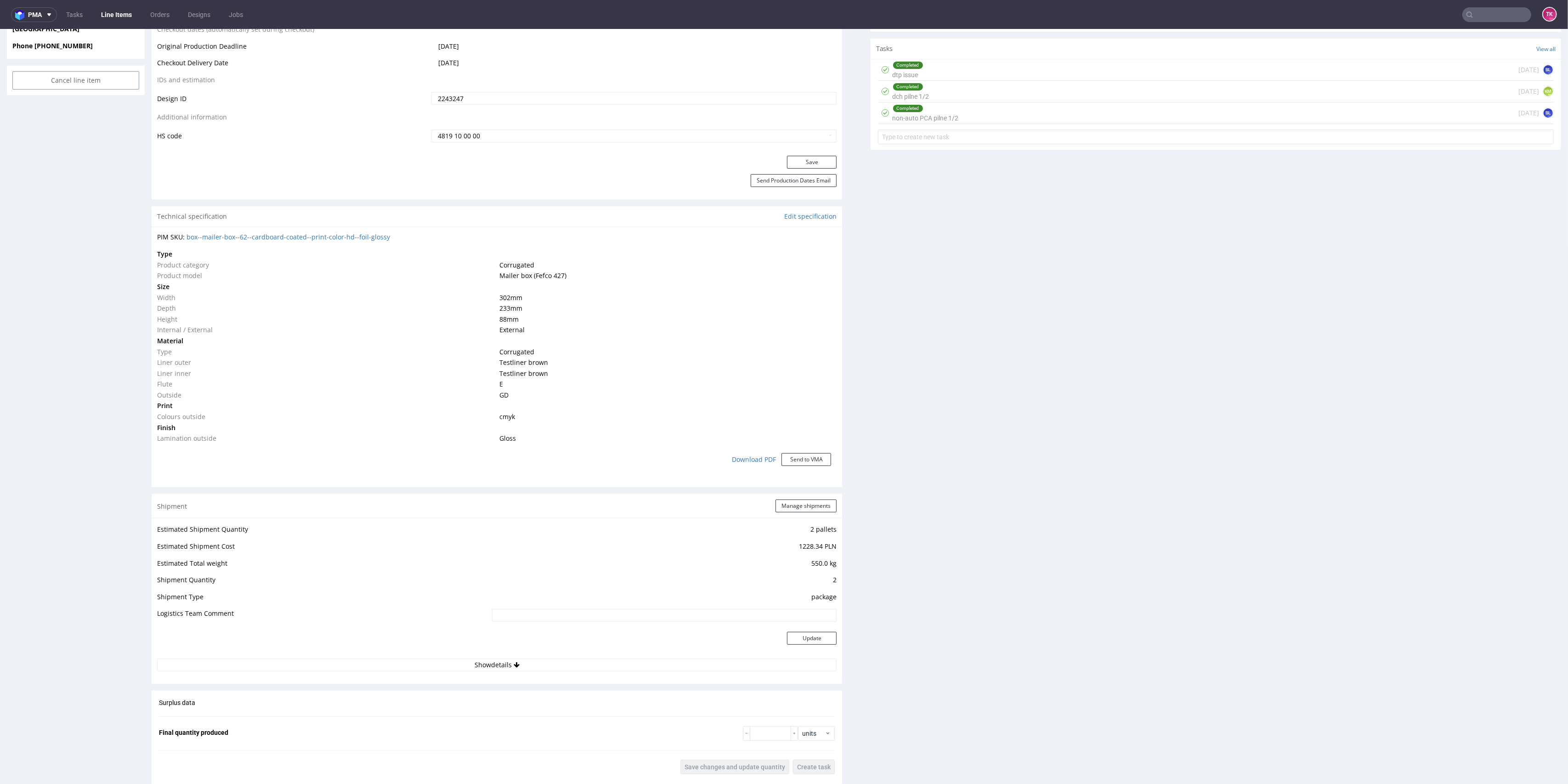
scroll to position [640, 0]
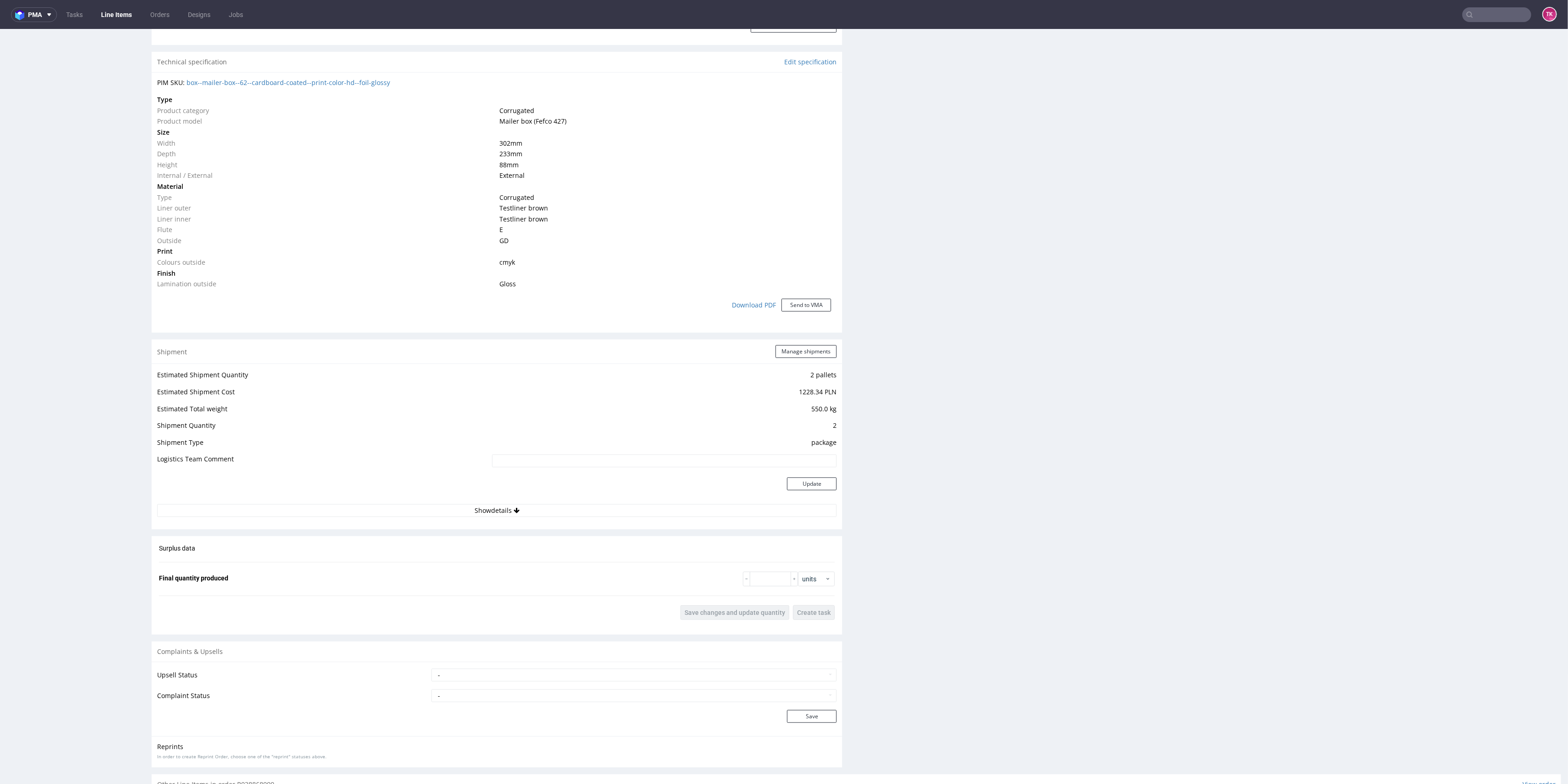
click at [597, 524] on div "Shipment Manage shipments Estimated Shipment Quantity 2 pallets Estimated Shipm…" at bounding box center [496, 434] width 691 height 190
click at [586, 518] on div "Estimated Shipment Quantity 2 pallets Estimated Shipment Cost 1228.34 PLN Estim…" at bounding box center [496, 443] width 691 height 159
click at [576, 506] on button "Show details" at bounding box center [496, 510] width 680 height 13
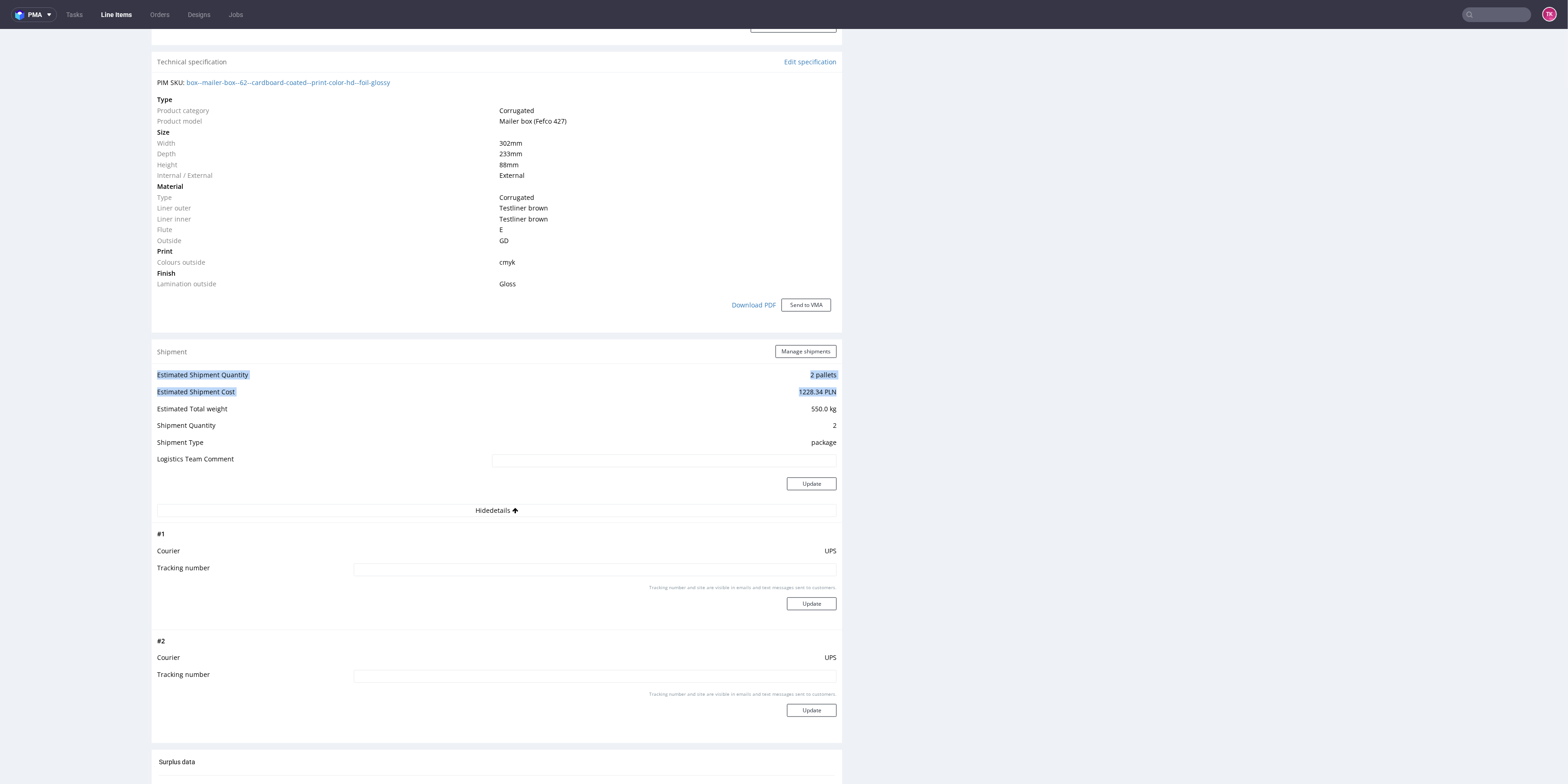
drag, startPoint x: 827, startPoint y: 389, endPoint x: 156, endPoint y: 390, distance: 671.0
click at [156, 390] on div "Estimated Shipment Quantity 2 pallets Estimated Shipment Cost 1228.34 PLN Estim…" at bounding box center [496, 443] width 691 height 159
click at [432, 424] on td "Shipment Quantity" at bounding box center [323, 428] width 333 height 17
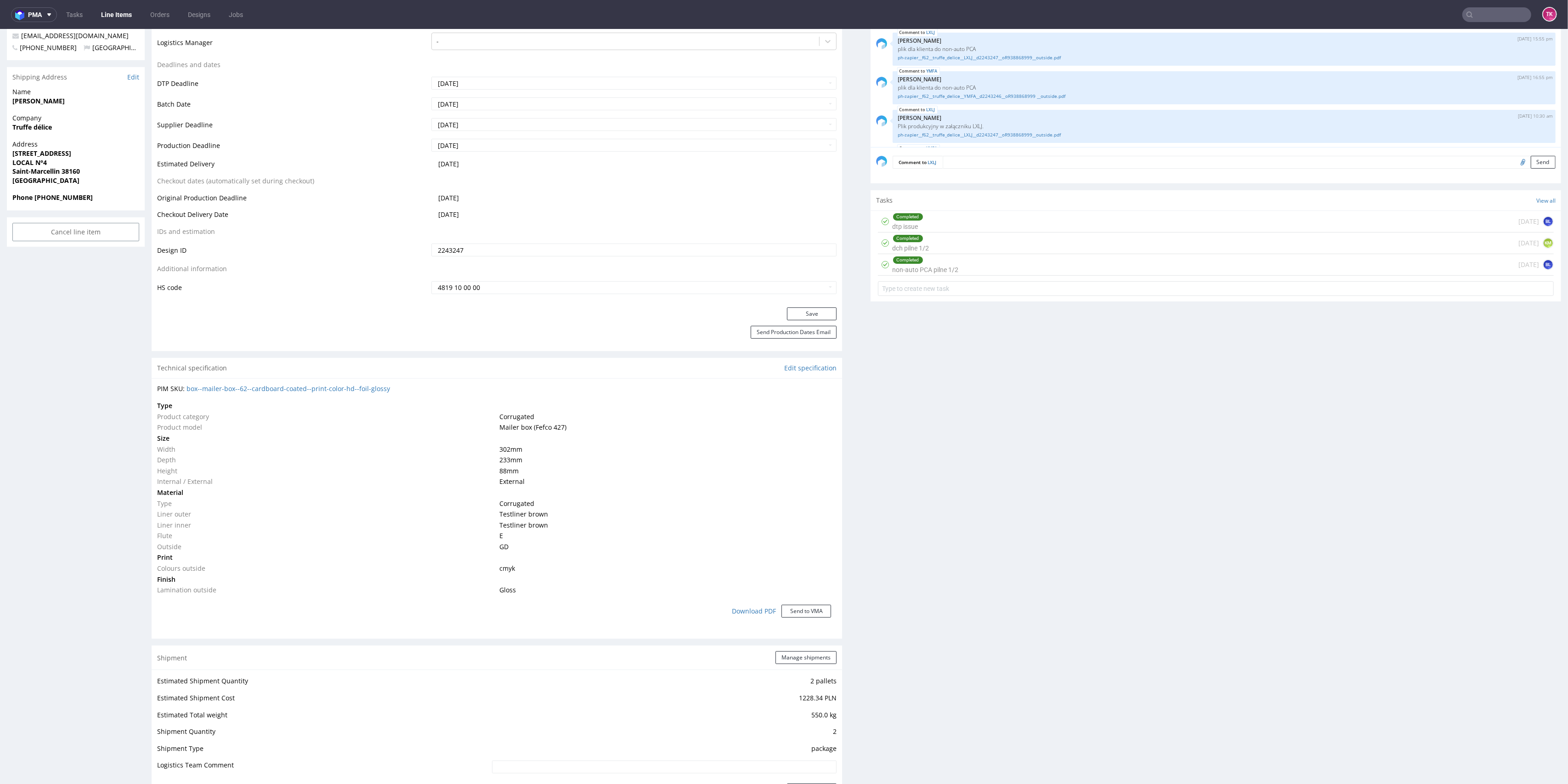
scroll to position [0, 0]
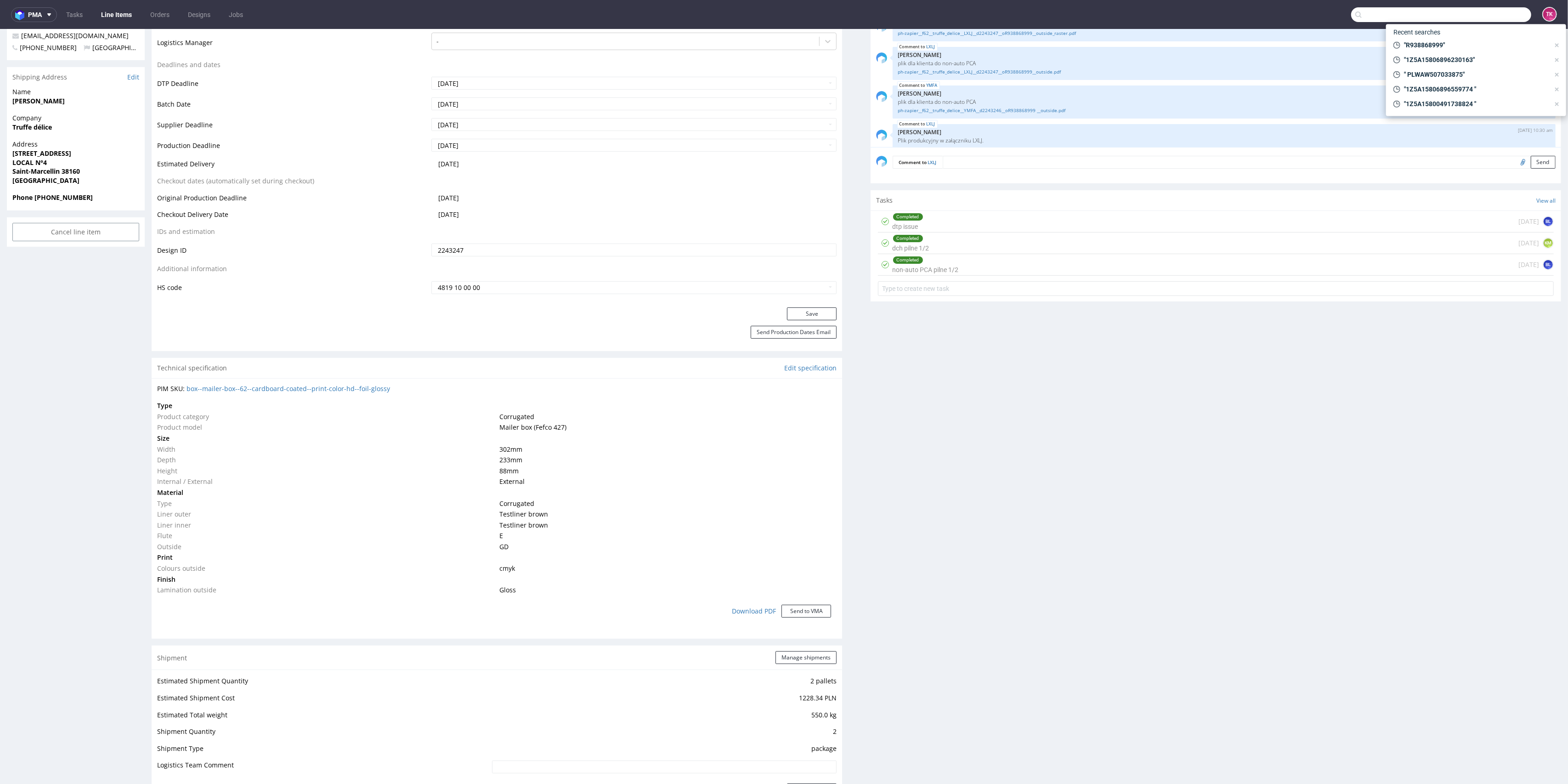
click at [1479, 8] on input "text" at bounding box center [1442, 15] width 180 height 15
paste input "R938868999"
type input "R938868999"
click at [1440, 38] on div "Line items" at bounding box center [1476, 33] width 173 height 11
click at [1434, 48] on span "R938868999" at bounding box center [1450, 49] width 32 height 6
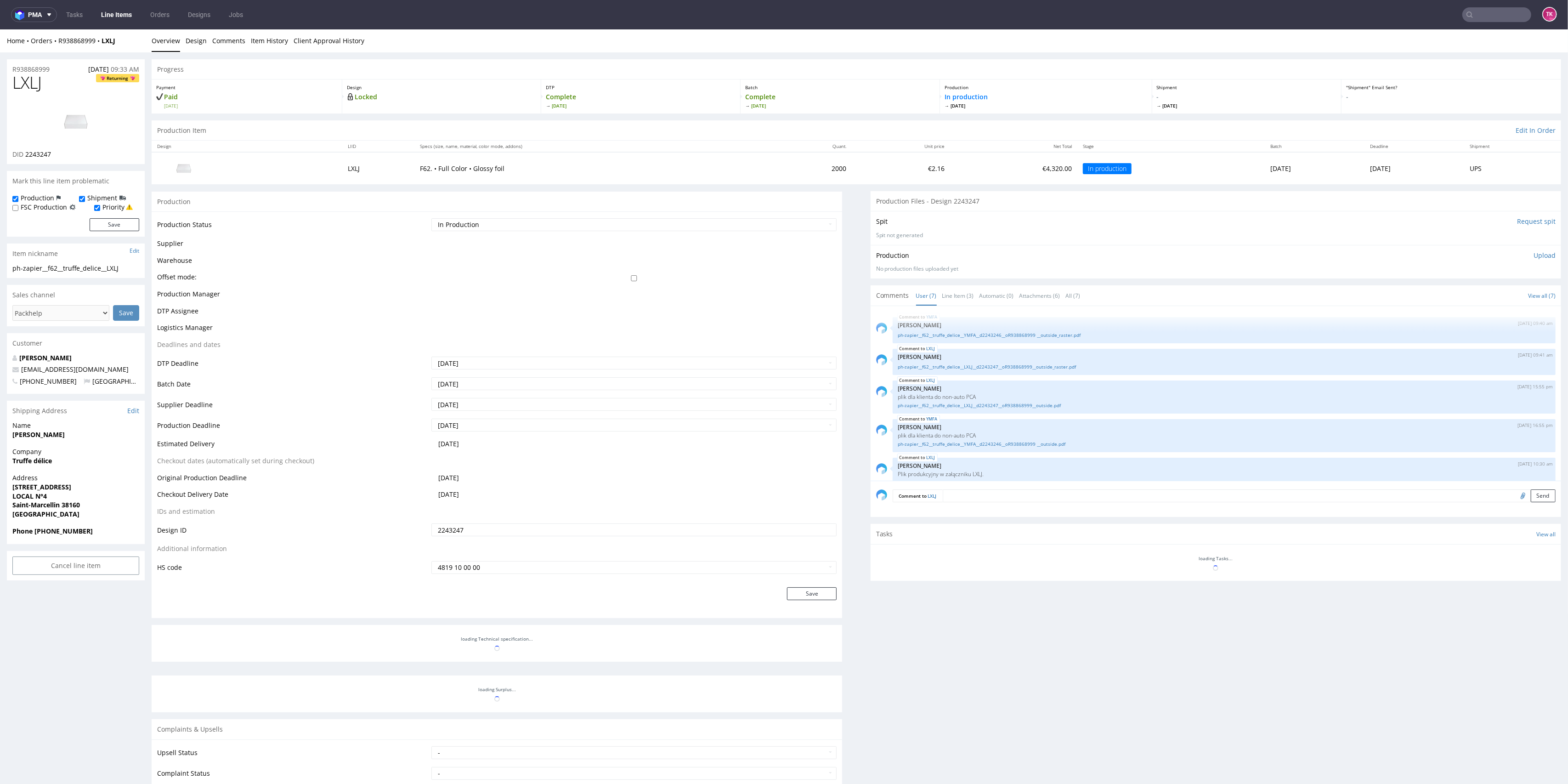
scroll to position [84, 0]
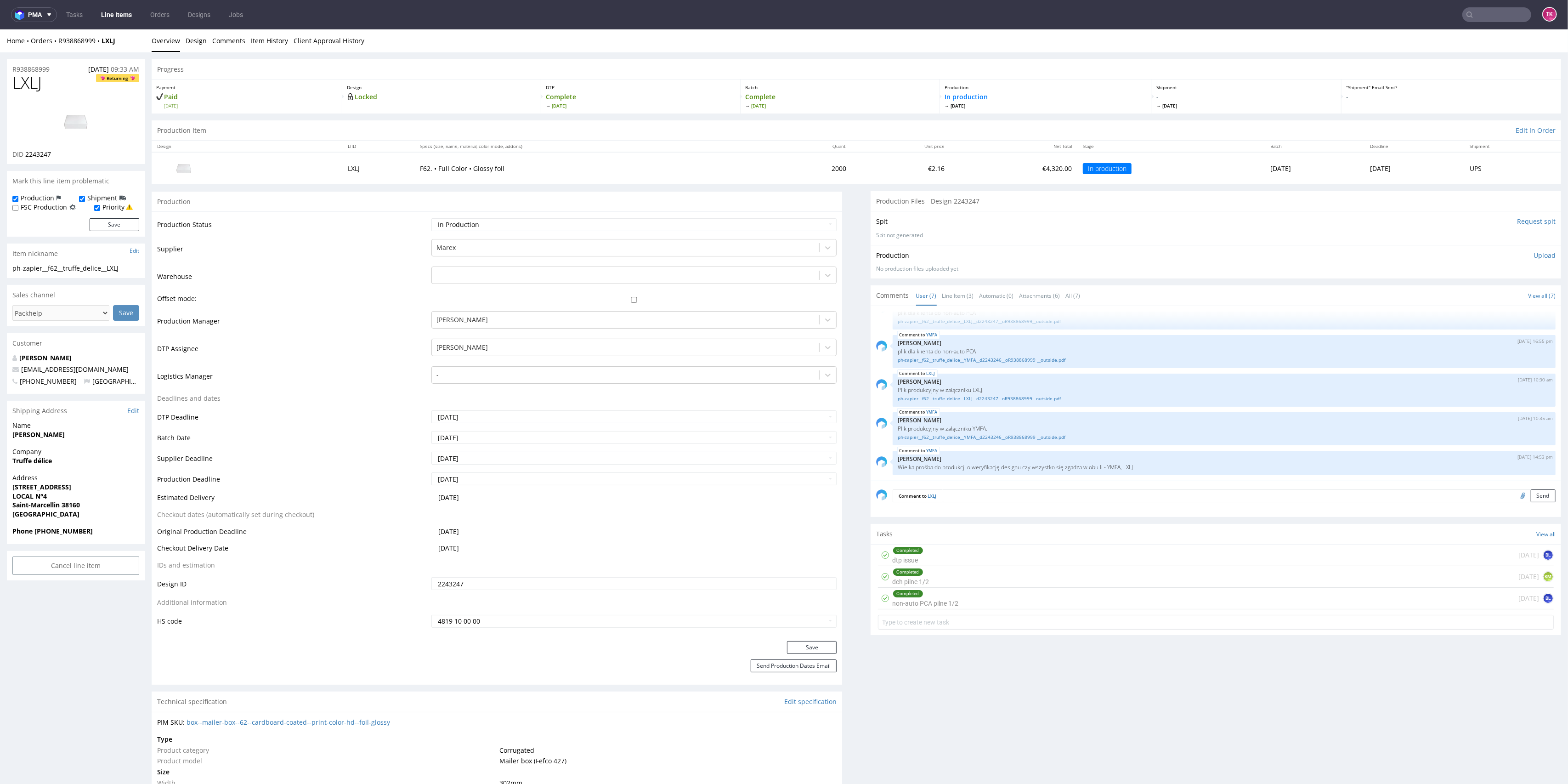
drag, startPoint x: 1316, startPoint y: 167, endPoint x: 1375, endPoint y: 168, distance: 59.0
click at [1375, 168] on td "Wed 27 Aug" at bounding box center [1414, 168] width 100 height 32
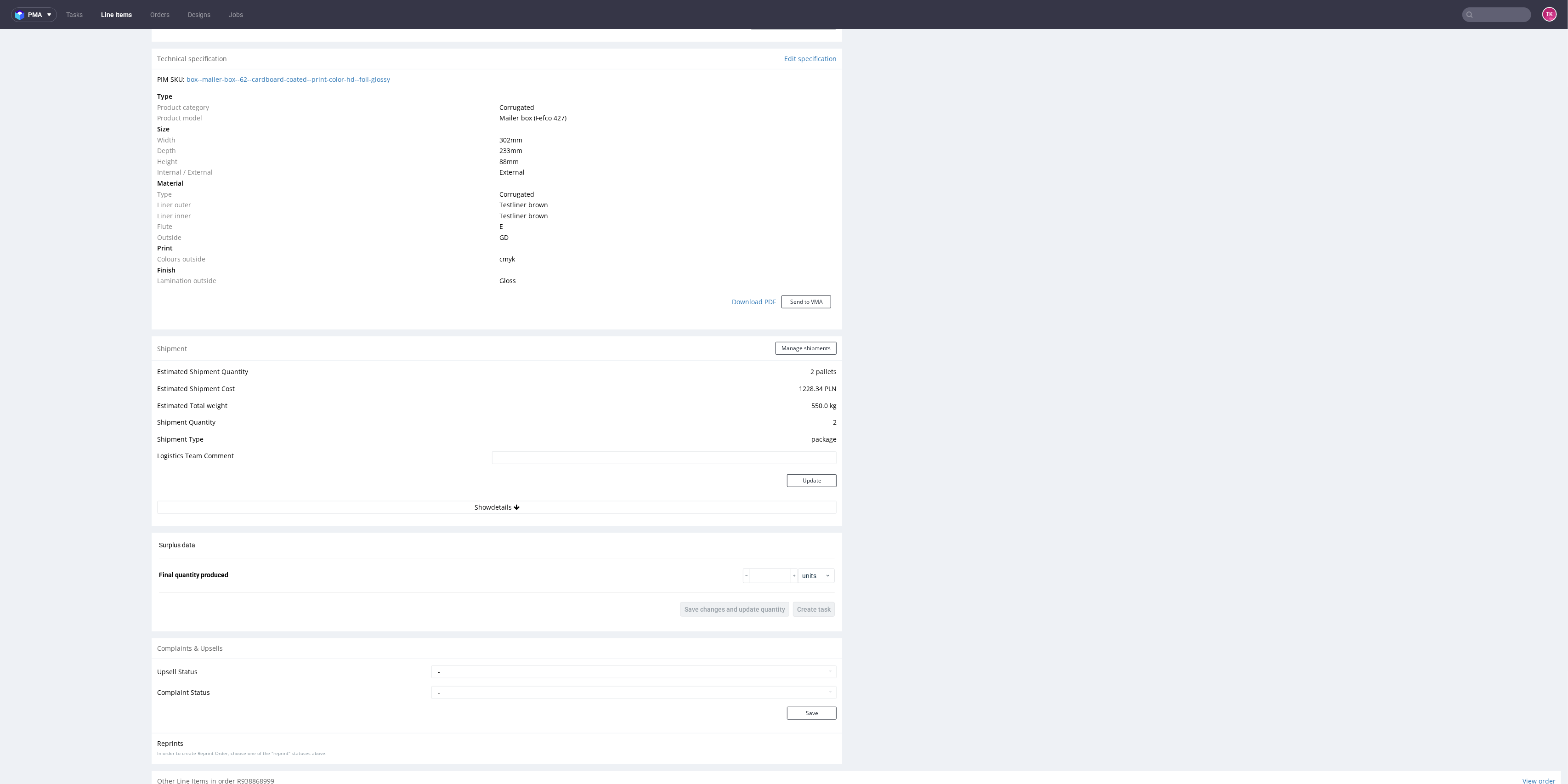
scroll to position [711, 0]
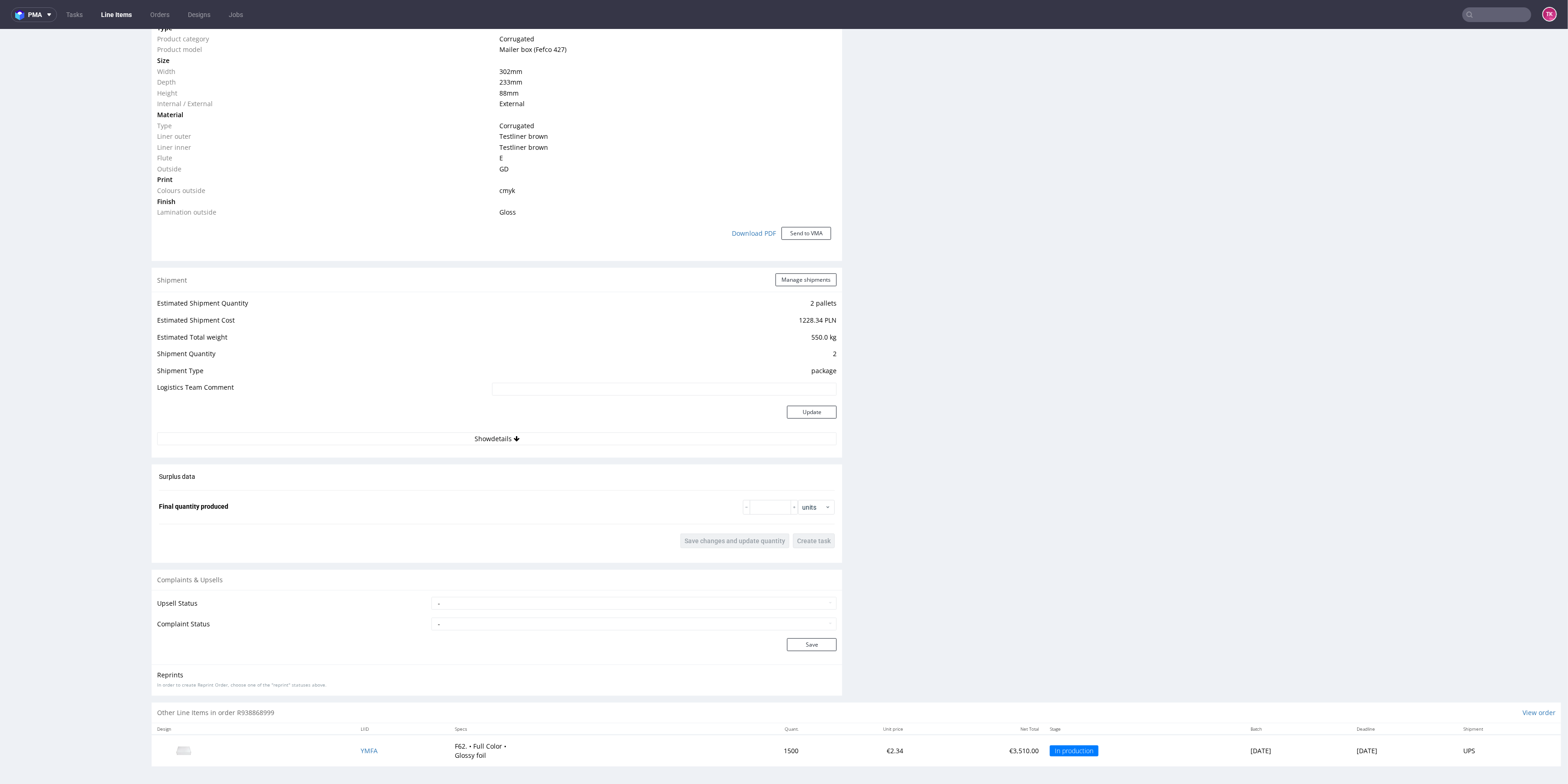
drag, startPoint x: 590, startPoint y: 446, endPoint x: 588, endPoint y: 437, distance: 9.2
click at [589, 446] on div "Estimated Shipment Quantity 2 pallets Estimated Shipment Cost 1228.34 PLN Estim…" at bounding box center [496, 371] width 691 height 159
click at [587, 432] on button "Show details" at bounding box center [496, 439] width 680 height 13
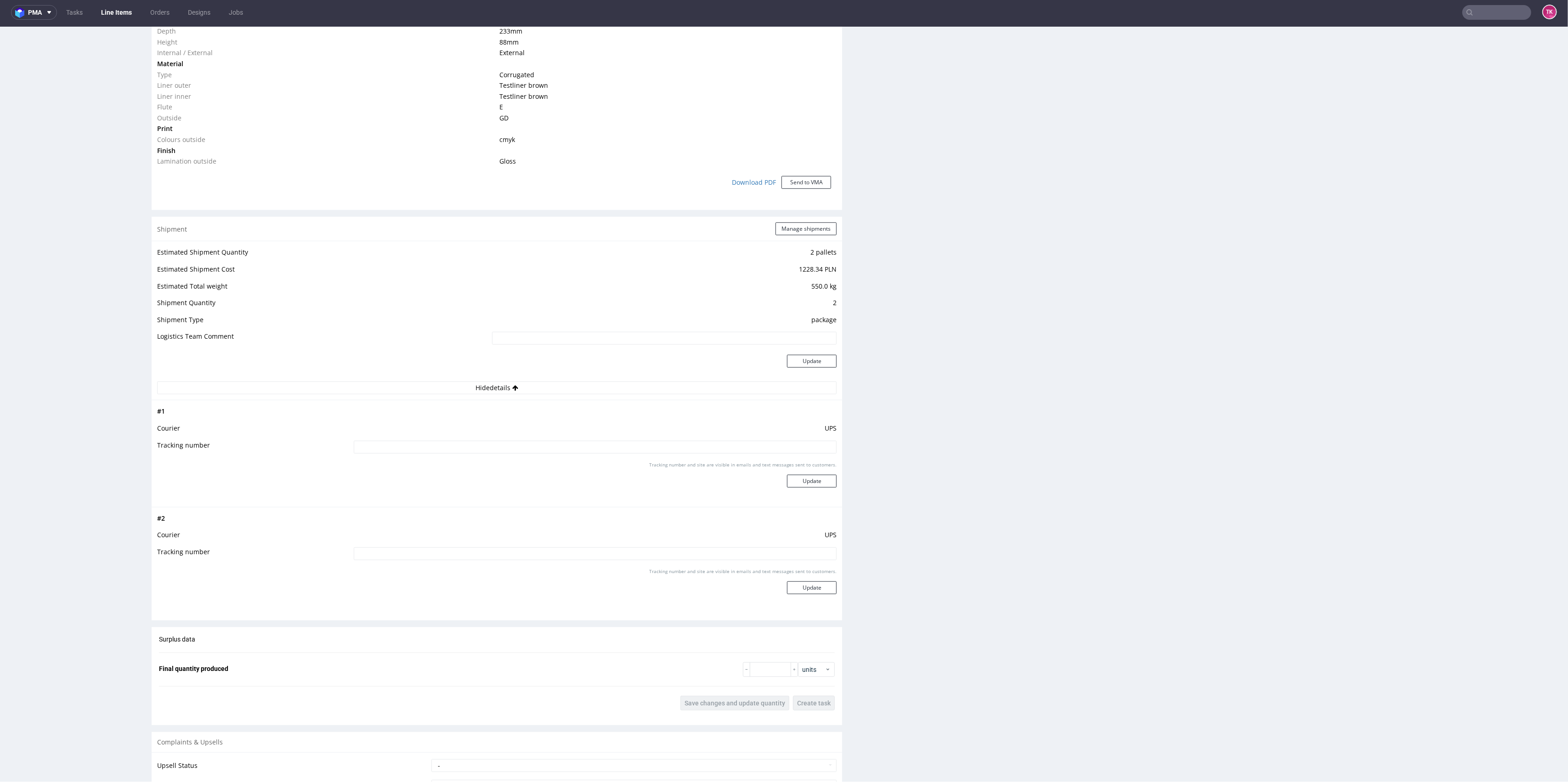
scroll to position [619, 0]
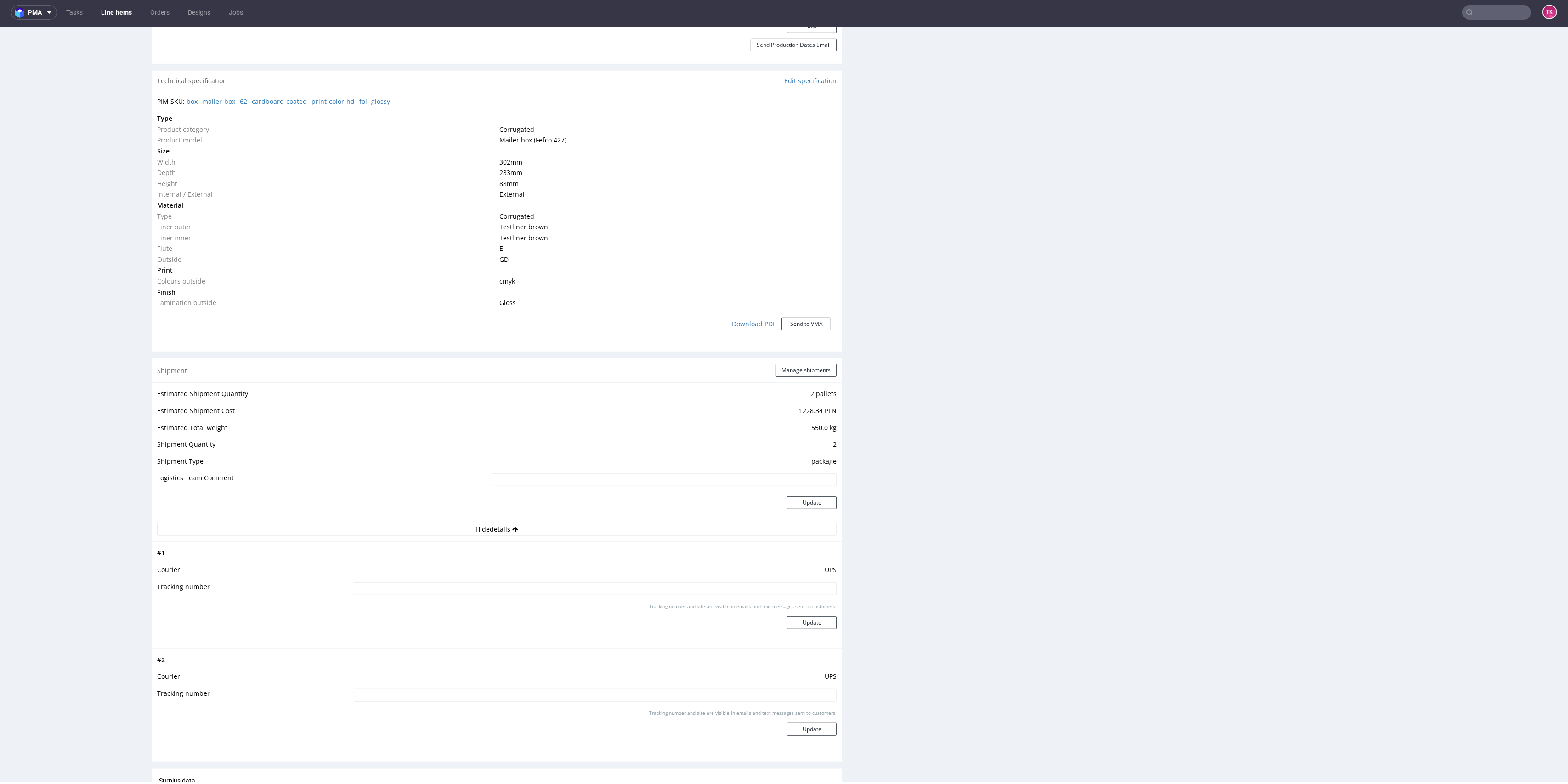
click at [1462, 21] on nav "pma Tasks Line Items Orders Designs Jobs TK" at bounding box center [784, 12] width 1568 height 29
click at [1467, 16] on input "text" at bounding box center [1497, 12] width 69 height 15
paste input "1Z5A15806894723198"
type input "1Z5A15806894723198"
click at [1431, 36] on div "KDMG" at bounding box center [1476, 34] width 165 height 16
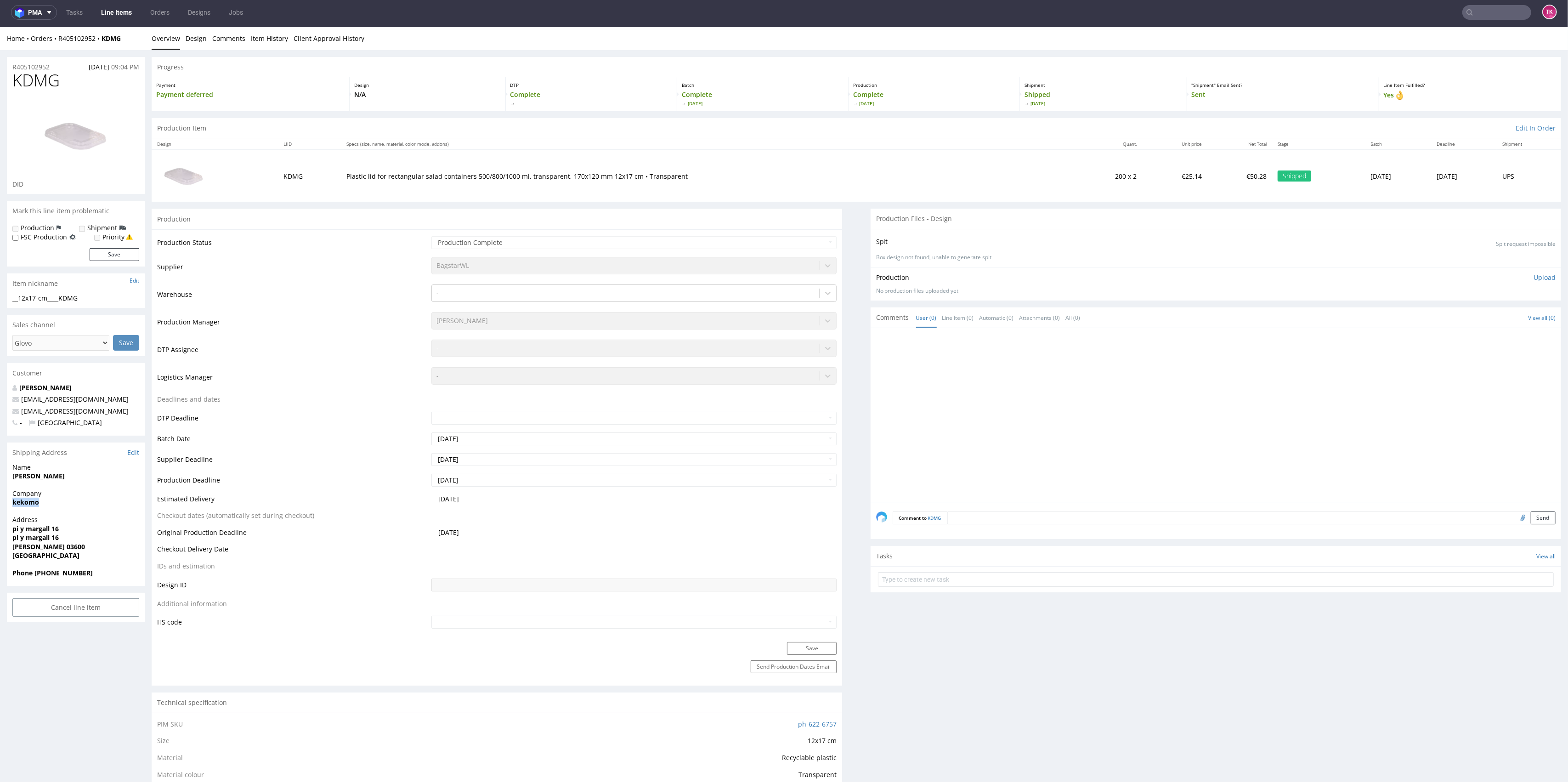
drag, startPoint x: 7, startPoint y: 502, endPoint x: 73, endPoint y: 500, distance: 66.0
click at [73, 500] on div "Company kekomo" at bounding box center [76, 502] width 138 height 26
drag, startPoint x: 126, startPoint y: 36, endPoint x: 59, endPoint y: 44, distance: 67.5
click at [59, 44] on div "Home Orders R405102952 KDMG Overview Design Comments Item History Client Approv…" at bounding box center [784, 38] width 1568 height 23
copy div "R405102952 KDMG"
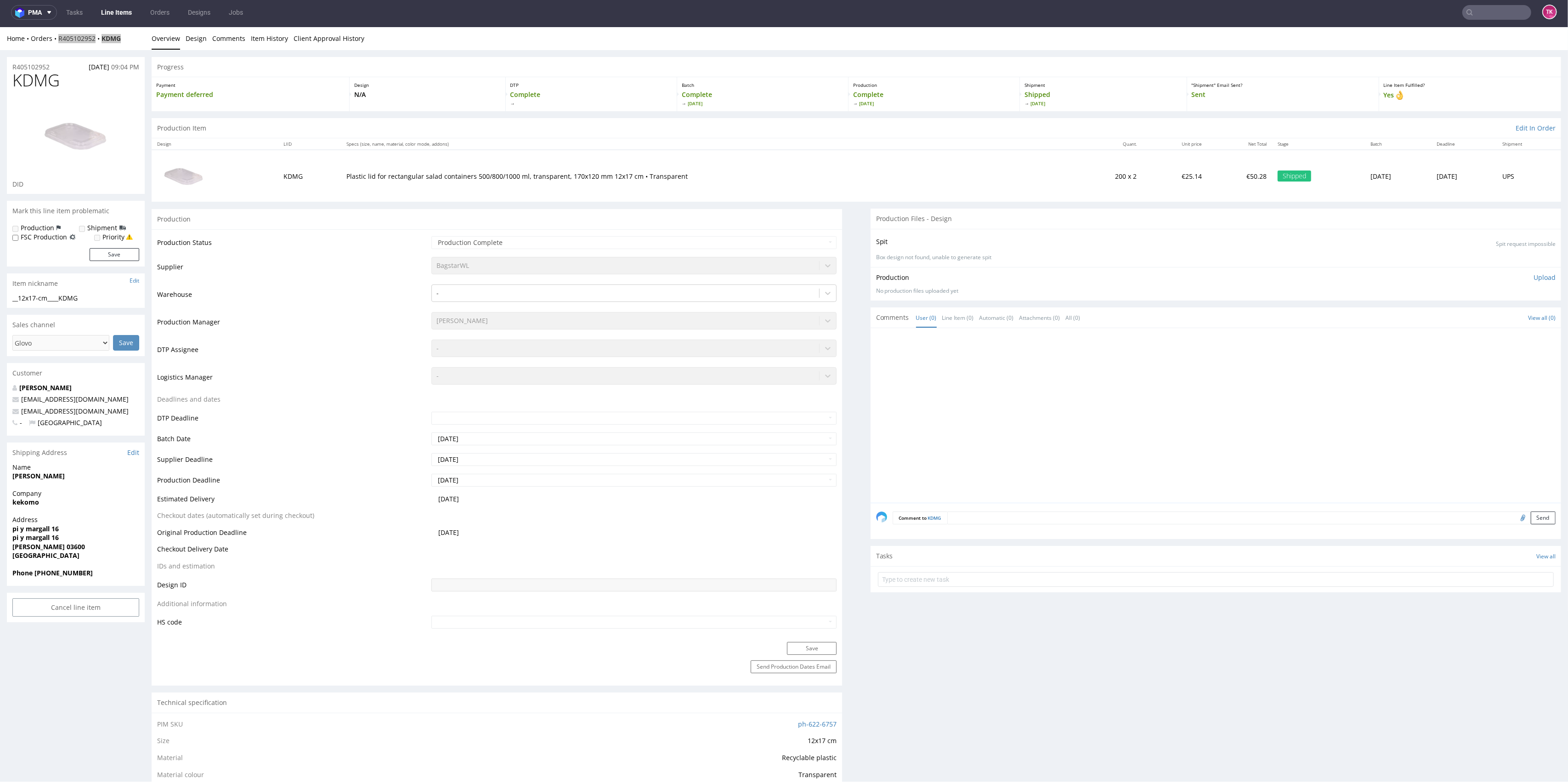
click at [1493, 16] on nav "pma Tasks Line Items Orders Designs Jobs TK" at bounding box center [784, 12] width 1568 height 29
click at [1491, 12] on input "text" at bounding box center [1442, 12] width 180 height 15
paste input "1Z5A15806891952106"
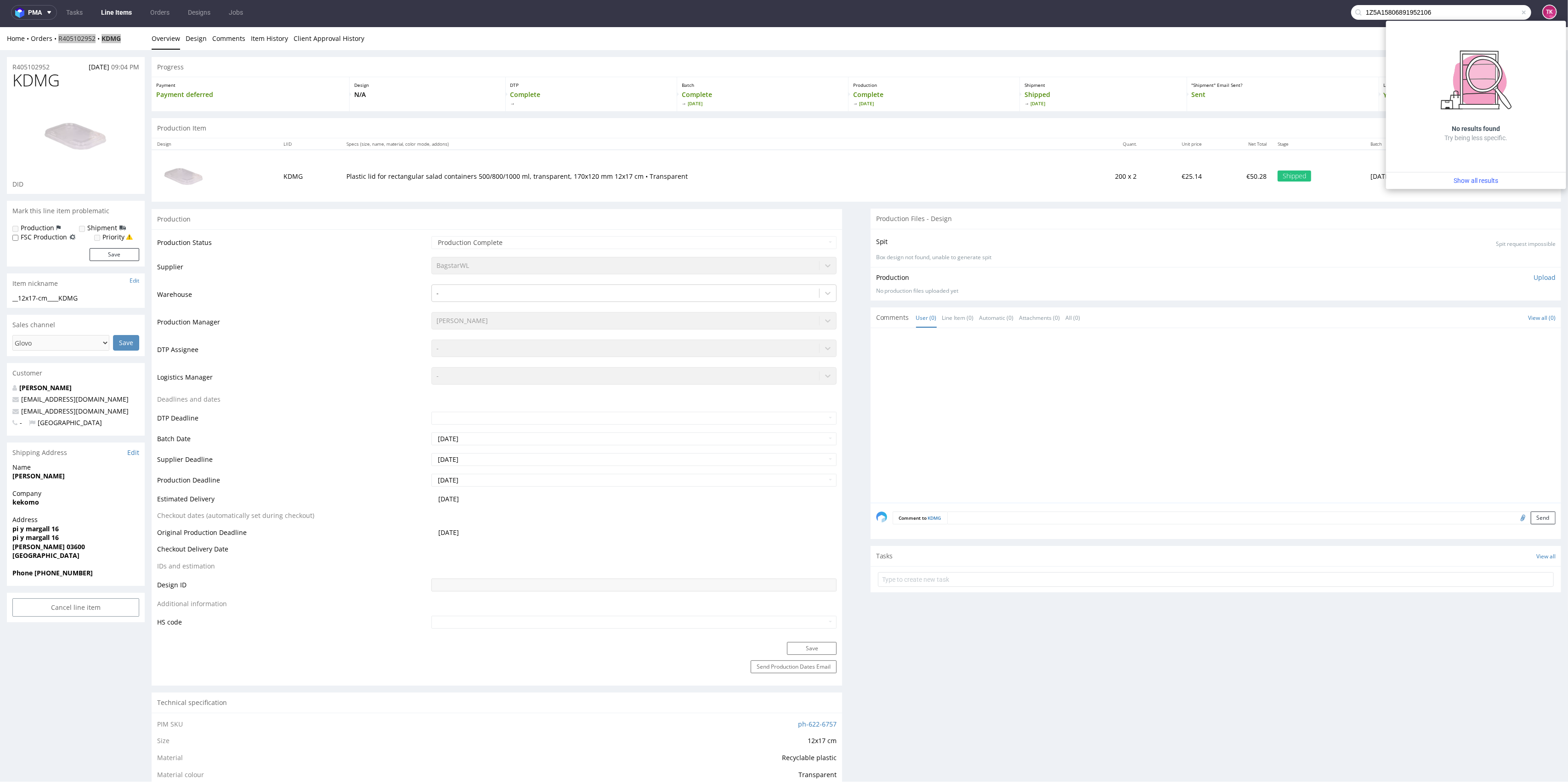
click at [1446, 43] on div "No results found Try being less specific." at bounding box center [1476, 96] width 180 height 151
click at [1445, 11] on input "1Z5A15806891952106" at bounding box center [1442, 12] width 180 height 15
paste input "5858649"
type input "1Z5A15806895858649"
click at [1432, 40] on div "FDVL" at bounding box center [1476, 34] width 165 height 16
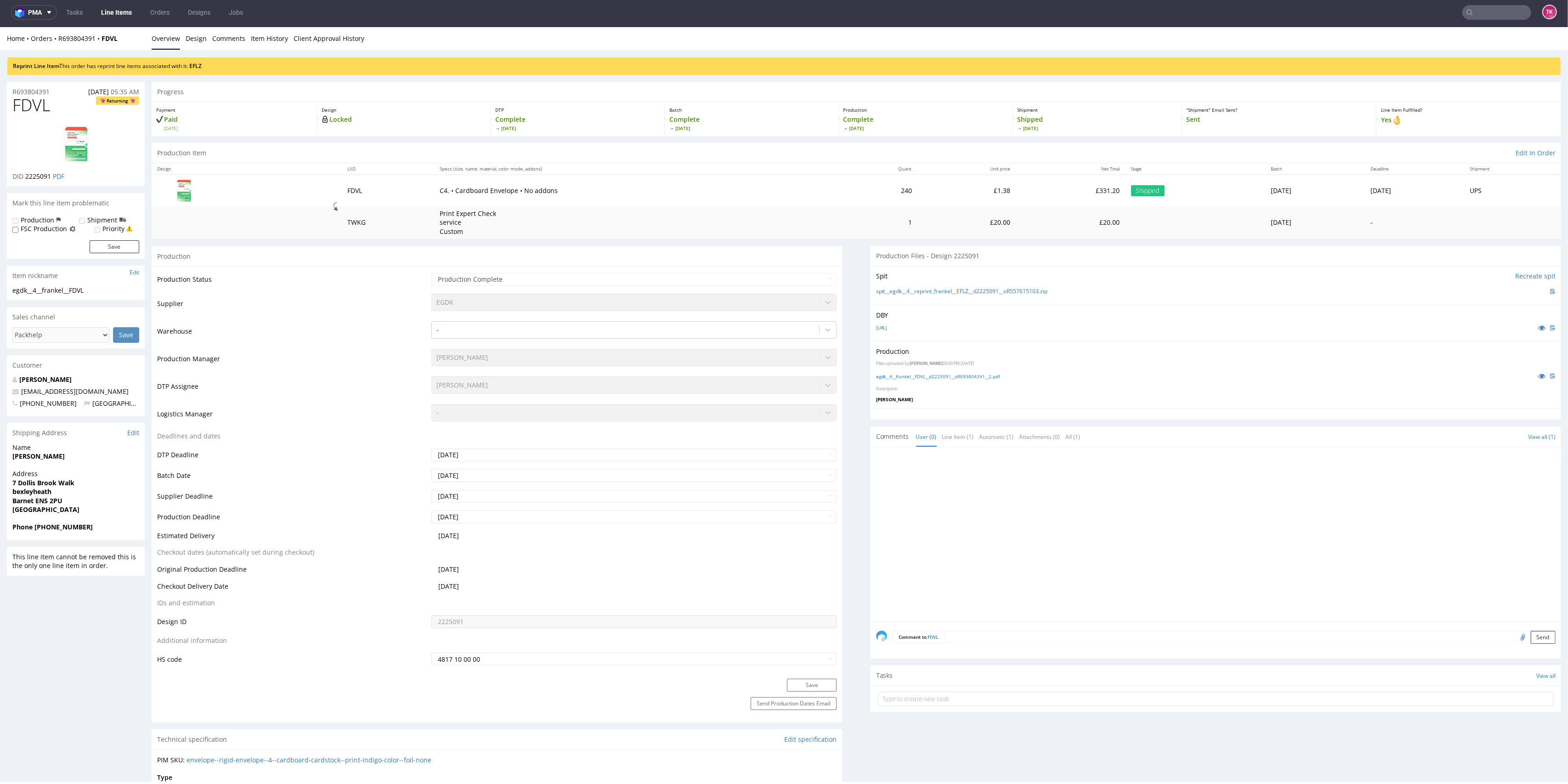
click at [1503, 11] on input "text" at bounding box center [1497, 12] width 69 height 15
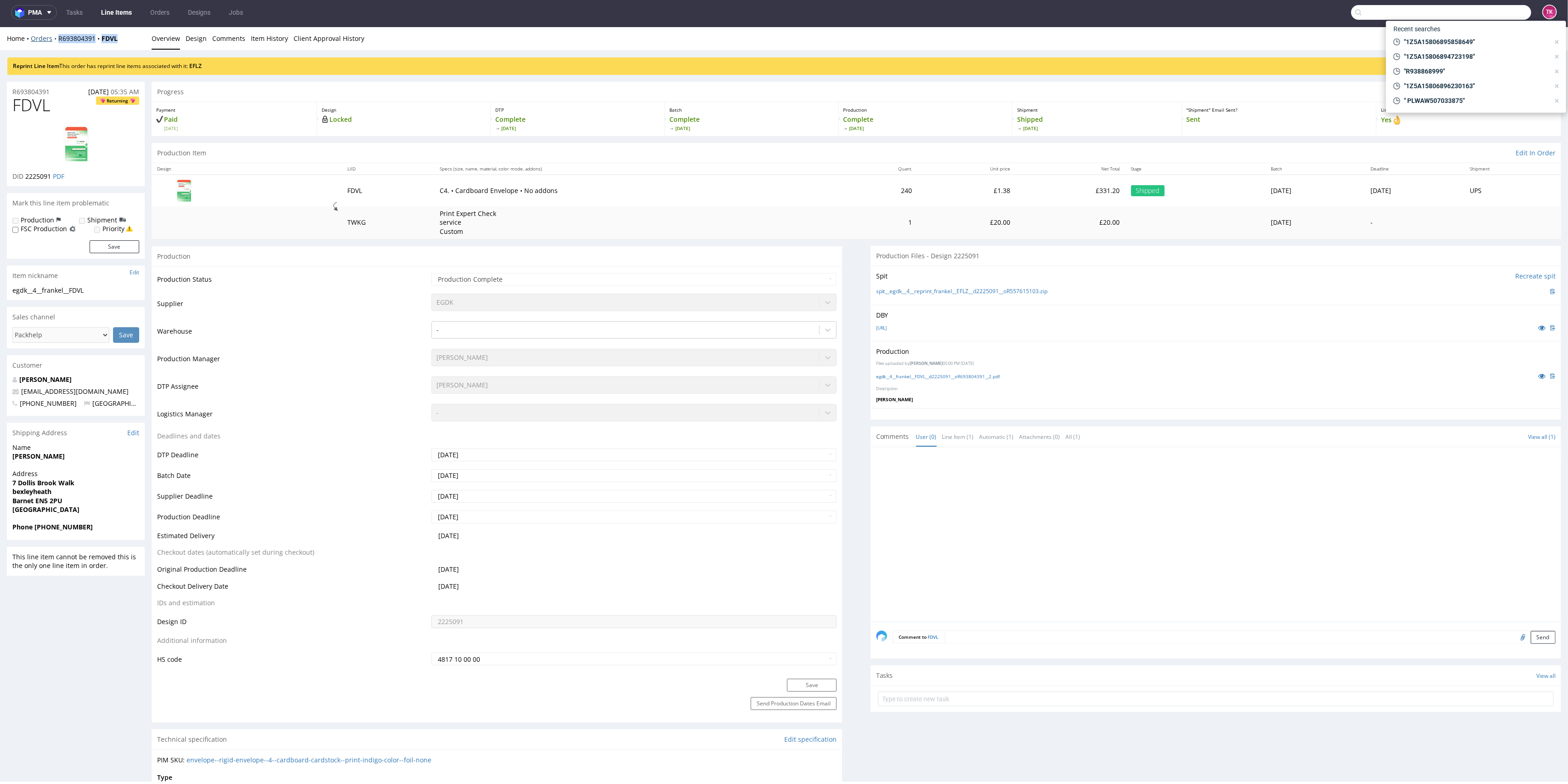
drag, startPoint x: 131, startPoint y: 40, endPoint x: 57, endPoint y: 40, distance: 74.0
click at [57, 40] on div "Home Orders R693804391 FDVL" at bounding box center [76, 38] width 138 height 9
copy div "R693804391 FDVL"
click at [1386, 14] on input "text" at bounding box center [1442, 12] width 180 height 15
paste input "1Z5A15806893091515"
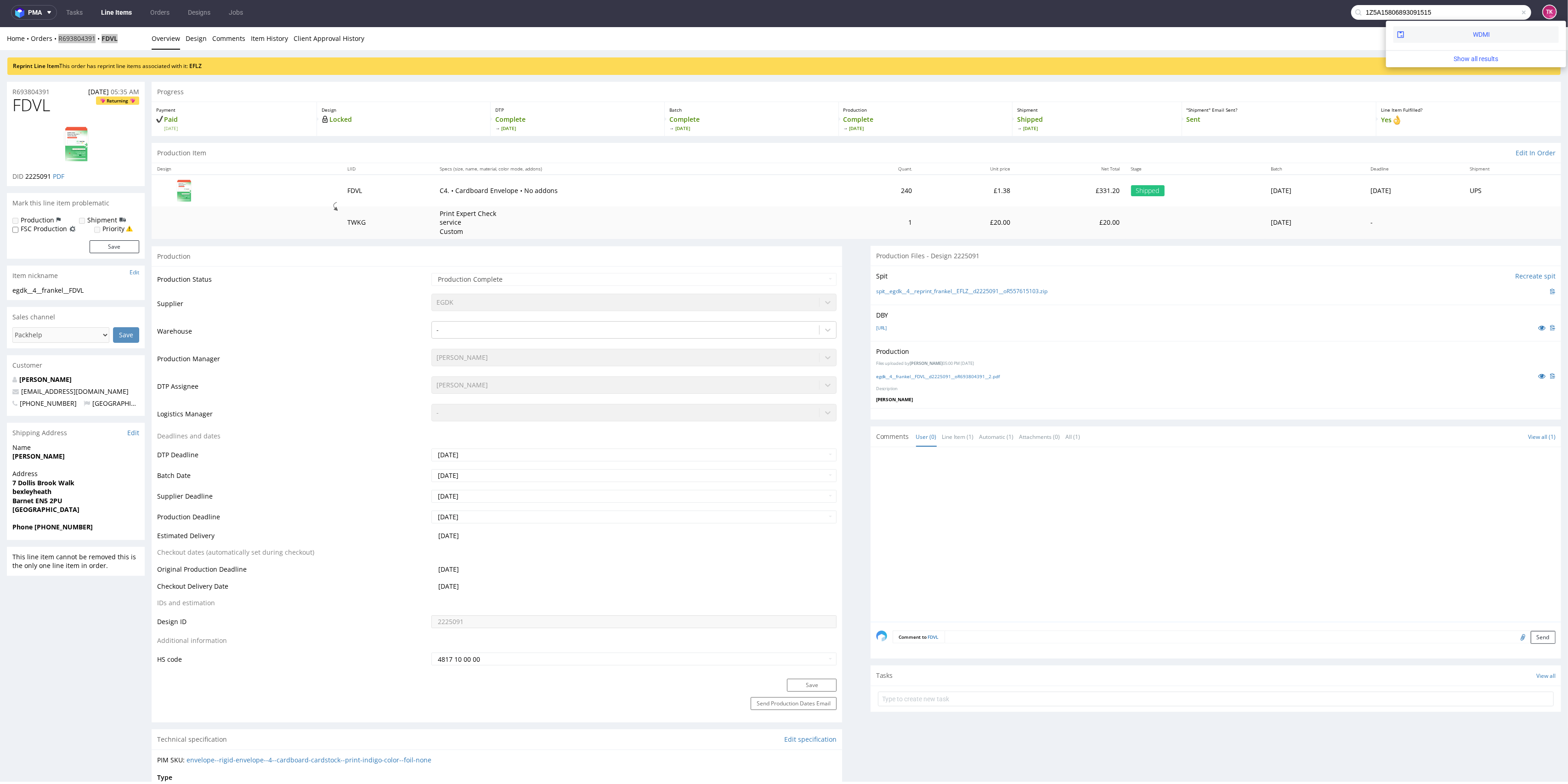
type input "1Z5A15806893091515"
click at [1430, 33] on div "WDMI" at bounding box center [1476, 34] width 165 height 16
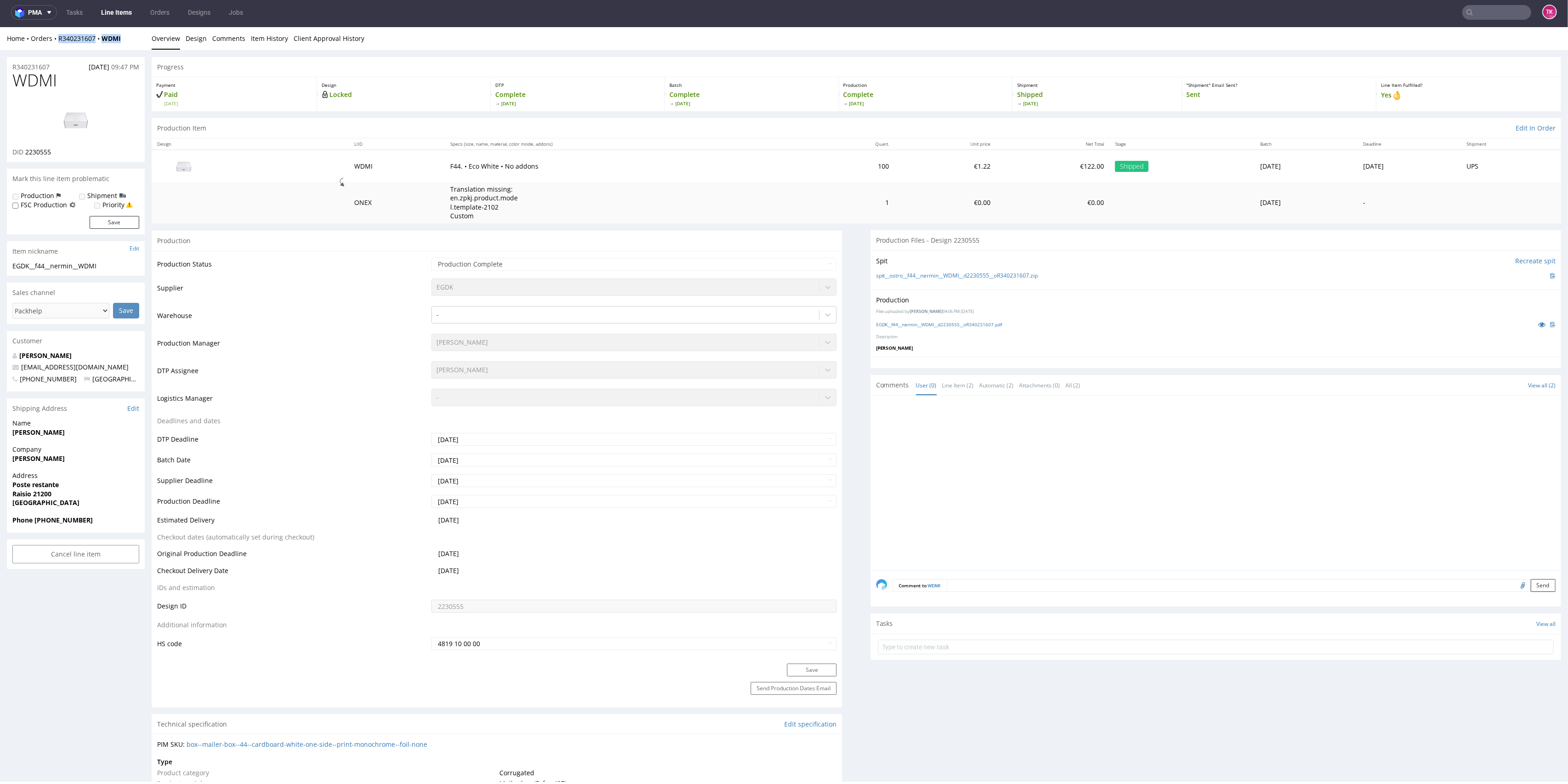
drag, startPoint x: 128, startPoint y: 35, endPoint x: 53, endPoint y: 46, distance: 75.8
click at [53, 46] on div "Home Orders R340231607 WDMI Overview Design Comments Item History Client Approv…" at bounding box center [784, 38] width 1568 height 23
copy div "R340231607 WDMI"
click at [1497, 6] on input "text" at bounding box center [1442, 12] width 180 height 15
paste input "1Z5A15806899346793"
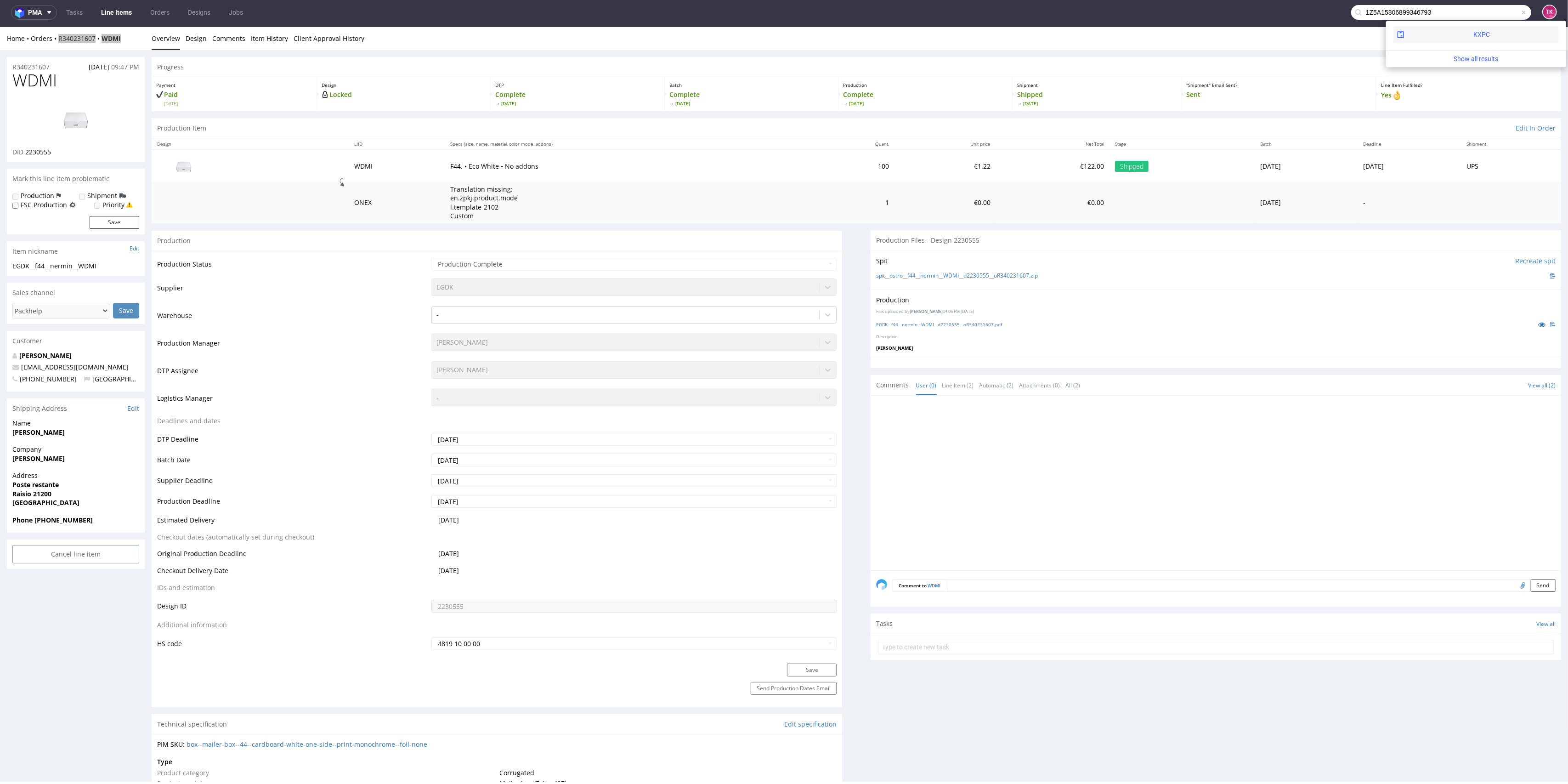
type input "1Z5A15806899346793"
click at [1442, 33] on div "KXPC" at bounding box center [1476, 34] width 165 height 16
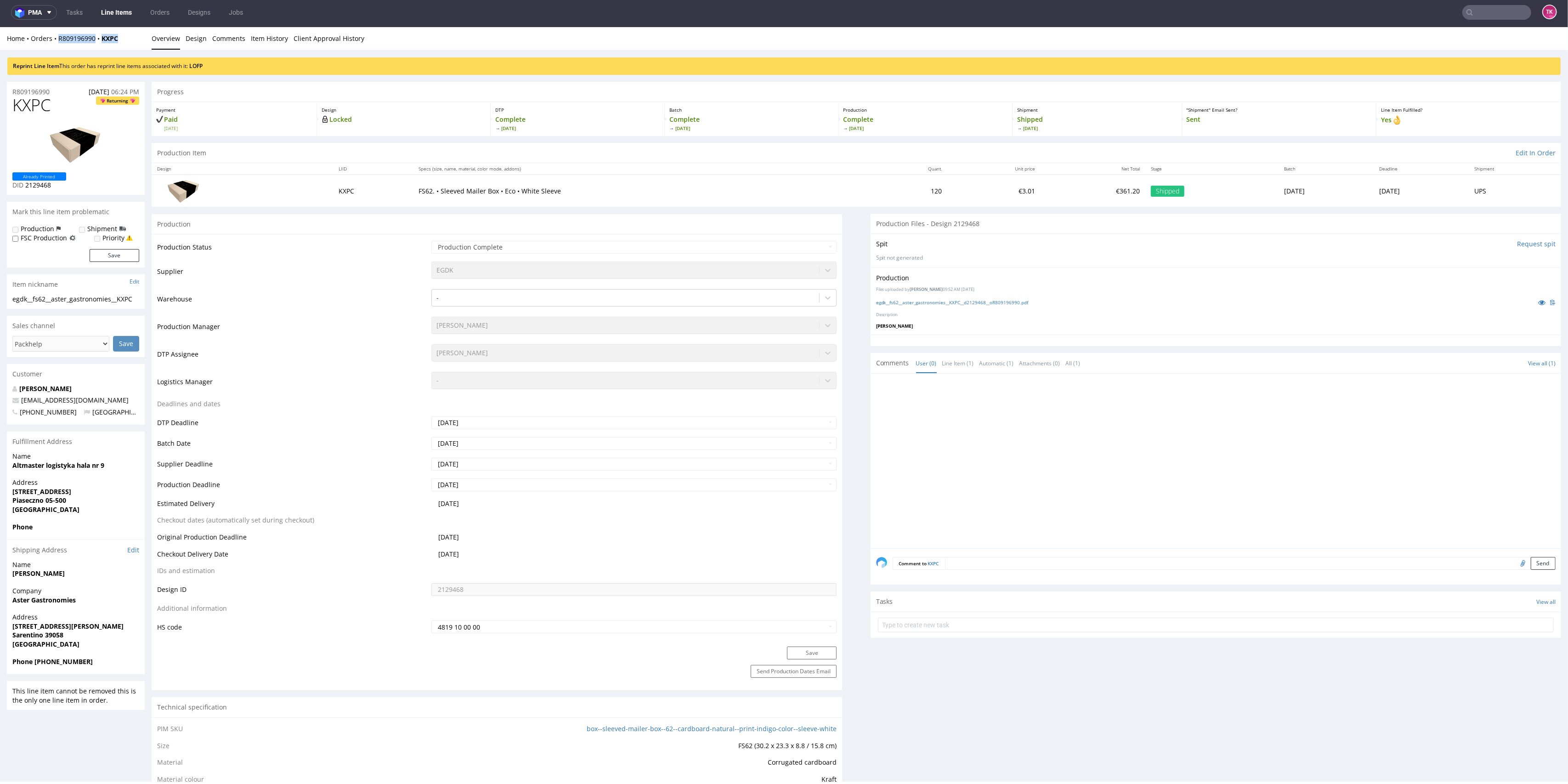
drag, startPoint x: 93, startPoint y: 48, endPoint x: 53, endPoint y: 45, distance: 40.1
click at [53, 45] on div "Home Orders R809196990 KXPC Overview Design Comments Item History Client Approv…" at bounding box center [784, 38] width 1568 height 23
copy div "R809196990 KXPC"
click at [1474, 6] on nav "pma Tasks Line Items Orders Designs Jobs TK" at bounding box center [784, 12] width 1568 height 29
click at [1474, 6] on input "text" at bounding box center [1497, 12] width 69 height 15
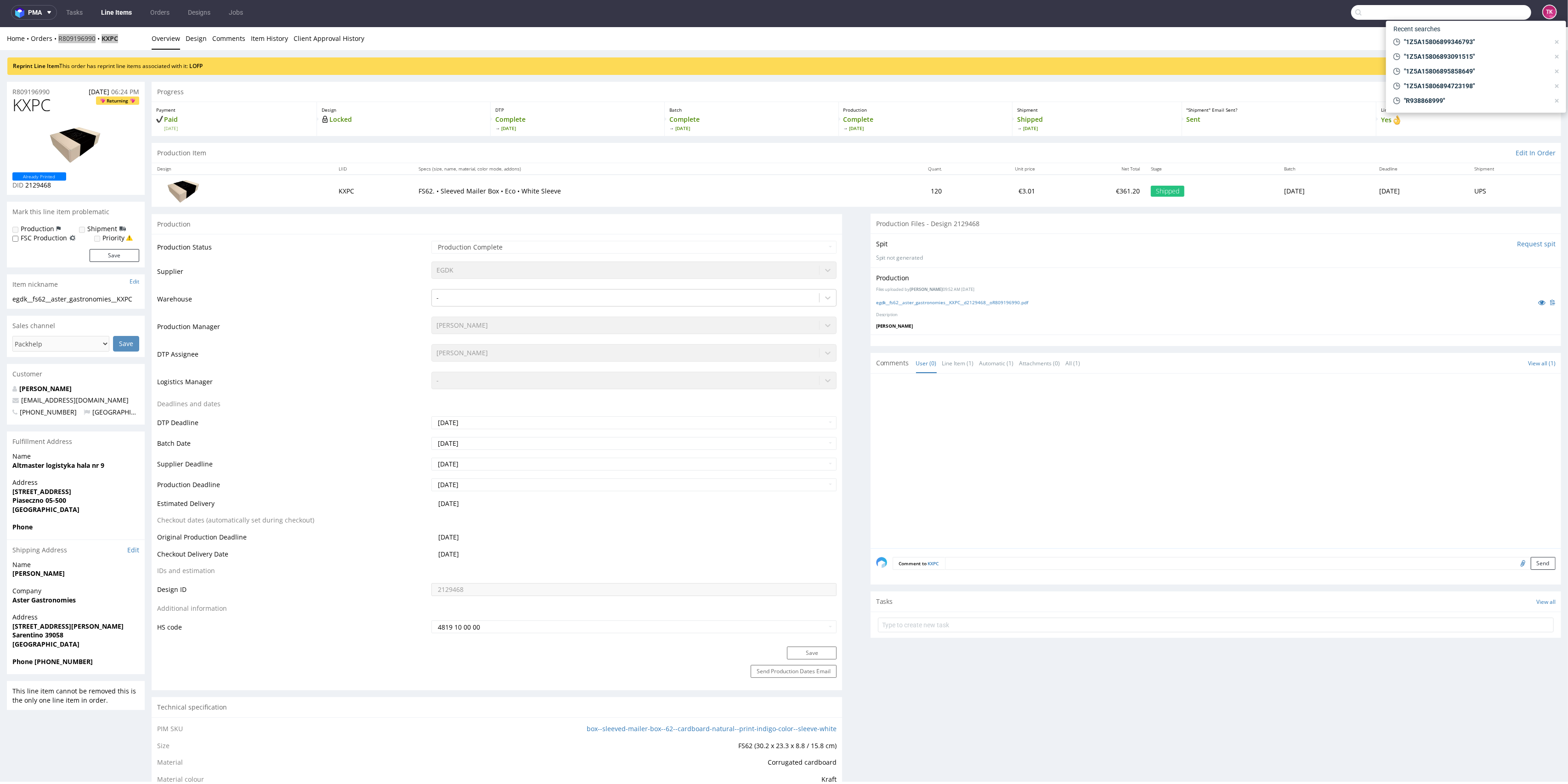
paste input "1Z5A15806893543741"
type input "1Z5A15806893543741"
click at [1473, 36] on div "PRQV" at bounding box center [1481, 34] width 17 height 9
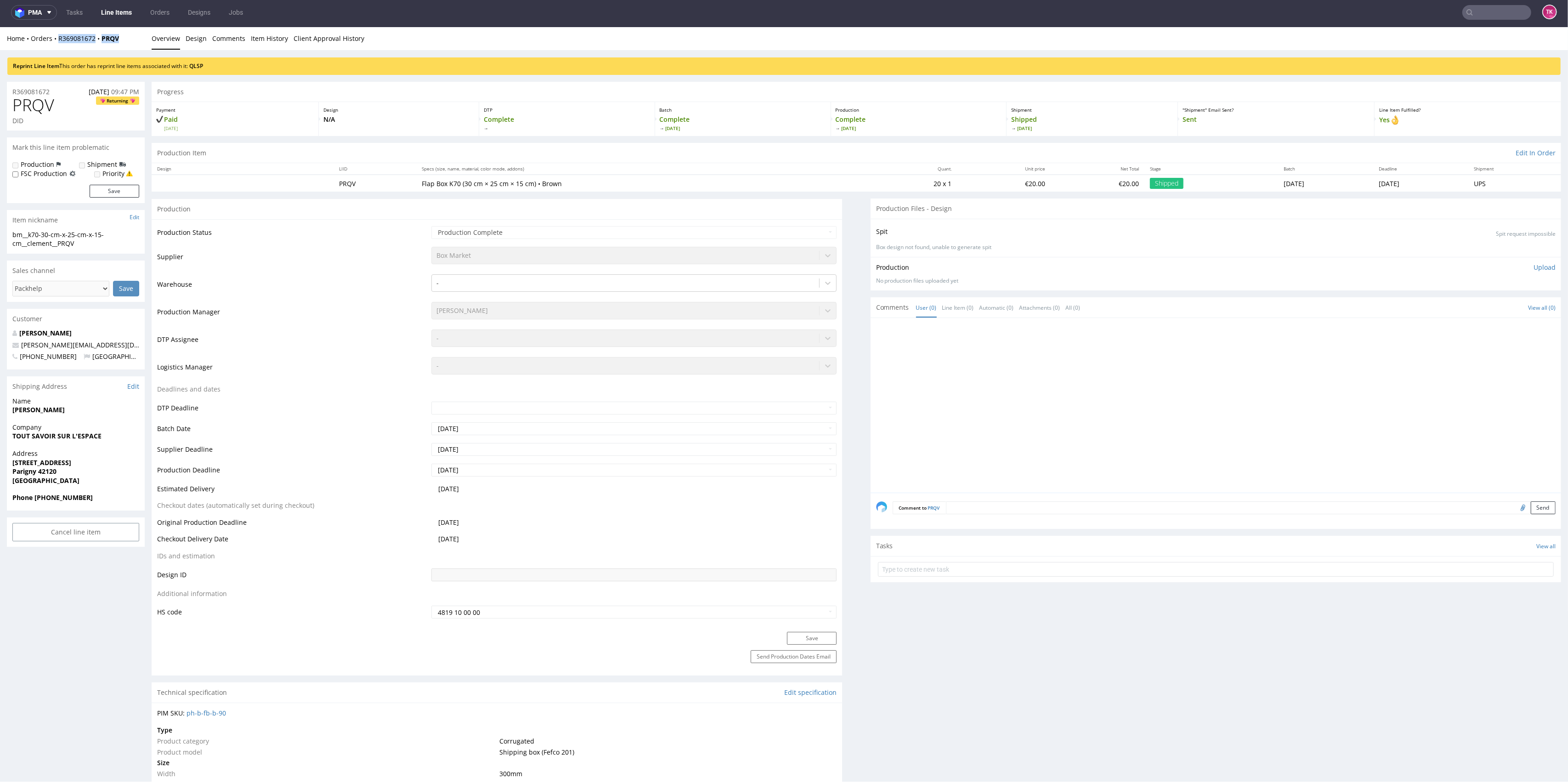
drag, startPoint x: 128, startPoint y: 35, endPoint x: 62, endPoint y: 46, distance: 66.9
click at [56, 43] on div "Home Orders R369081672 PRQV" at bounding box center [76, 38] width 138 height 9
copy div "R369081672 PRQV"
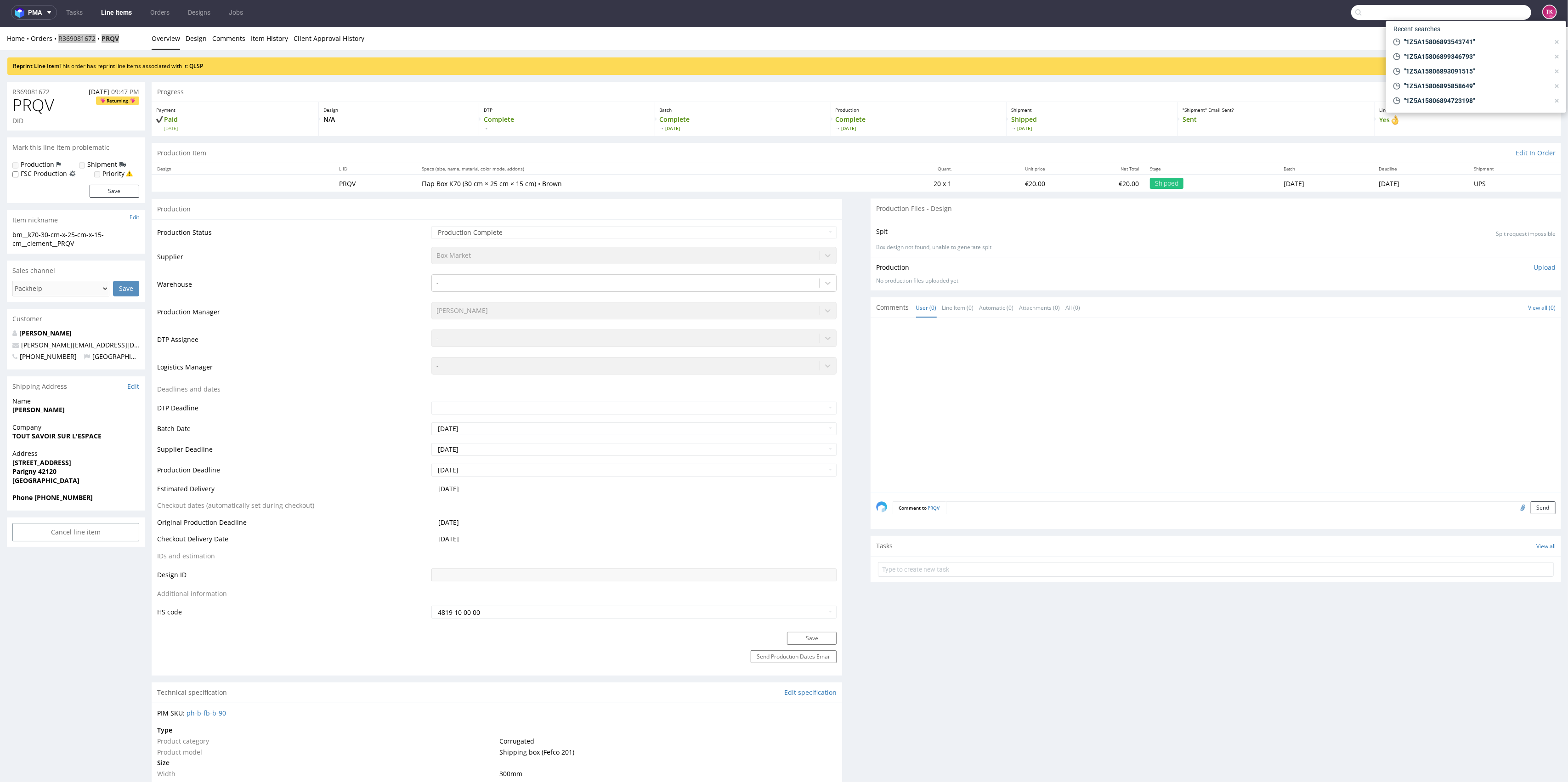
click at [1481, 5] on input "text" at bounding box center [1442, 12] width 180 height 15
paste input "1Z5A15806898540539"
type input "1Z5A15806898540539"
click at [1422, 40] on div "LGCM" at bounding box center [1476, 34] width 165 height 16
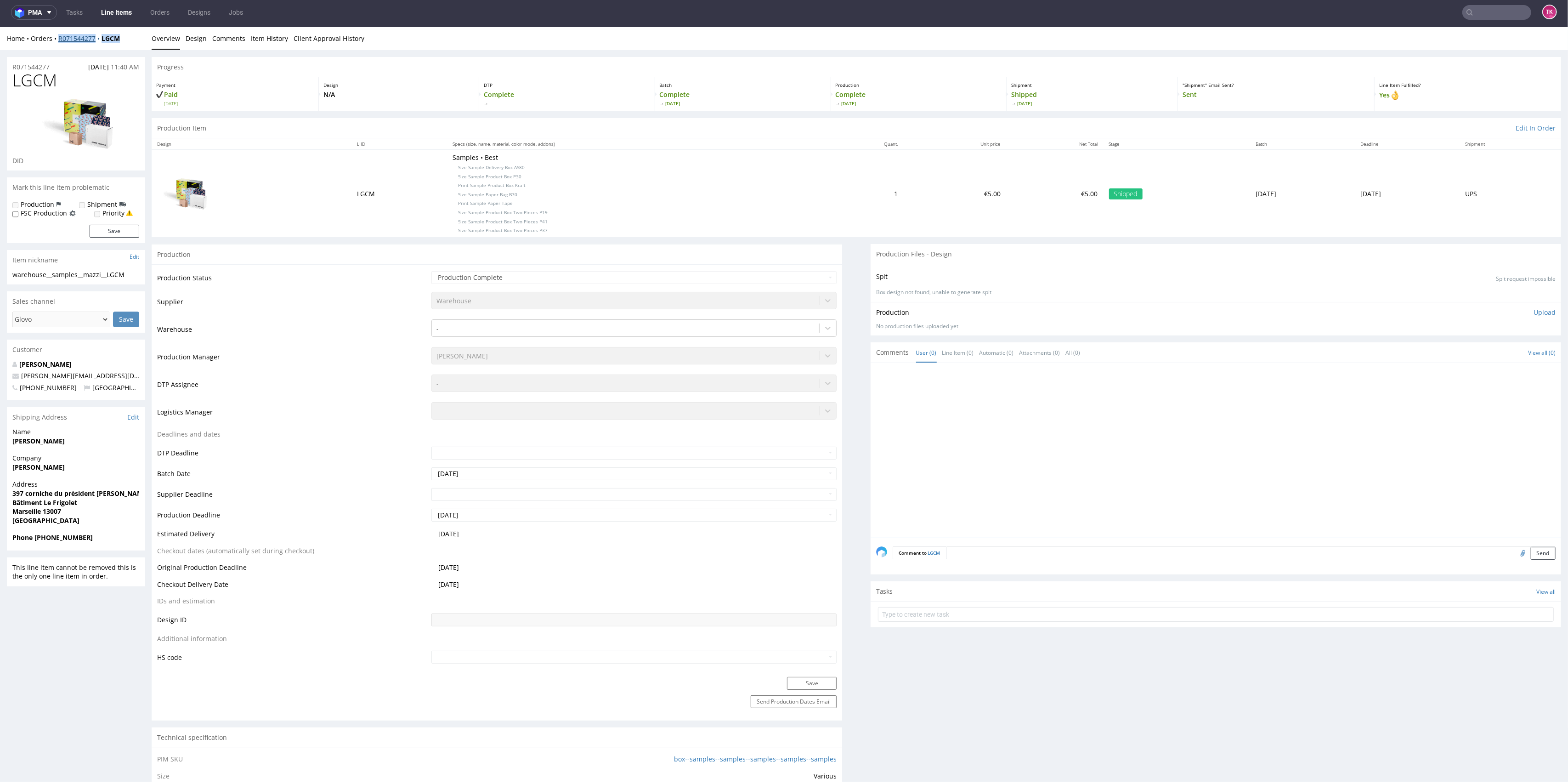
drag, startPoint x: 134, startPoint y: 33, endPoint x: 58, endPoint y: 41, distance: 76.4
click at [58, 40] on div "Home Orders R071544277 LGCM" at bounding box center [76, 38] width 138 height 9
click at [1500, 11] on input "text" at bounding box center [1442, 12] width 180 height 15
paste input "1Z5A15806898660212"
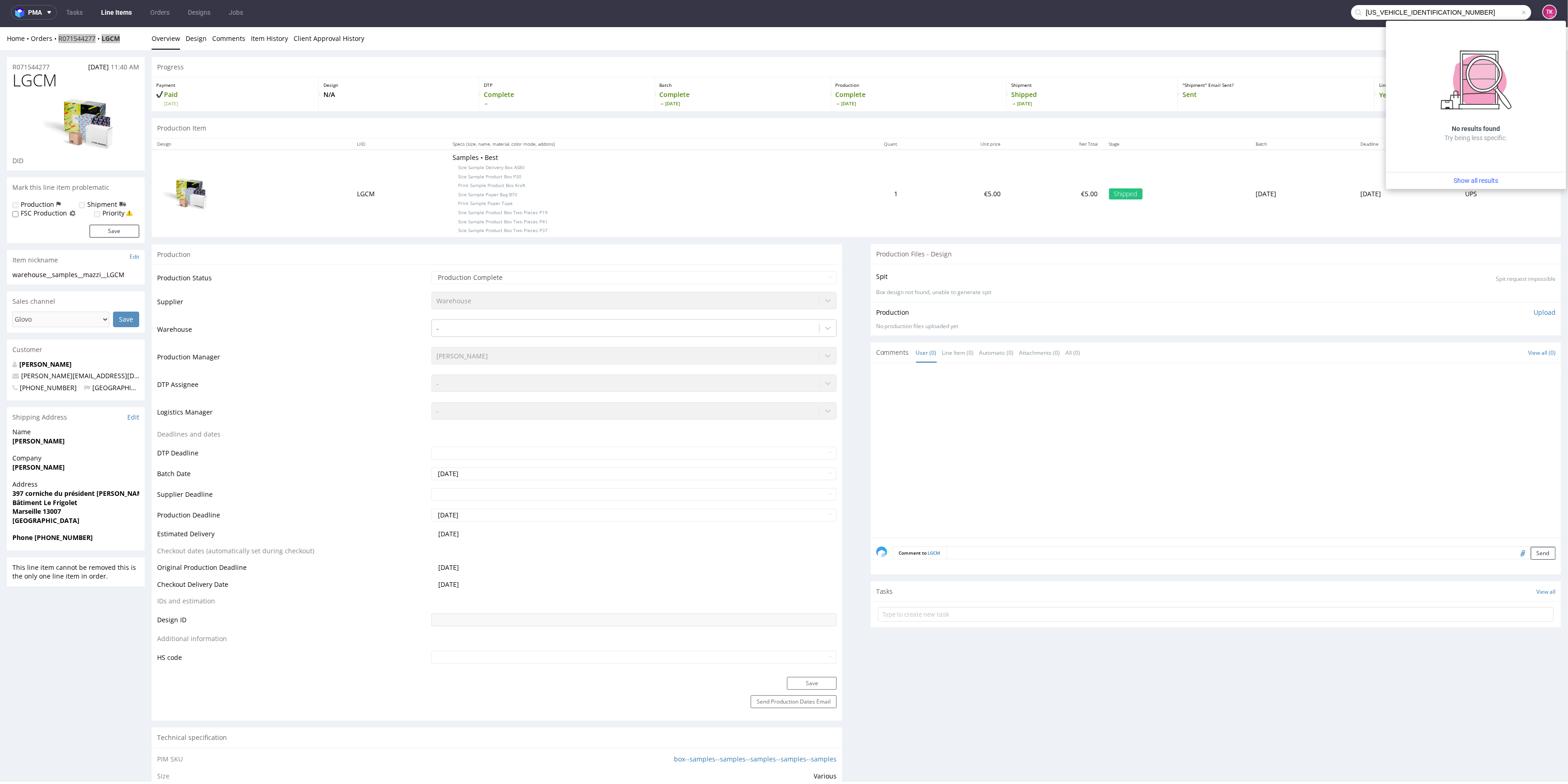
drag, startPoint x: 1441, startPoint y: 15, endPoint x: 947, endPoint y: -26, distance: 495.7
click at [947, 0] on html "pma Tasks Line Items Orders Designs Jobs 1Z5A1580689866021 TK Unknown error. if…" at bounding box center [784, 392] width 1568 height 784
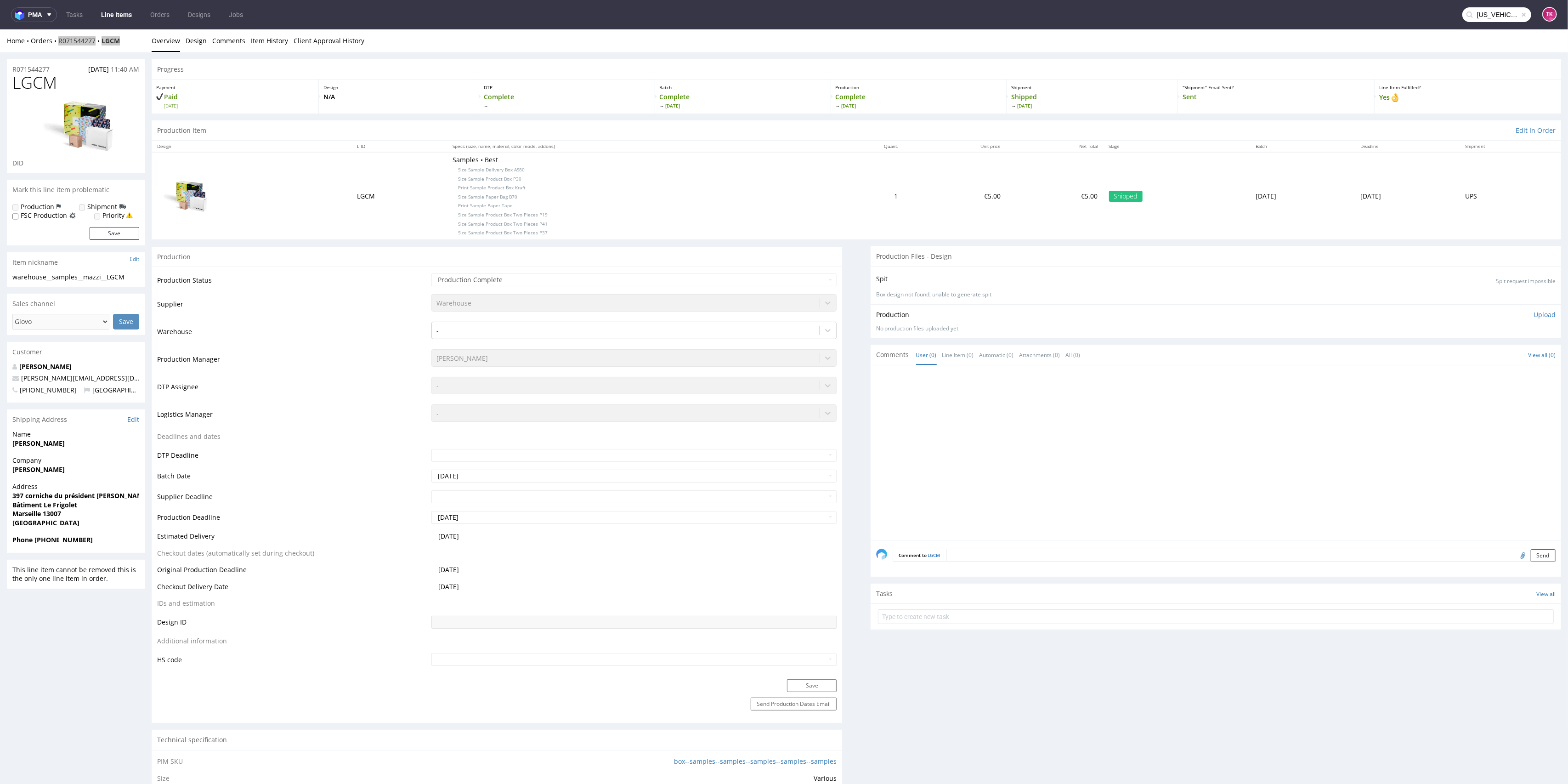
paste input "5992039"
click at [1476, 16] on input "1Z5A15806895992039" at bounding box center [1497, 15] width 69 height 15
paste input "text"
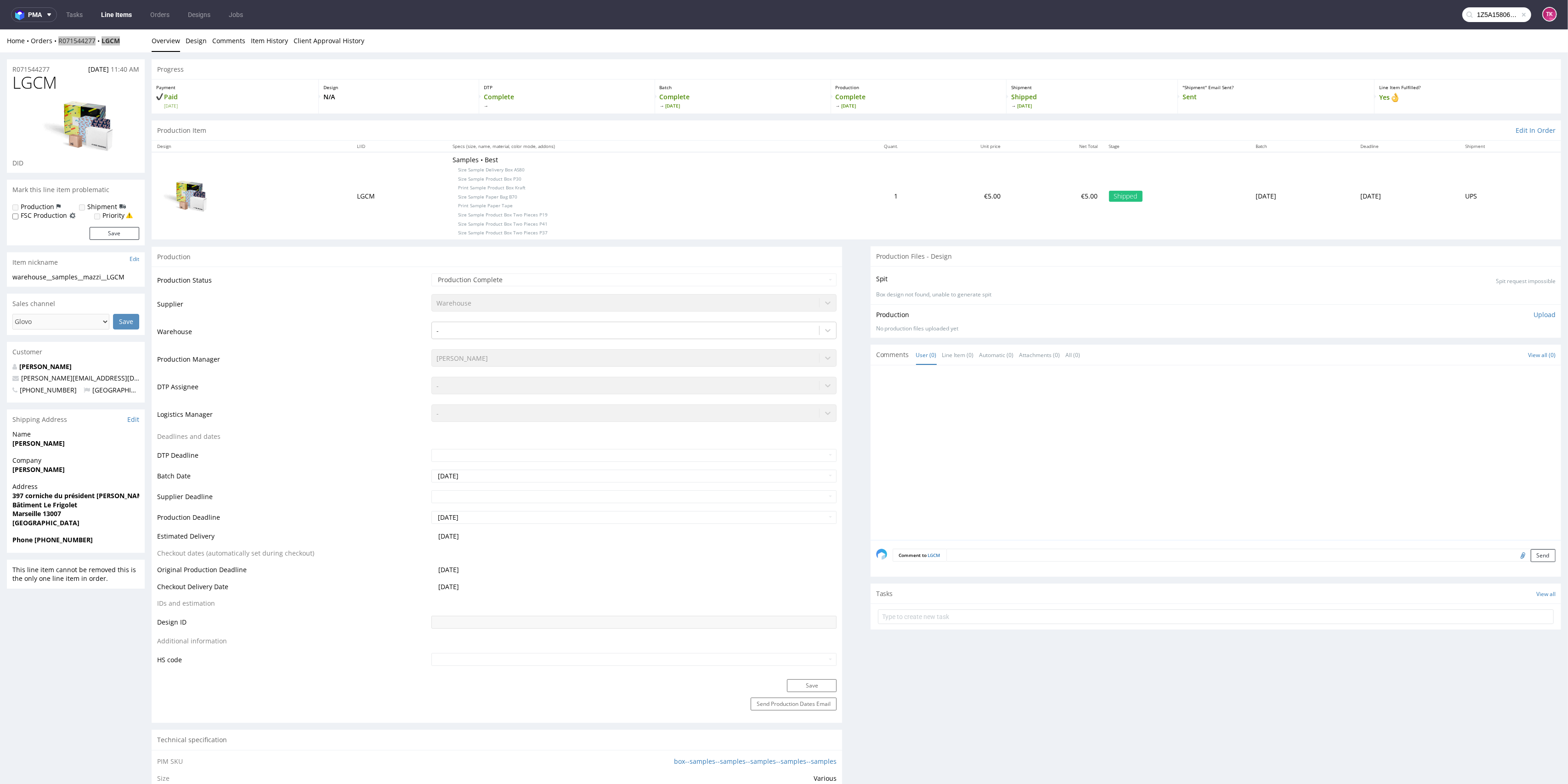
scroll to position [0, 22]
type input "1Z5A15806895992039"
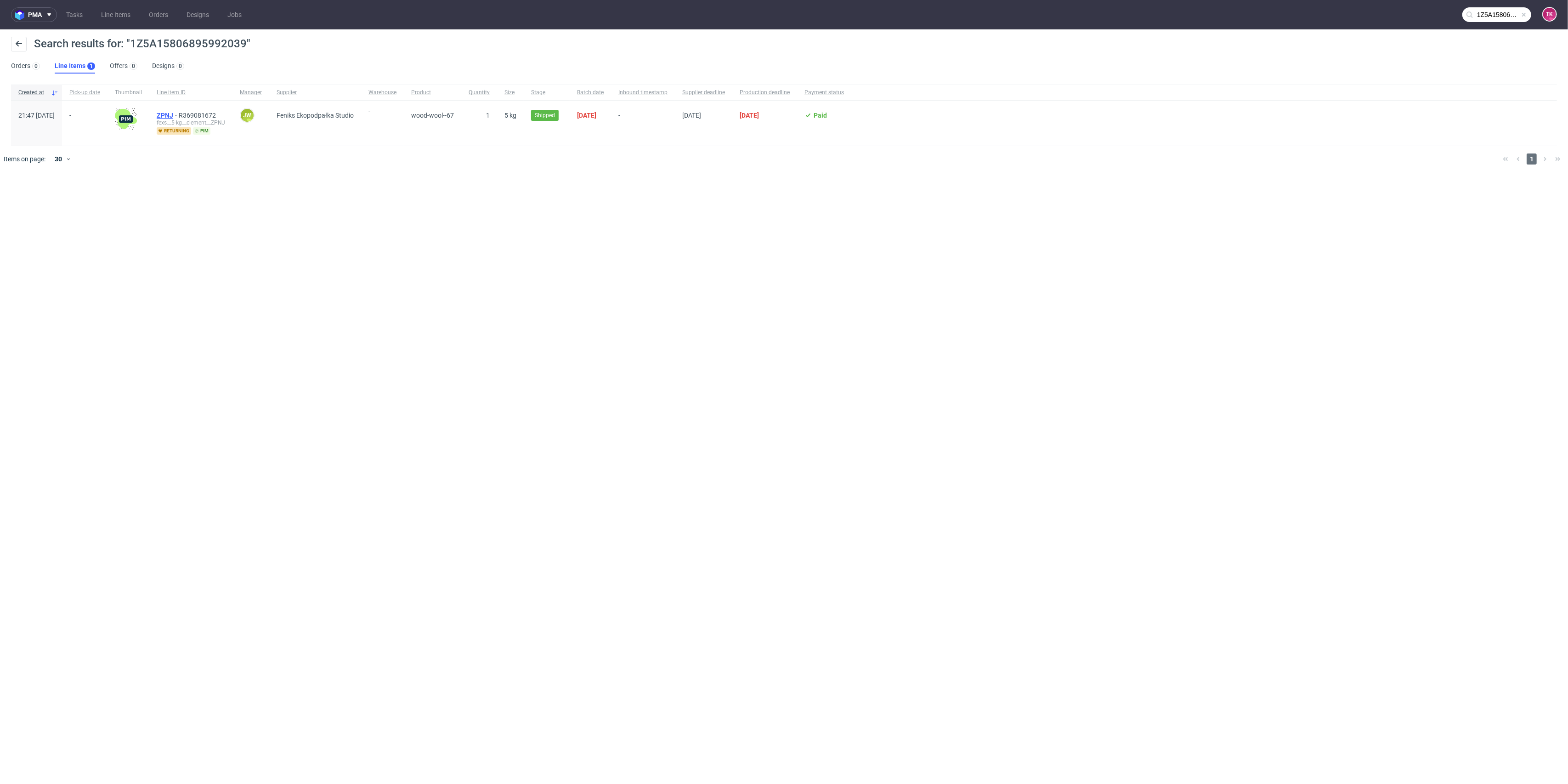
click at [179, 113] on span "ZPNJ" at bounding box center [167, 115] width 22 height 7
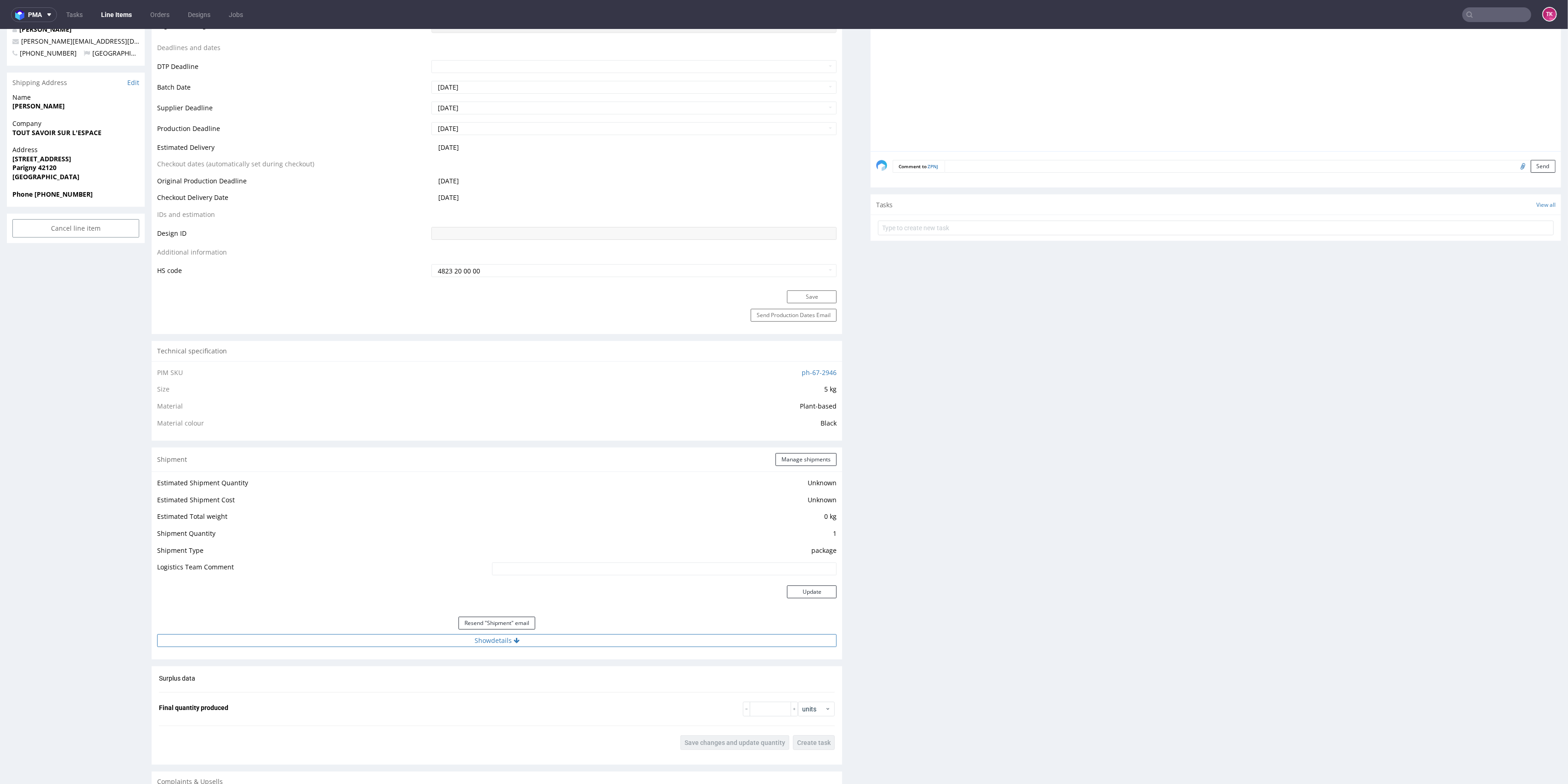
click at [408, 641] on button "Show details" at bounding box center [496, 641] width 680 height 13
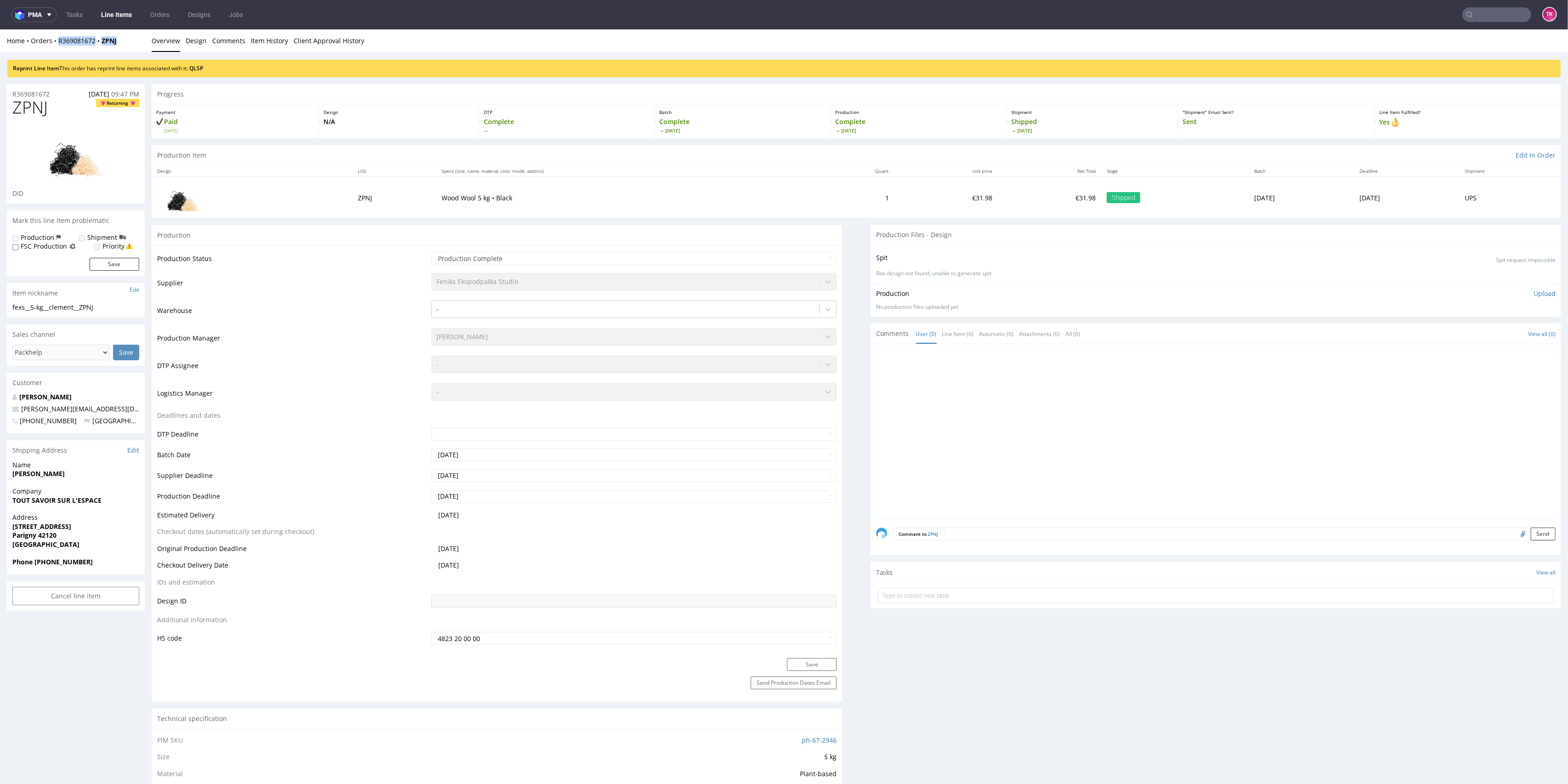
drag, startPoint x: 132, startPoint y: 41, endPoint x: 58, endPoint y: 48, distance: 74.3
click at [58, 48] on div "Home Orders R369081672 ZPNJ Overview Design Comments Item History Client Approv…" at bounding box center [784, 40] width 1568 height 23
click at [1502, 16] on input "text" at bounding box center [1497, 15] width 69 height 15
paste input "1Z5A15806897283444"
type input "1Z5A15806897283444"
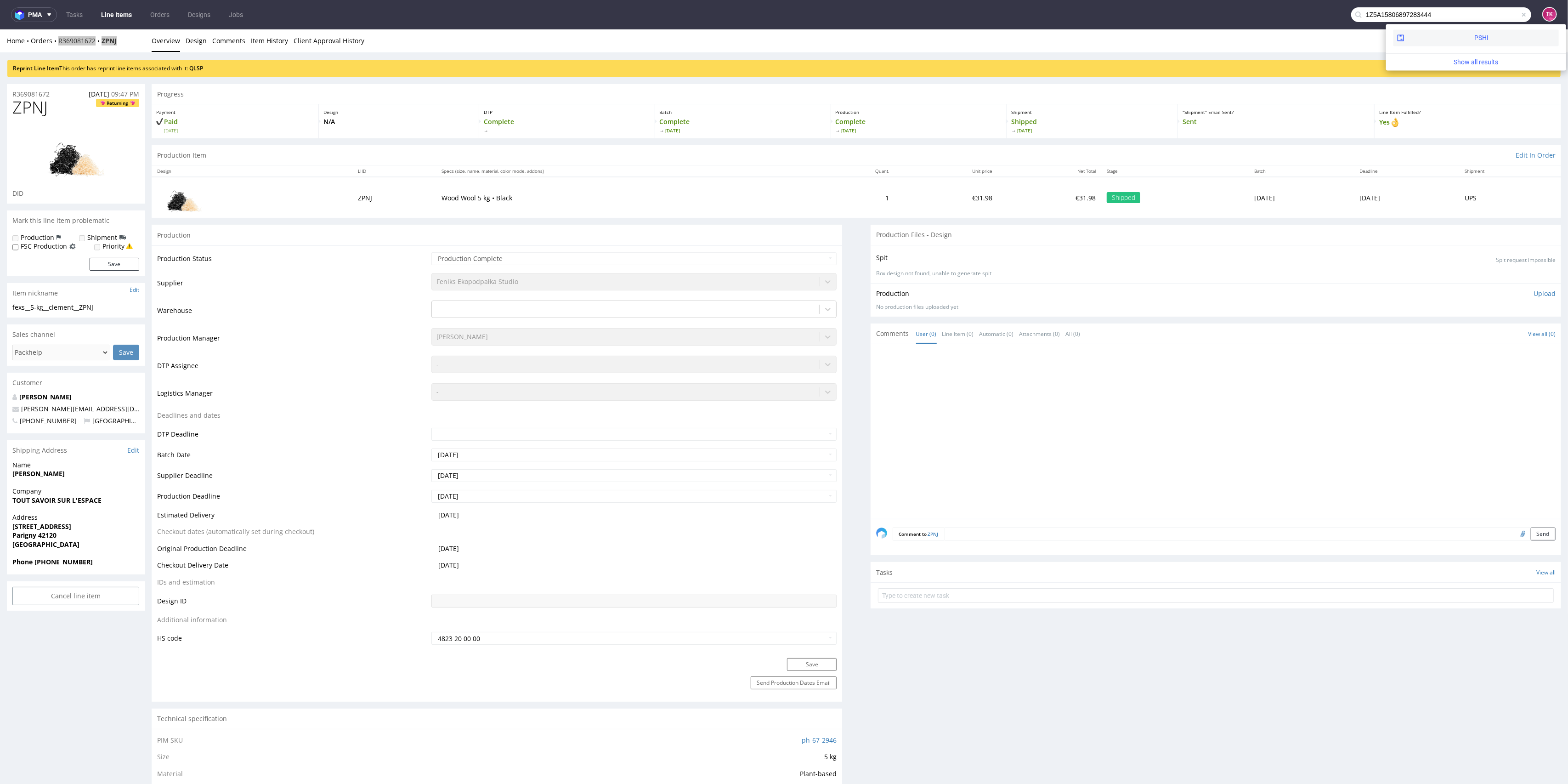
click at [1435, 35] on div "PSHI" at bounding box center [1476, 37] width 165 height 16
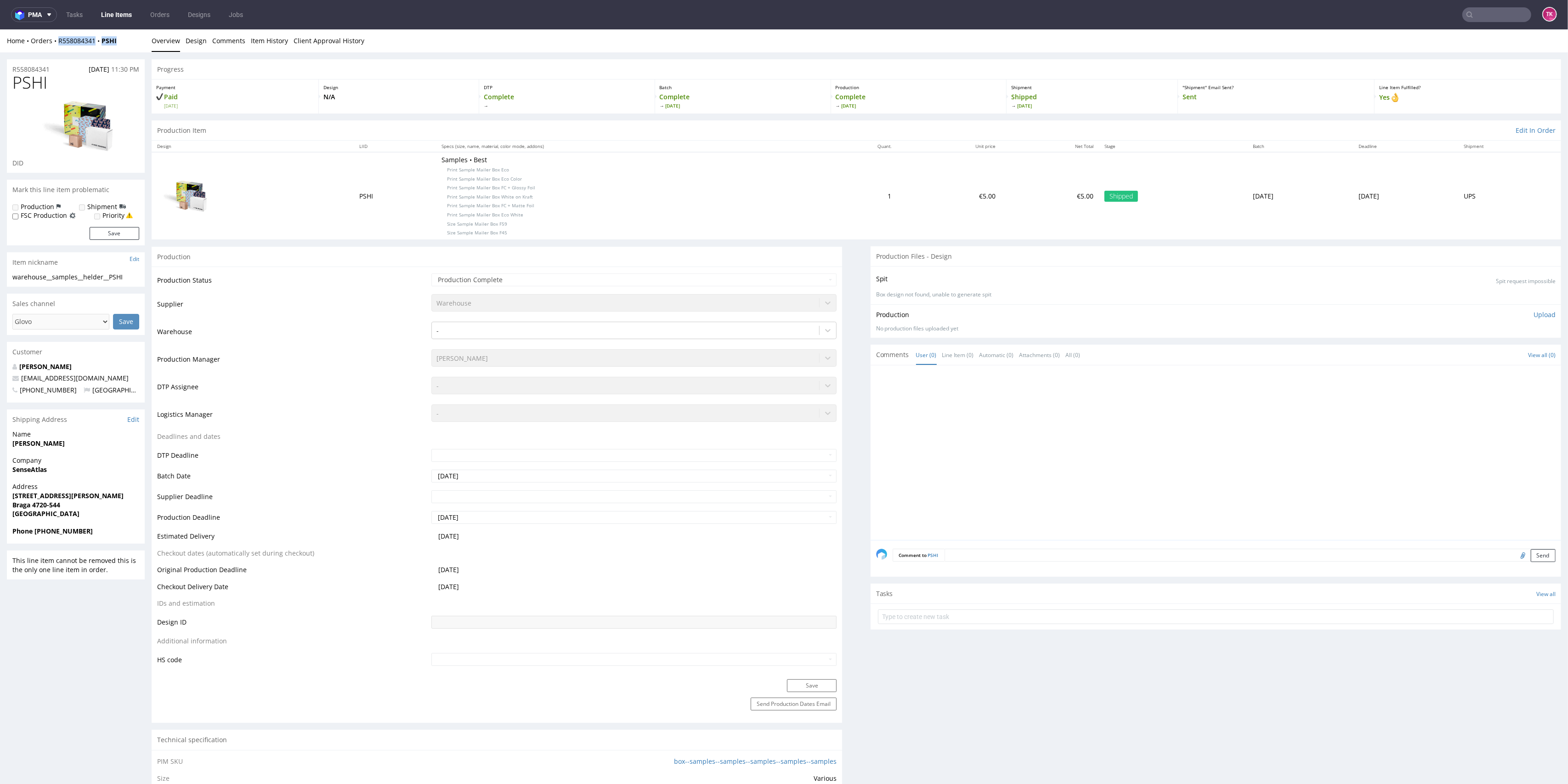
drag, startPoint x: 124, startPoint y: 40, endPoint x: 53, endPoint y: 46, distance: 71.3
click at [53, 46] on div "Home Orders R558084341 PSHI Overview Design Comments Item History Client Approv…" at bounding box center [784, 40] width 1568 height 23
click at [1504, 10] on input "text" at bounding box center [1497, 15] width 69 height 15
paste input "1Z5A15806881401274"
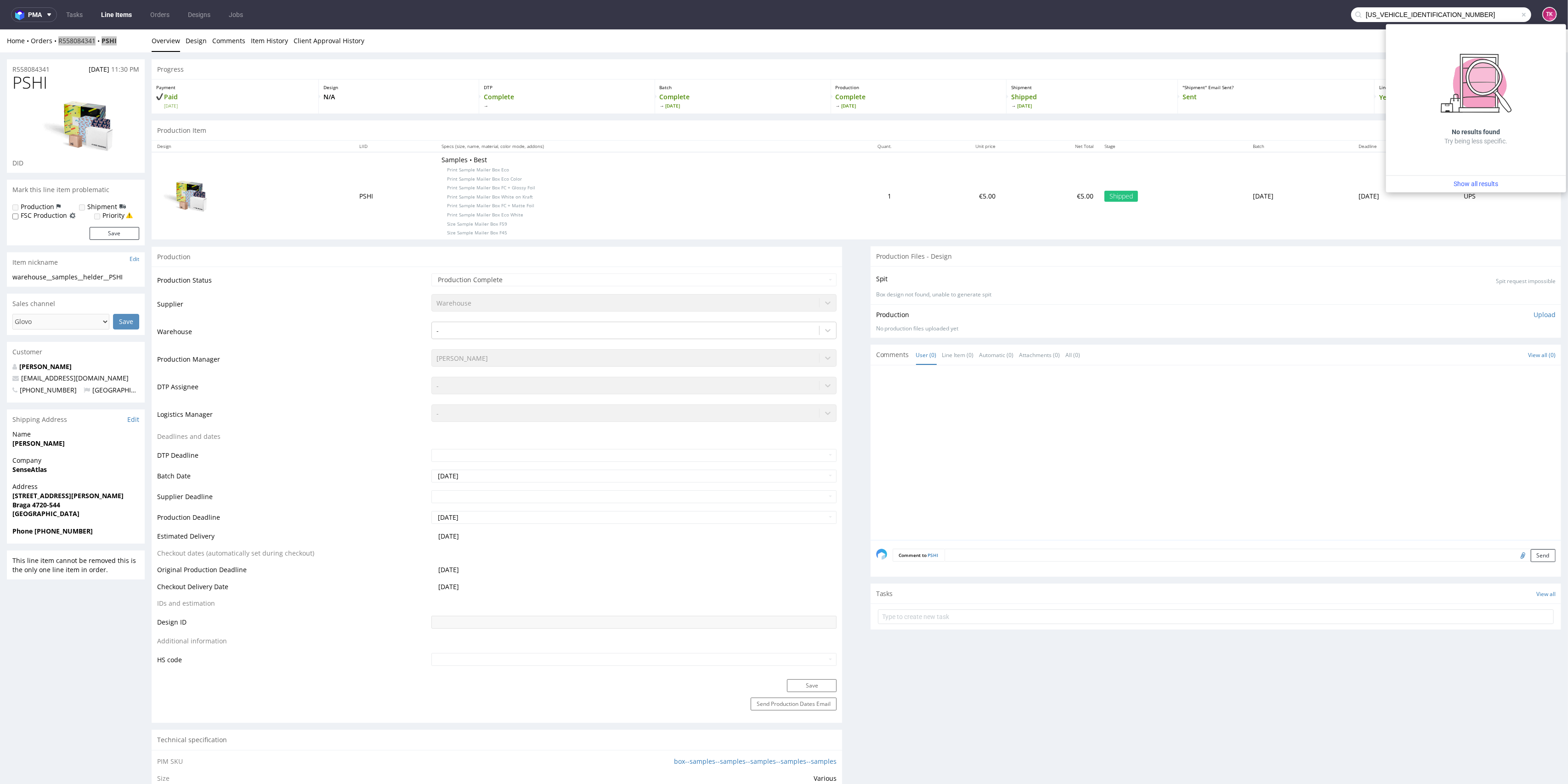
drag, startPoint x: 1442, startPoint y: 11, endPoint x: 1072, endPoint y: -2, distance: 370.2
click at [1072, 0] on html "pma Tasks Line Items Orders Designs Jobs 1Z5A1580688140127 TK Unknown error. if…" at bounding box center [784, 392] width 1568 height 784
paste input "95536522"
drag, startPoint x: 1435, startPoint y: 13, endPoint x: 1216, endPoint y: 20, distance: 219.1
click at [918, 0] on html "pma Tasks Line Items Orders Designs Jobs 1Z5A15806895536522 TK Unknown error. i…" at bounding box center [784, 392] width 1568 height 784
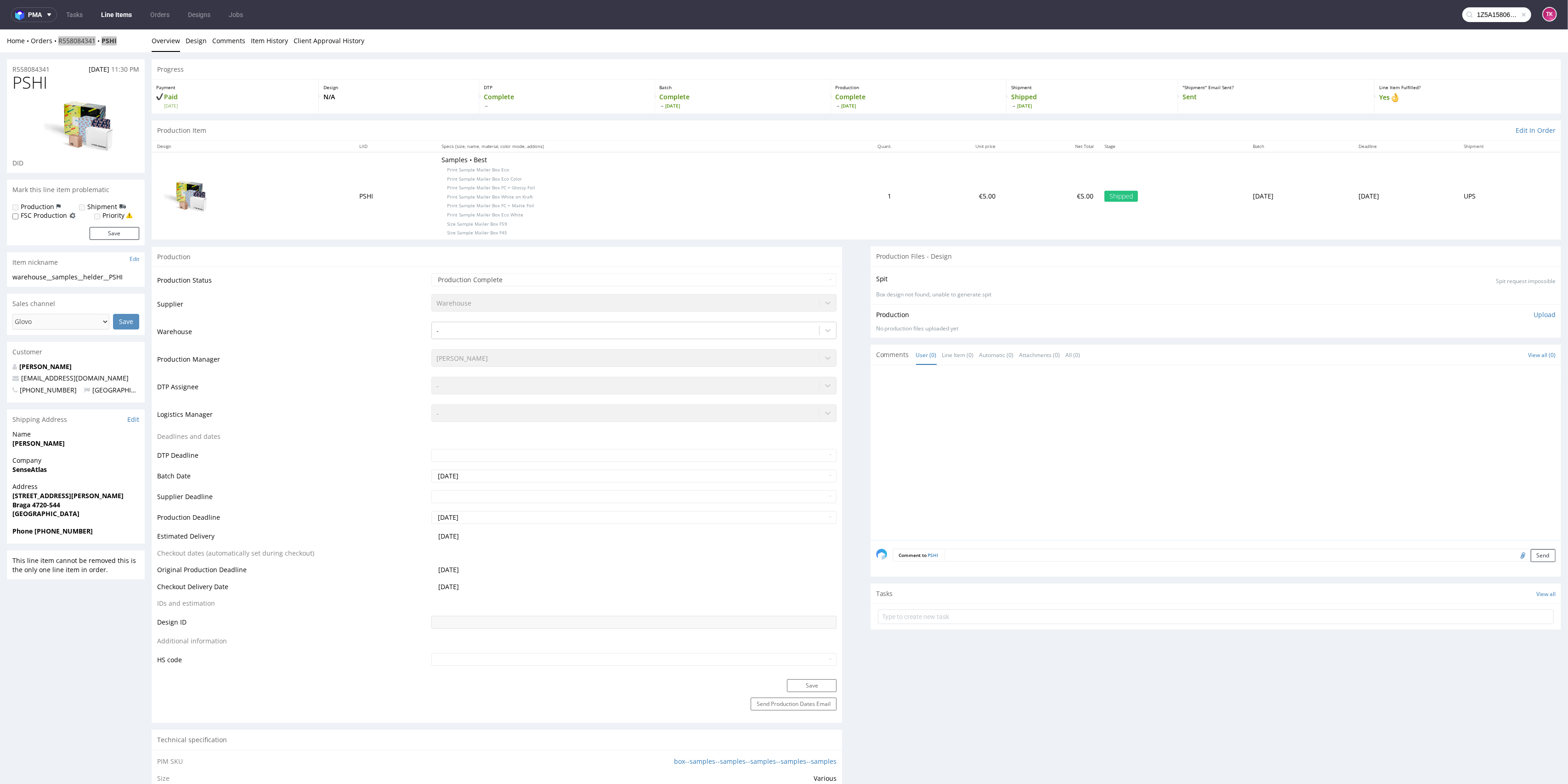
click at [1474, 10] on input "1Z5A15806895536522" at bounding box center [1497, 15] width 69 height 15
click at [1469, 21] on input "1Z5A15806895536522" at bounding box center [1497, 15] width 69 height 15
click at [1478, 11] on input "1Z5A15806895536522" at bounding box center [1497, 15] width 69 height 15
click at [1481, 19] on input "1Z5A15806895536522" at bounding box center [1497, 15] width 69 height 15
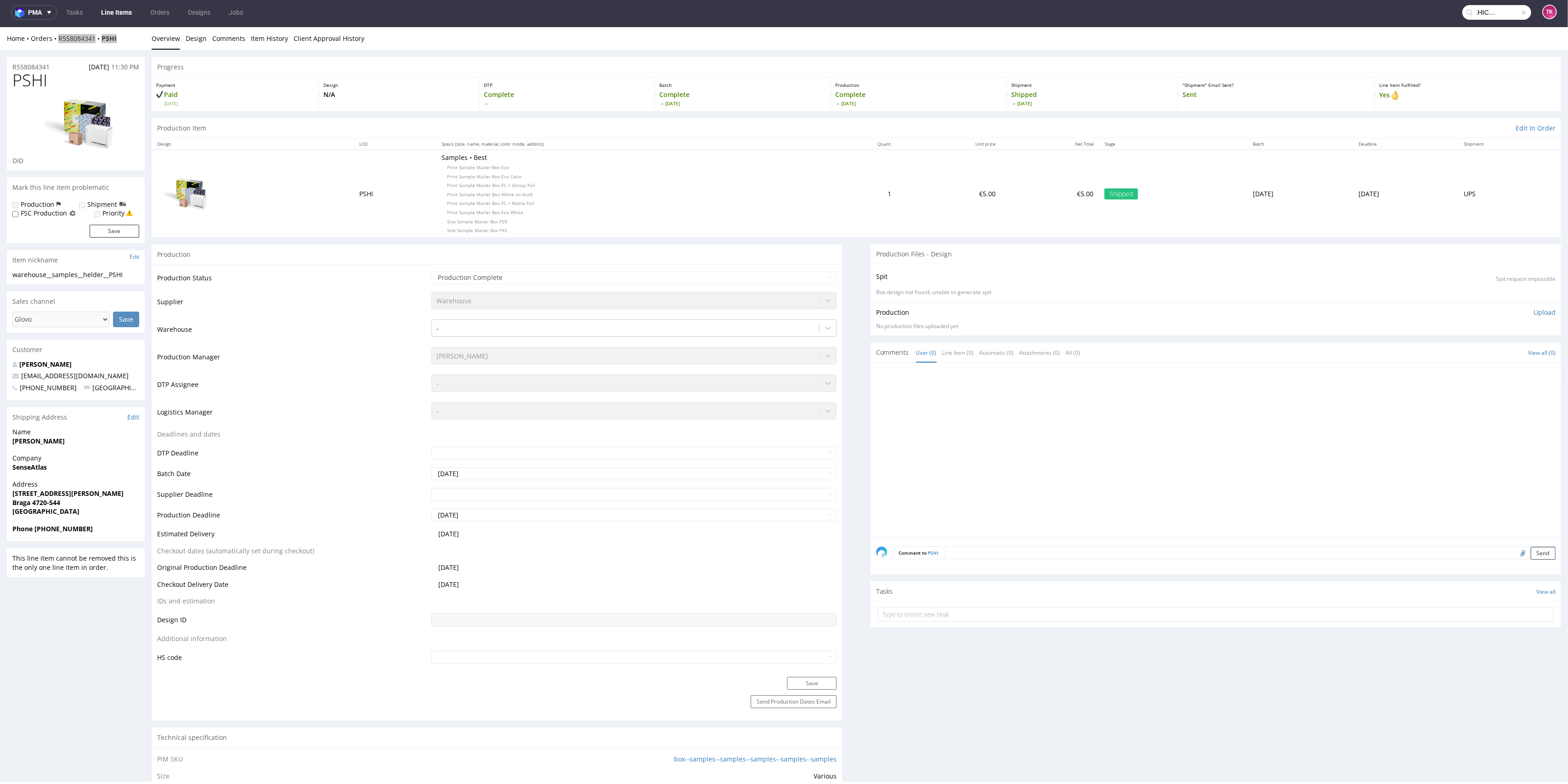
scroll to position [0, 19]
paste input "2"
type input "1Z5A15806895536522"
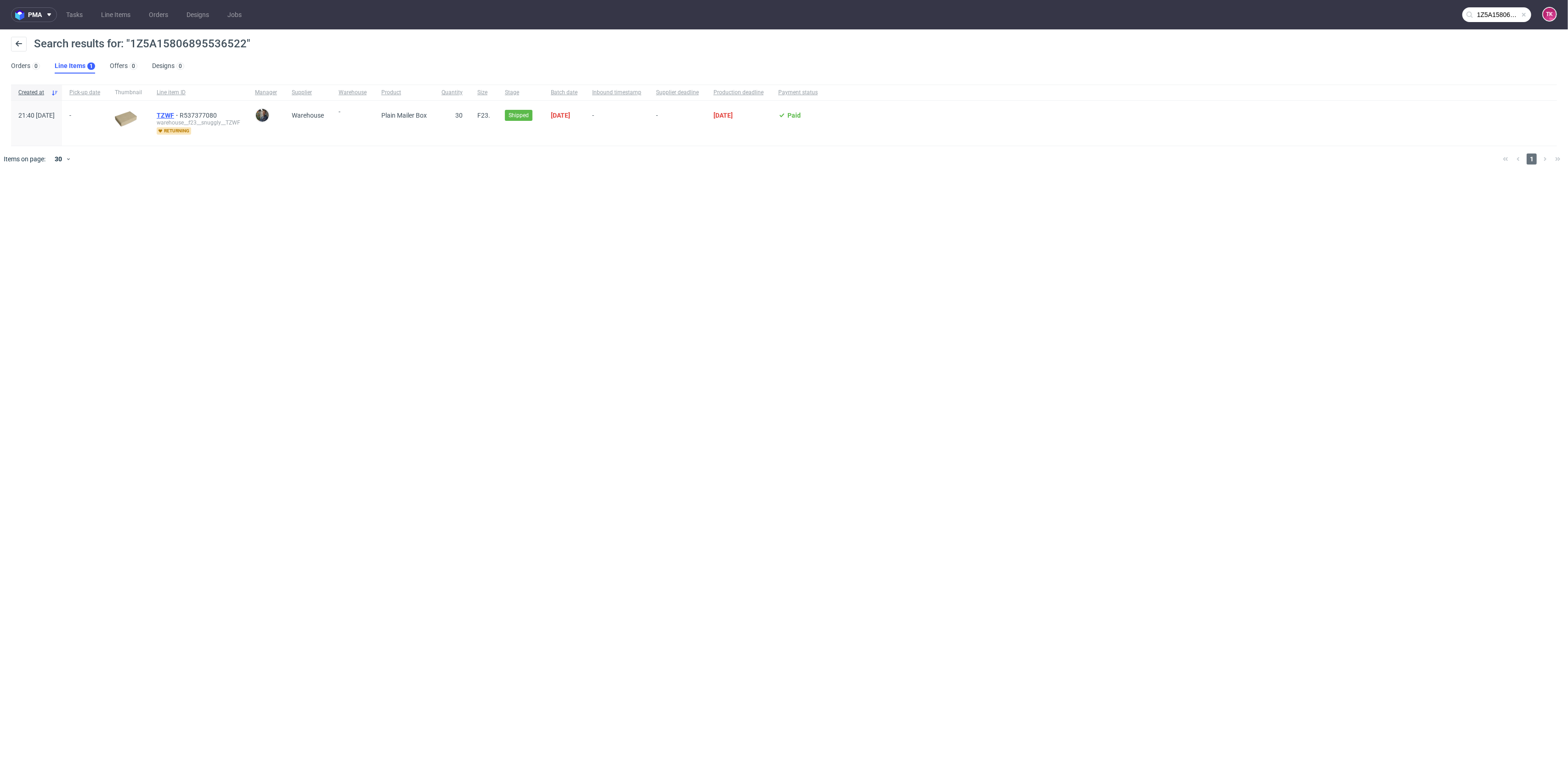
drag, startPoint x: 180, startPoint y: 109, endPoint x: 179, endPoint y: 114, distance: 5.1
click at [179, 110] on div "TZWF R537377080 warehouse__f23__snuggly__TZWF returning" at bounding box center [198, 123] width 98 height 45
click at [179, 115] on span "TZWF" at bounding box center [168, 115] width 23 height 7
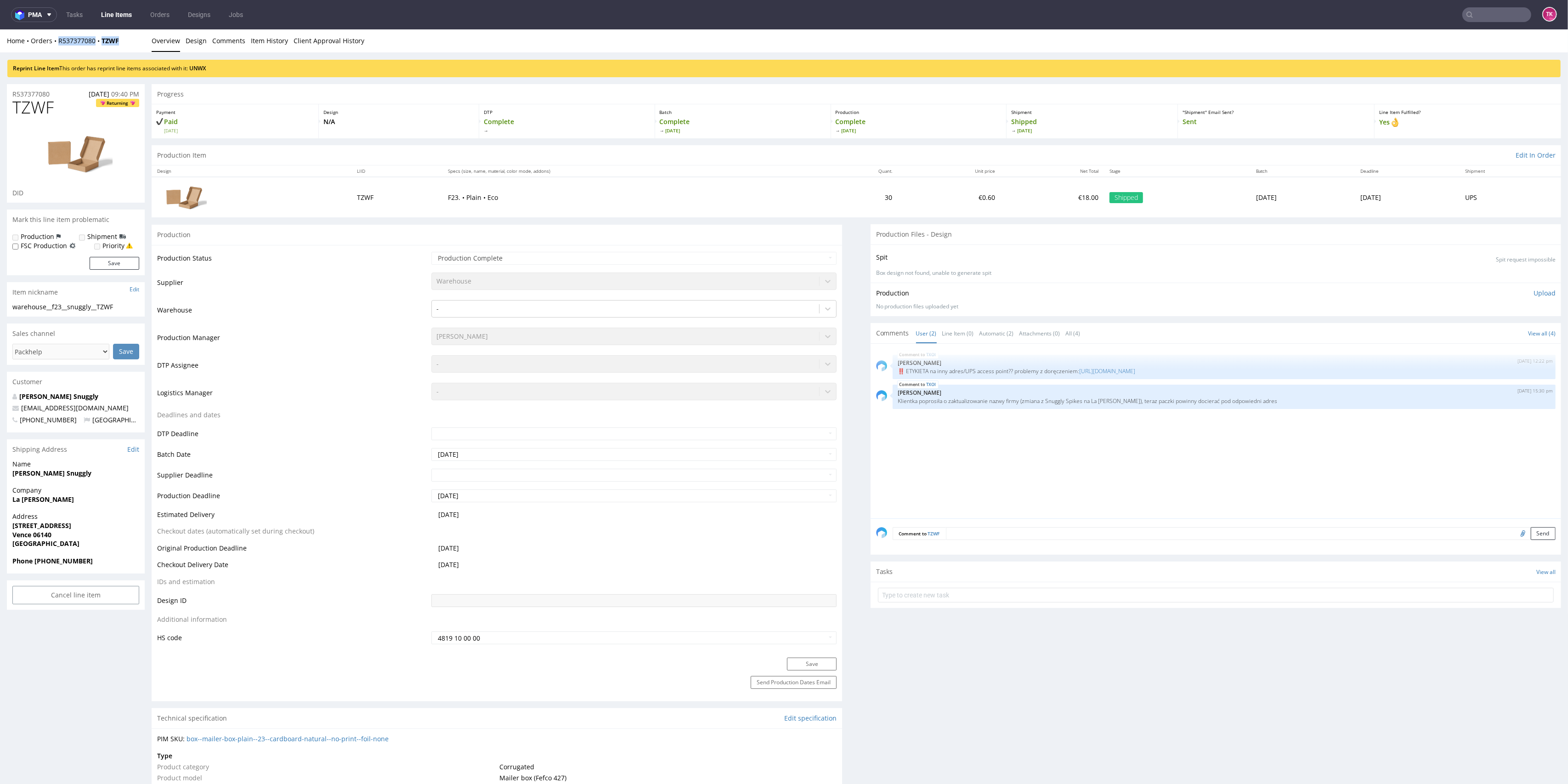
drag, startPoint x: 125, startPoint y: 45, endPoint x: 55, endPoint y: 46, distance: 70.0
click at [55, 46] on div "Home Orders R537377080 TZWF Overview Design Comments Item History Client Approv…" at bounding box center [784, 40] width 1568 height 23
click at [1502, 9] on input "text" at bounding box center [1497, 15] width 69 height 15
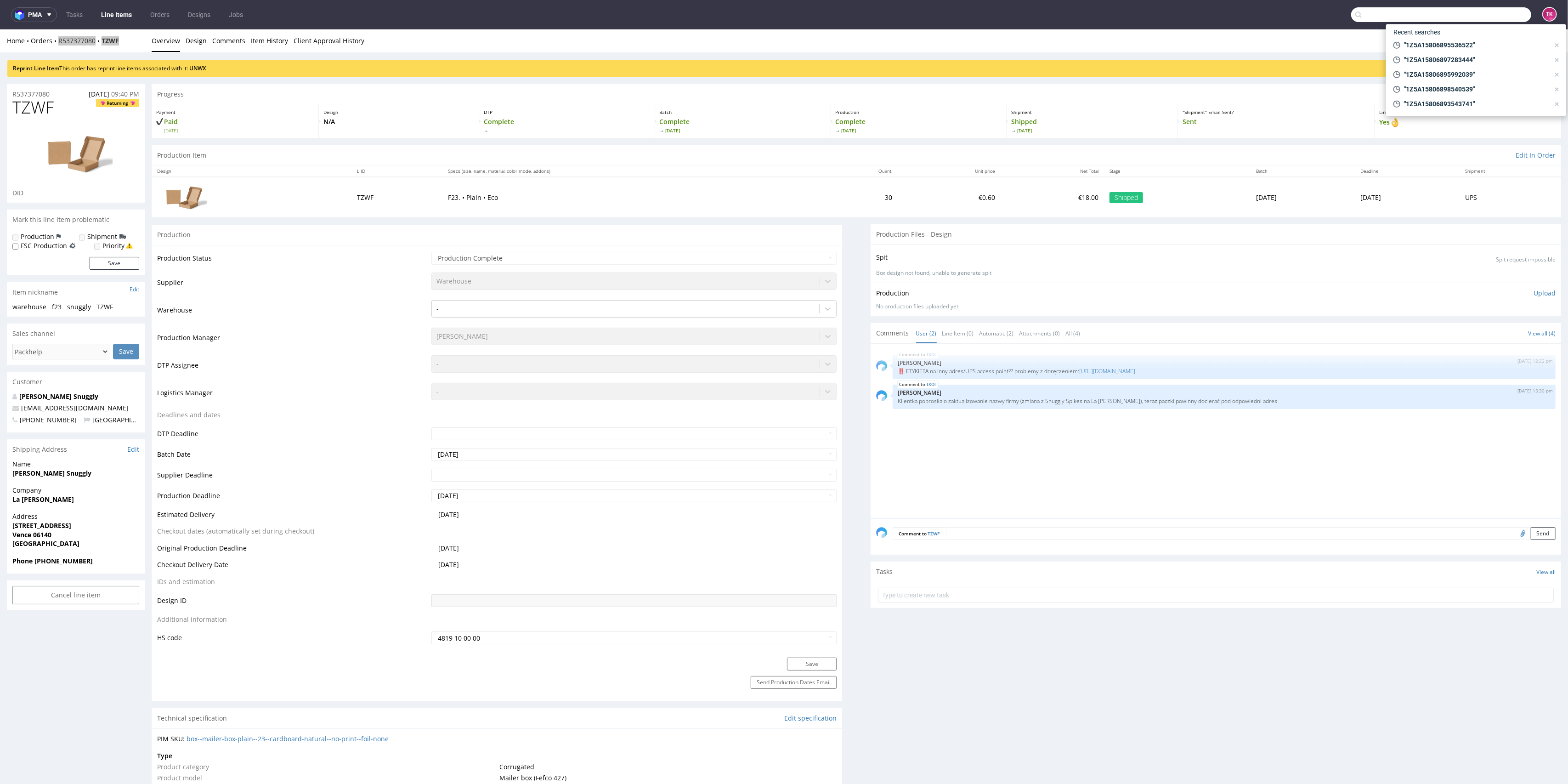
paste input "1ZW3745C6809791195"
type input "1ZW3745C6809791195"
click at [1428, 36] on div "HKIO" at bounding box center [1476, 37] width 165 height 16
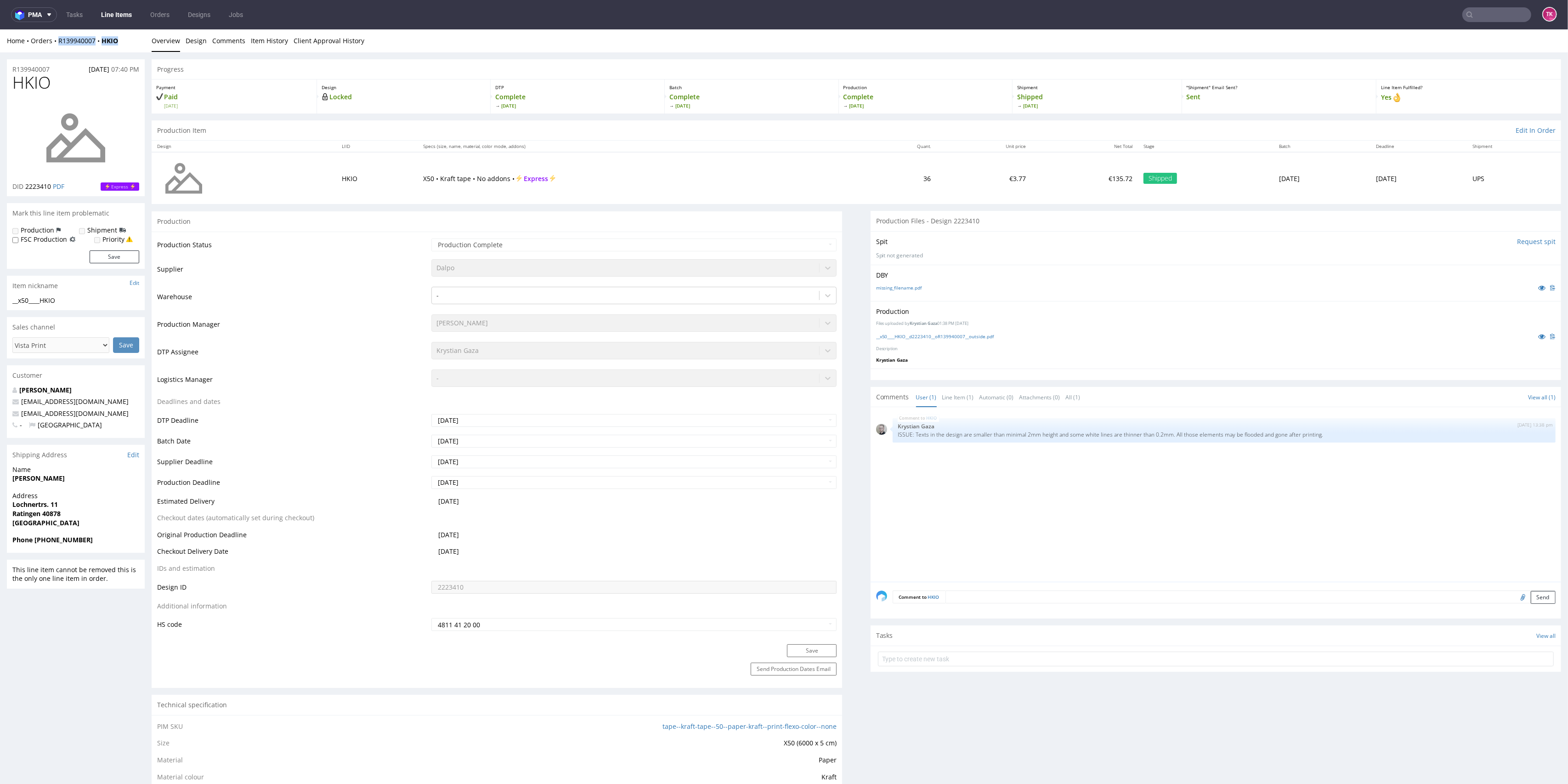
drag, startPoint x: 109, startPoint y: 44, endPoint x: 58, endPoint y: 46, distance: 51.0
click at [58, 46] on div "Home Orders R139940007 HKIO Overview Design Comments Item History Client Approv…" at bounding box center [784, 40] width 1568 height 23
click at [1489, 6] on nav "pma Tasks Line Items Orders Designs Jobs TK" at bounding box center [784, 15] width 1568 height 29
click at [1483, 15] on input "text" at bounding box center [1497, 15] width 69 height 15
paste input "1Z5A2R626826866036"
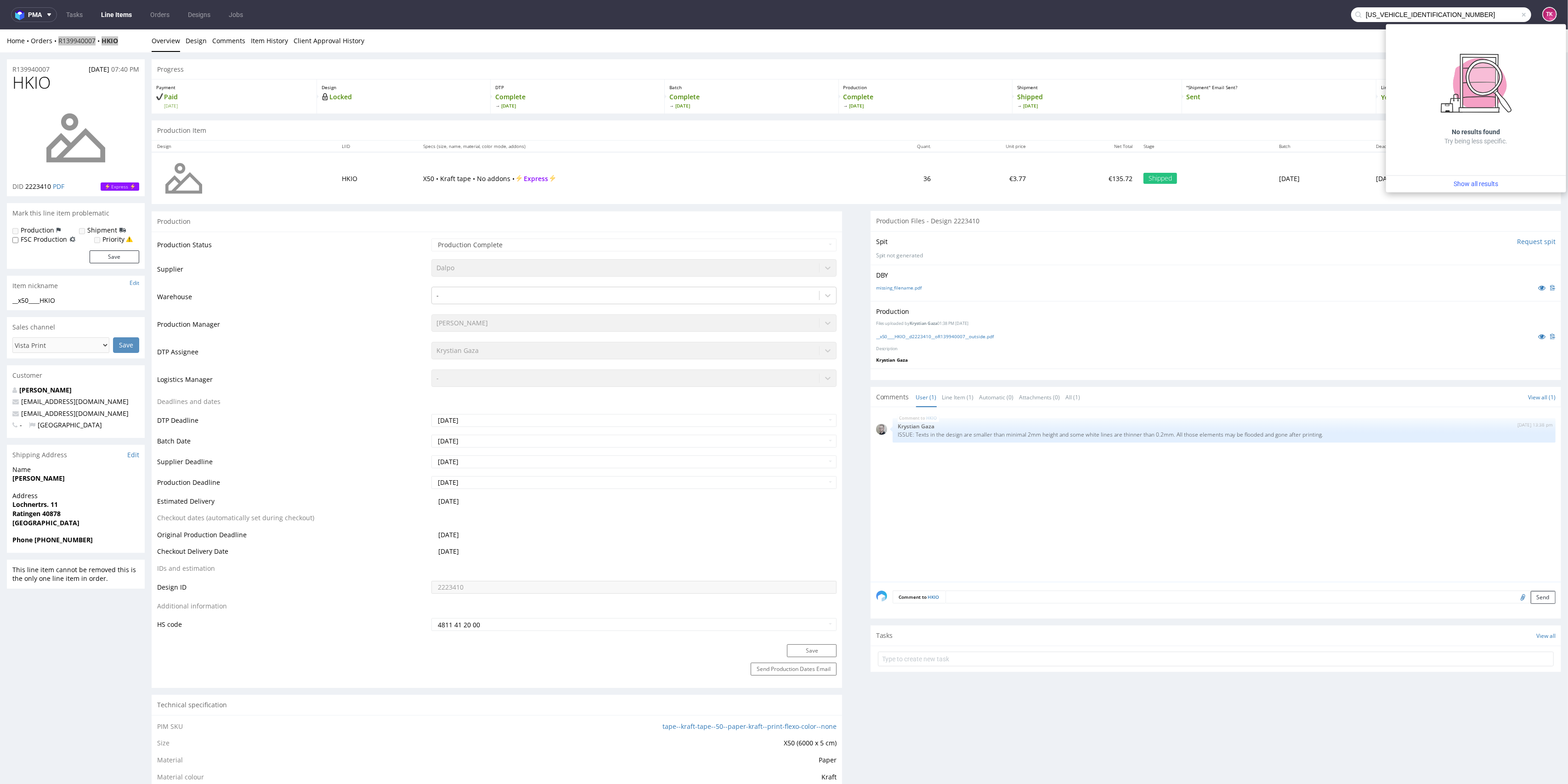
drag, startPoint x: 1184, startPoint y: 12, endPoint x: 915, endPoint y: -15, distance: 270.4
click at [915, 0] on html "pma Tasks Line Items Orders Designs Jobs 1Z5A2R62682686603 TK Unknown error. if…" at bounding box center [784, 392] width 1568 height 784
paste input "15806893548782"
type input "1Z5A15806893548782"
drag, startPoint x: 1420, startPoint y: 19, endPoint x: 1463, endPoint y: 7, distance: 44.6
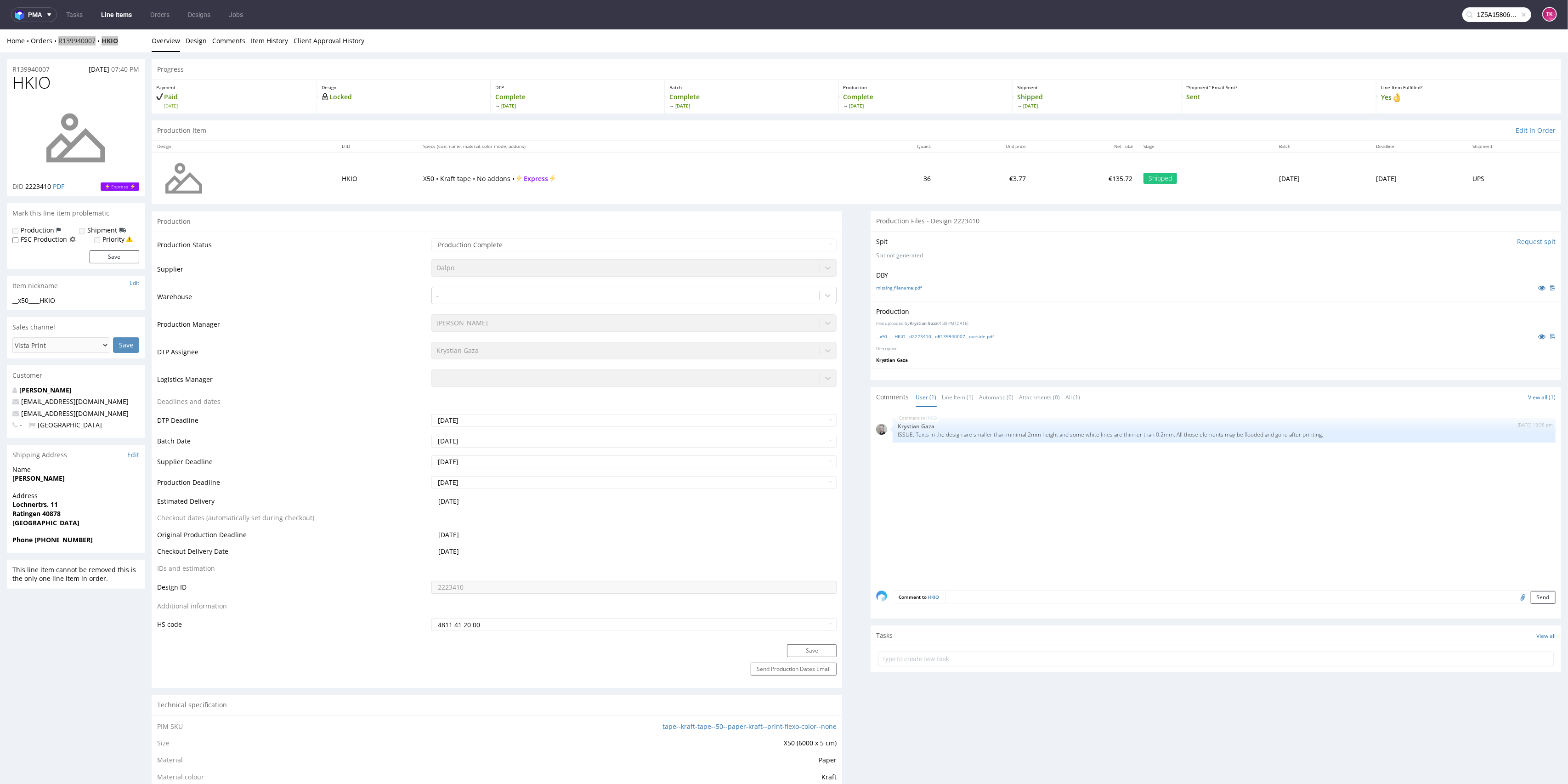
click at [1430, 18] on nav "pma Tasks Line Items Orders Designs Jobs 1Z5A15806893548782 TK" at bounding box center [784, 15] width 1568 height 29
drag, startPoint x: 1463, startPoint y: 7, endPoint x: 1470, endPoint y: 15, distance: 10.6
click at [1469, 15] on input "1Z5A15806893548782" at bounding box center [1497, 15] width 69 height 15
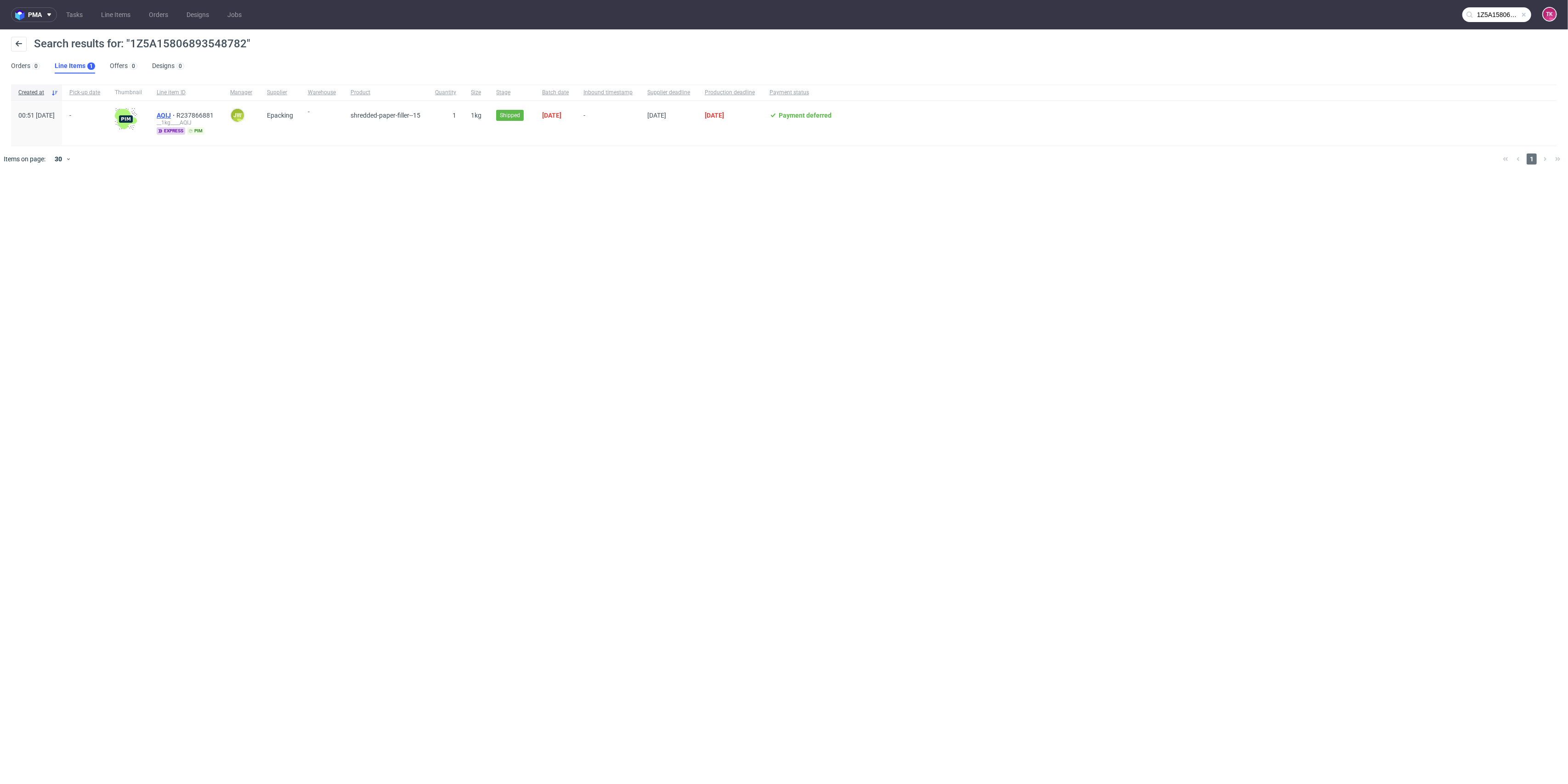
click at [177, 113] on span "AQIJ" at bounding box center [166, 115] width 19 height 7
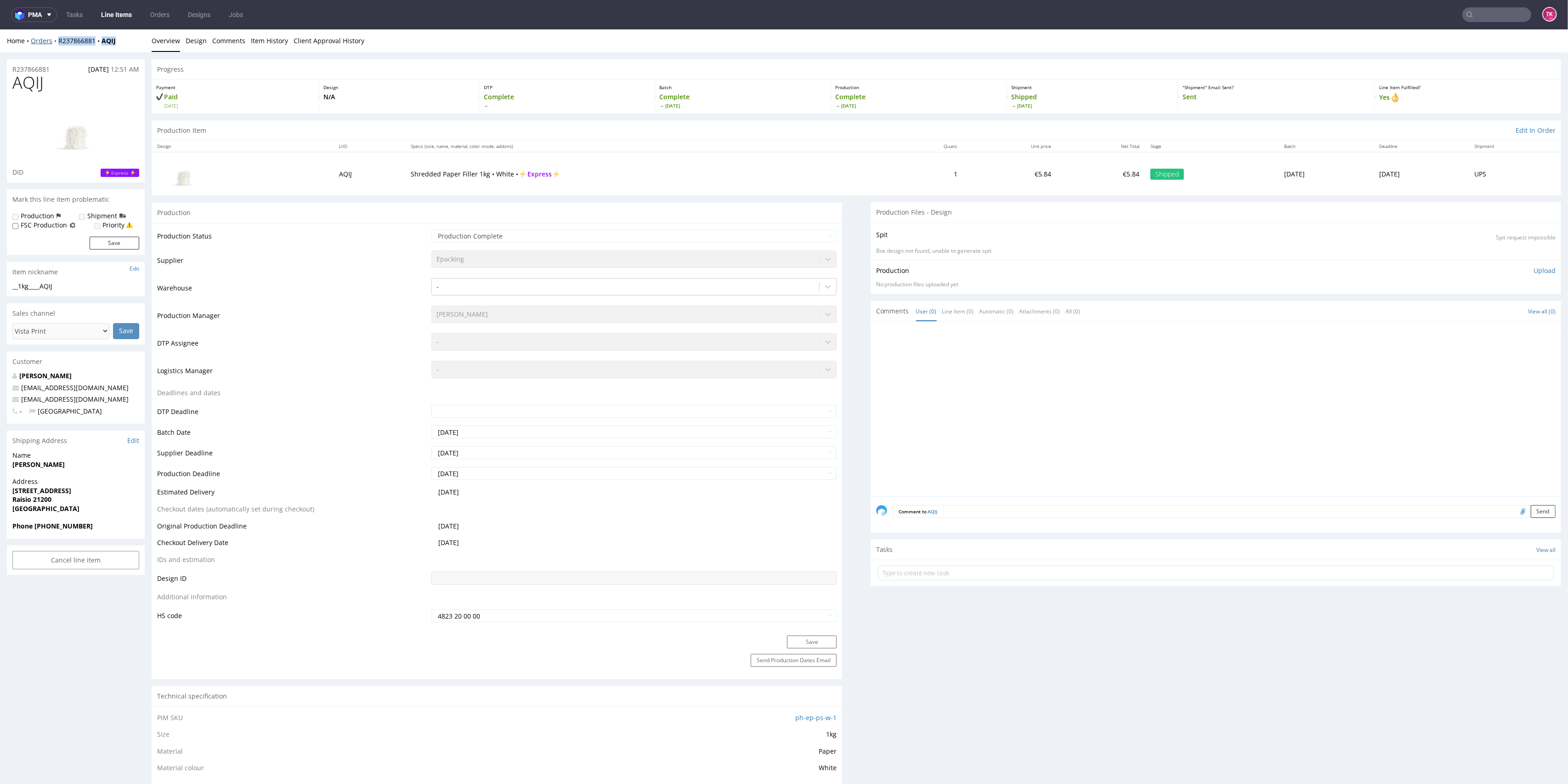
drag, startPoint x: 120, startPoint y: 40, endPoint x: 54, endPoint y: 44, distance: 66.1
click at [55, 44] on div "Home Orders R237866881 AQIJ" at bounding box center [76, 40] width 138 height 9
click at [1483, 10] on input "text" at bounding box center [1497, 15] width 69 height 15
paste input "1Z5A15806895222610"
type input "1Z5A15806895222610"
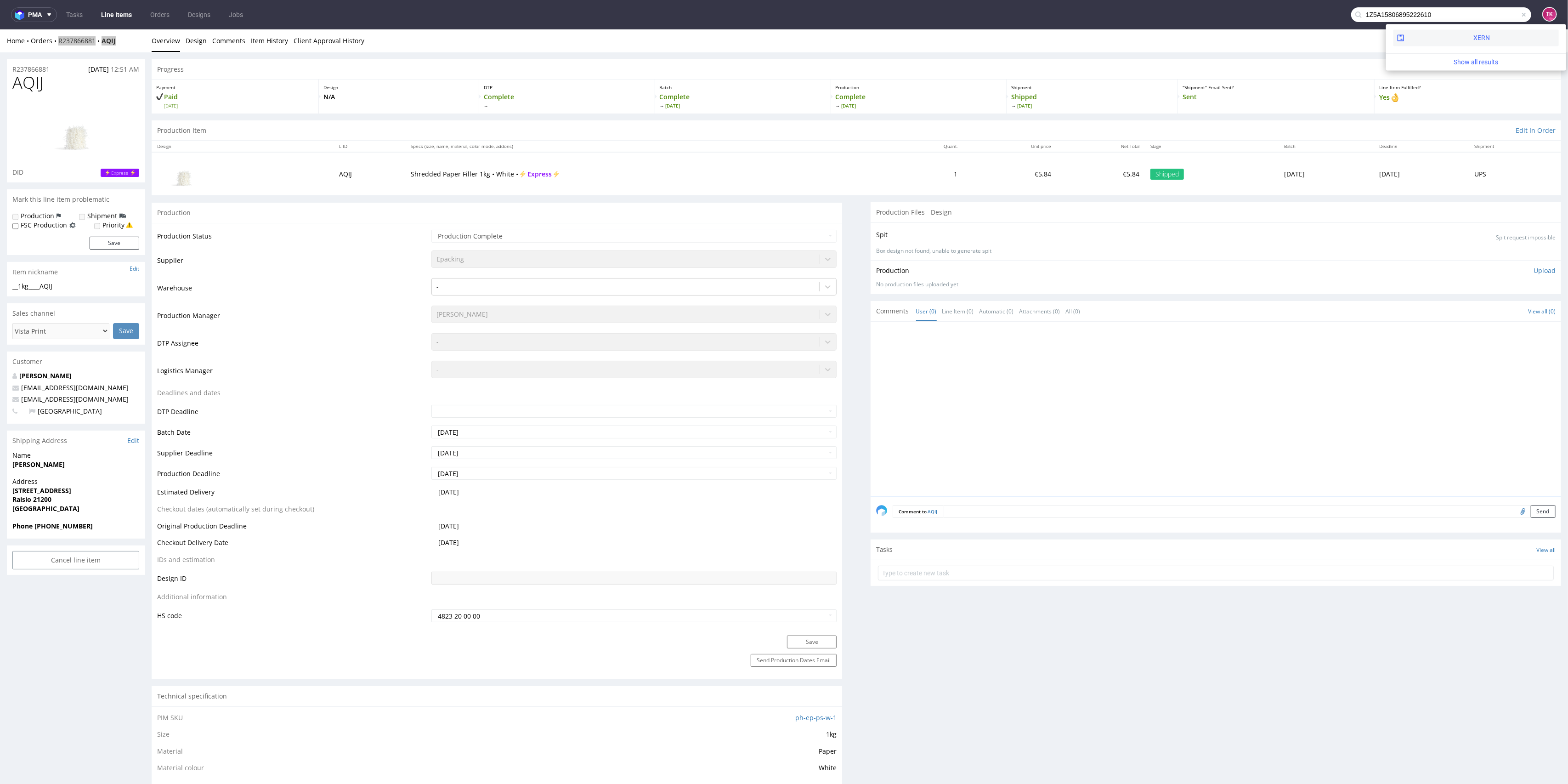
click at [1455, 36] on div "XERN" at bounding box center [1476, 37] width 165 height 16
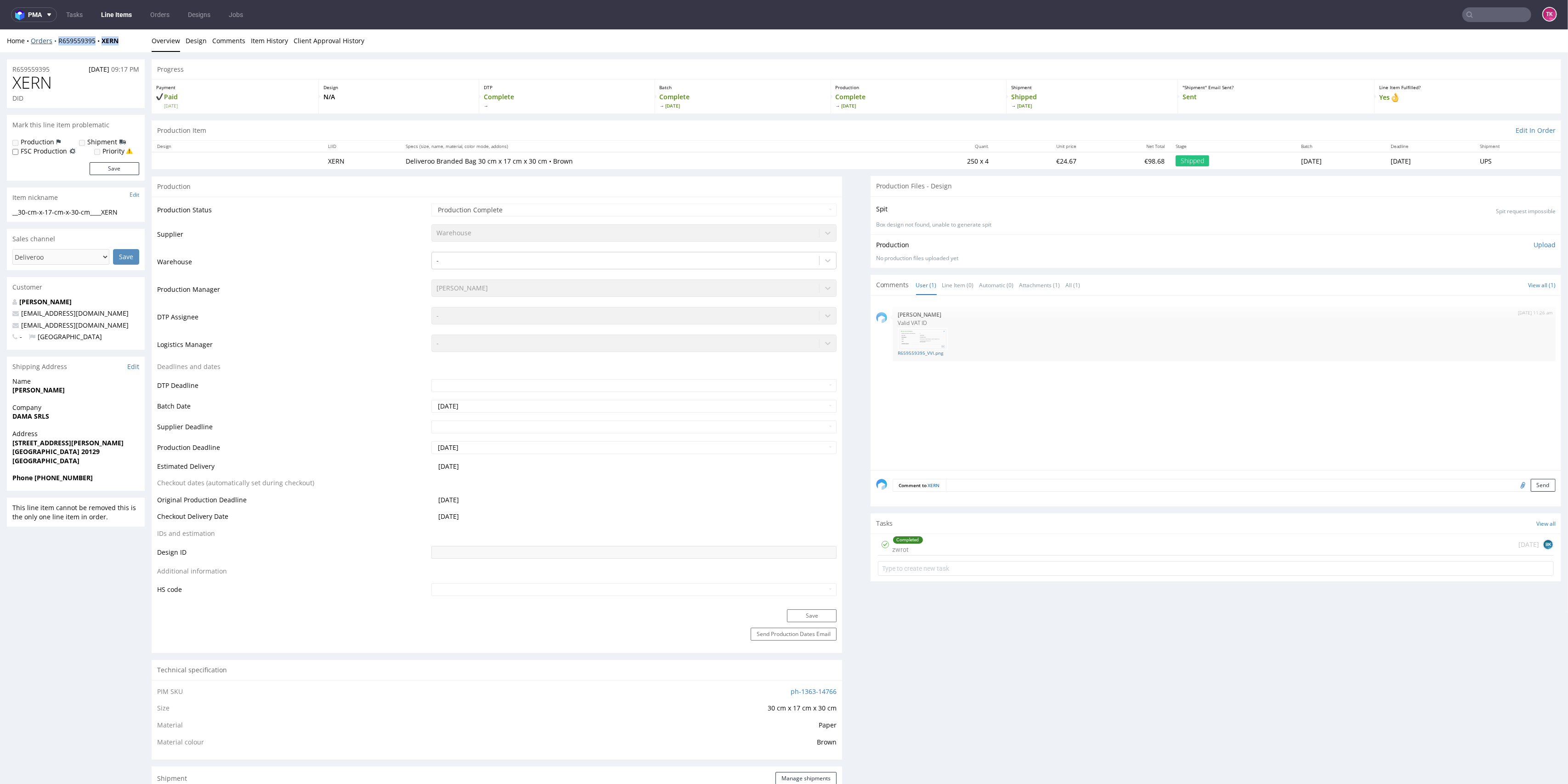
drag, startPoint x: 117, startPoint y: 36, endPoint x: 53, endPoint y: 39, distance: 64.1
click at [53, 39] on div "Home Orders R659559395 XERN Overview Design Comments Item History Client Approv…" at bounding box center [784, 40] width 1568 height 23
click at [1483, 13] on input "text" at bounding box center [1497, 15] width 69 height 15
paste input "1Z5A15806890558679"
type input "1Z5A15806890558679"
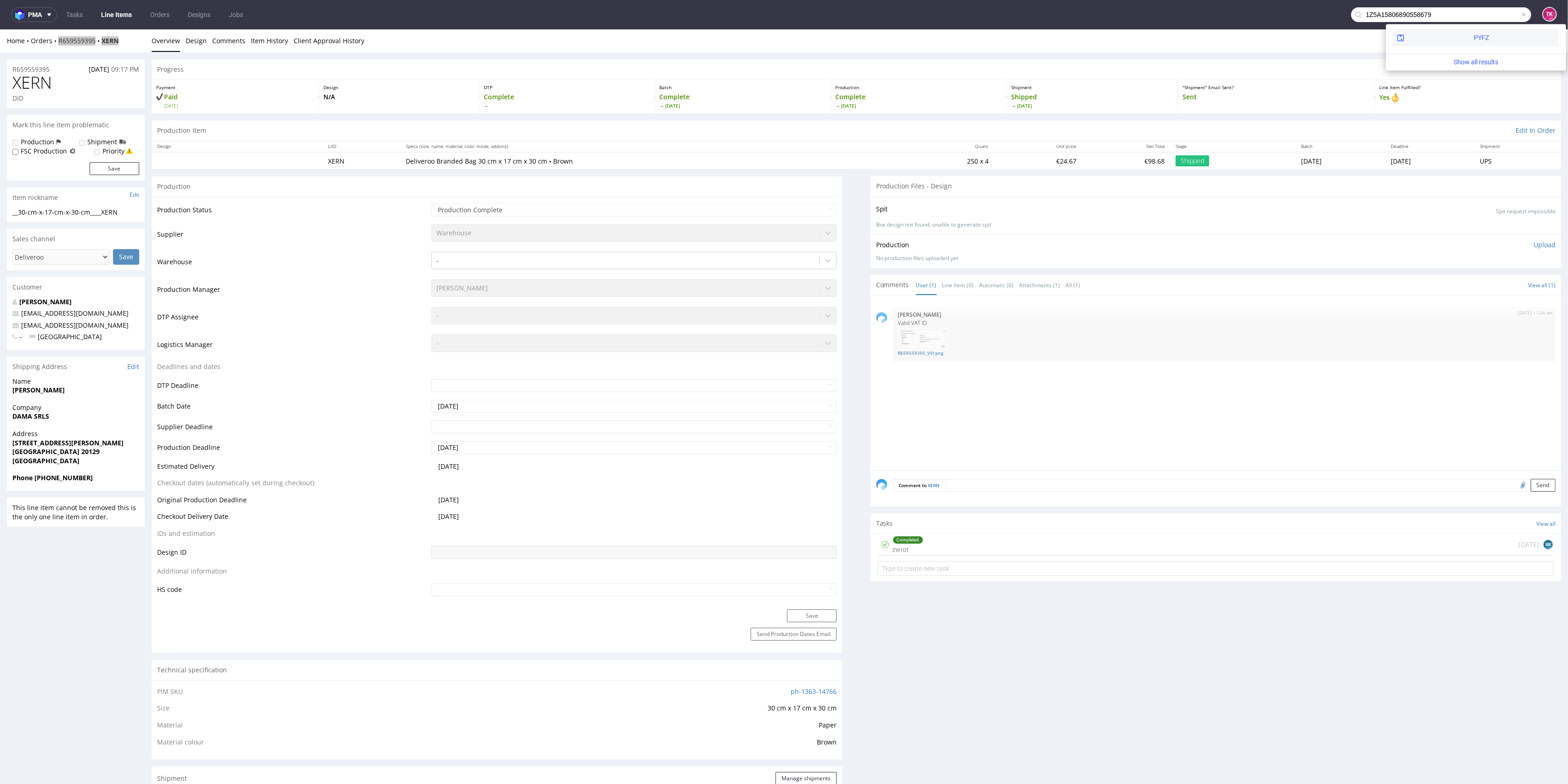
drag, startPoint x: 1430, startPoint y: 42, endPoint x: 1425, endPoint y: 15, distance: 27.5
click at [1430, 42] on div "PYFZ" at bounding box center [1476, 37] width 165 height 16
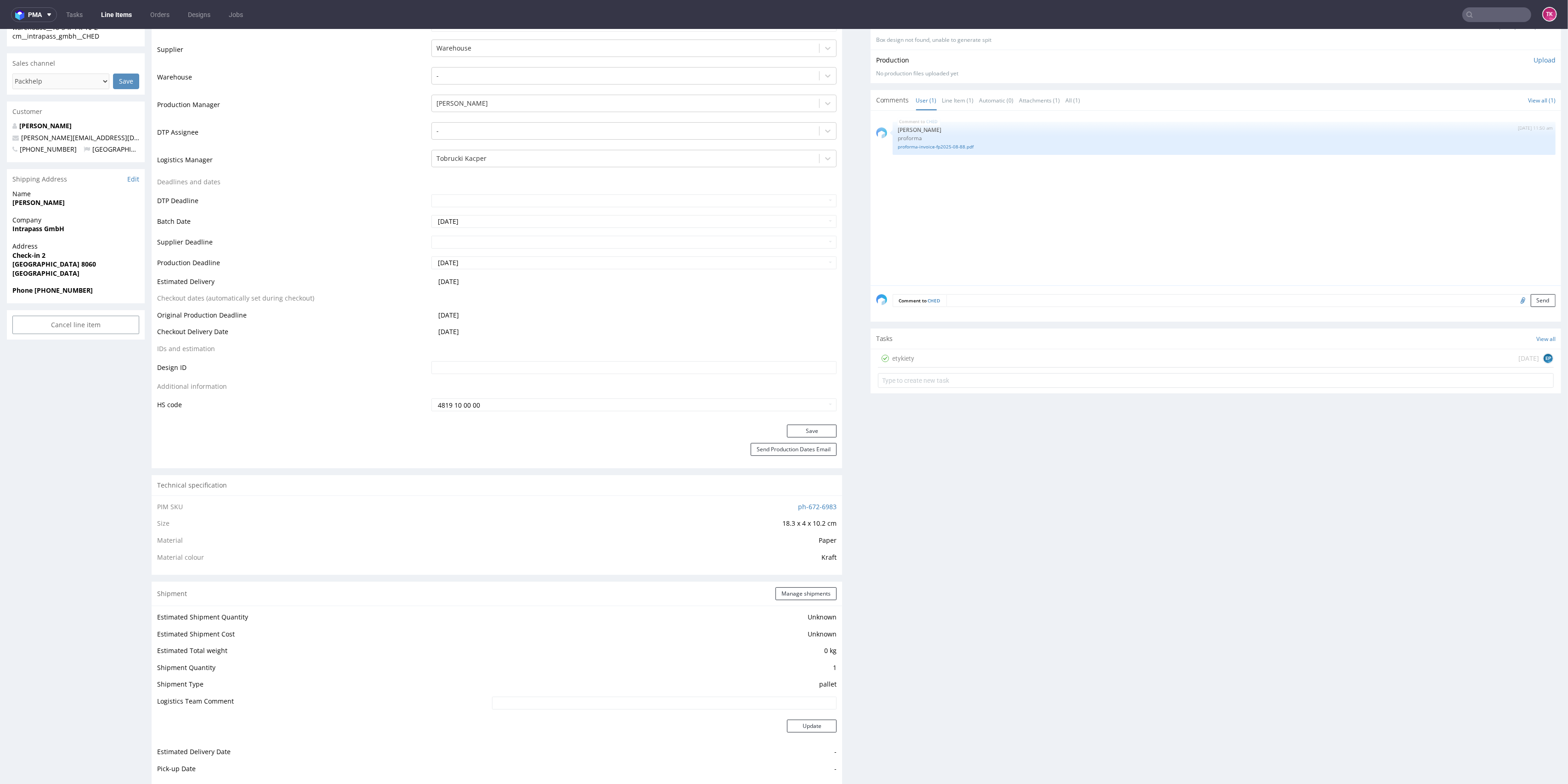
scroll to position [306, 0]
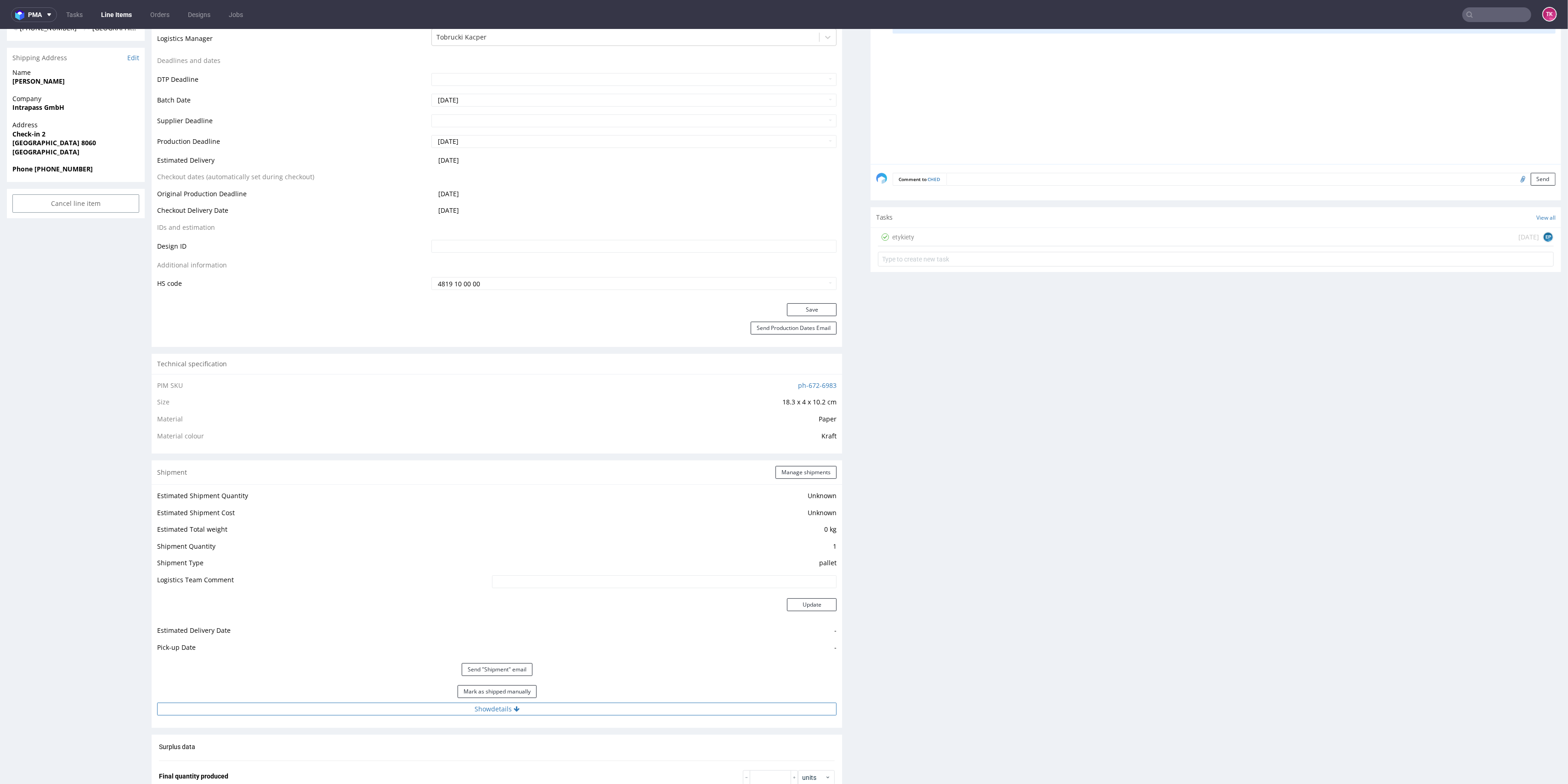
click at [590, 714] on button "Show details" at bounding box center [496, 709] width 680 height 13
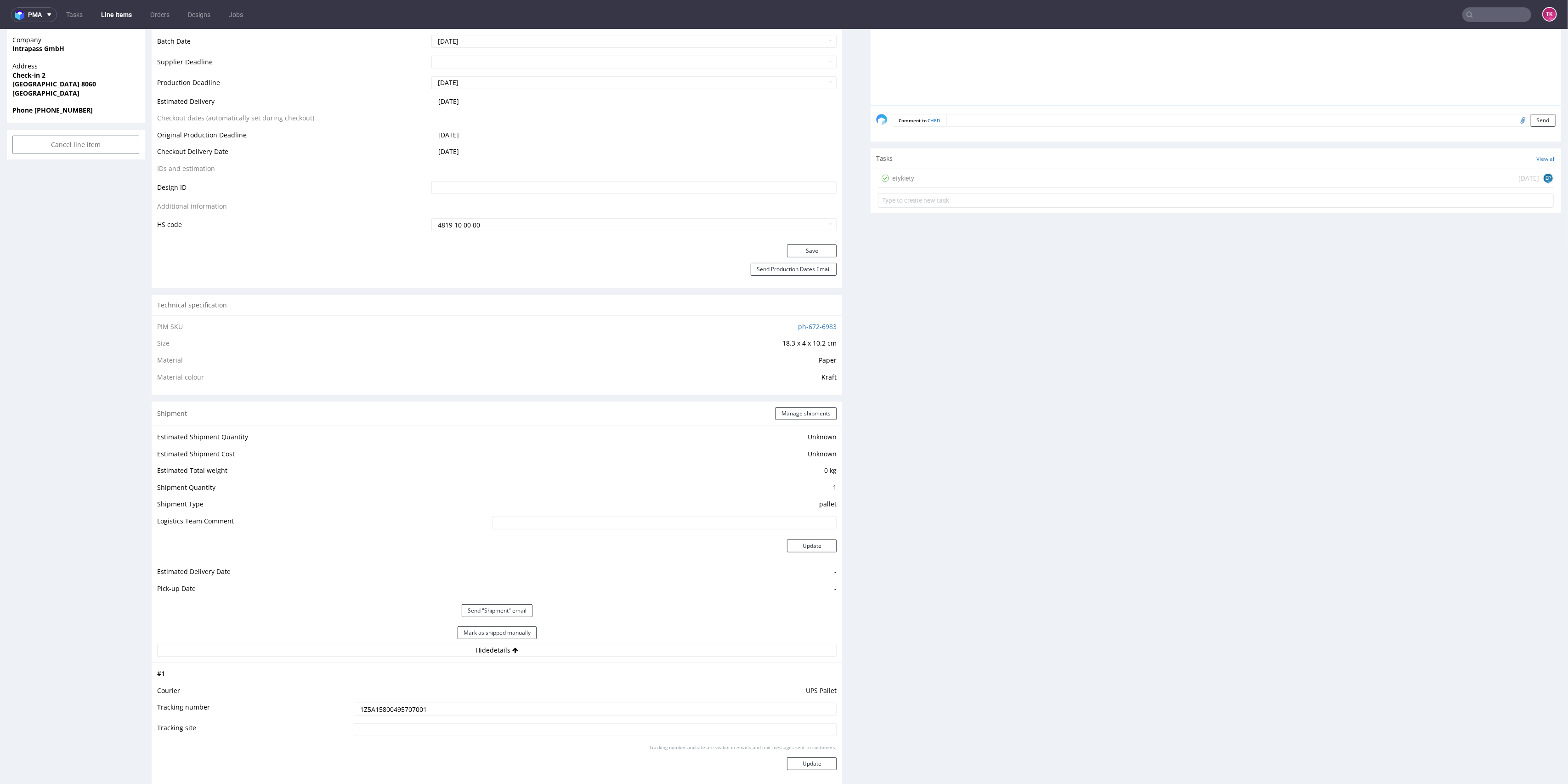
scroll to position [245, 0]
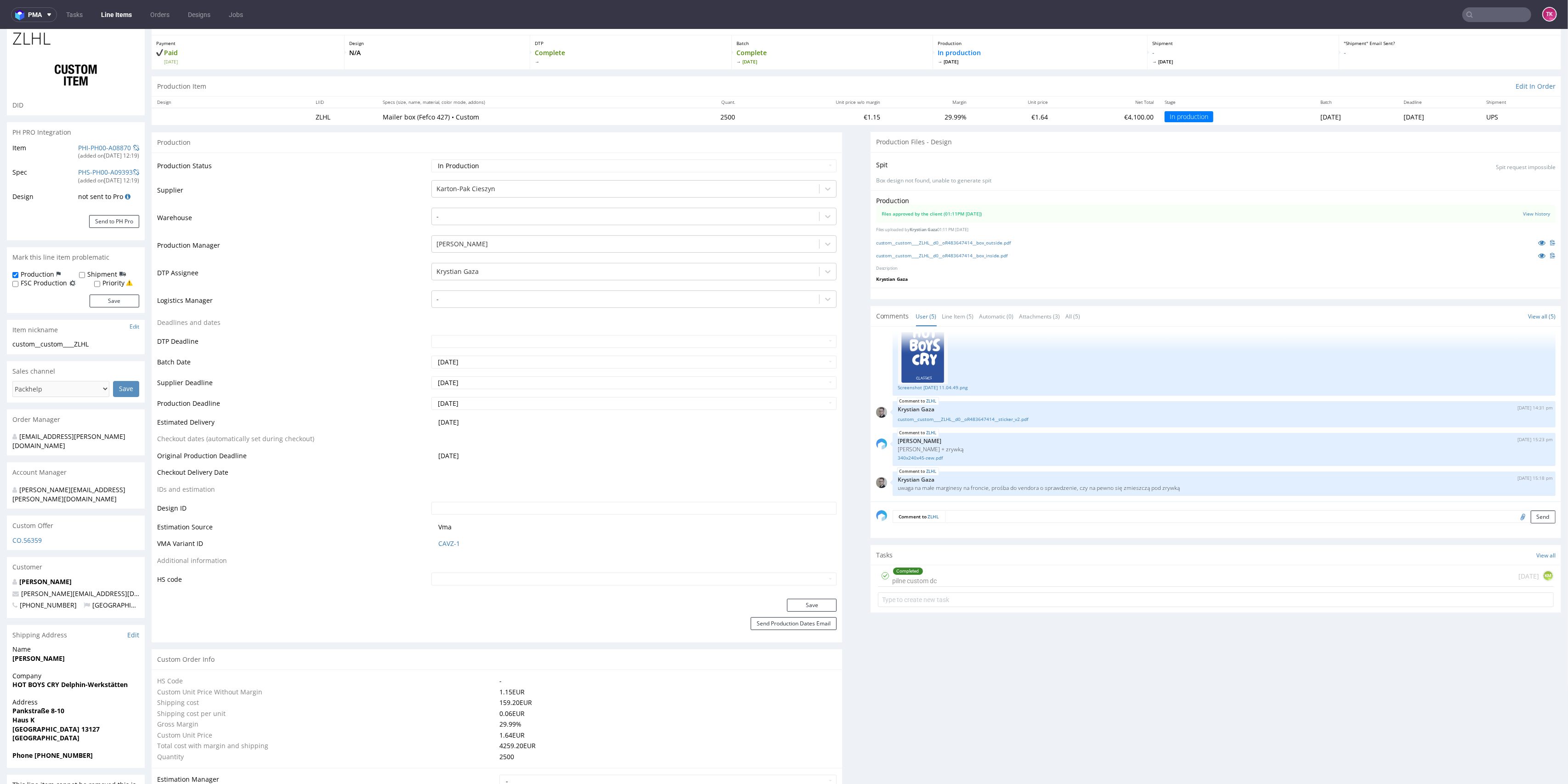
scroll to position [61, 0]
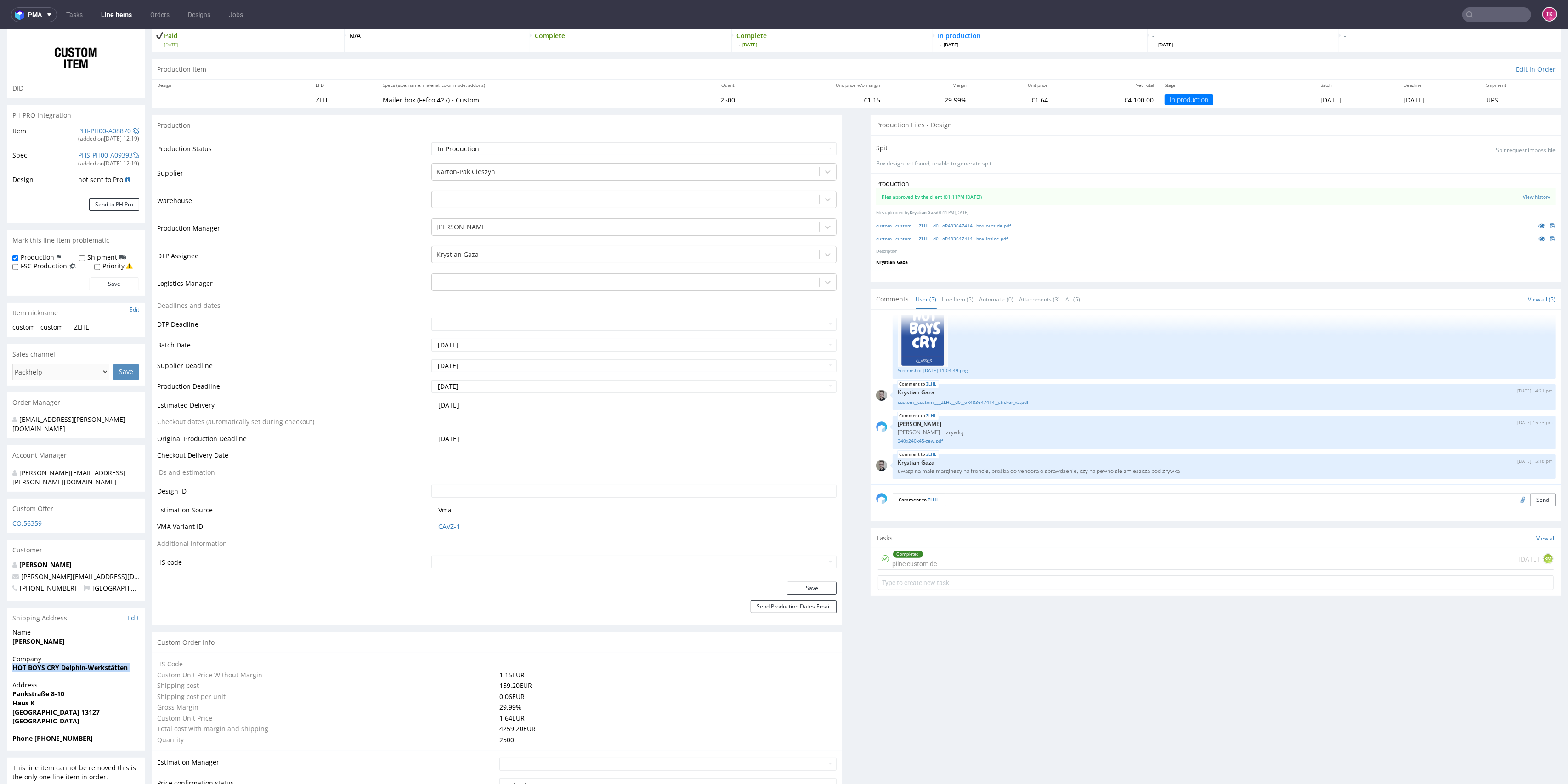
drag, startPoint x: 0, startPoint y: 646, endPoint x: 10, endPoint y: 663, distance: 19.7
copy strong "HOT BOYS CRY Delphin-Werkstätten"
drag, startPoint x: 11, startPoint y: 675, endPoint x: 66, endPoint y: 692, distance: 57.6
click at [66, 692] on div "Address Pankstraße 8-10 Haus K Berlin 13127 Germany" at bounding box center [76, 707] width 138 height 53
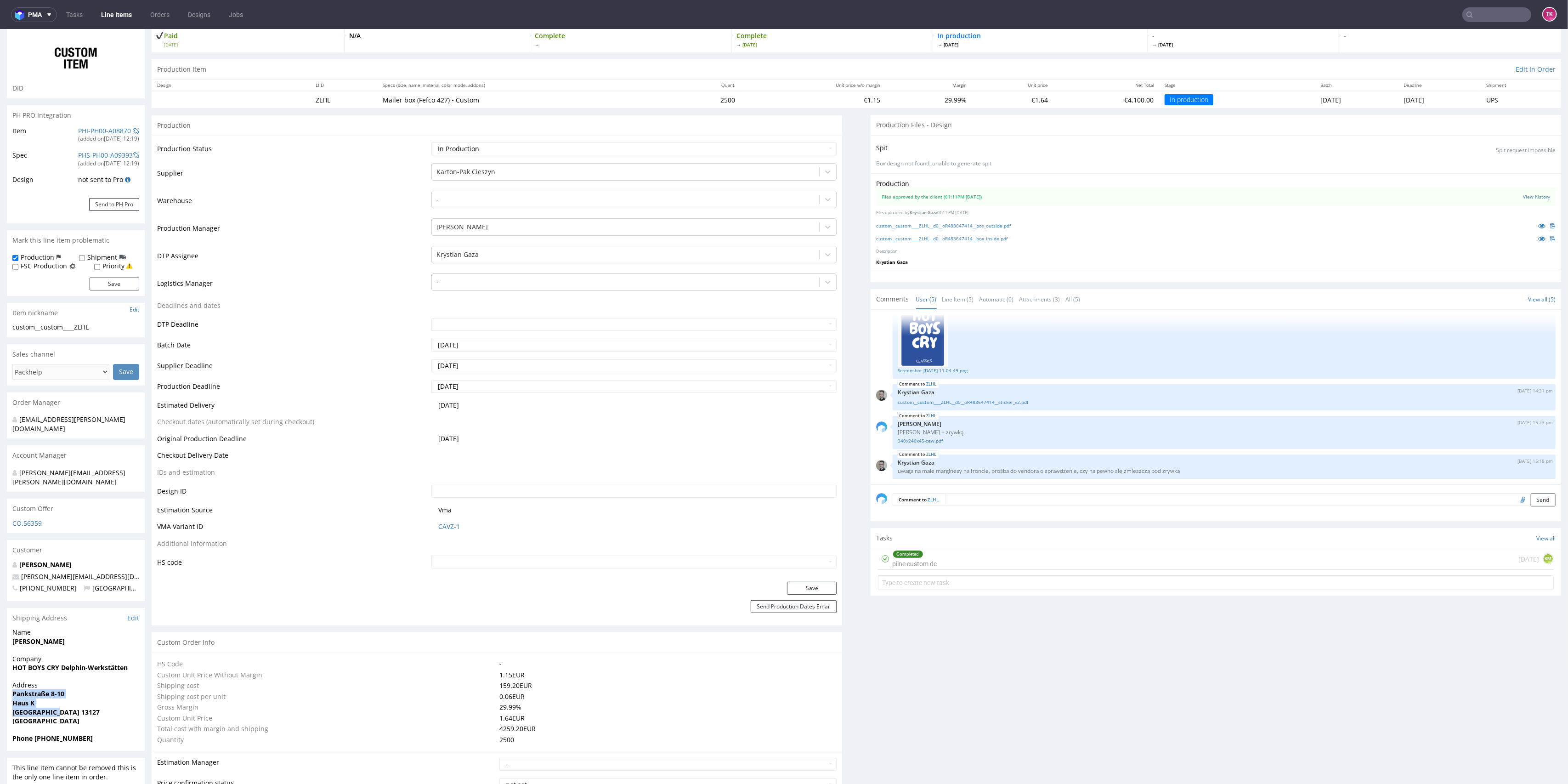
copy p "Pankstraße 8-10 Haus K Berlin 13127"
click at [44, 710] on div "Address Pankstraße 8-10 Haus K Berlin 13127 Germany" at bounding box center [76, 707] width 138 height 53
drag, startPoint x: 35, startPoint y: 720, endPoint x: 82, endPoint y: 726, distance: 47.4
click at [82, 734] on div "Phone +4917663097482" at bounding box center [76, 743] width 138 height 18
copy strong "+491766309748"
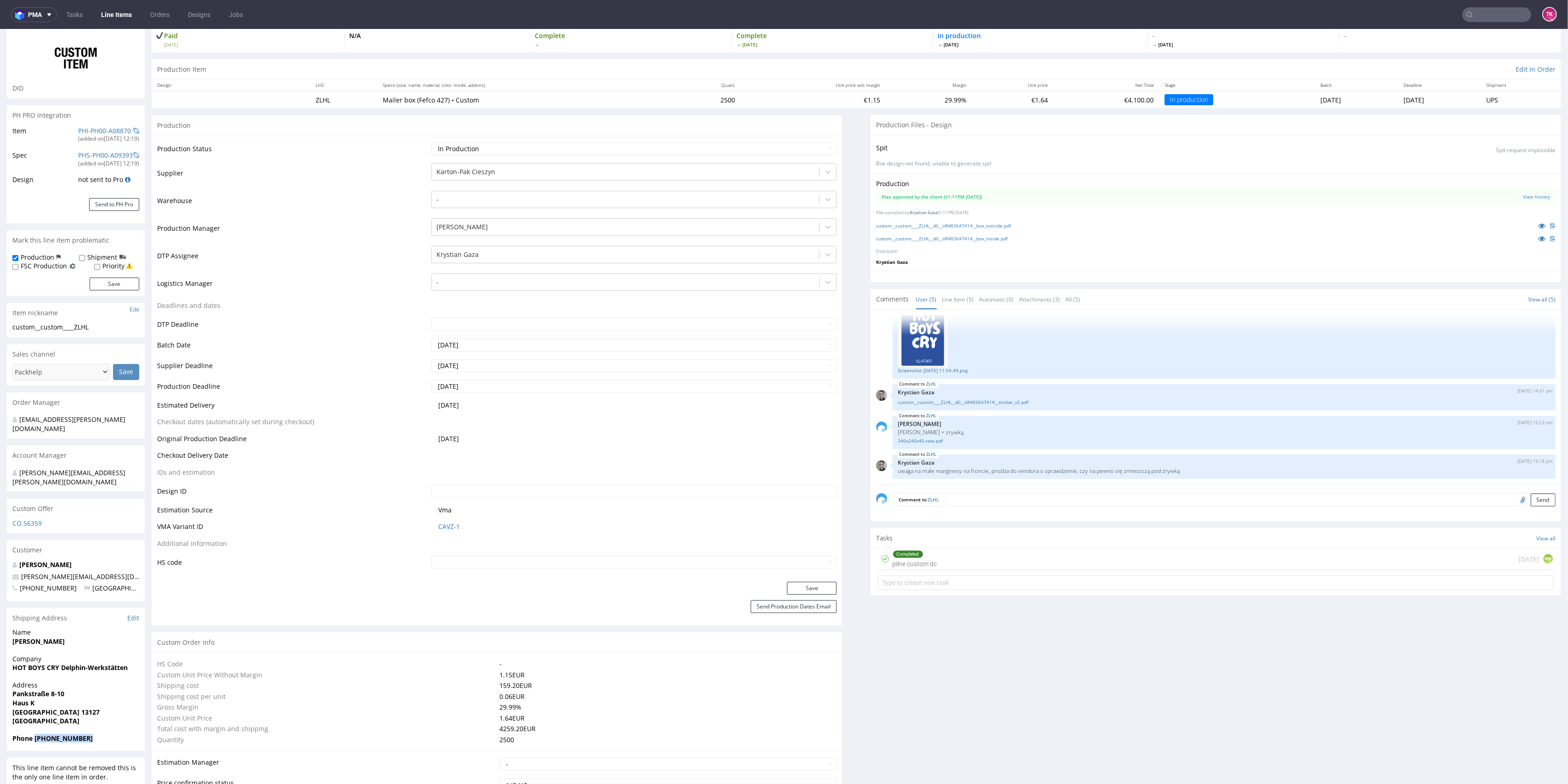
drag, startPoint x: 88, startPoint y: 718, endPoint x: 35, endPoint y: 724, distance: 53.3
click at [35, 734] on span "Phone +4917663097482" at bounding box center [75, 738] width 127 height 9
copy strong "+4917663097482"
drag, startPoint x: 87, startPoint y: 565, endPoint x: 43, endPoint y: 557, distance: 44.7
click at [40, 560] on div "Nicolaus Alexander alex@mstry-berlin.de +4917663097482 Germany" at bounding box center [76, 581] width 138 height 40
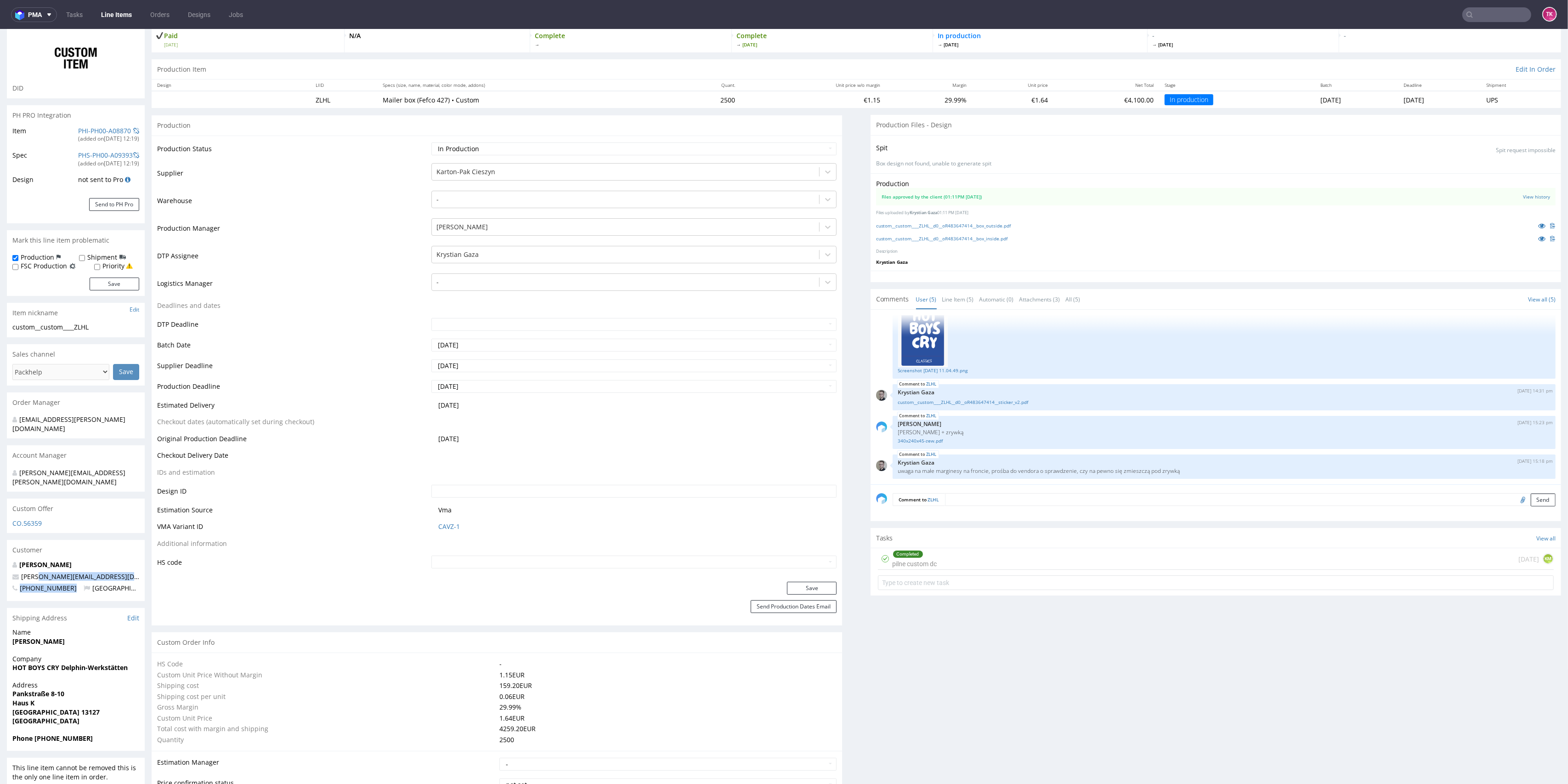
click at [97, 560] on div "Nicolaus Alexander alex@mstry-berlin.de +4917663097482 Germany" at bounding box center [76, 581] width 138 height 40
drag, startPoint x: 96, startPoint y: 555, endPoint x: 0, endPoint y: 557, distance: 96.0
copy span "alex@mstry-berlin.de"
click at [117, 15] on link "Line Items" at bounding box center [117, 15] width 42 height 15
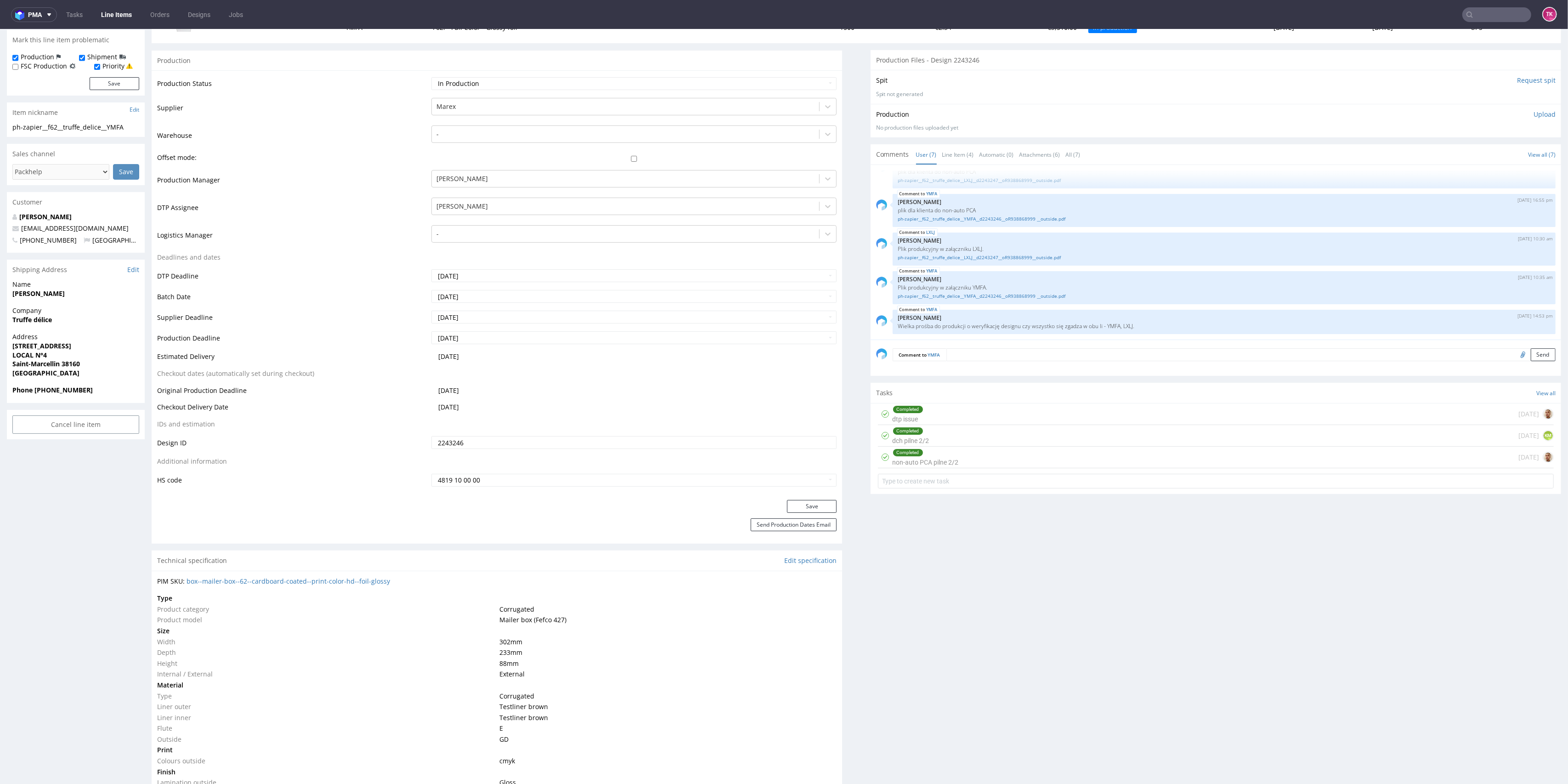
scroll to position [368, 0]
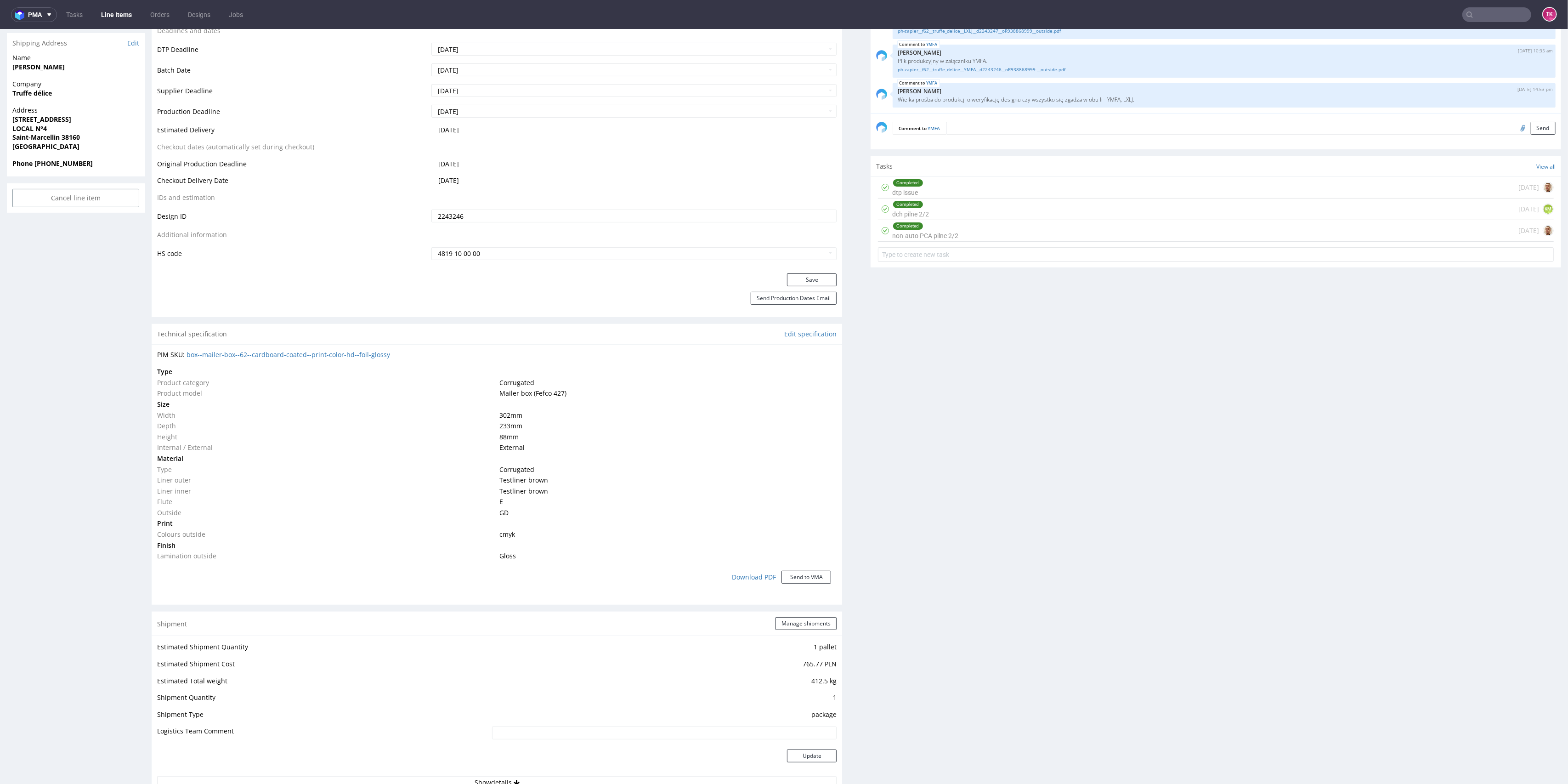
click at [110, 13] on link "Line Items" at bounding box center [117, 15] width 42 height 15
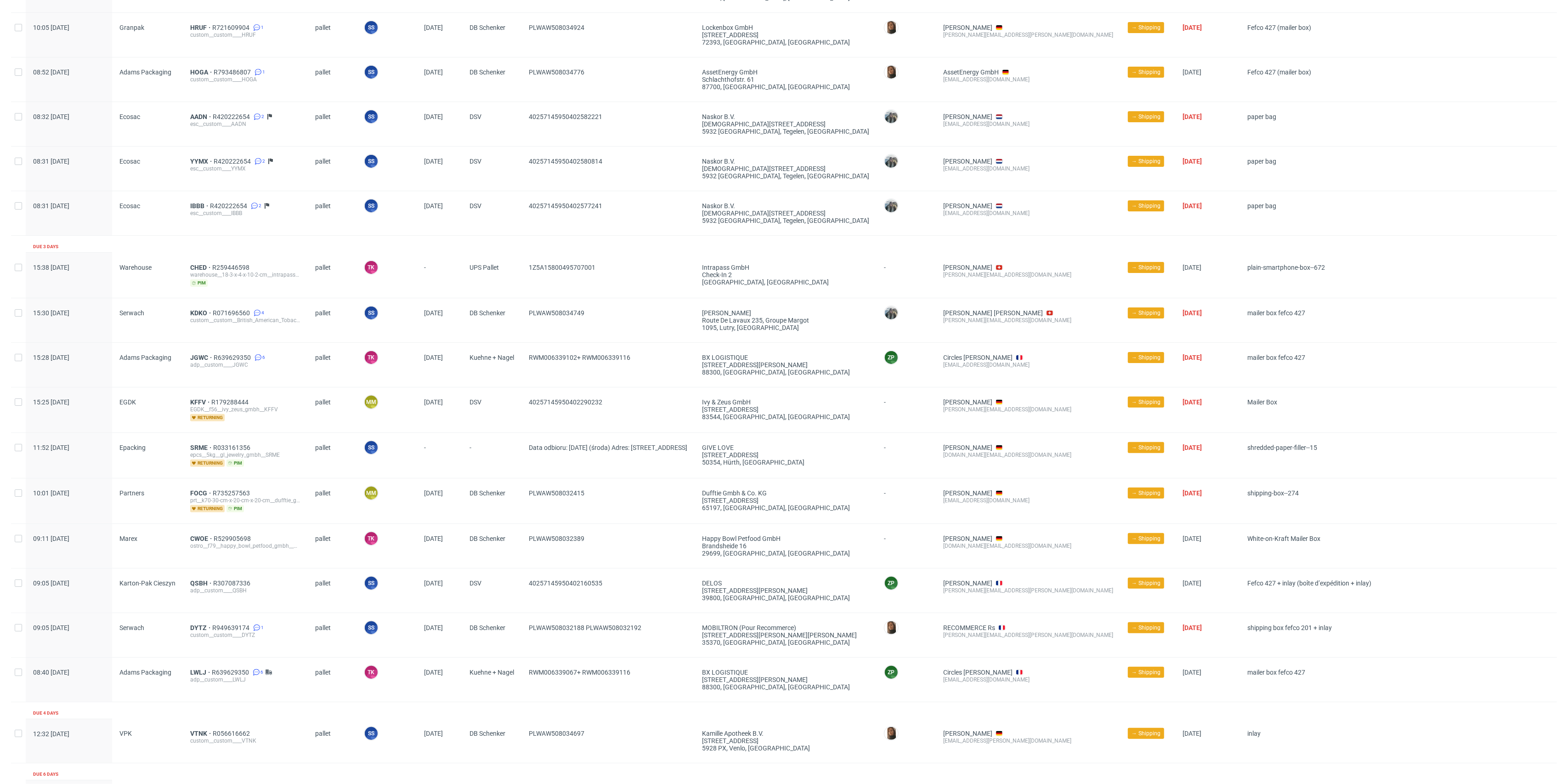
scroll to position [279, 0]
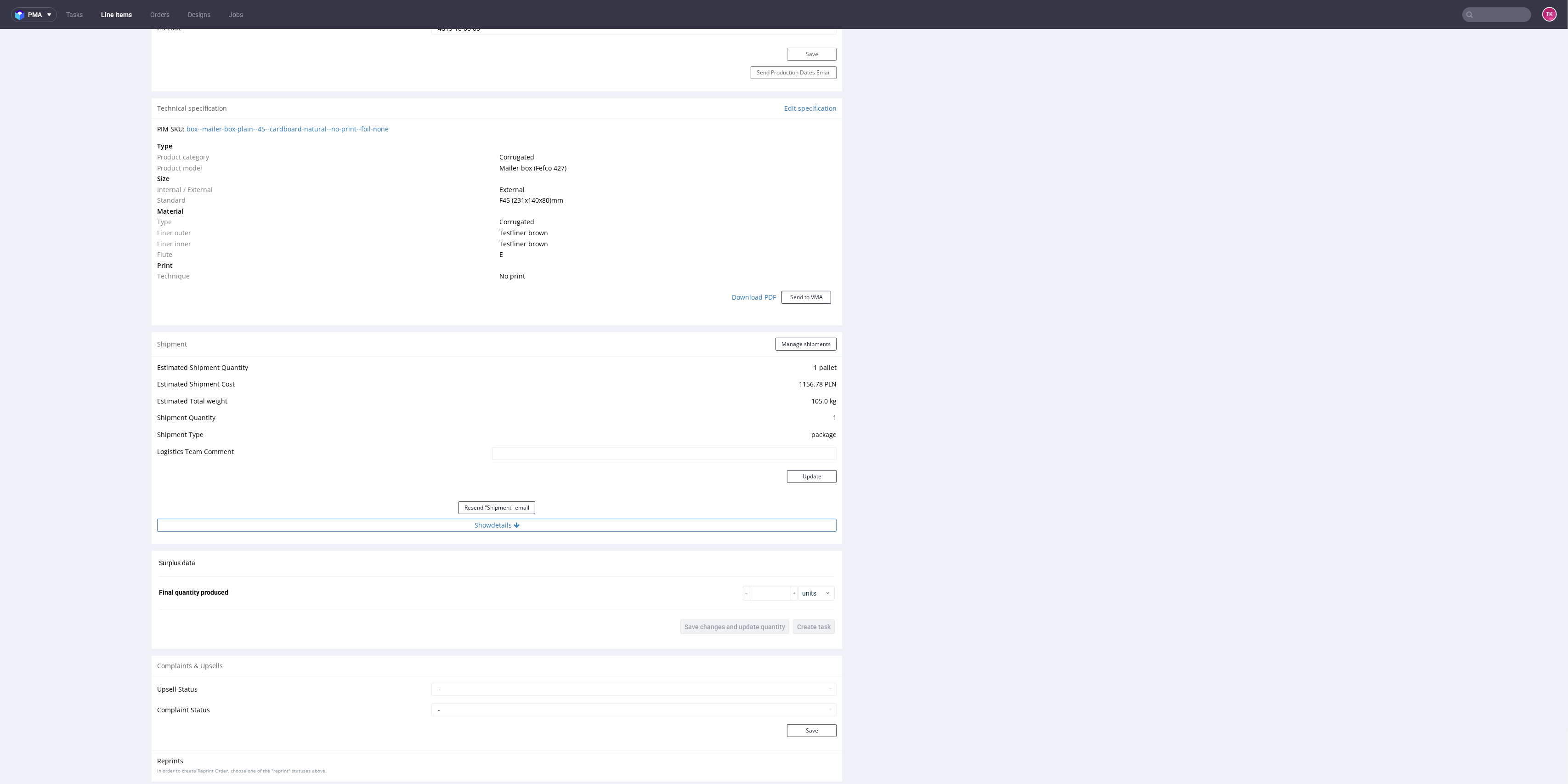
scroll to position [674, 0]
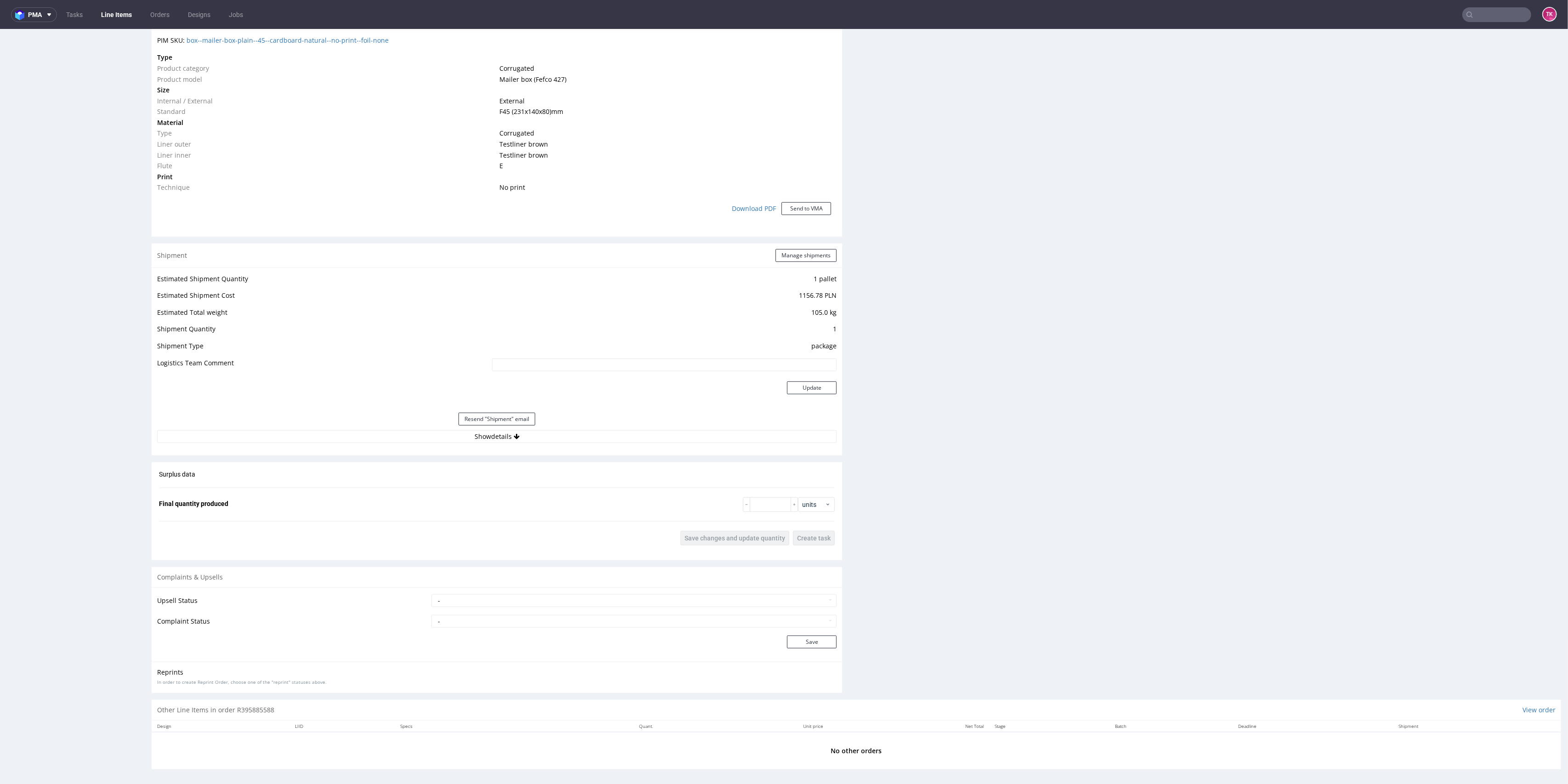
click at [633, 421] on div "Resend "Shipment" email" at bounding box center [496, 419] width 680 height 22
click at [633, 432] on button "Show details" at bounding box center [496, 437] width 680 height 13
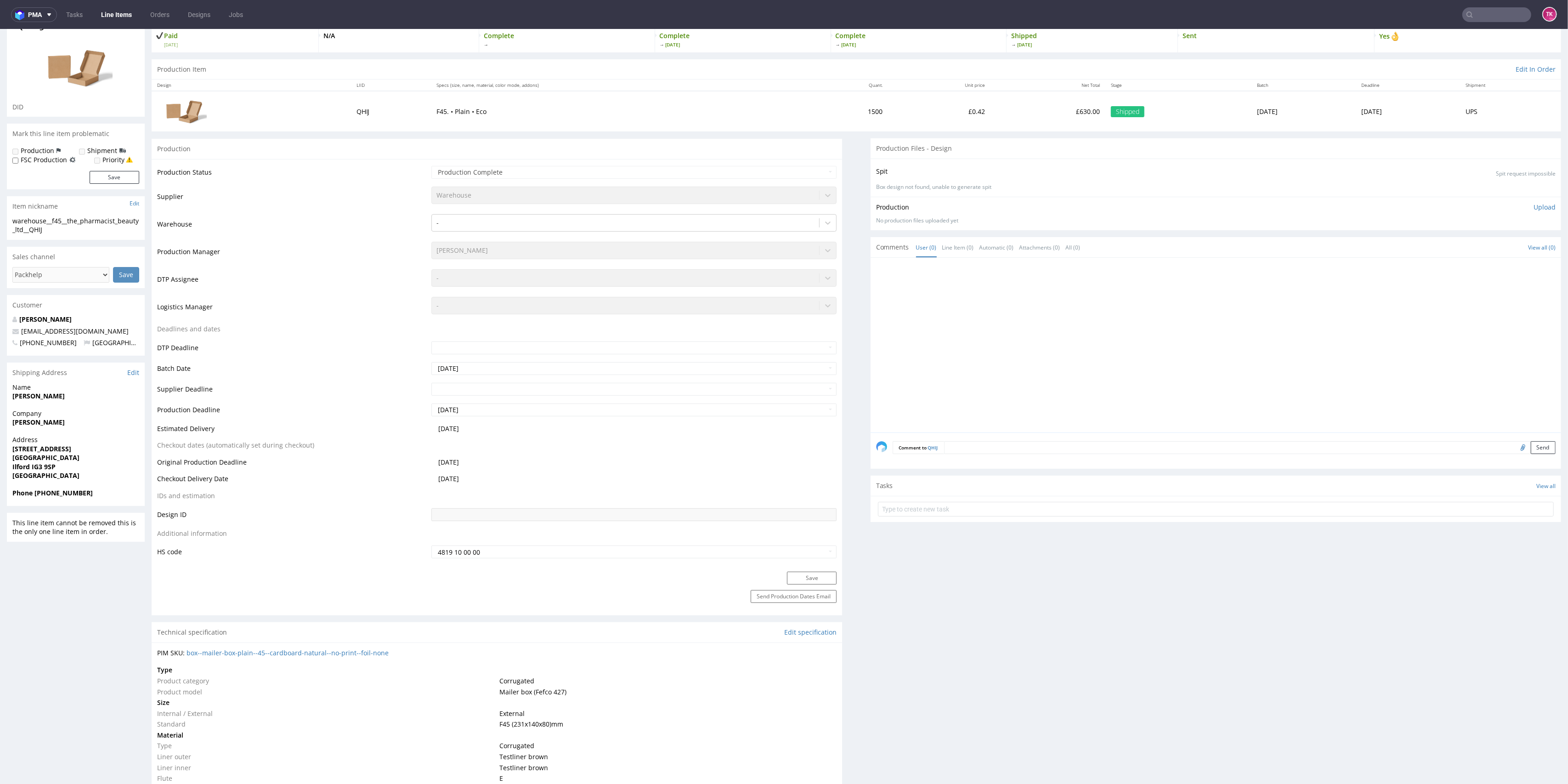
scroll to position [0, 0]
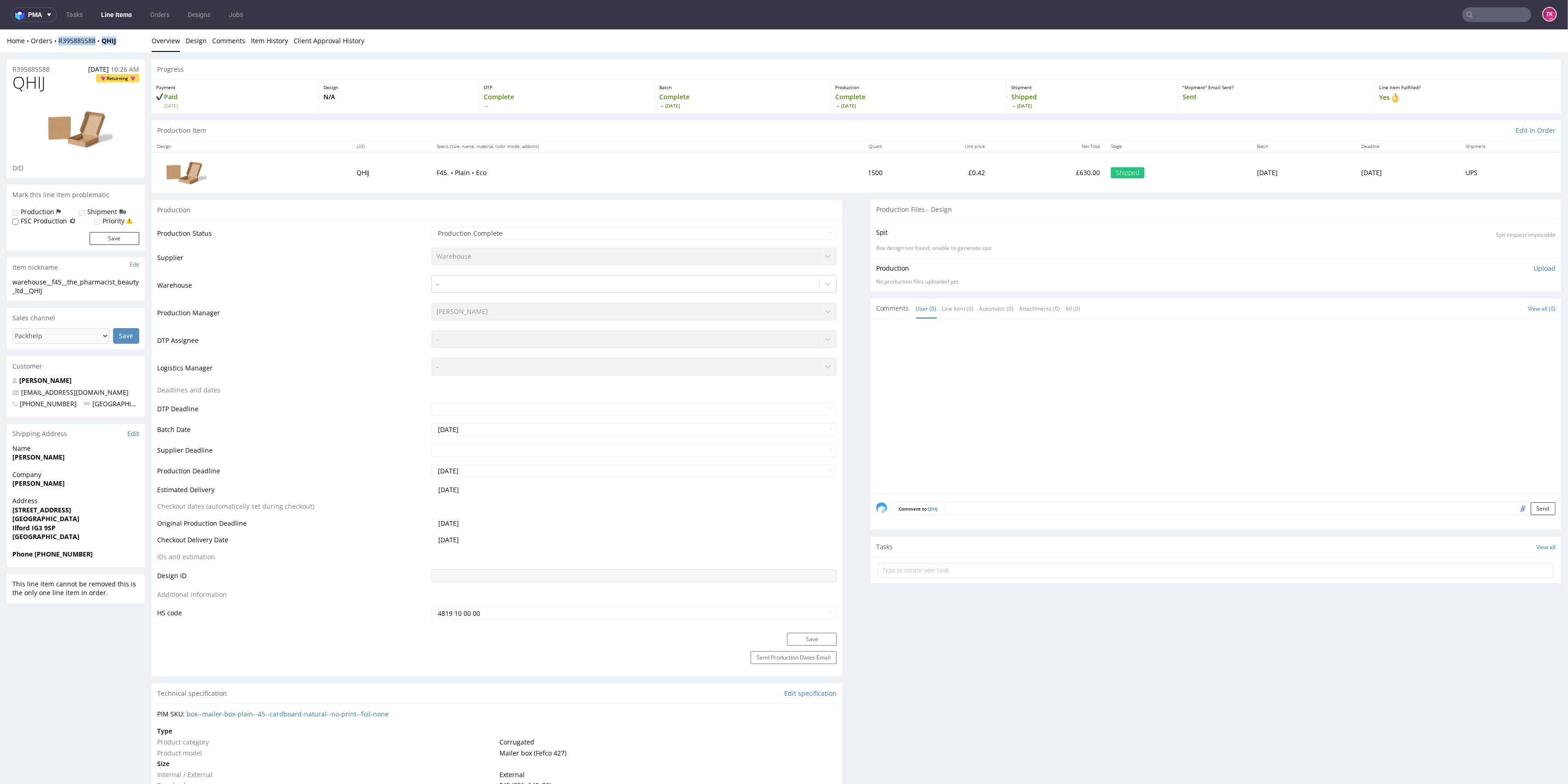
drag, startPoint x: 121, startPoint y: 36, endPoint x: 55, endPoint y: 46, distance: 66.8
click at [55, 46] on div "Home Orders R395885588 QHIJ Overview Design Comments Item History Client Approv…" at bounding box center [784, 40] width 1568 height 23
copy div "R395885588 QHIJ"
click at [1464, 16] on input "text" at bounding box center [1442, 15] width 180 height 15
paste input "1Z5A15806897891699"
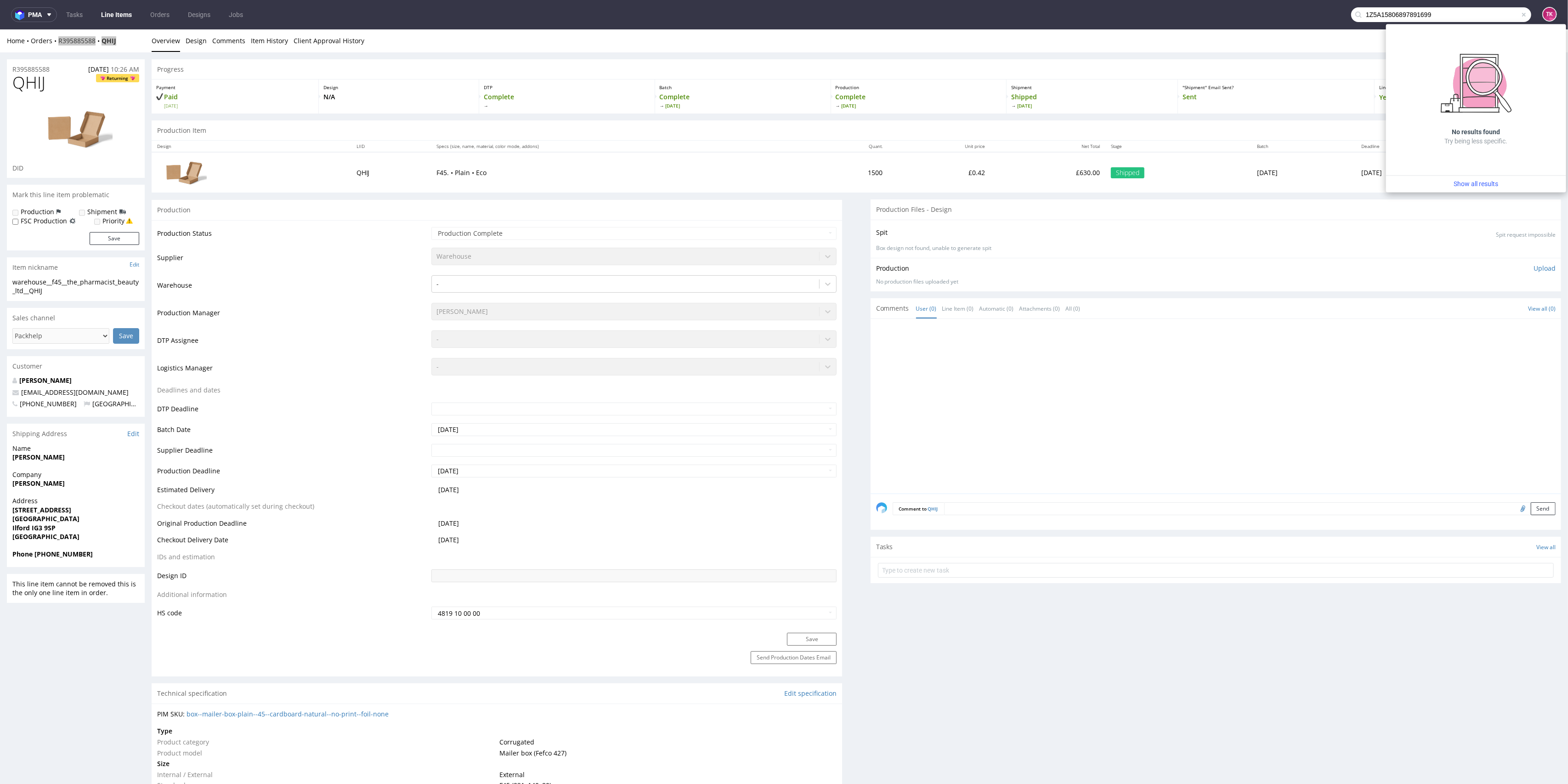
drag, startPoint x: 1464, startPoint y: 16, endPoint x: 1435, endPoint y: 24, distance: 30.1
click at [1435, 24] on body "pma Tasks Line Items Orders Designs Jobs 1Z5A15806897891699 TK Unknown error. i…" at bounding box center [784, 392] width 1568 height 784
type input "1Z5A1580689789169"
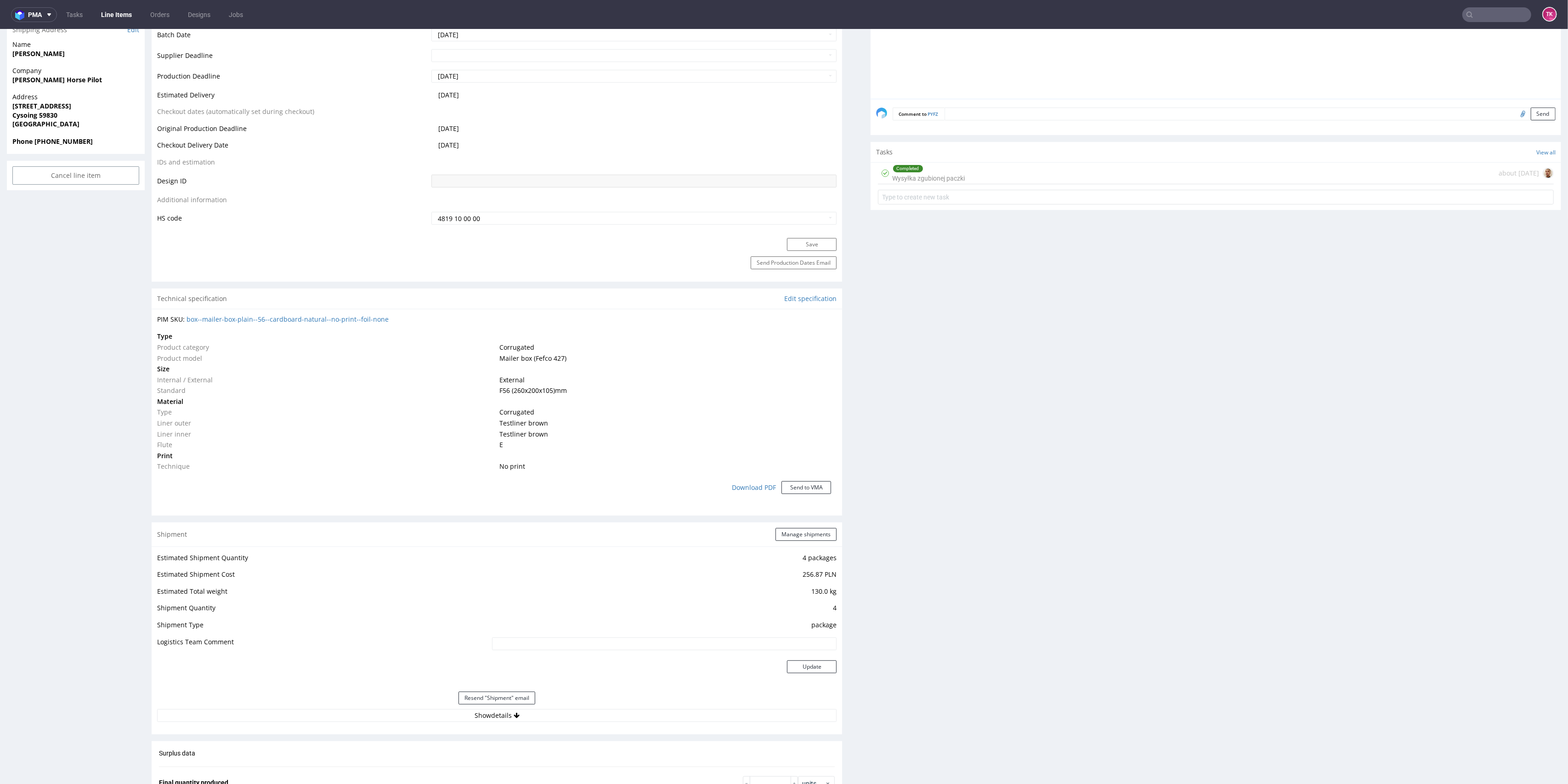
scroll to position [612, 0]
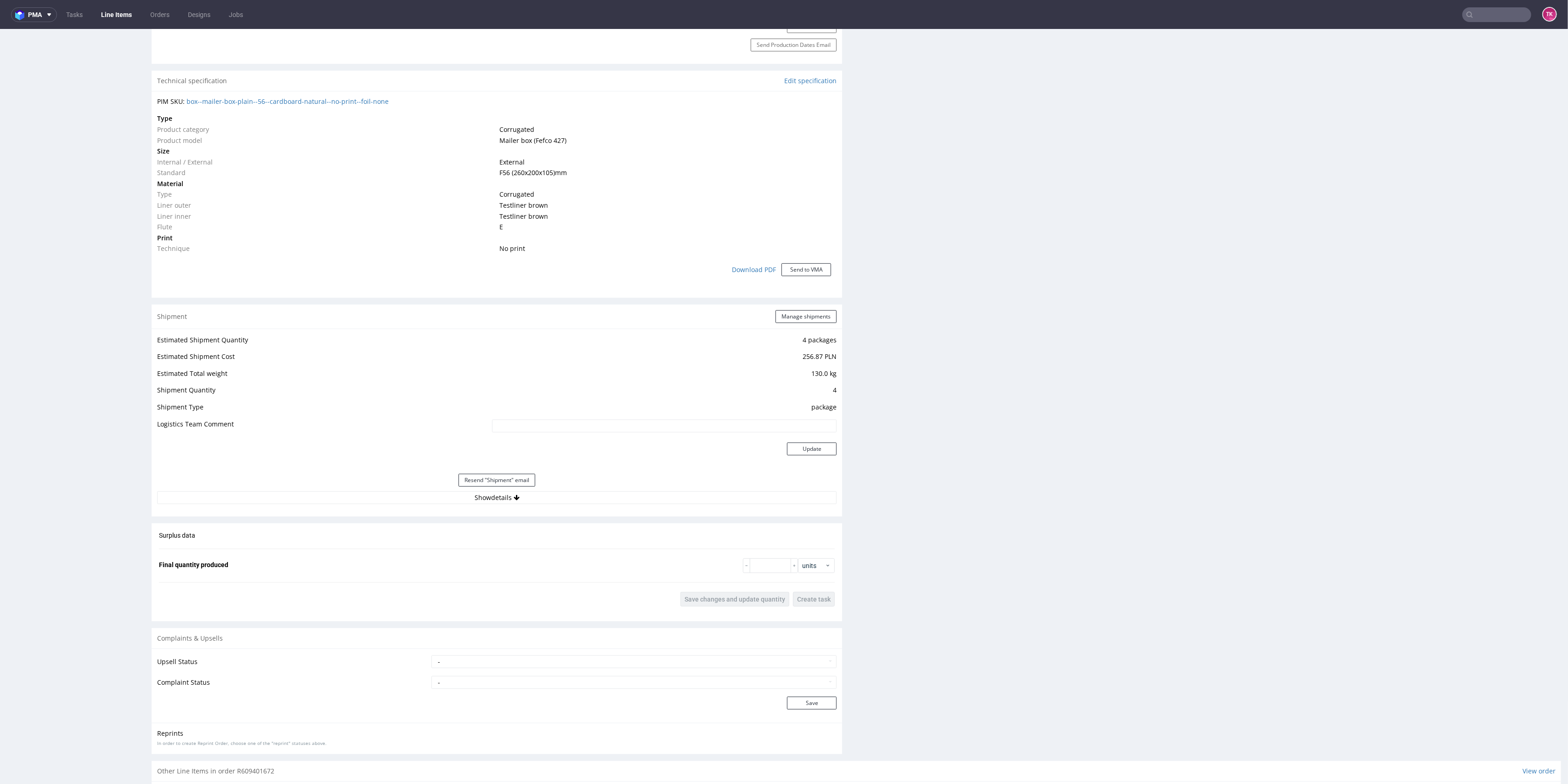
drag, startPoint x: 566, startPoint y: 512, endPoint x: 562, endPoint y: 503, distance: 9.8
click at [564, 505] on div "Shipment Manage shipments Estimated Shipment Quantity 4 packages Estimated Ship…" at bounding box center [496, 411] width 691 height 212
click at [562, 503] on div "Estimated Shipment Quantity 4 packages Estimated Shipment Cost 256.87 PLN Estim…" at bounding box center [496, 420] width 691 height 181
click at [561, 496] on button "Show details" at bounding box center [496, 498] width 680 height 13
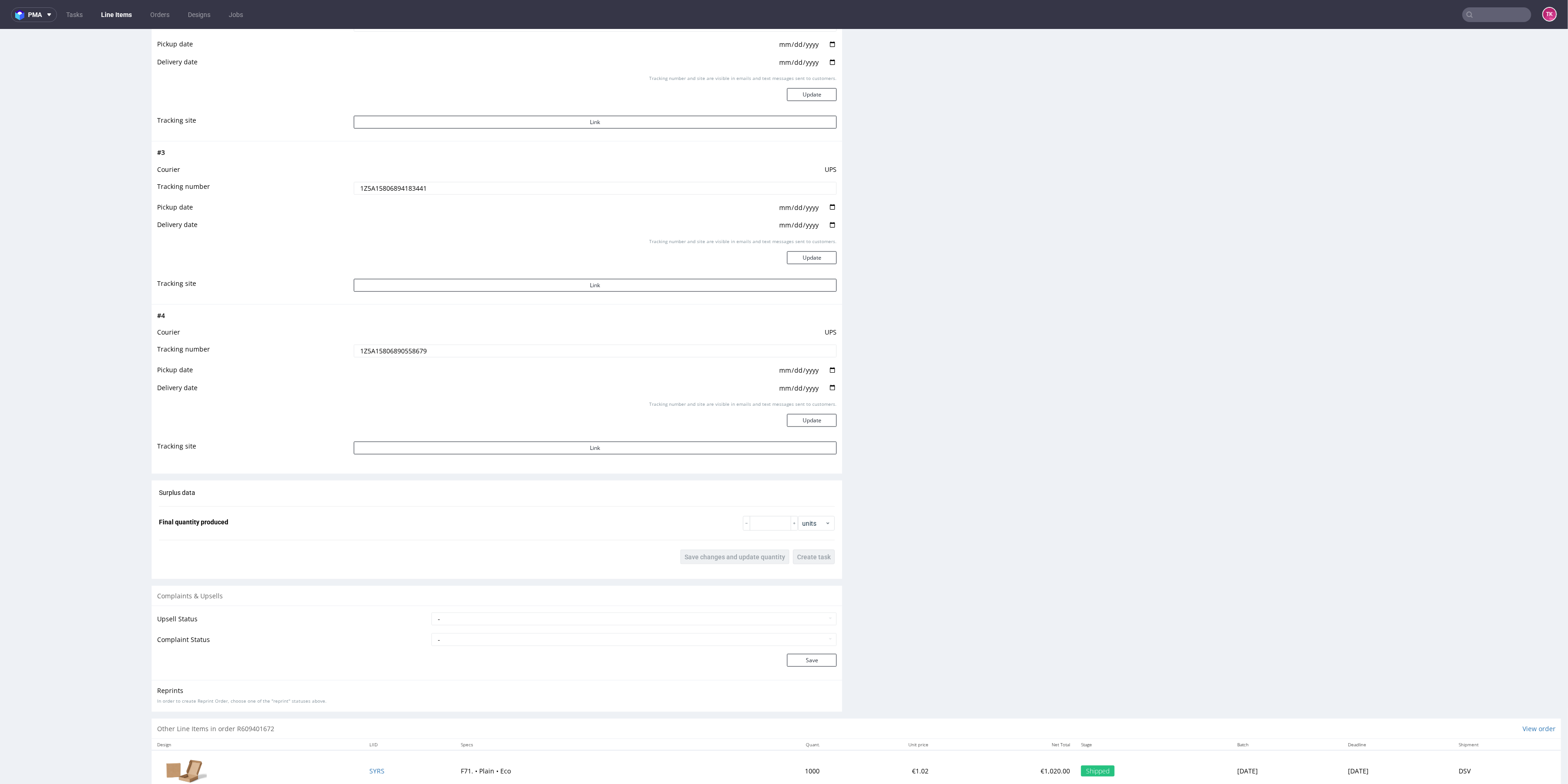
scroll to position [1331, 0]
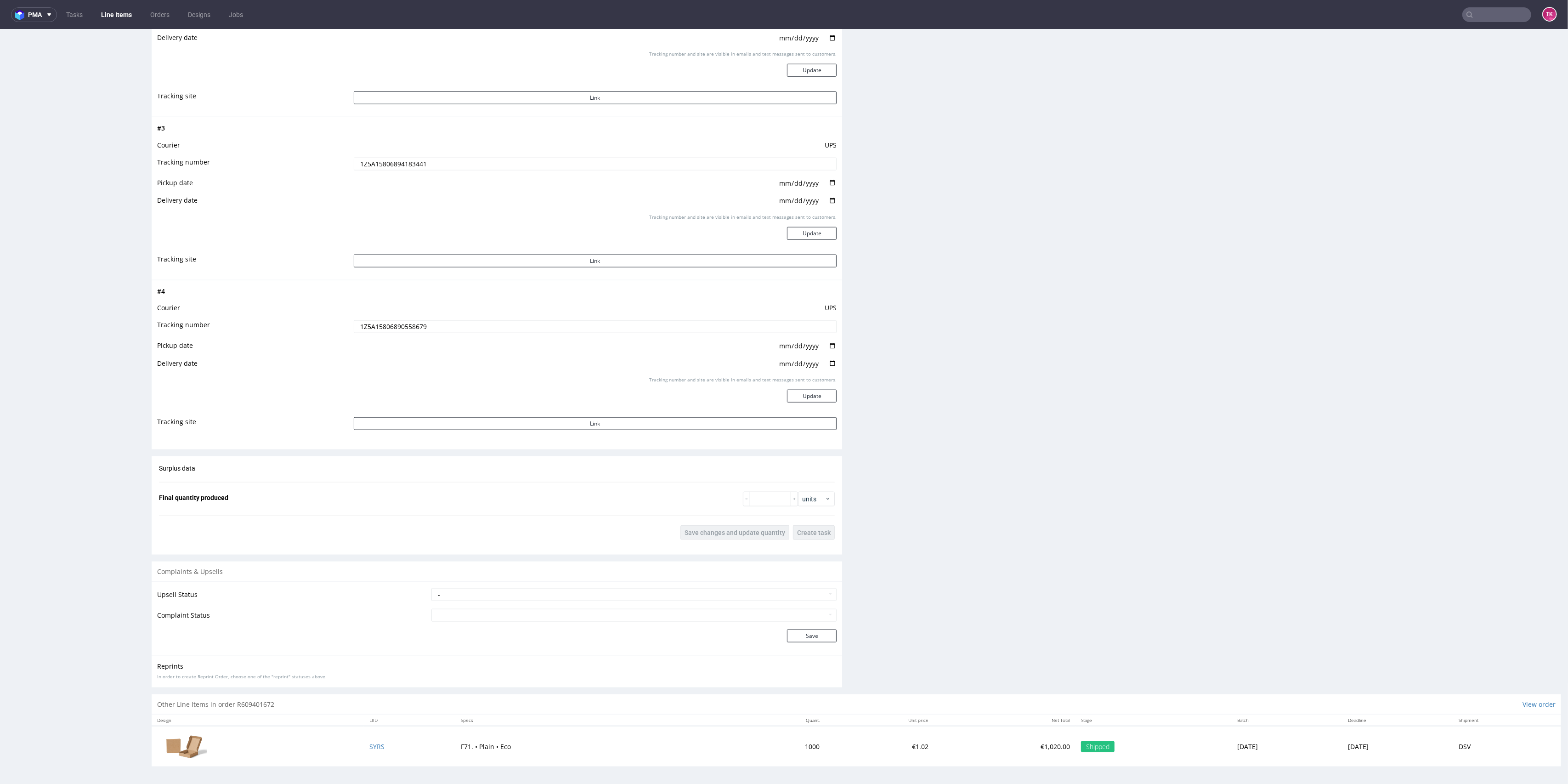
click at [1515, 7] on div at bounding box center [1497, 15] width 69 height 15
paste input "1Z5A15806899984335"
click at [1503, 13] on input "text" at bounding box center [1497, 15] width 69 height 15
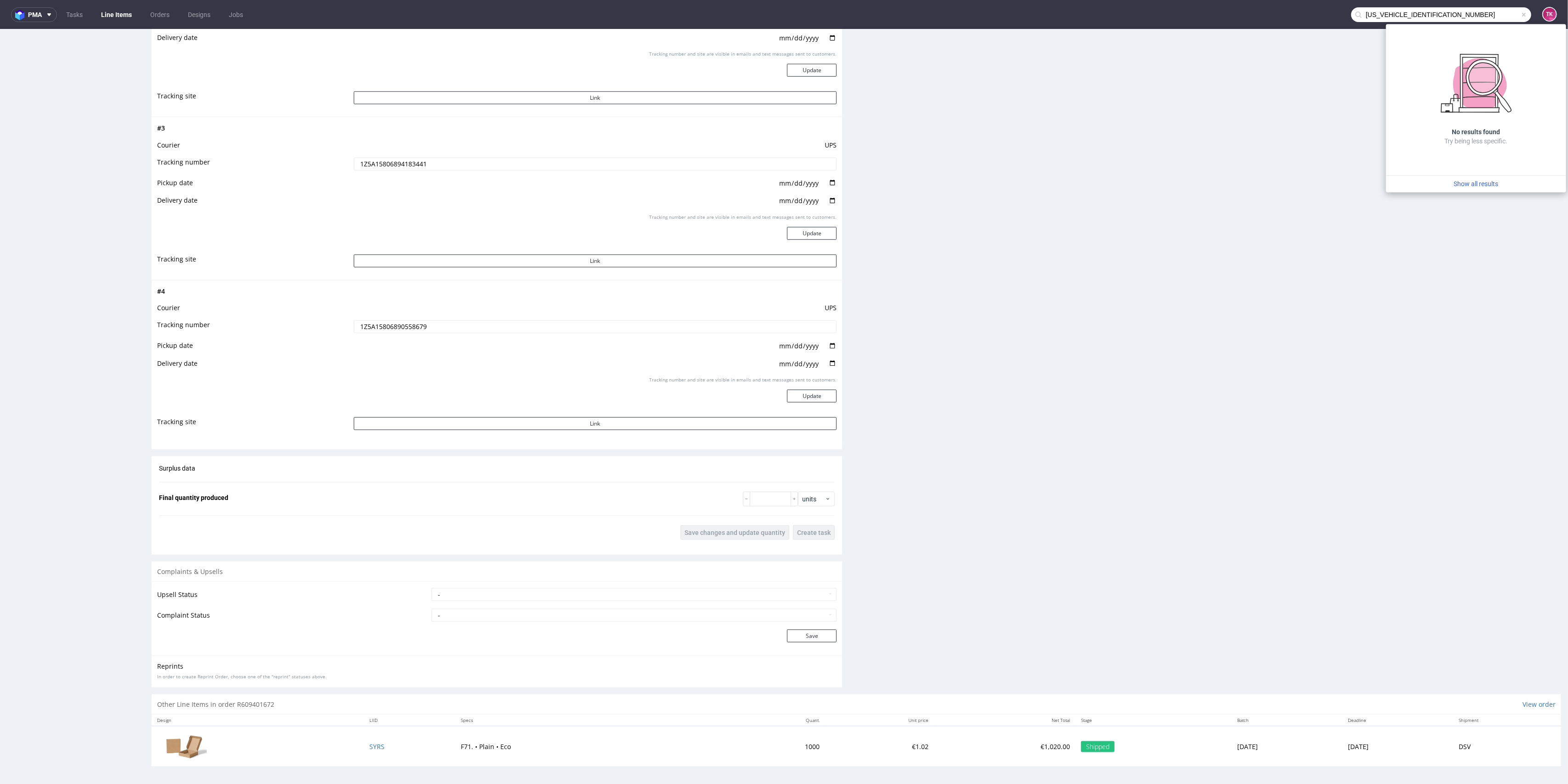
drag, startPoint x: 1467, startPoint y: 20, endPoint x: 848, endPoint y: -2, distance: 619.4
click at [848, 0] on html "pma Tasks Line Items Orders Designs Jobs 1Z5A1580689998433 TK Unknown error. if…" at bounding box center [784, 392] width 1568 height 784
paste input "80333395"
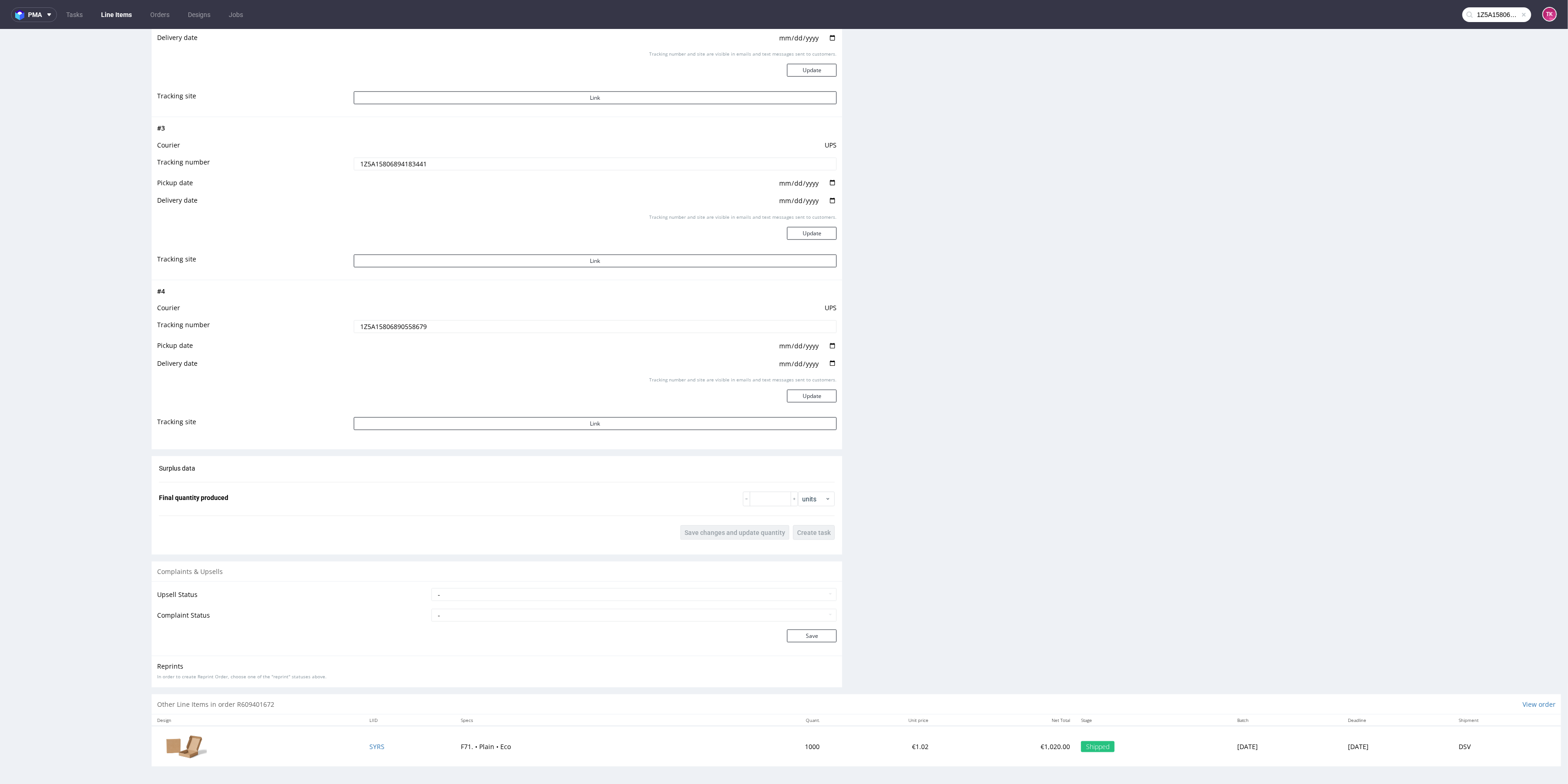
click at [1493, 16] on input "1Z5A15806880333395" at bounding box center [1497, 15] width 69 height 15
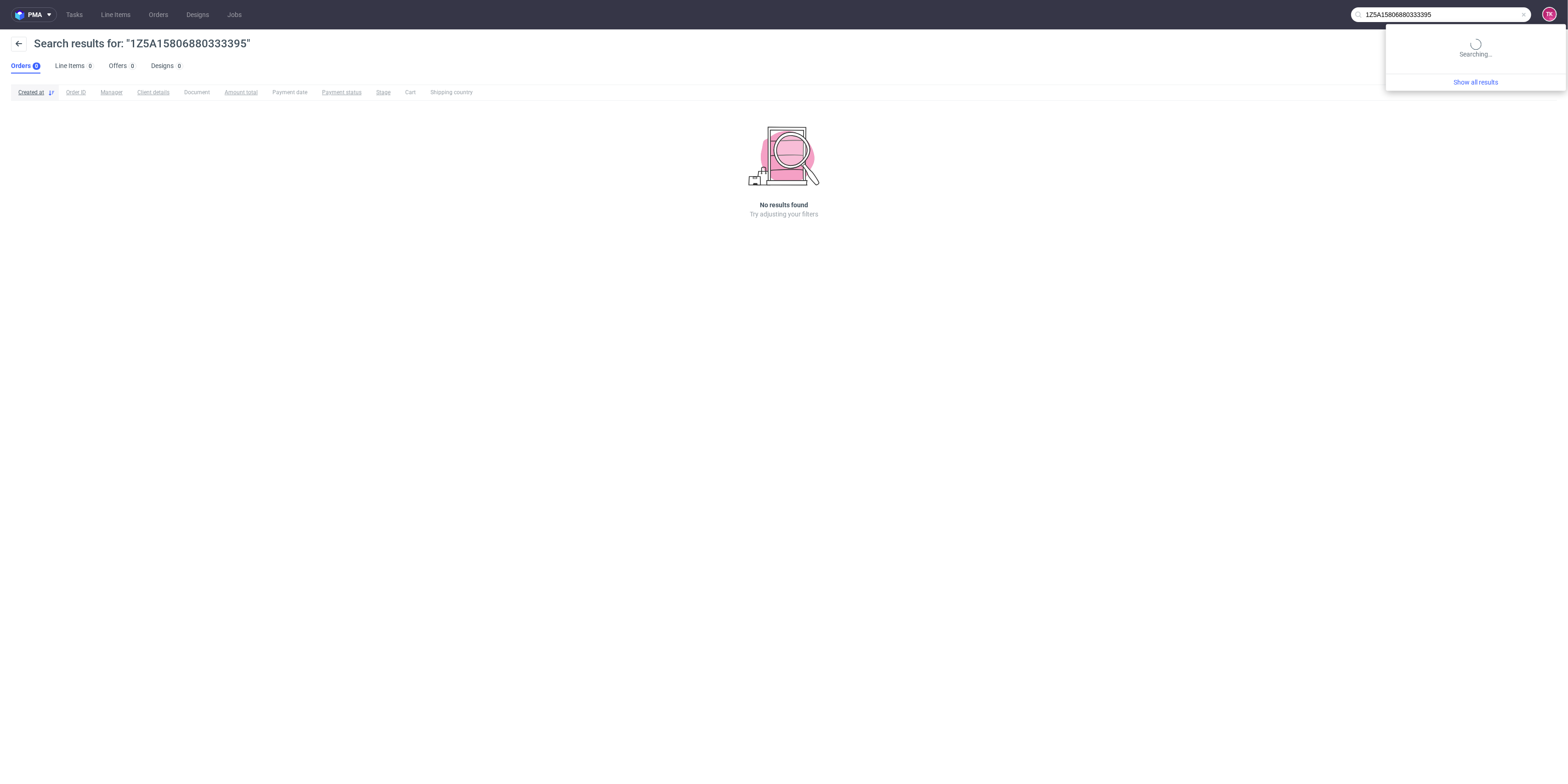
click at [1510, 11] on input "1Z5A15806880333395" at bounding box center [1442, 15] width 180 height 15
paste input "9192120969"
drag, startPoint x: 1440, startPoint y: 15, endPoint x: 1033, endPoint y: -19, distance: 408.4
click at [1033, 0] on html "pma Tasks Line Items Orders Designs Jobs 1Z5A1580919212096 TK Search results fo…" at bounding box center [784, 392] width 1568 height 784
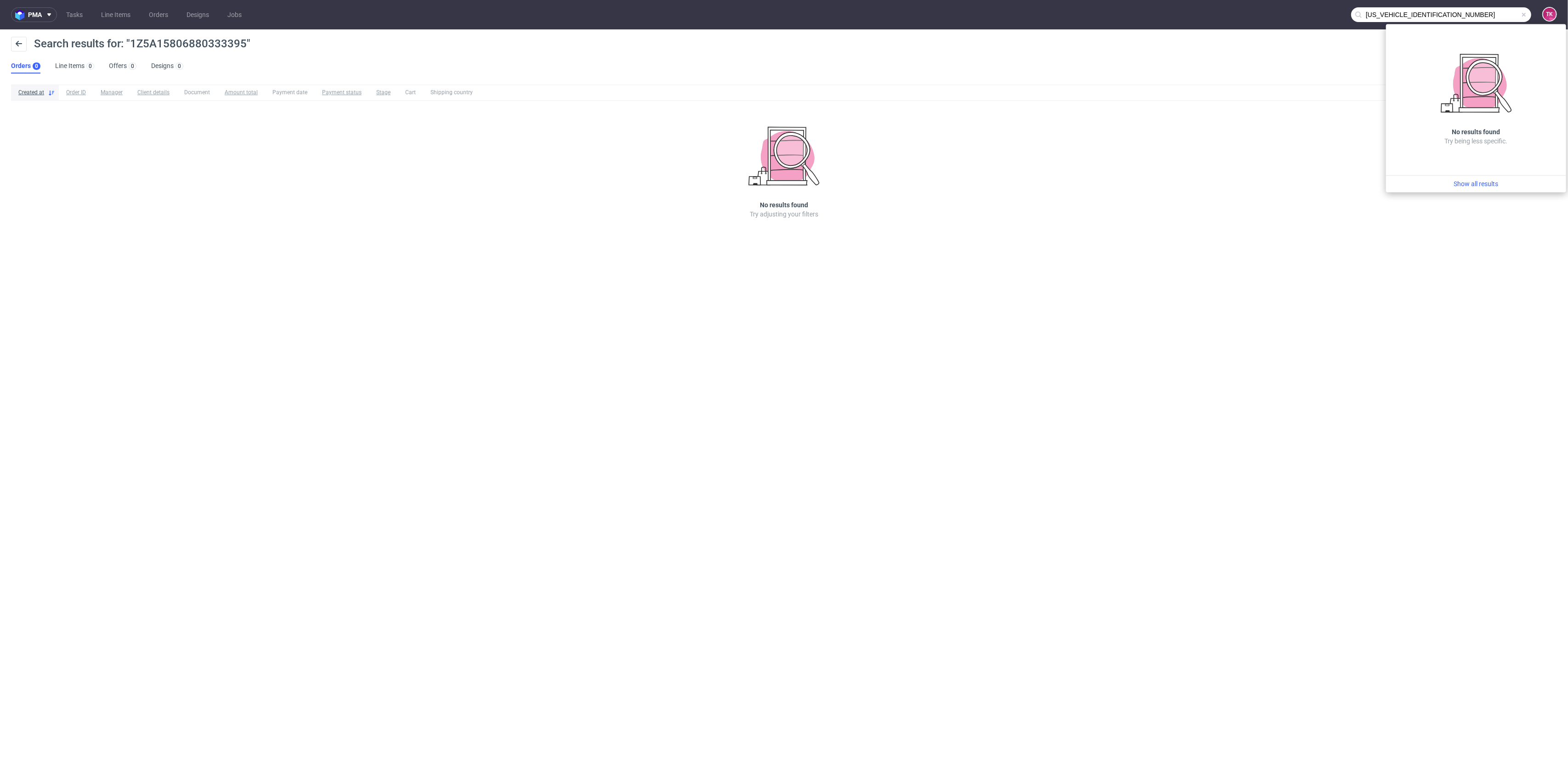
paste input "6899673279"
click at [1480, 15] on input "1Z5A15806899673279" at bounding box center [1497, 15] width 69 height 15
type input "1Z5A15806899673279"
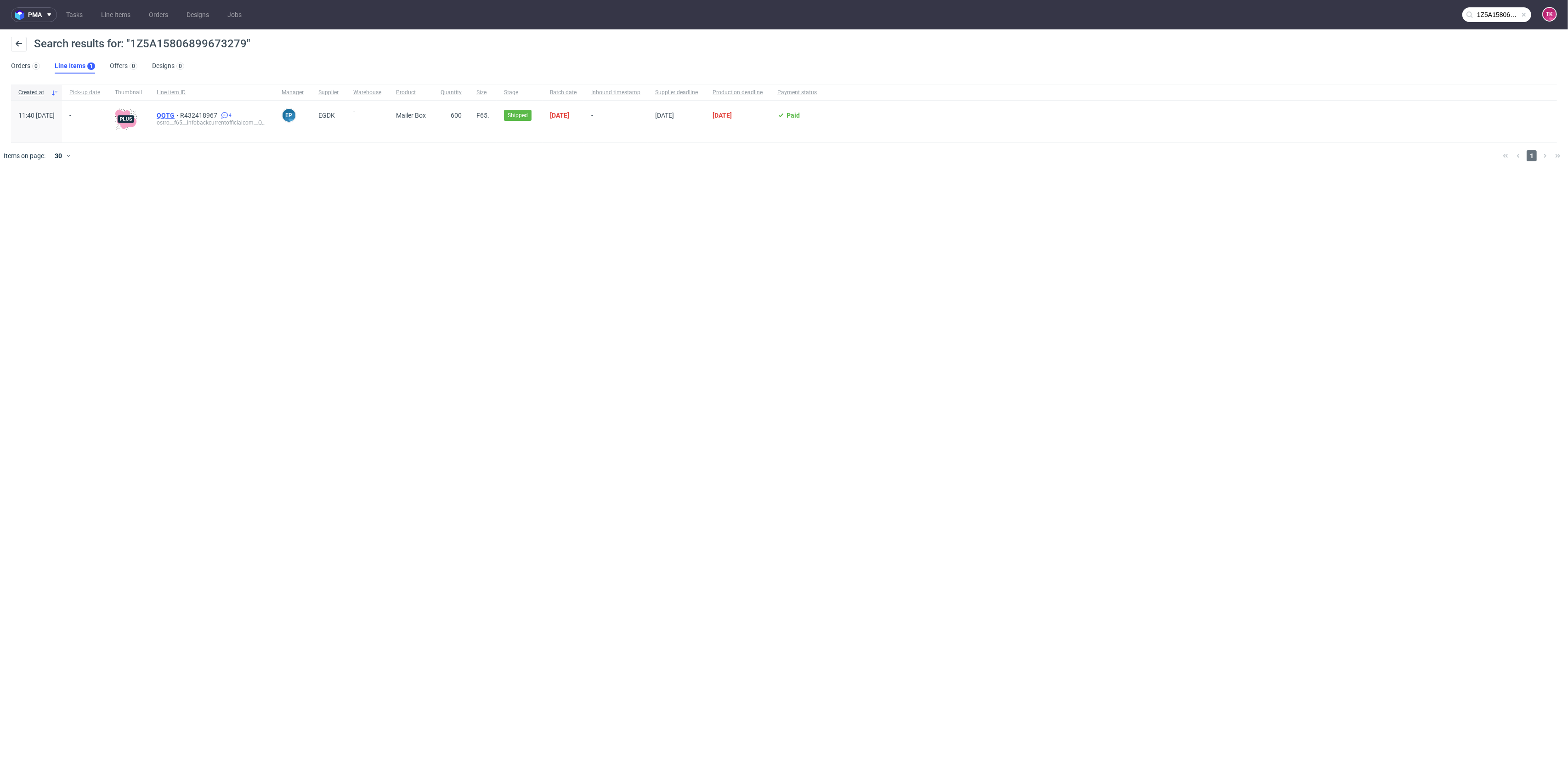
click at [180, 116] on span "QQTG" at bounding box center [168, 115] width 23 height 7
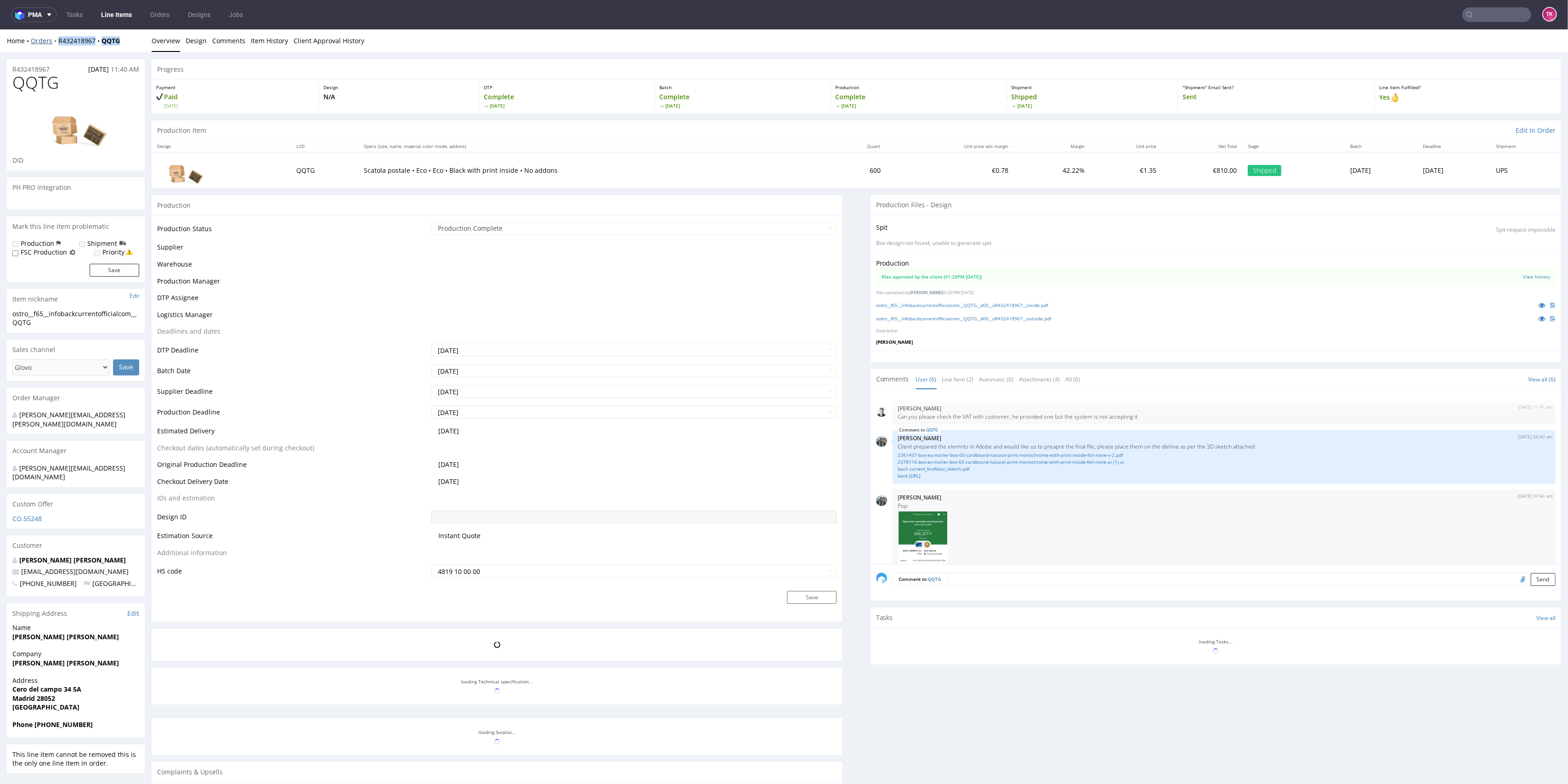
click at [57, 44] on div "Home Orders R432418967 QQTG" at bounding box center [76, 40] width 138 height 9
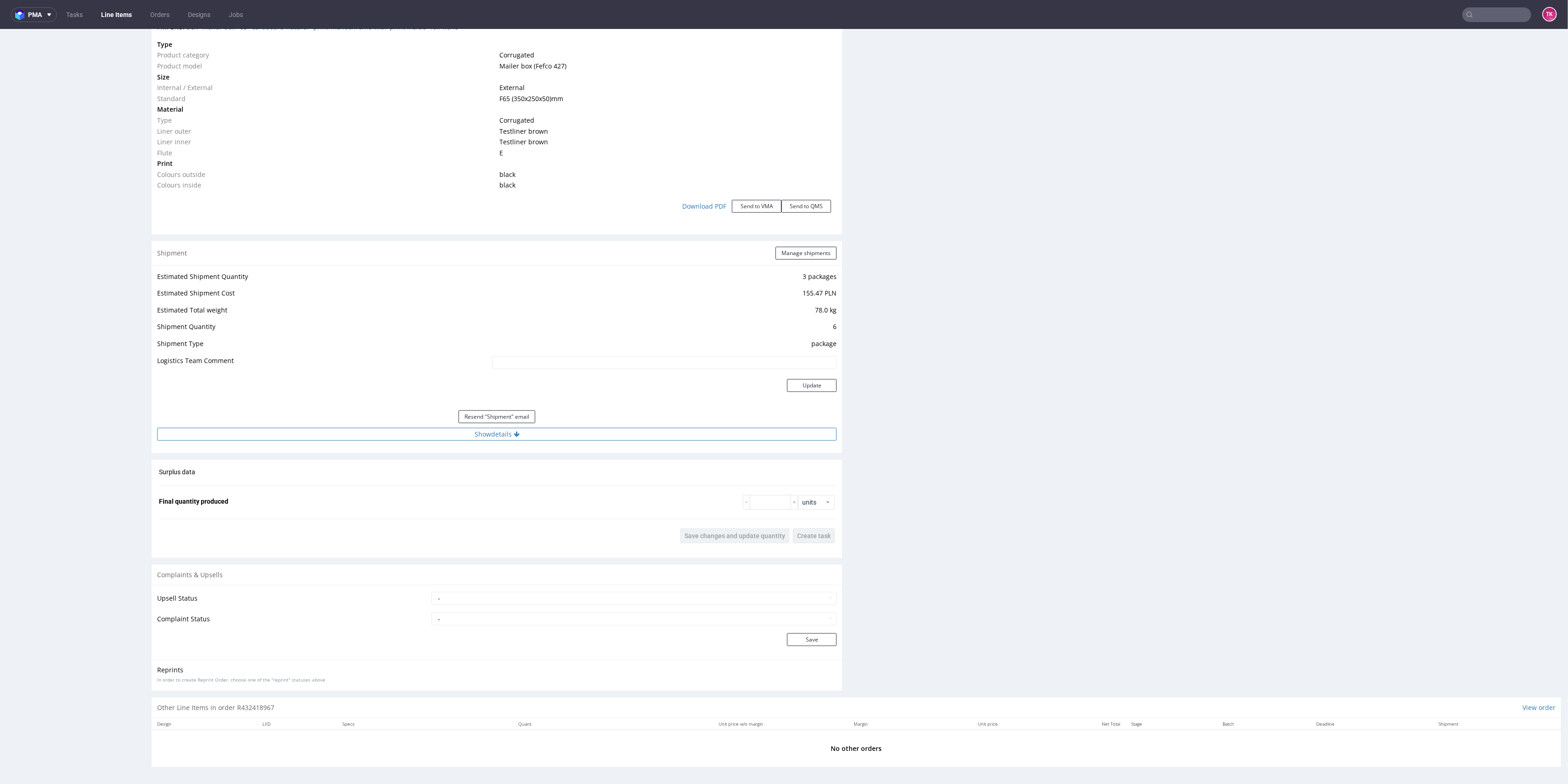
click at [424, 431] on button "Show details" at bounding box center [496, 434] width 680 height 13
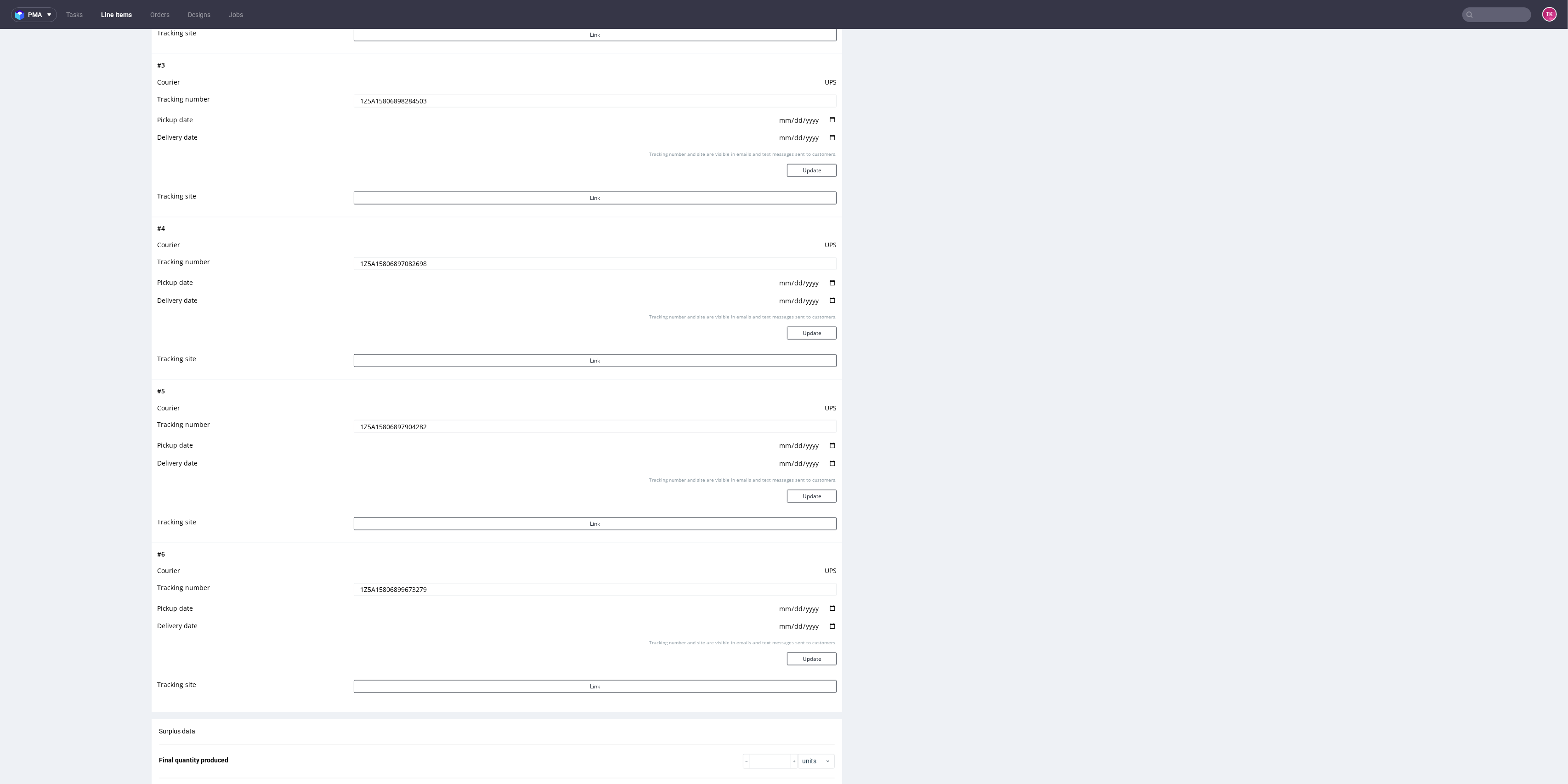
scroll to position [1701, 0]
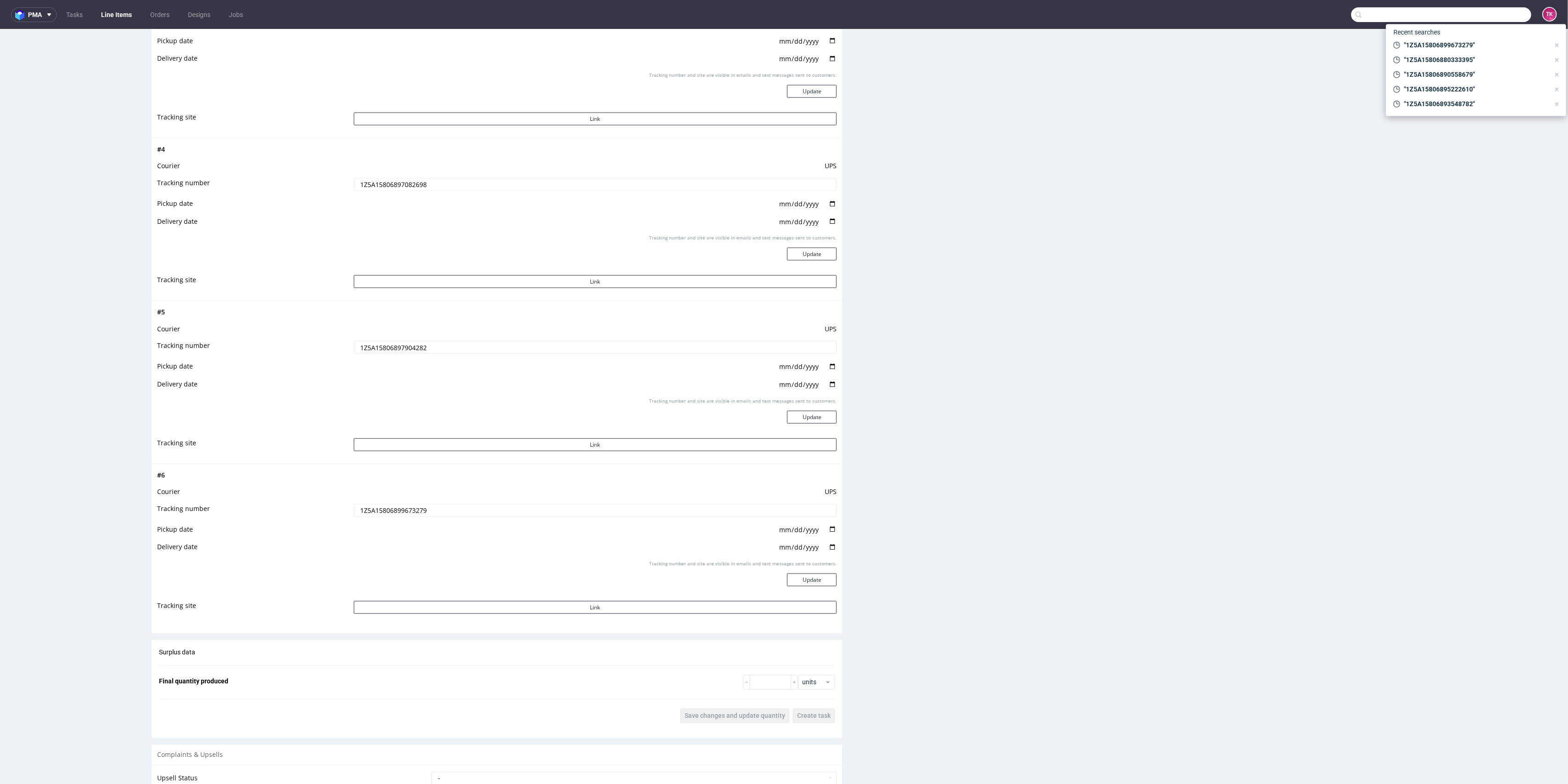
click at [1500, 14] on input "text" at bounding box center [1442, 15] width 180 height 15
type input "1Z5A15806898228510"
drag, startPoint x: 1427, startPoint y: 38, endPoint x: 1426, endPoint y: 9, distance: 29.0
click at [1426, 38] on div "YUEB" at bounding box center [1476, 37] width 165 height 16
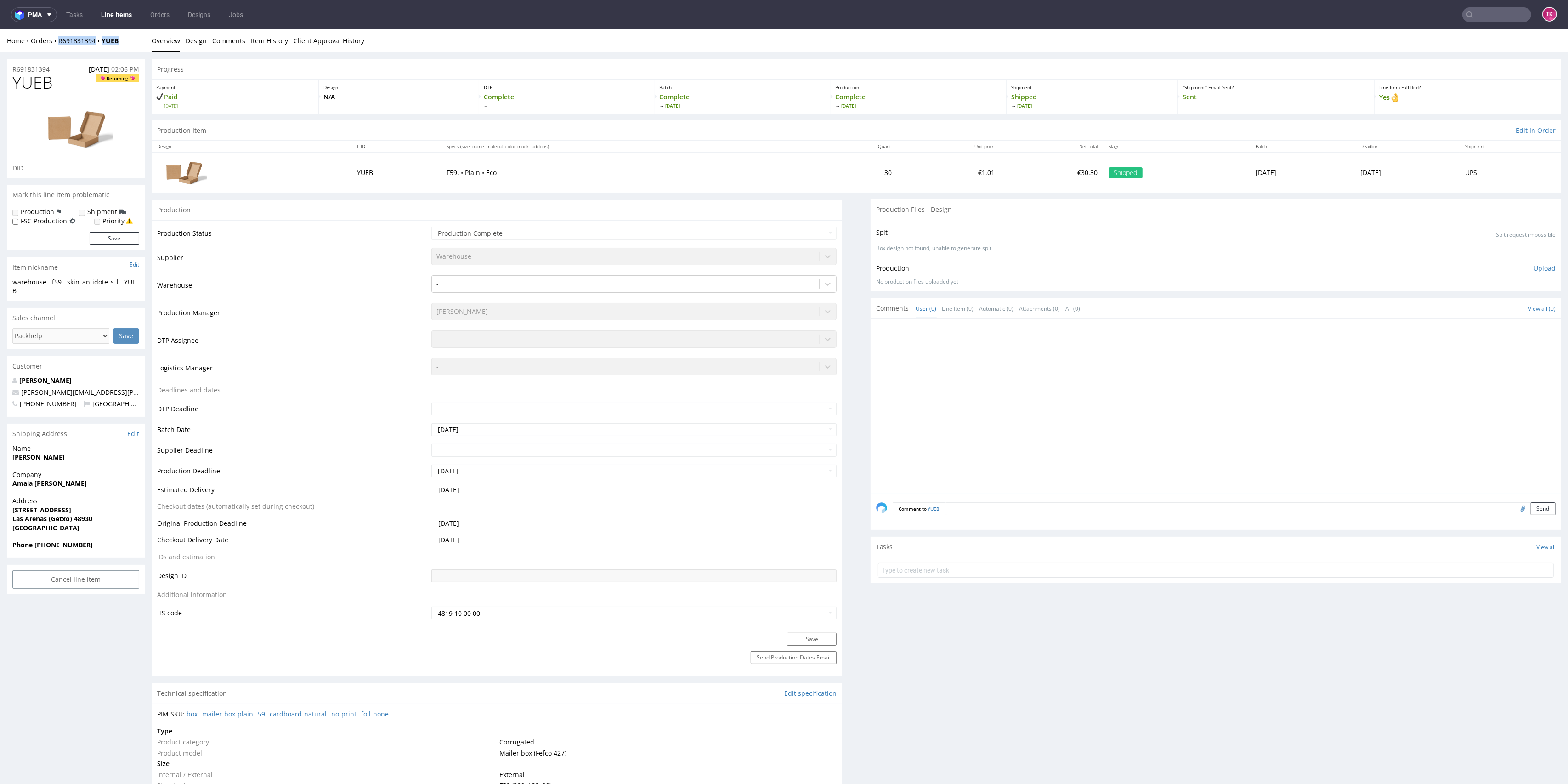
drag, startPoint x: 120, startPoint y: 43, endPoint x: 51, endPoint y: 49, distance: 69.3
click at [51, 49] on div "Home Orders R691831394 YUEB Overview Design Comments Item History Client Approv…" at bounding box center [784, 40] width 1568 height 23
copy div "R691831394 YUEB"
click at [104, 15] on link "Line Items" at bounding box center [117, 15] width 42 height 15
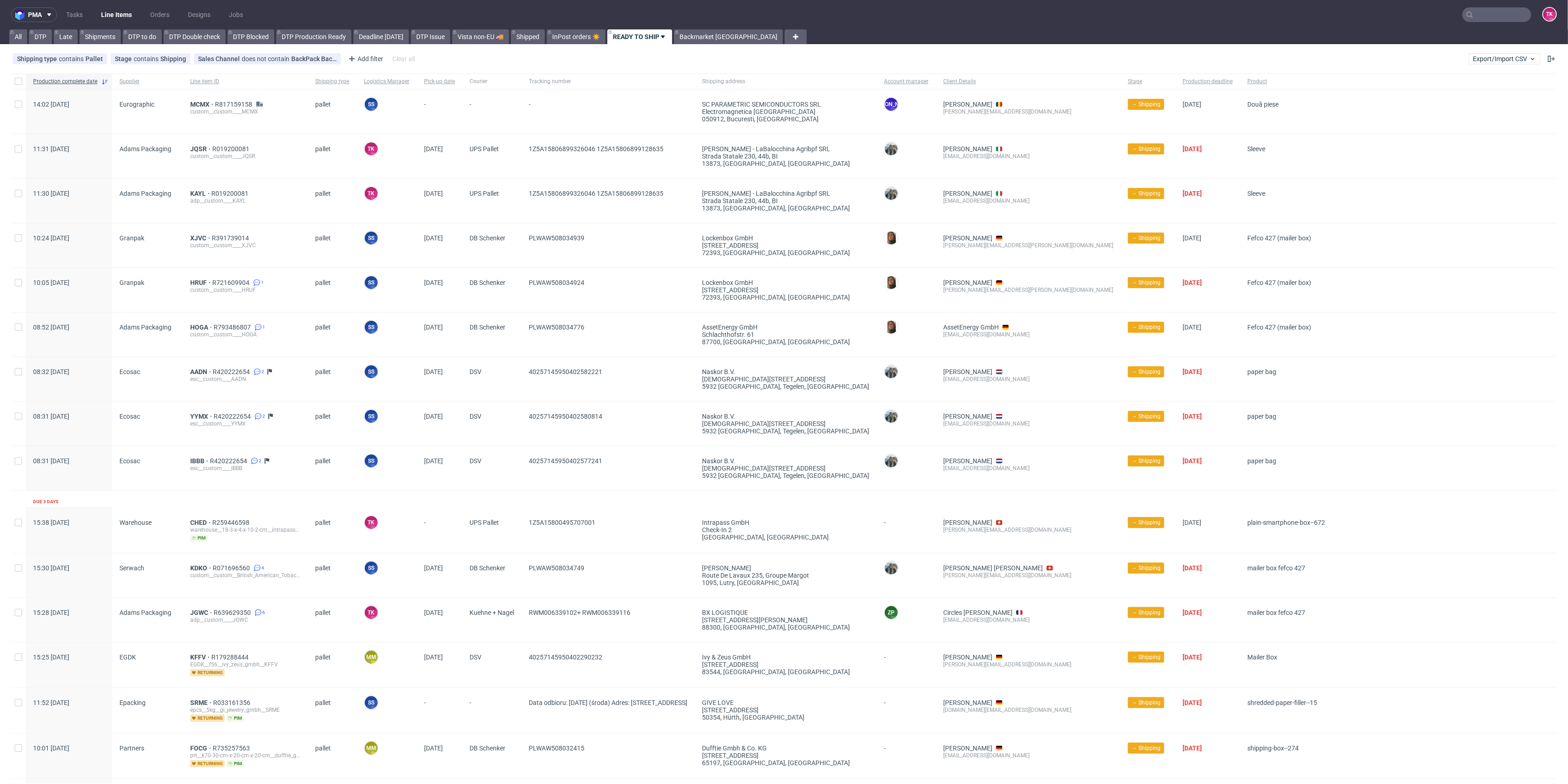
click at [1481, 12] on input "text" at bounding box center [1497, 15] width 69 height 15
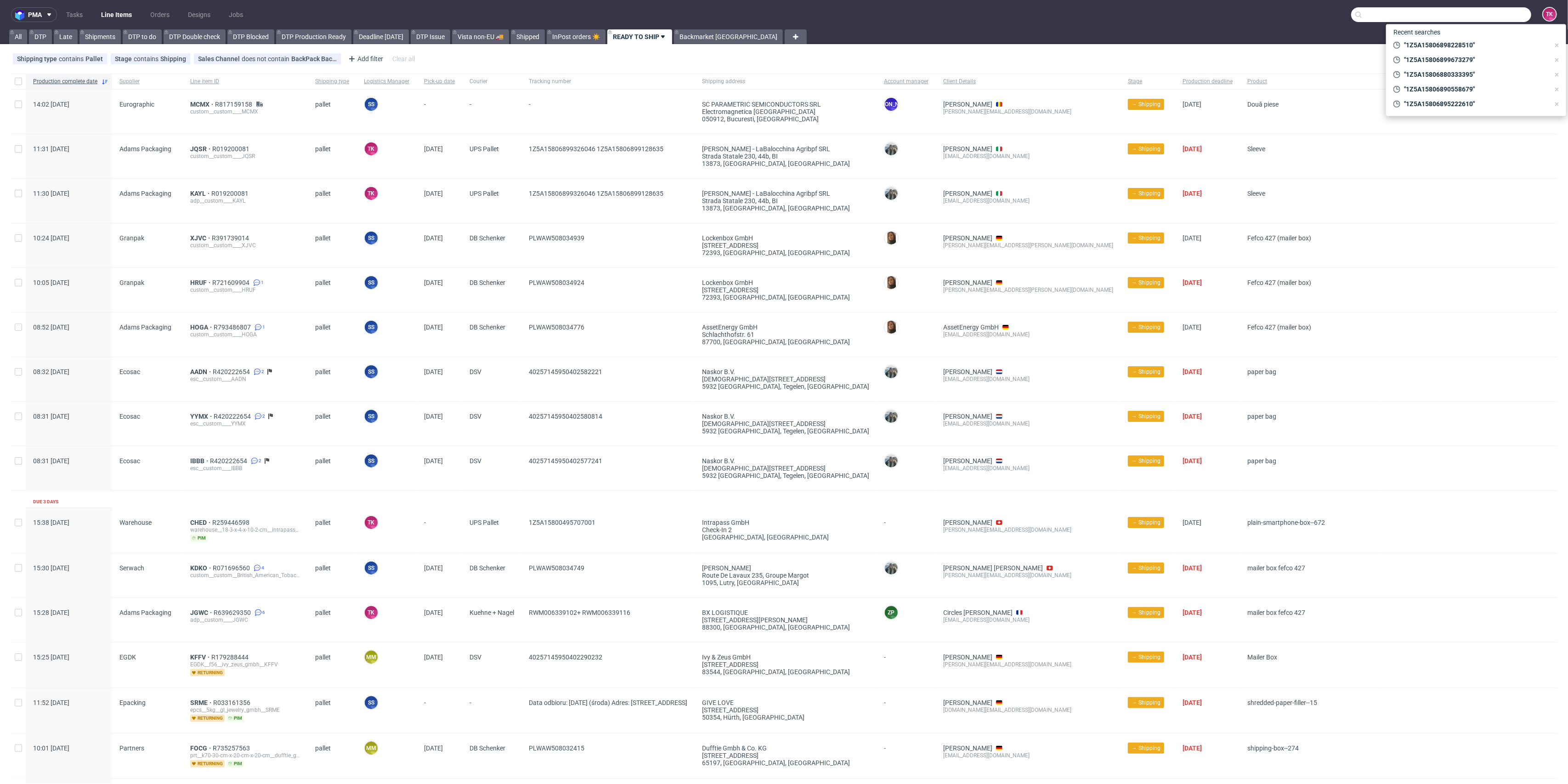
paste input "1Z5A15806893548782"
type input "1Z5A15806893548782"
click at [1438, 37] on div "AQIJ" at bounding box center [1476, 37] width 165 height 16
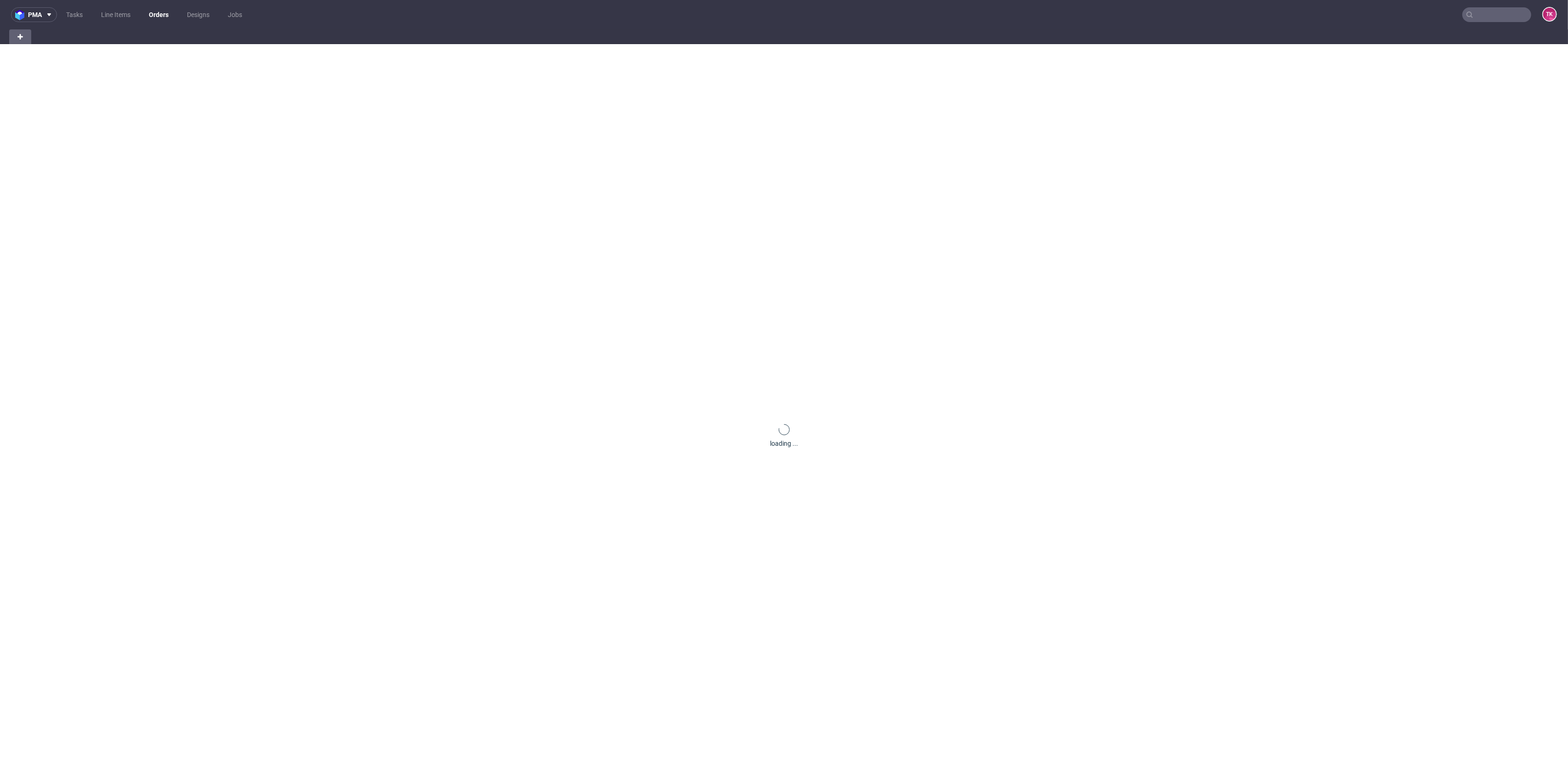
click at [70, 42] on div at bounding box center [784, 36] width 1568 height 15
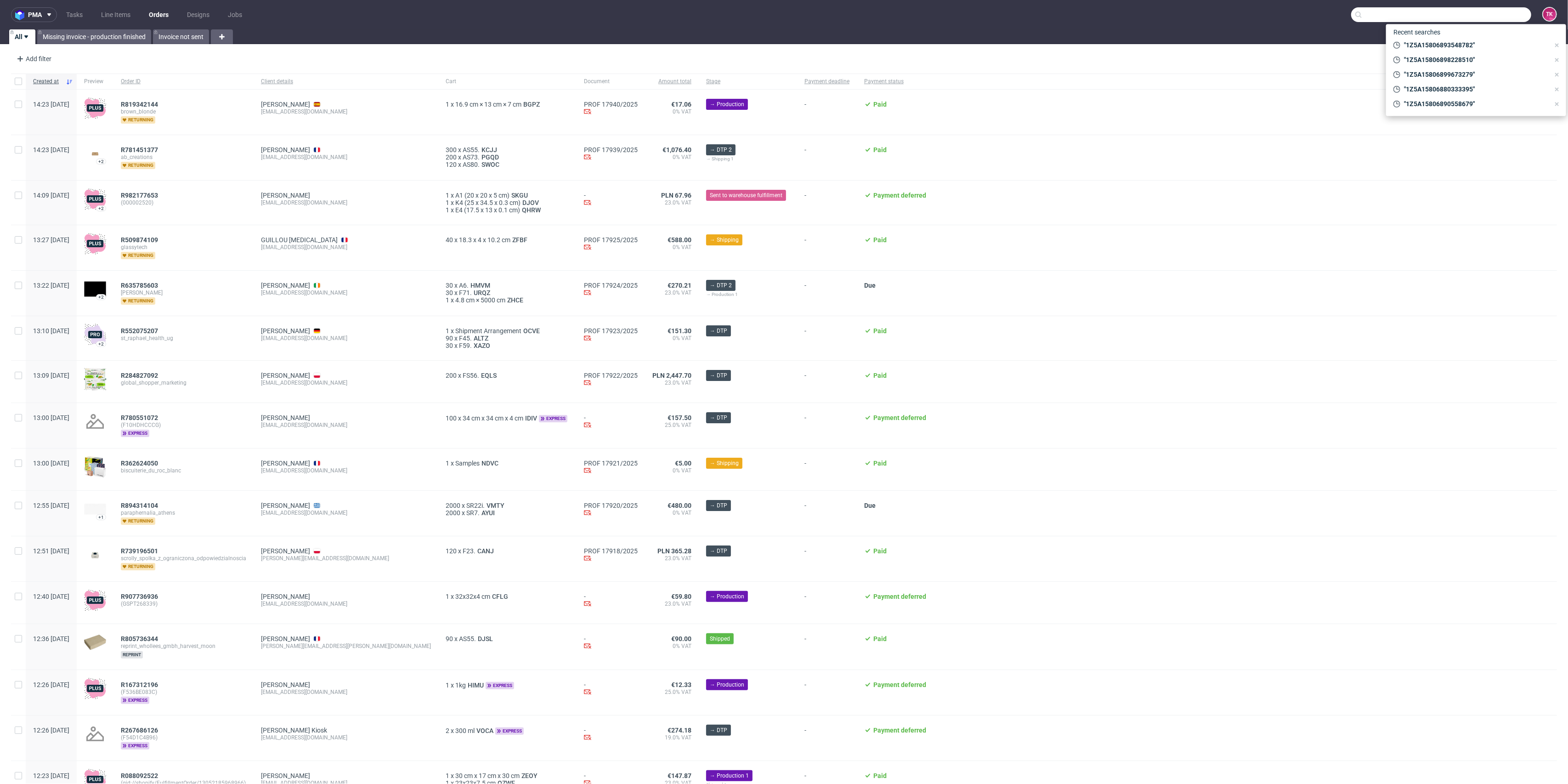
click at [1483, 10] on input "text" at bounding box center [1442, 15] width 180 height 15
paste input "1Z5A15806893548782"
type input "1Z5A15806893548782"
click at [1475, 37] on div "AQIJ" at bounding box center [1482, 37] width 15 height 9
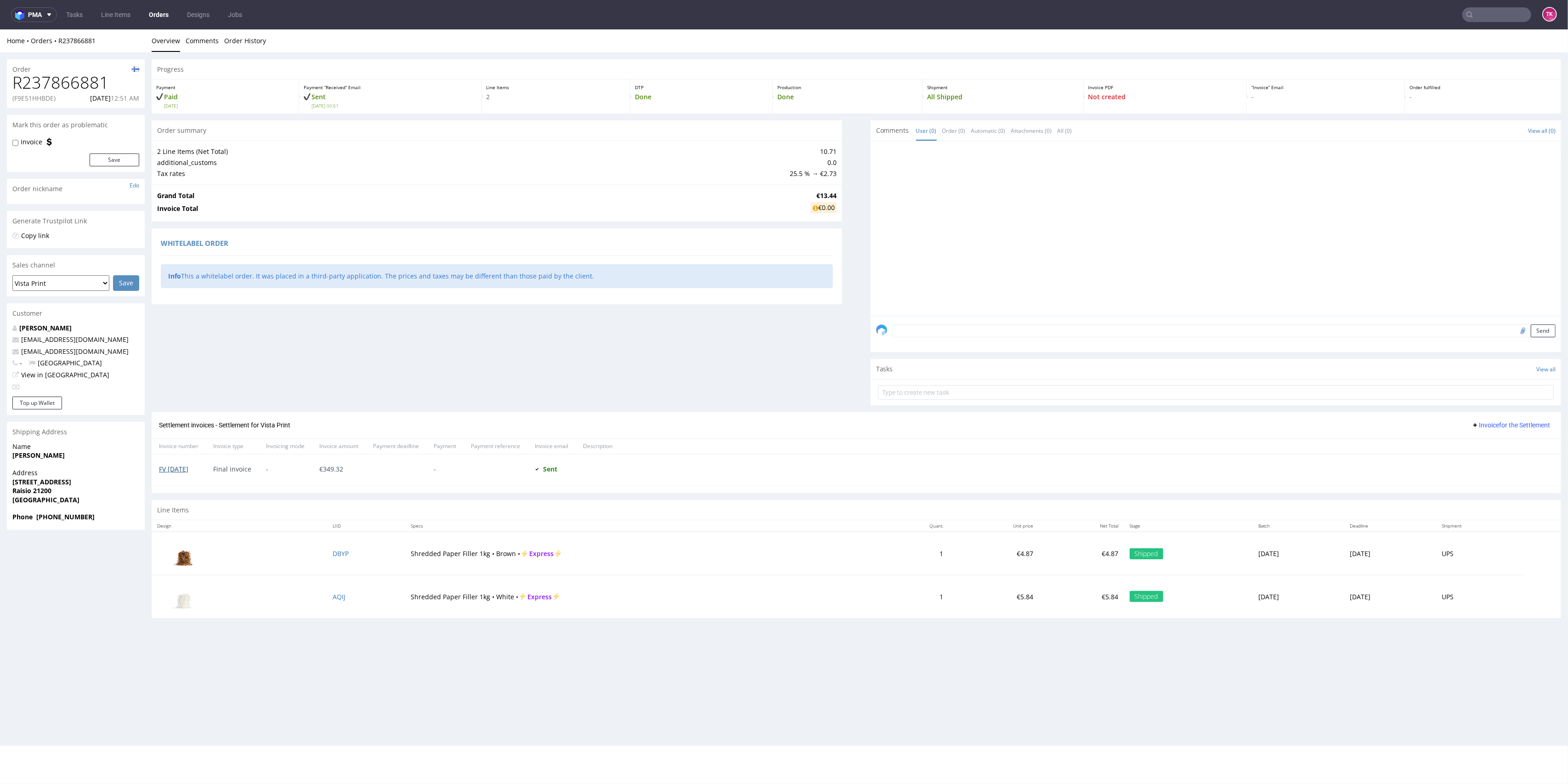
click at [189, 467] on link "FV 24/8/2025" at bounding box center [173, 469] width 29 height 9
click at [1485, 11] on input "text" at bounding box center [1497, 15] width 69 height 15
paste input "1Z5A15806897283444"
type input "1Z5A15806897283444"
click at [1475, 40] on div "PSHI" at bounding box center [1482, 37] width 15 height 9
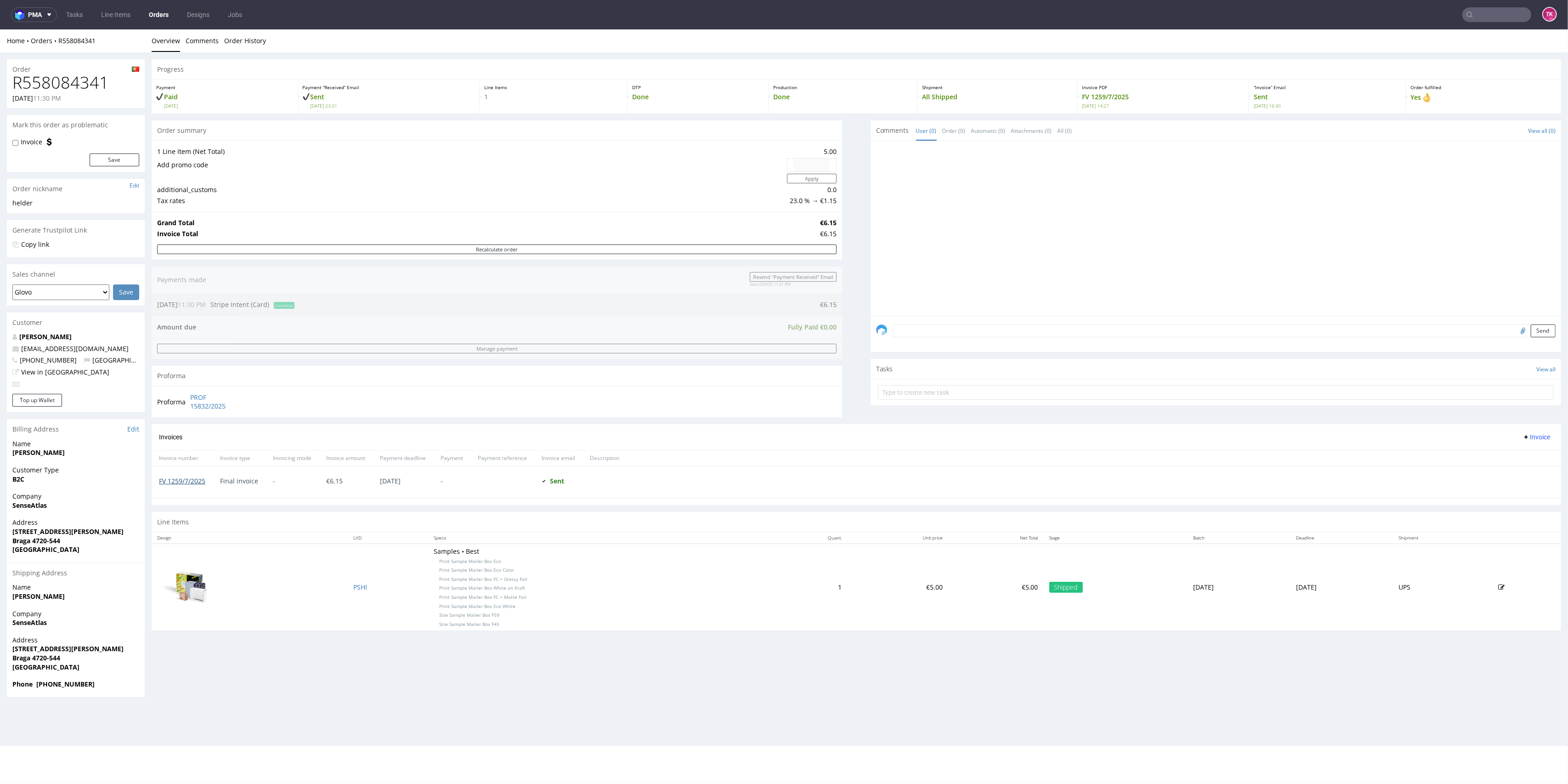
click at [189, 482] on link "FV 1259/7/2025" at bounding box center [181, 480] width 46 height 9
click at [1476, 3] on nav "pma Tasks Line Items Orders Designs Jobs TK" at bounding box center [784, 15] width 1568 height 29
click at [1476, 9] on input "text" at bounding box center [1497, 15] width 69 height 15
paste input "1Z5A15806895992039"
type input "1Z5A15806895992039"
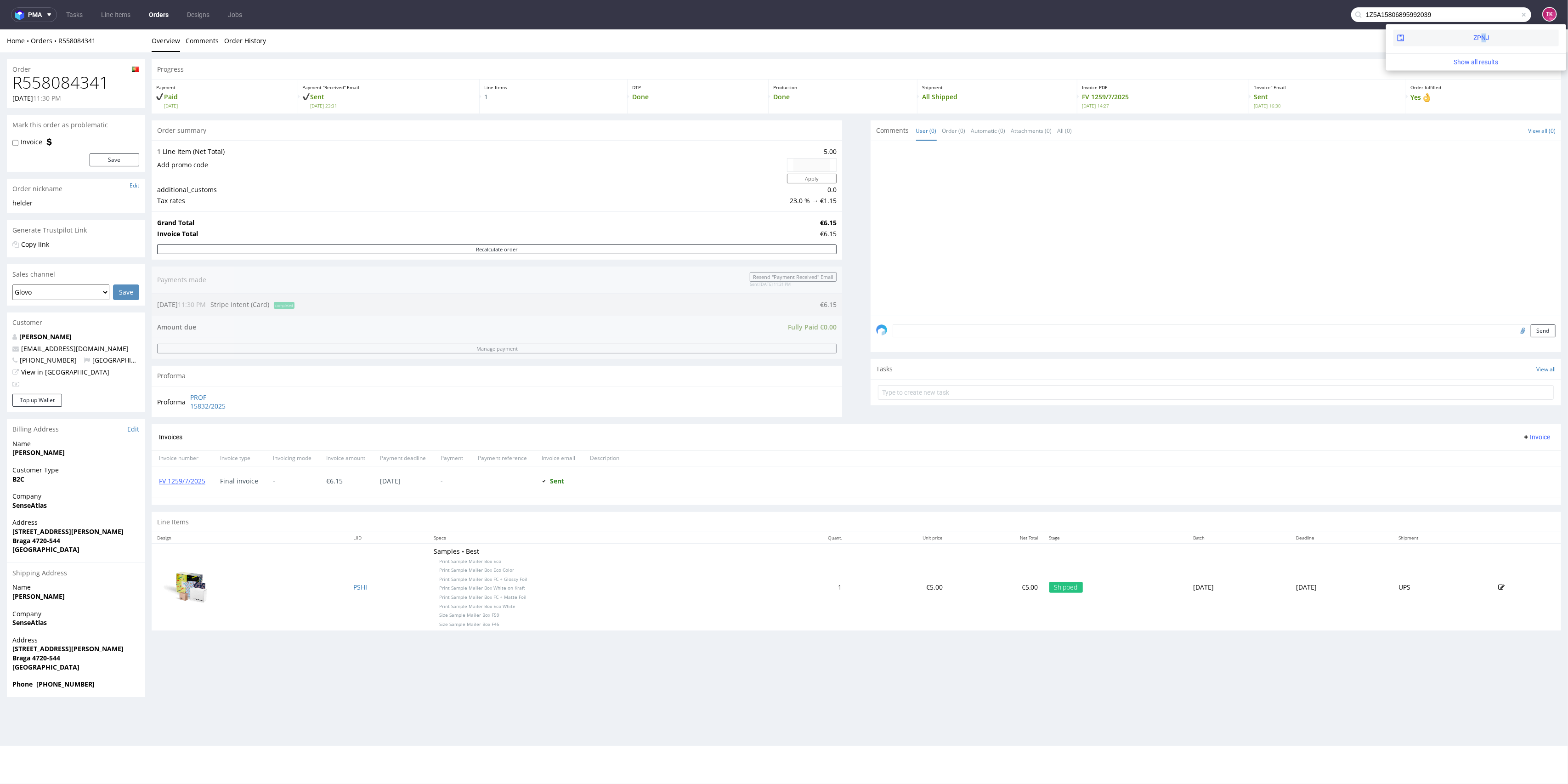
click at [1474, 39] on div "ZPNJ" at bounding box center [1482, 37] width 16 height 9
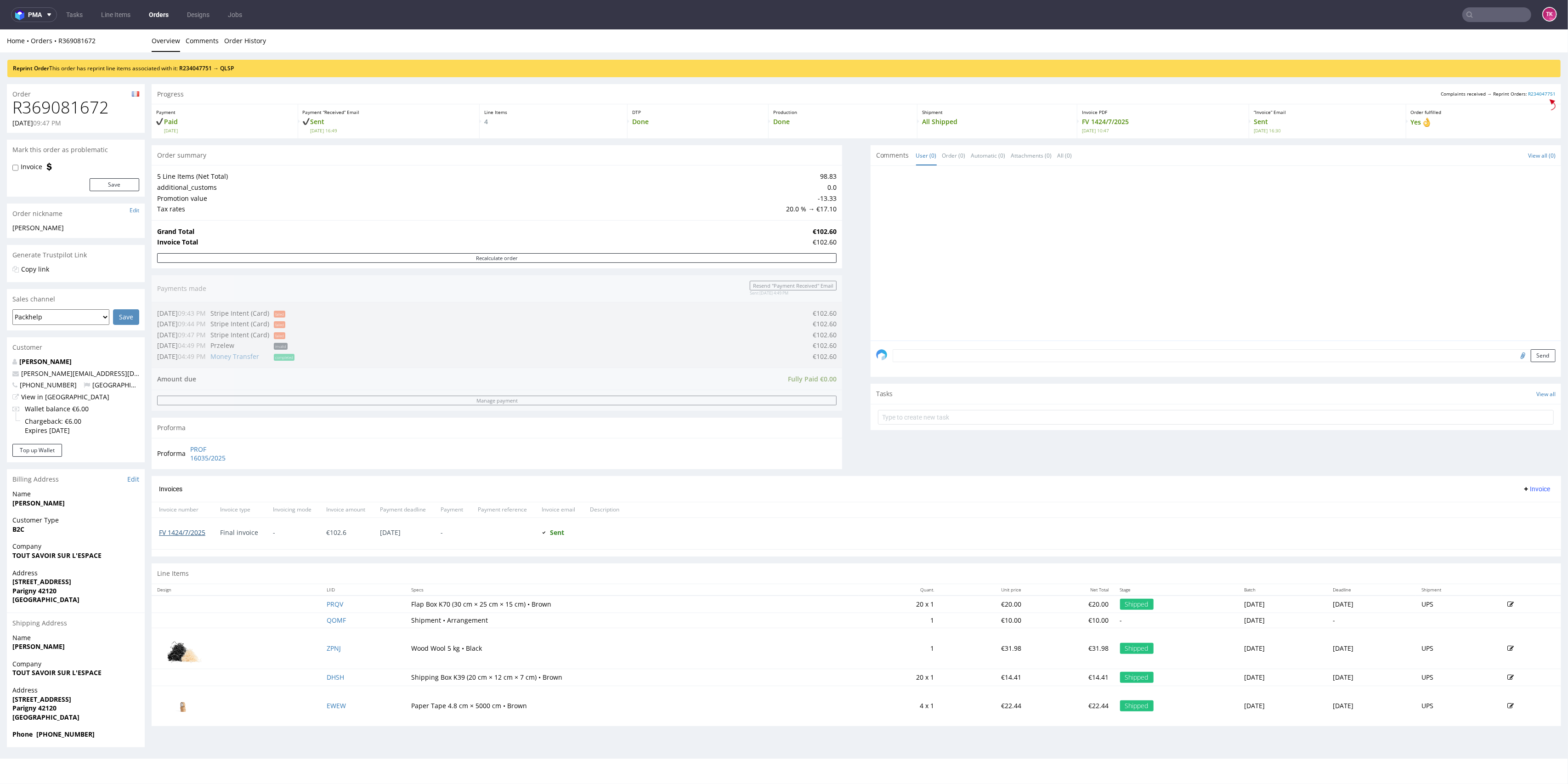
click at [184, 537] on link "FV 1424/7/2025" at bounding box center [181, 532] width 46 height 9
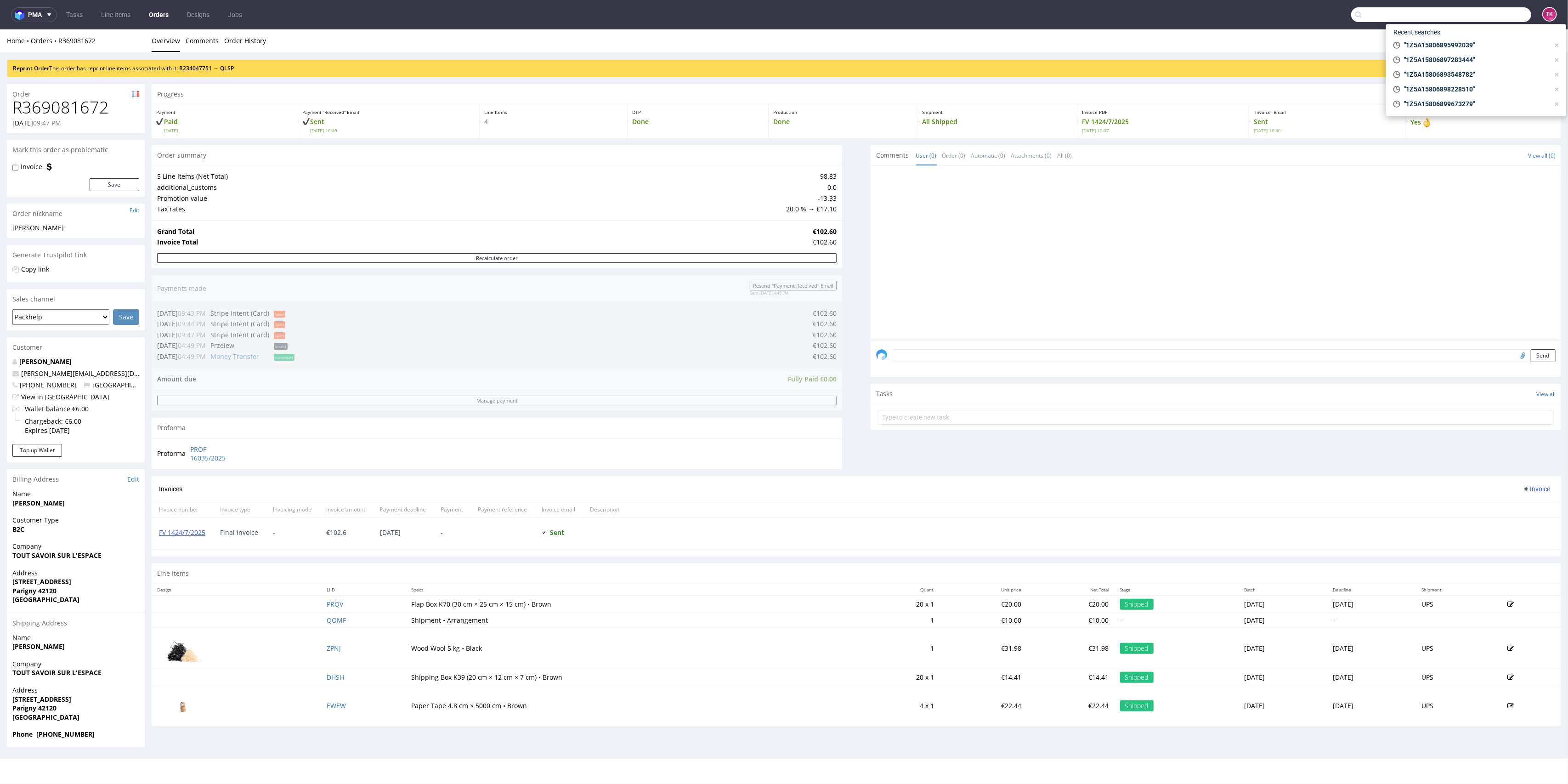
drag, startPoint x: 1477, startPoint y: 9, endPoint x: 1474, endPoint y: 15, distance: 6.7
click at [1477, 9] on input "text" at bounding box center [1442, 15] width 180 height 15
type input "1Z5A15806898540539"
click at [1440, 36] on div "LGCM" at bounding box center [1476, 37] width 165 height 16
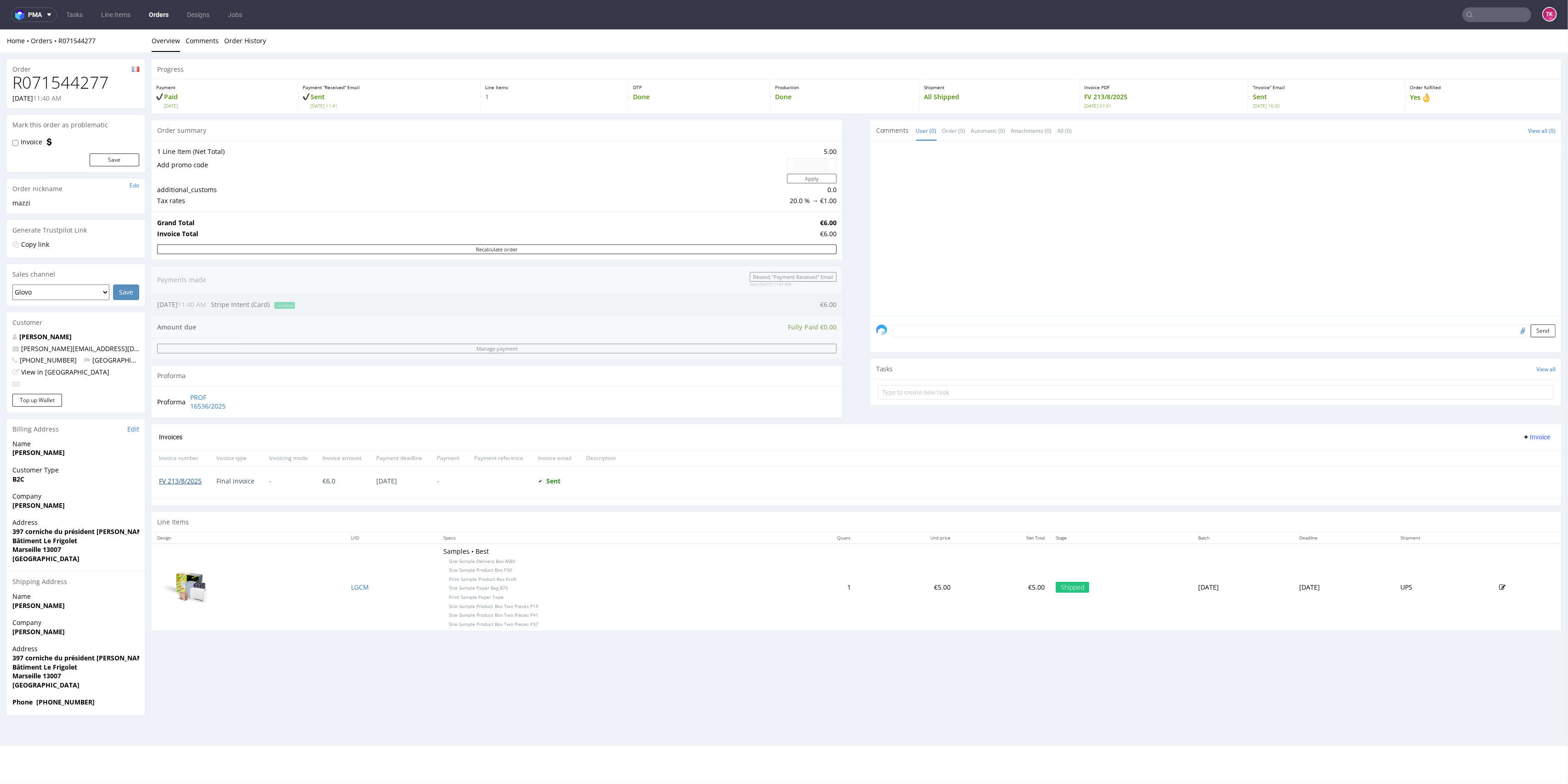
click at [197, 483] on link "FV 213/8/2025" at bounding box center [180, 480] width 43 height 9
drag, startPoint x: 1485, startPoint y: 28, endPoint x: 1481, endPoint y: 25, distance: 5.0
click at [1481, 29] on html "Production Shipped DTP Orders Offers Shipments Designs Promotions Users Jobs Ad…" at bounding box center [784, 387] width 1568 height 717
click at [1479, 19] on input "text" at bounding box center [1497, 15] width 69 height 15
paste input "1Z5A15806898660212"
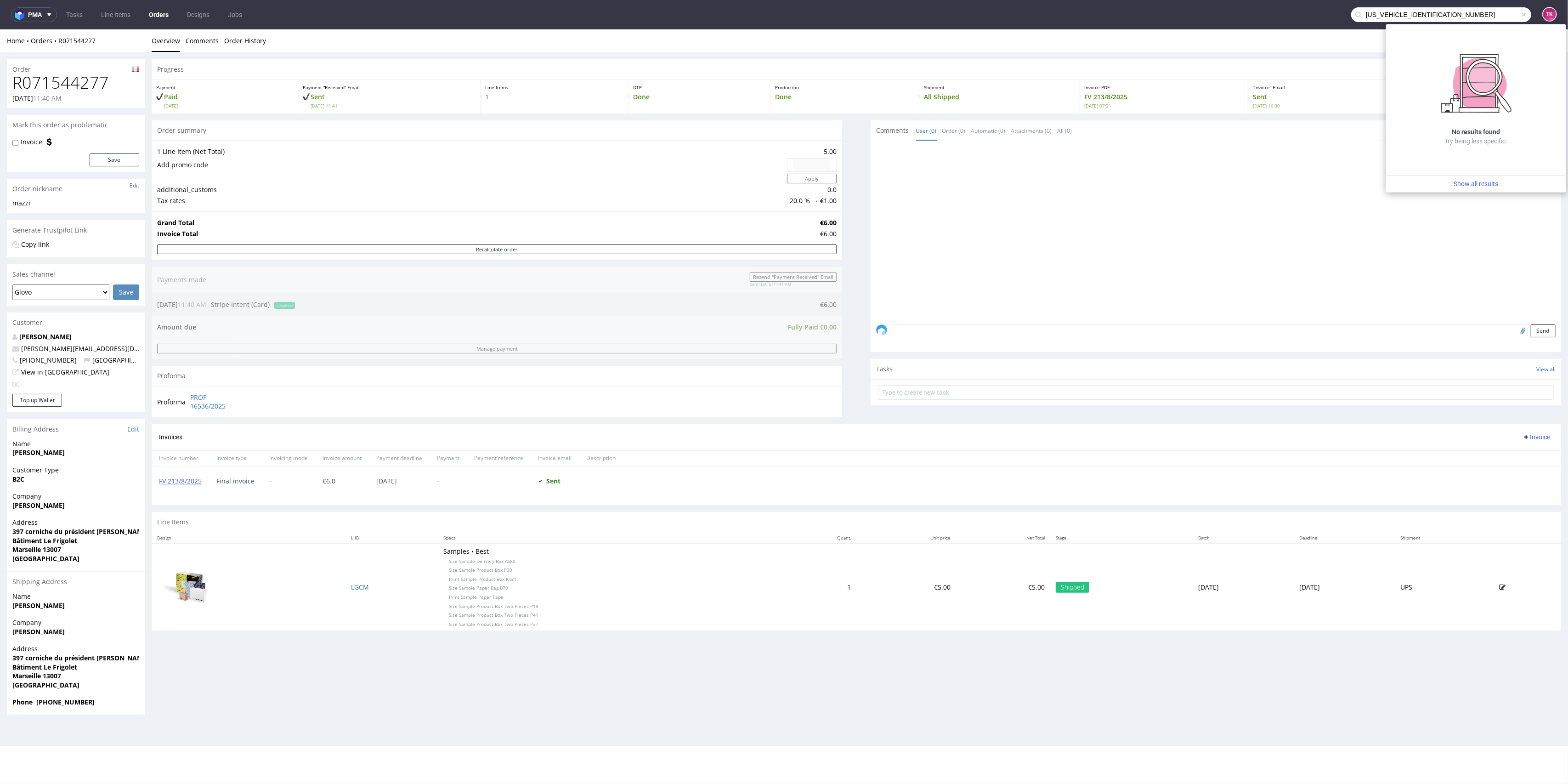
drag, startPoint x: 1451, startPoint y: 19, endPoint x: 1204, endPoint y: 19, distance: 247.0
click at [1184, 19] on nav "pma Tasks Line Items Orders Designs Jobs 1Z5A1580689866021 TK" at bounding box center [784, 15] width 1568 height 29
paste input "RWM005985872"
type input "RWM005985872"
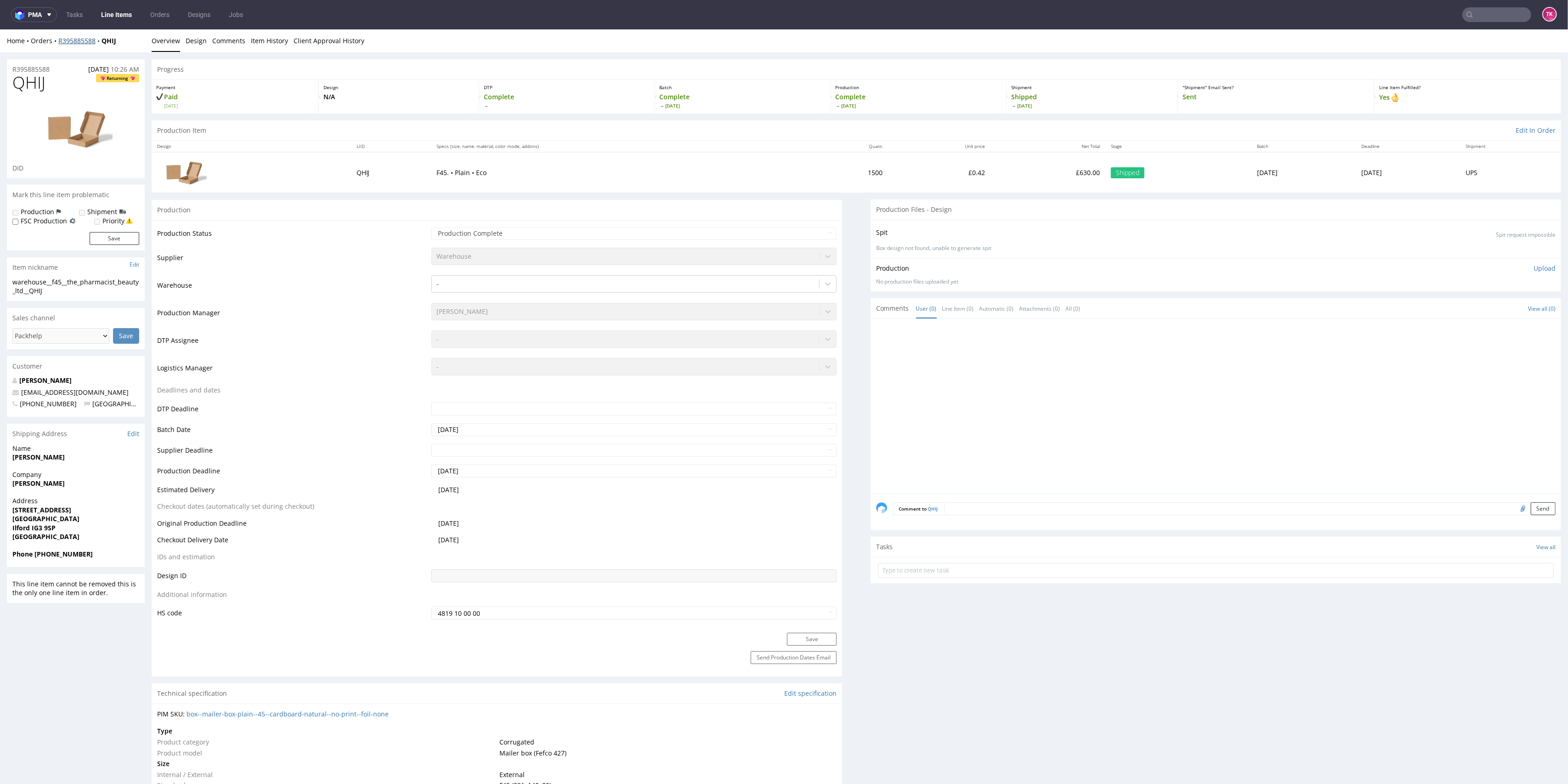
drag, startPoint x: 59, startPoint y: 46, endPoint x: 67, endPoint y: 42, distance: 8.9
click at [62, 44] on div "Home Orders R395885588 QHIJ Overview Design Comments Item History Client Approv…" at bounding box center [784, 40] width 1568 height 23
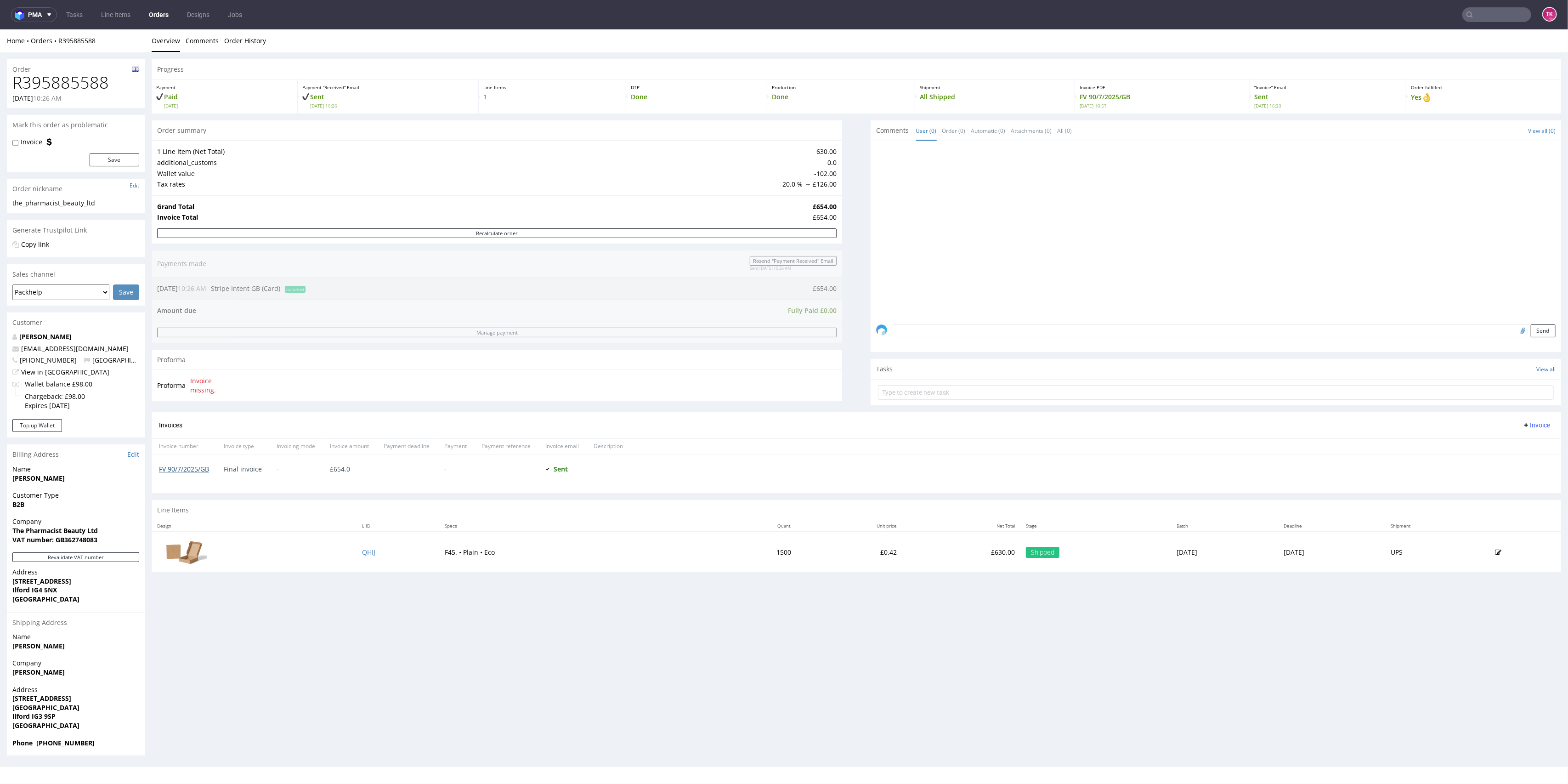
click at [202, 467] on link "FV 90/7/2025/GB" at bounding box center [184, 469] width 50 height 9
click at [357, 557] on td "QHIJ" at bounding box center [398, 552] width 83 height 40
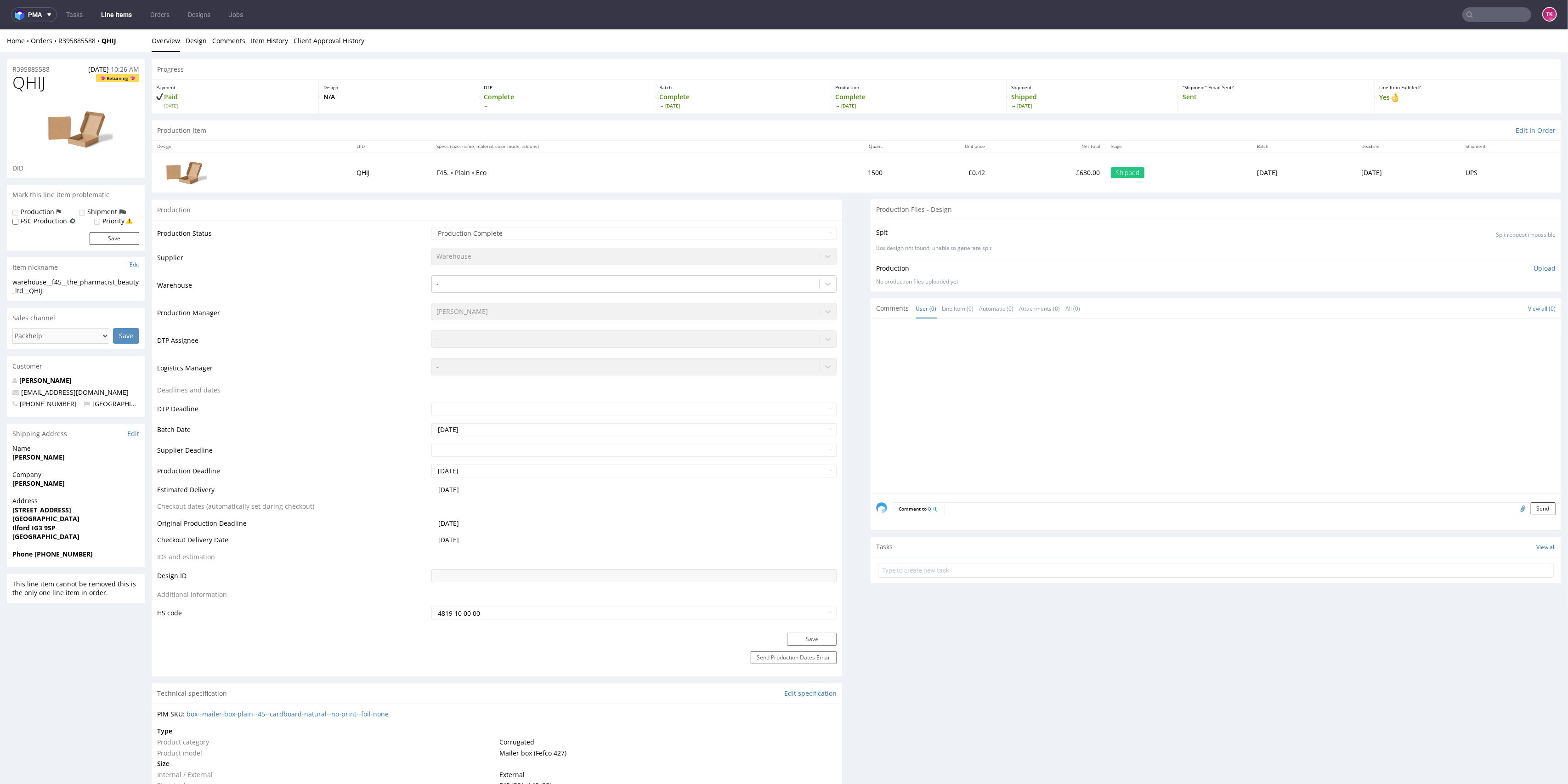
click at [1510, 8] on input "text" at bounding box center [1497, 15] width 69 height 15
paste input "1Z5A15806893543741"
type input "1Z5A15806893543741"
drag, startPoint x: 1423, startPoint y: 46, endPoint x: 1423, endPoint y: 15, distance: 31.0
click at [1423, 46] on div "PRQV" at bounding box center [1476, 37] width 165 height 16
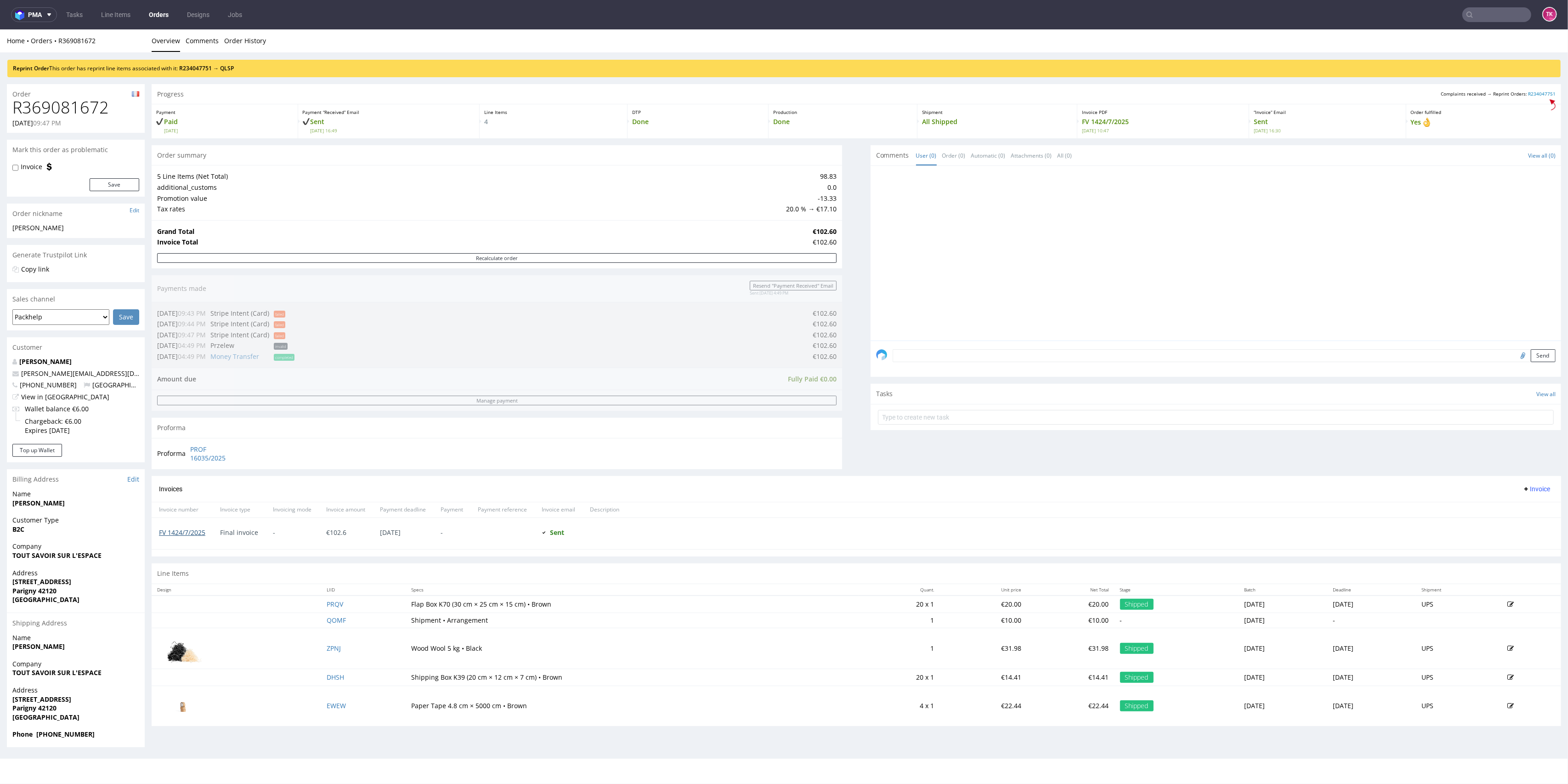
click at [185, 535] on link "FV 1424/7/2025" at bounding box center [181, 532] width 46 height 9
drag, startPoint x: 1486, startPoint y: 23, endPoint x: 1482, endPoint y: 11, distance: 12.6
click at [1483, 18] on nav "pma Tasks Line Items Orders Designs Jobs TK" at bounding box center [784, 15] width 1568 height 29
click at [1482, 11] on input "text" at bounding box center [1497, 15] width 69 height 15
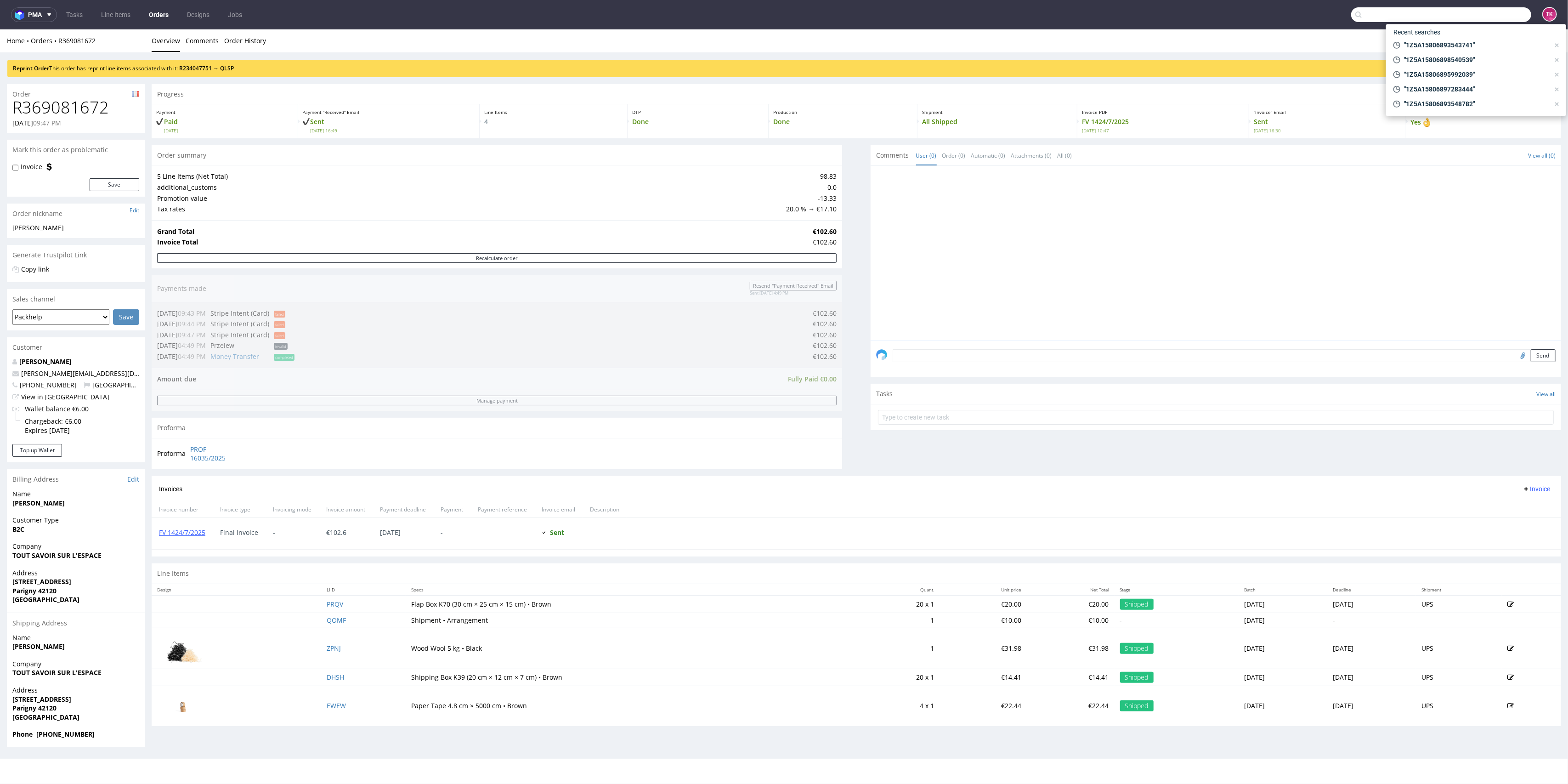
paste input "RWM005702313"
type input "RWM005702313"
click at [1452, 39] on div "UYCK" at bounding box center [1476, 37] width 165 height 16
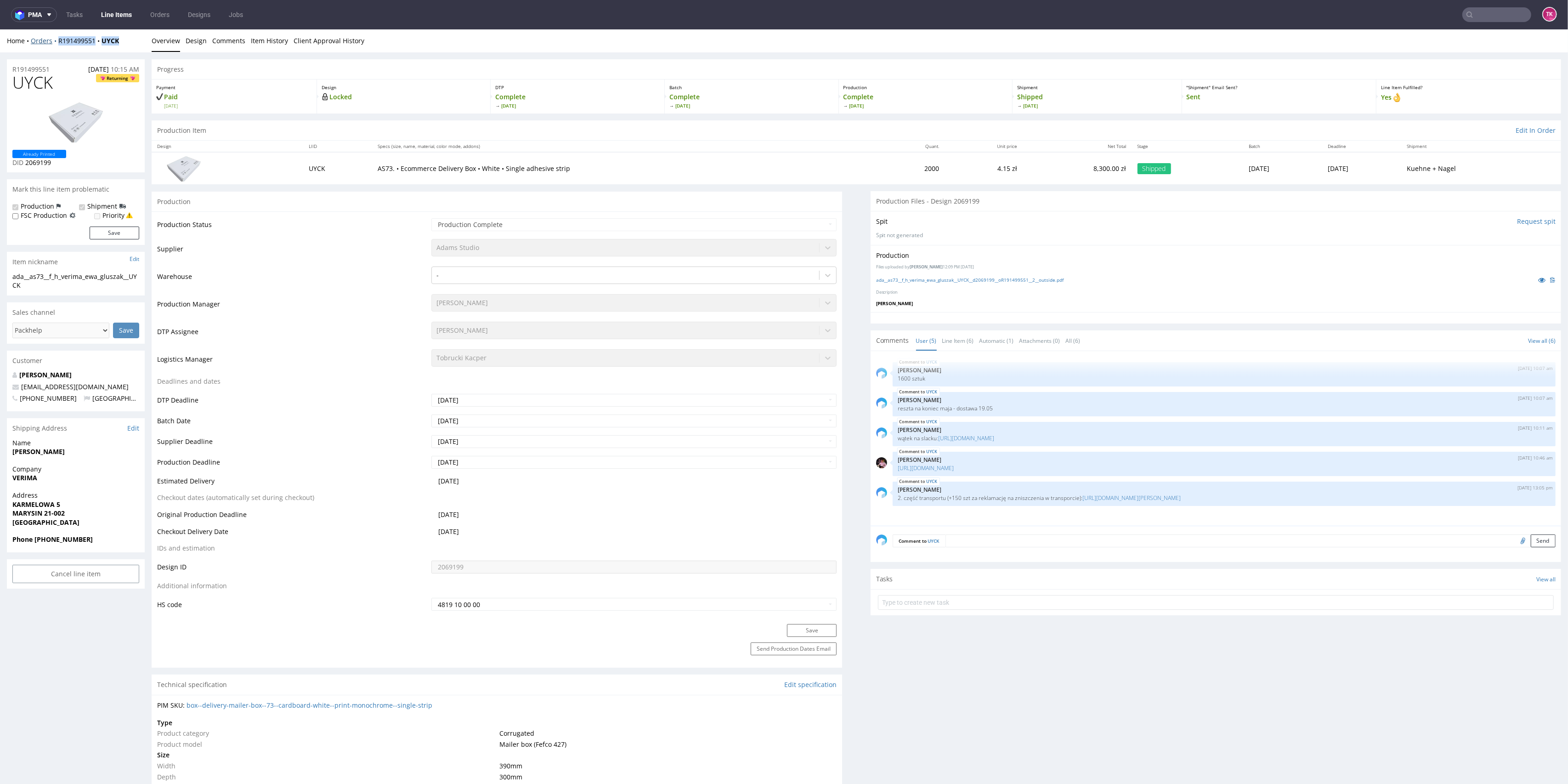
drag, startPoint x: 118, startPoint y: 46, endPoint x: 53, endPoint y: 43, distance: 65.1
click at [53, 43] on div "Home Orders R191499551 UYCK Overview Design Comments Item History Client Approv…" at bounding box center [784, 40] width 1568 height 23
copy div "R191499551 UYCK"
